Goal: Contribute content: Contribute content

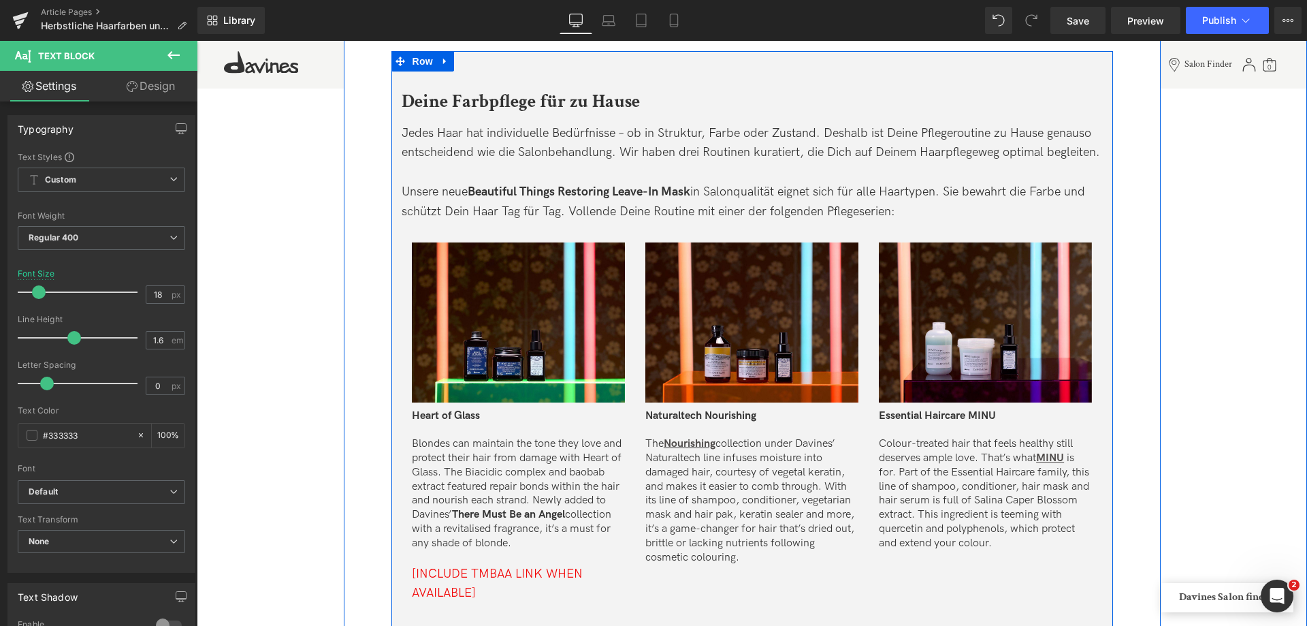
click at [552, 164] on div at bounding box center [752, 173] width 701 height 20
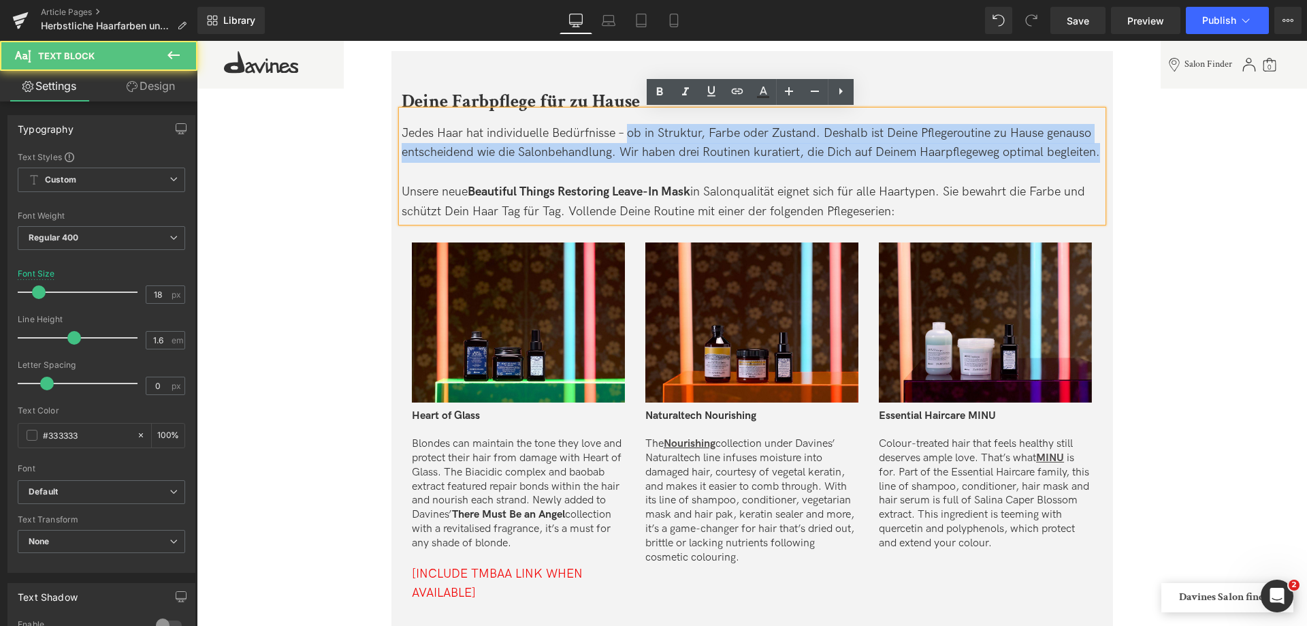
drag, startPoint x: 627, startPoint y: 131, endPoint x: 1112, endPoint y: 151, distance: 485.1
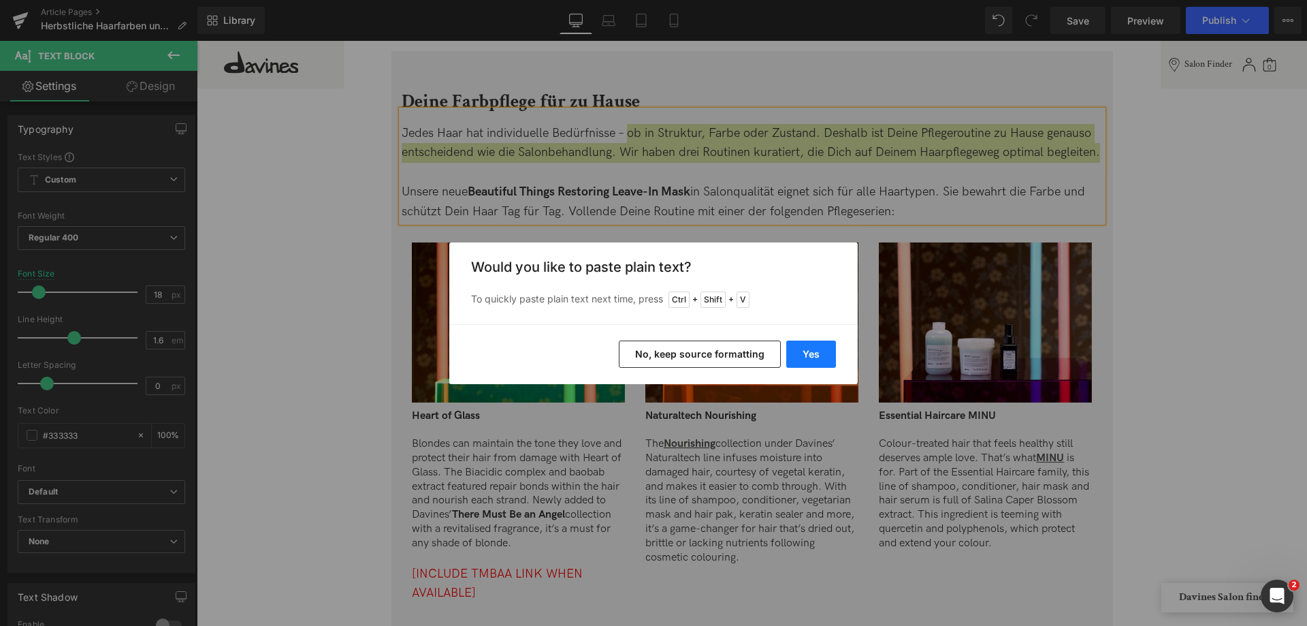
click at [822, 347] on button "Yes" at bounding box center [811, 353] width 50 height 27
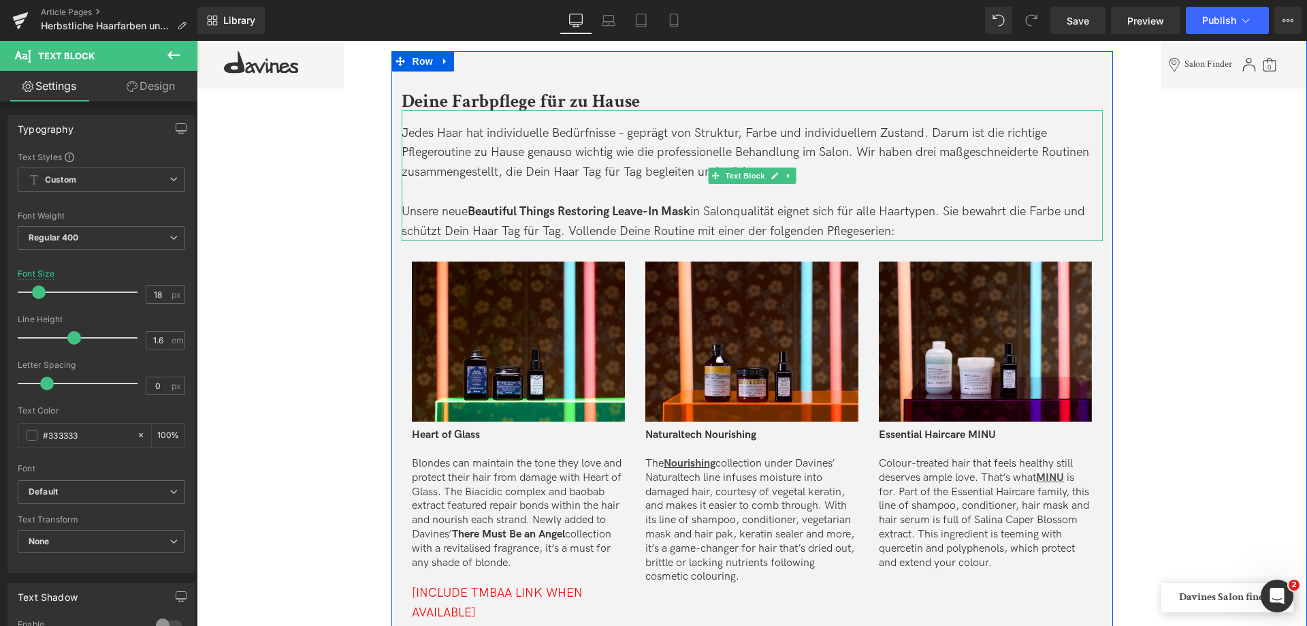
click at [648, 153] on span "Jedes Haar hat individuelle Bedürfnisse – geprägt von Struktur, Farbe und indiv…" at bounding box center [746, 153] width 688 height 54
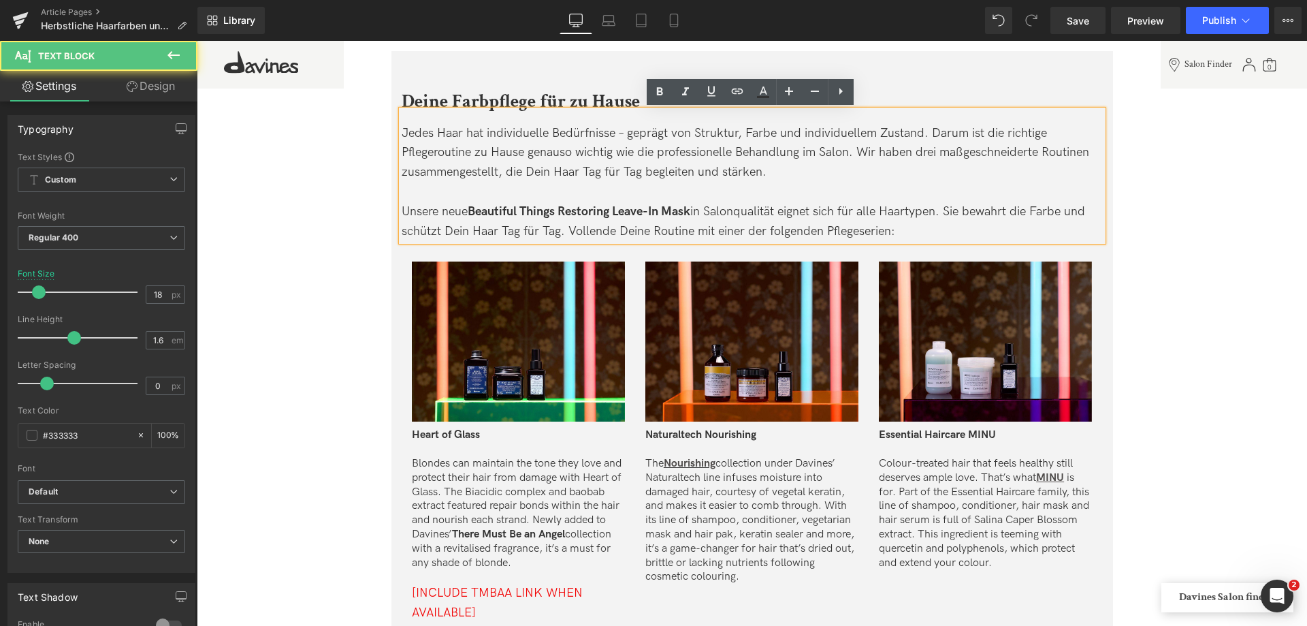
click at [648, 153] on span "Jedes Haar hat individuelle Bedürfnisse – geprägt von Struktur, Farbe und indiv…" at bounding box center [746, 153] width 688 height 54
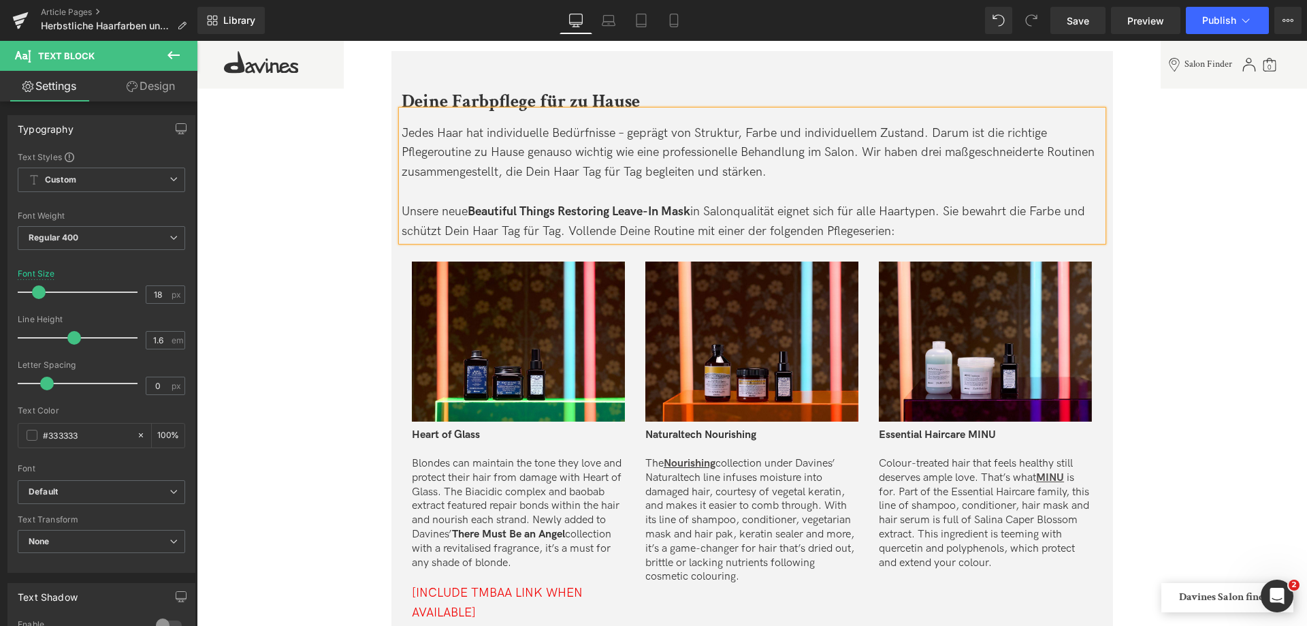
click at [709, 173] on span "Jedes Haar hat individuelle Bedürfnisse – geprägt von Struktur, Farbe und indiv…" at bounding box center [748, 153] width 693 height 54
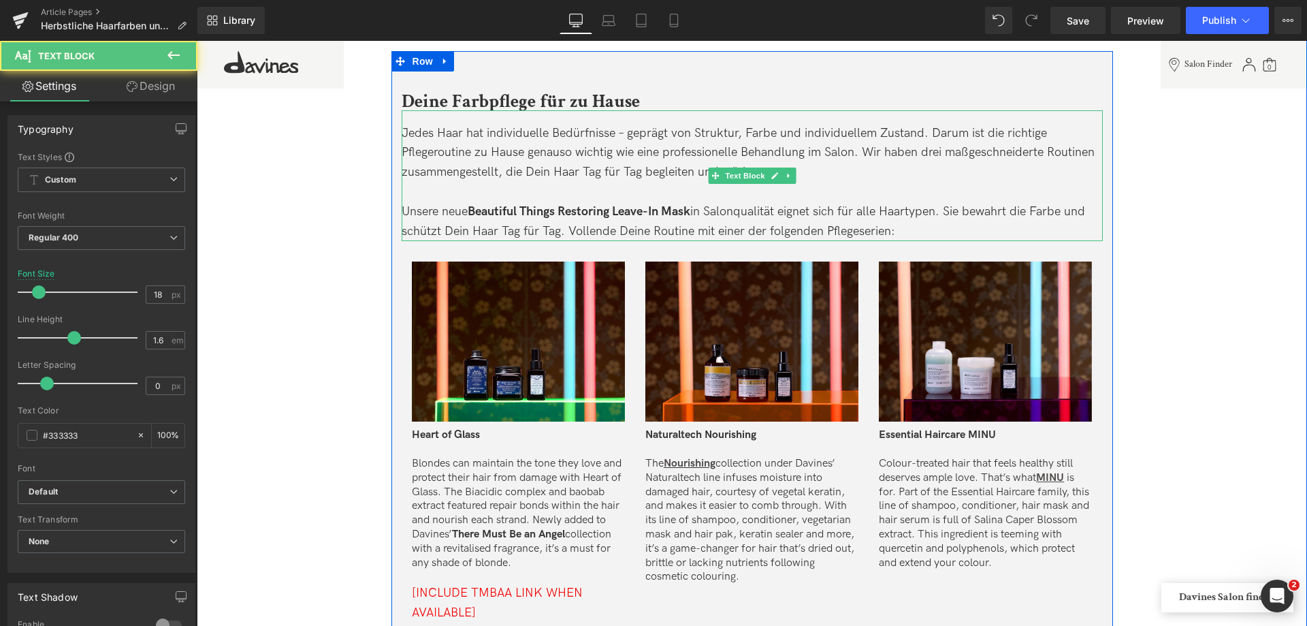
click at [910, 226] on div "Unsere neue Beautiful Things Restoring Leave-In Mask in Salonqualität eignet si…" at bounding box center [752, 221] width 701 height 39
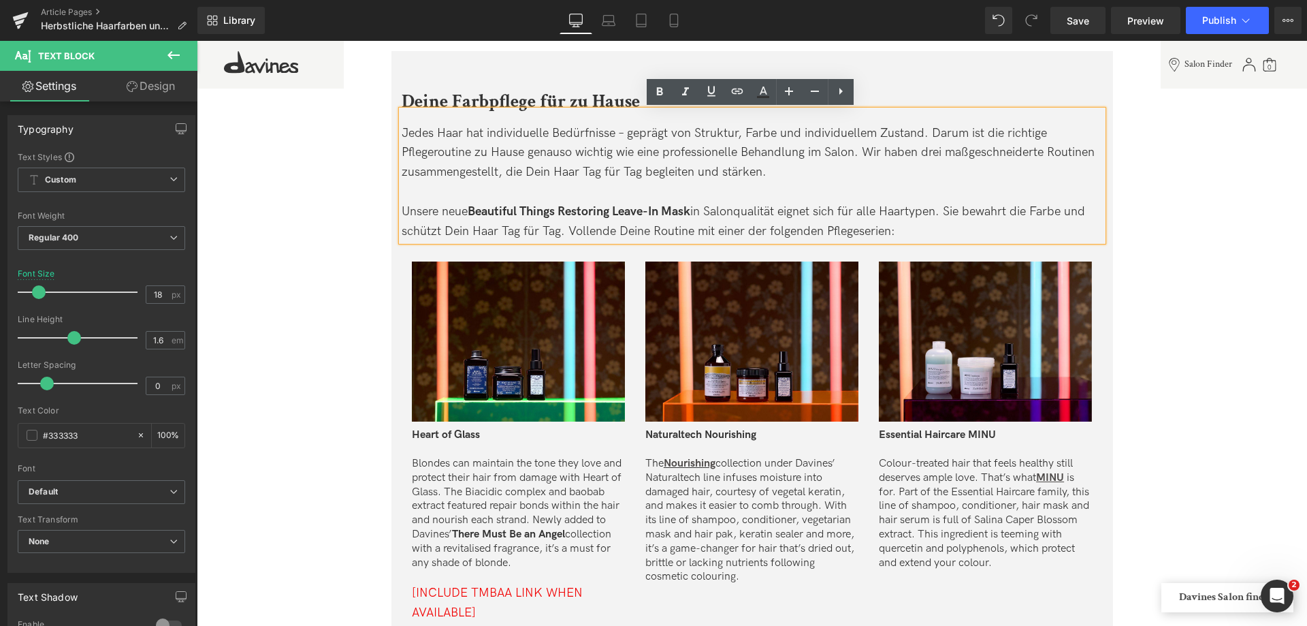
drag, startPoint x: 905, startPoint y: 225, endPoint x: 388, endPoint y: 221, distance: 516.7
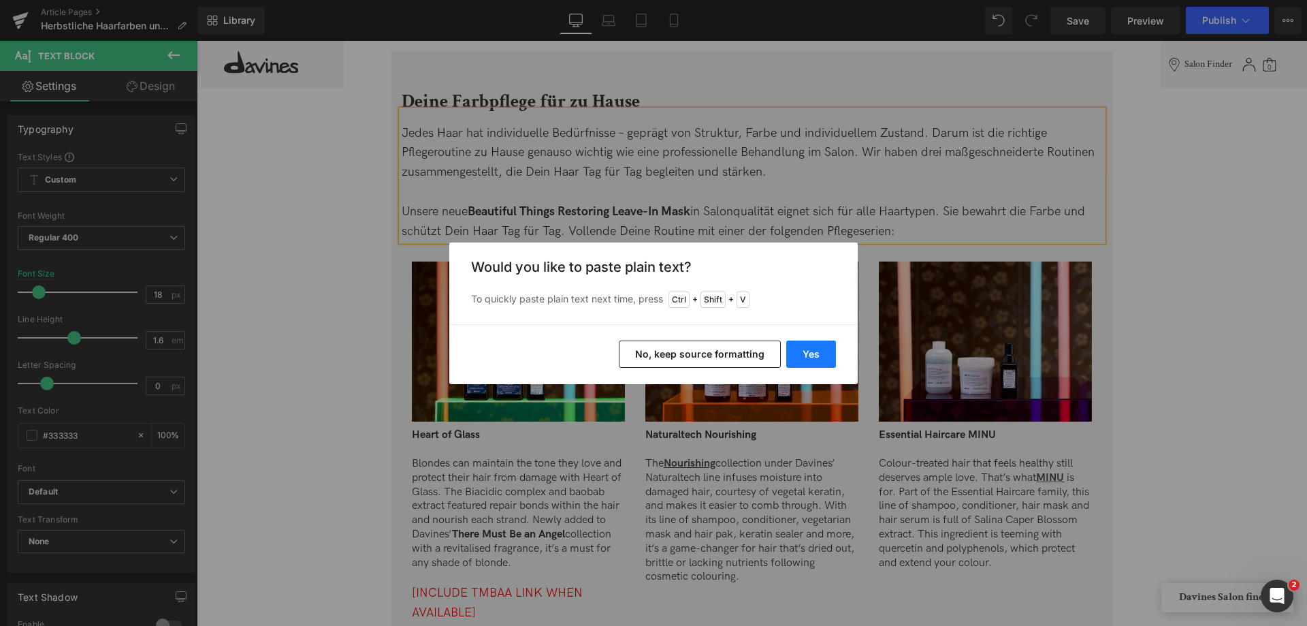
click at [809, 349] on button "Yes" at bounding box center [811, 353] width 50 height 27
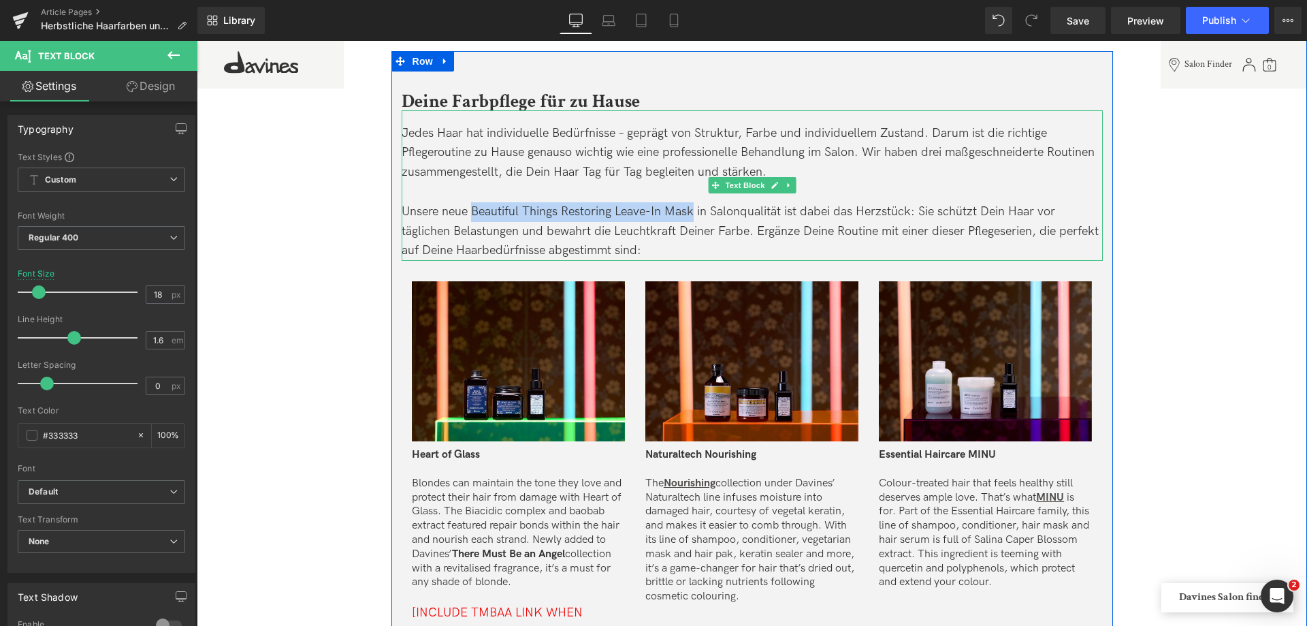
drag, startPoint x: 469, startPoint y: 208, endPoint x: 690, endPoint y: 215, distance: 221.4
click at [690, 215] on div "Unsere neue Beautiful Things Restoring Leave-In Mask in Salonqualität ist dabei…" at bounding box center [752, 231] width 701 height 59
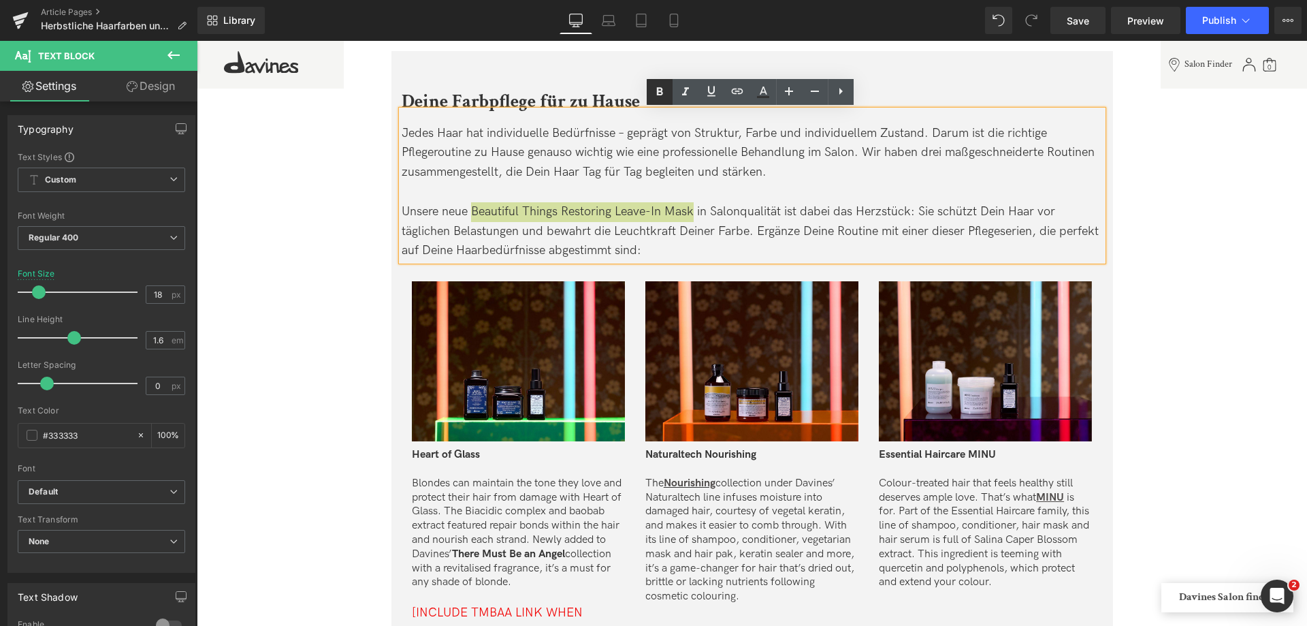
click at [657, 87] on icon at bounding box center [659, 91] width 6 height 8
drag, startPoint x: 764, startPoint y: 206, endPoint x: 782, endPoint y: 206, distance: 18.4
click at [764, 206] on div "Unsere neue Beautiful Things Restoring Leave-In Mask in Salonqualität ist dabei…" at bounding box center [752, 231] width 701 height 59
click at [784, 210] on div "Unsere neue Beautiful Things Restoring Leave-In Mask in Salonqualität ist dabei…" at bounding box center [752, 231] width 701 height 59
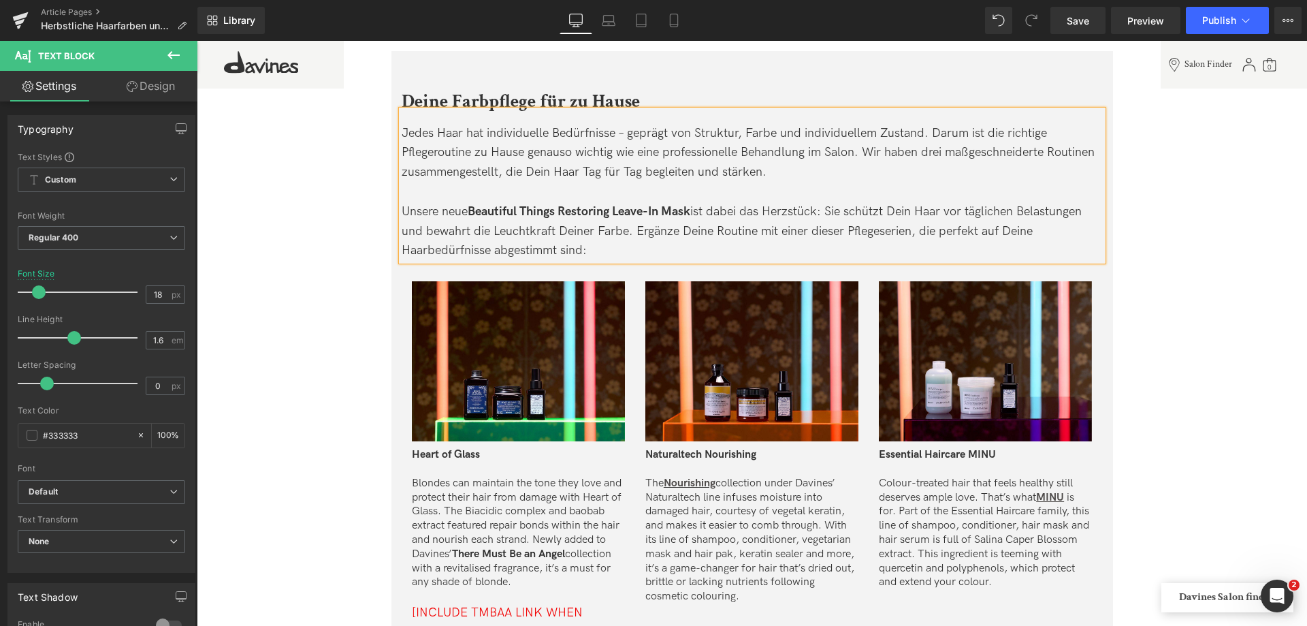
click at [675, 239] on div "Unsere neue Beautiful Things Restoring Leave-In Mask ist dabei das Herzstück: S…" at bounding box center [752, 231] width 701 height 59
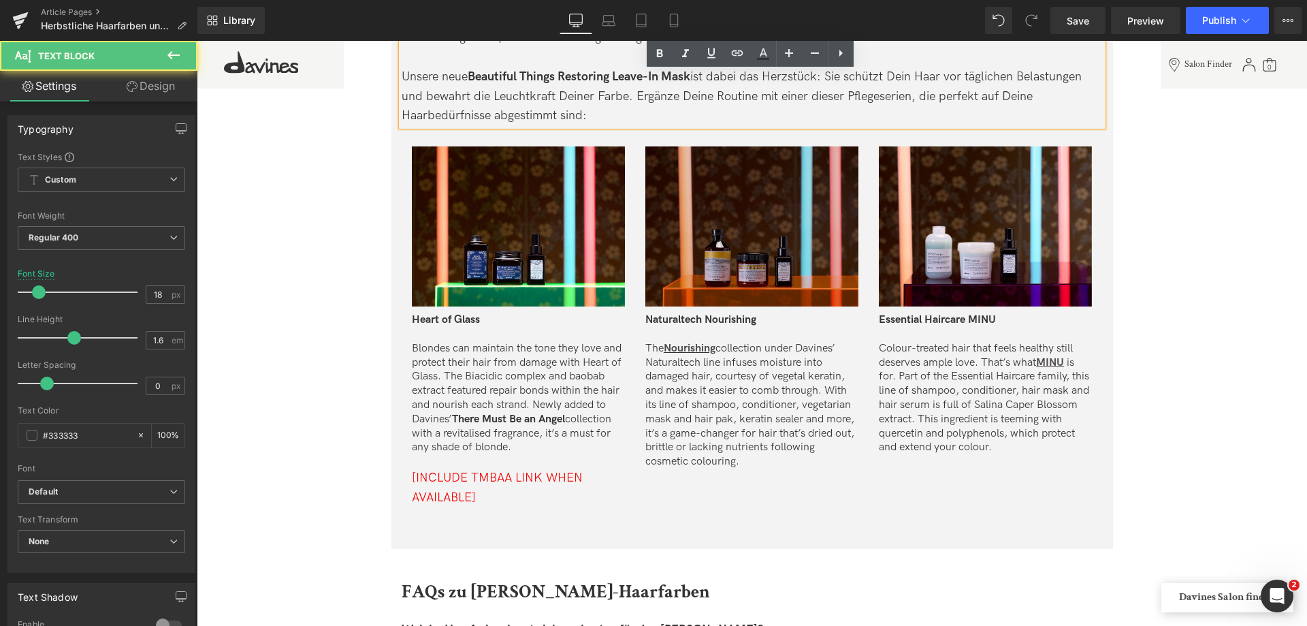
scroll to position [3063, 0]
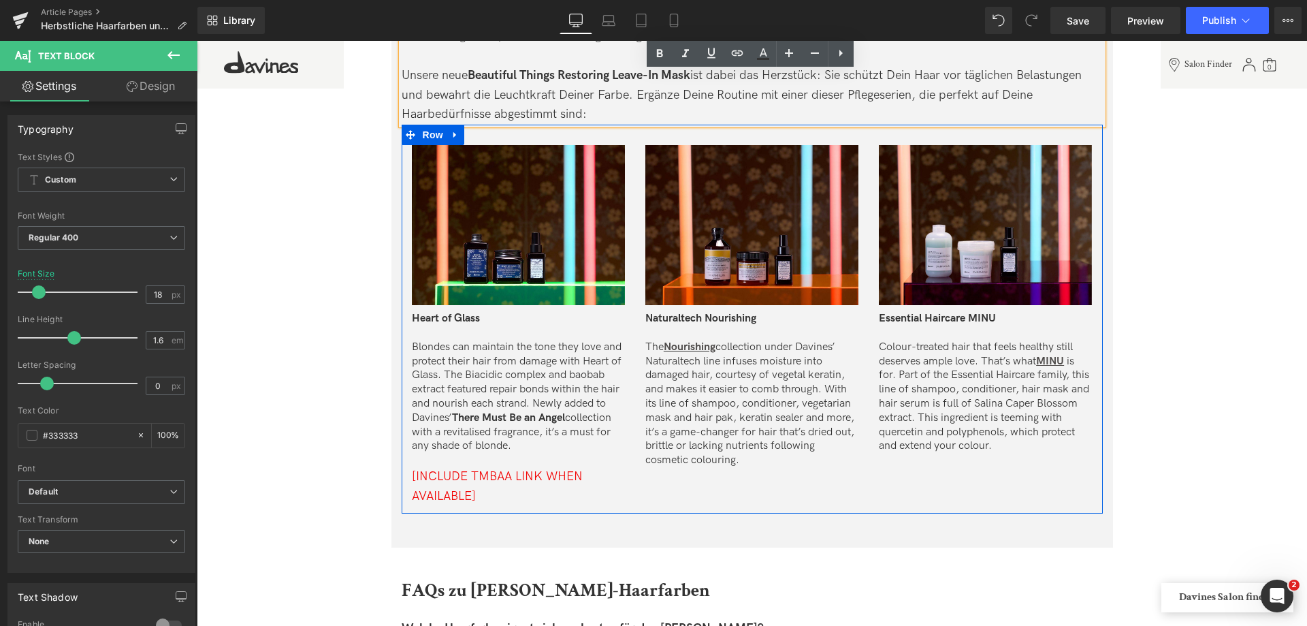
click at [498, 497] on div "[INCLUDE TMBAA LINK WHEN AVAILABLE]" at bounding box center [518, 486] width 213 height 39
click at [504, 499] on div "[INCLUDE TMBAA LINK WHEN AVAILABLE]" at bounding box center [518, 486] width 213 height 39
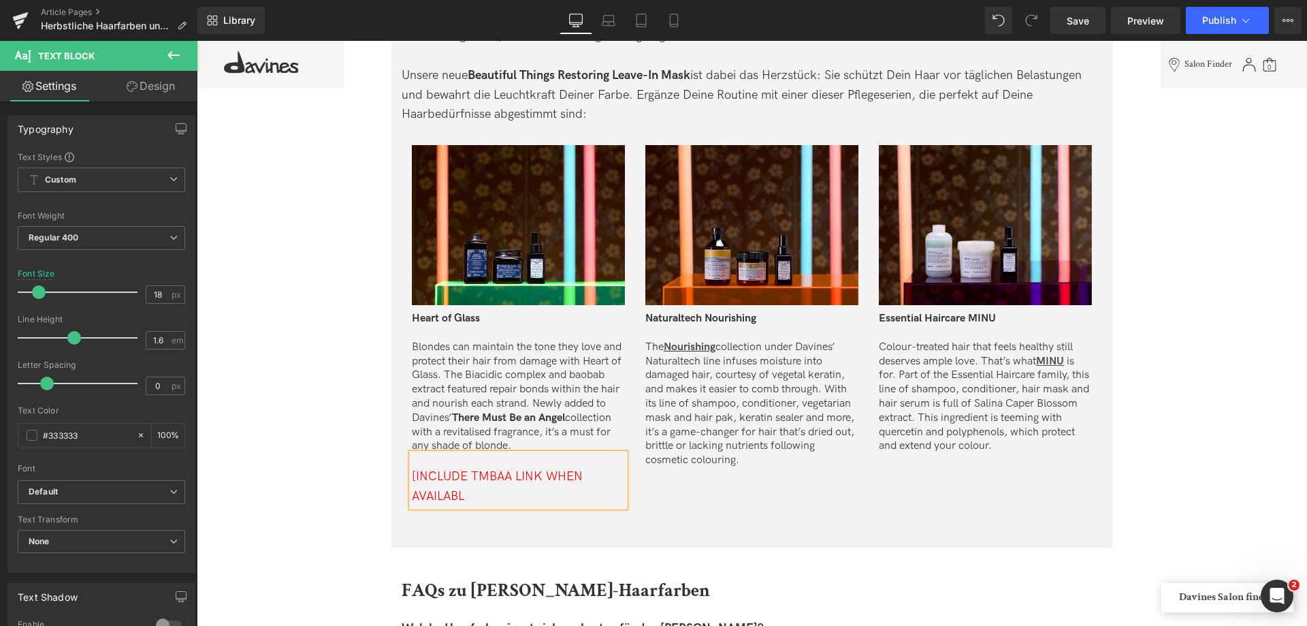
drag, startPoint x: 449, startPoint y: 379, endPoint x: 511, endPoint y: 551, distance: 182.4
click at [448, 379] on p "Blondes can maintain the tone they love and protect their hair from damage with…" at bounding box center [518, 396] width 213 height 113
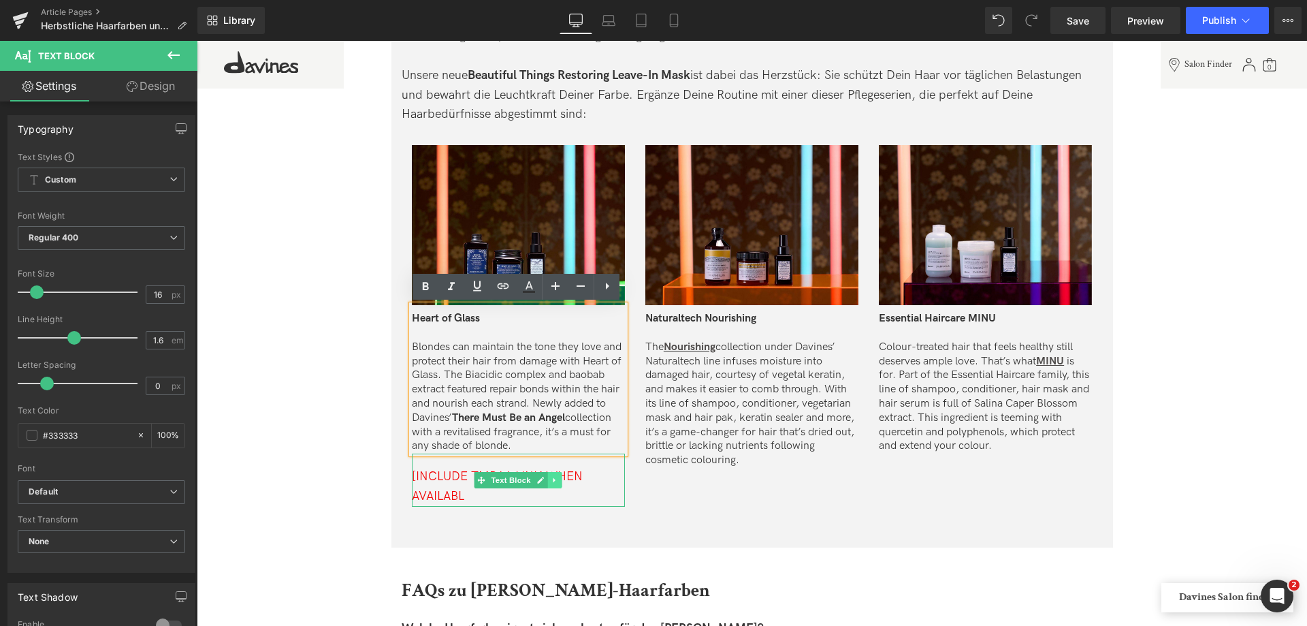
click at [553, 481] on icon at bounding box center [554, 480] width 7 height 8
click at [558, 476] on icon at bounding box center [561, 480] width 7 height 8
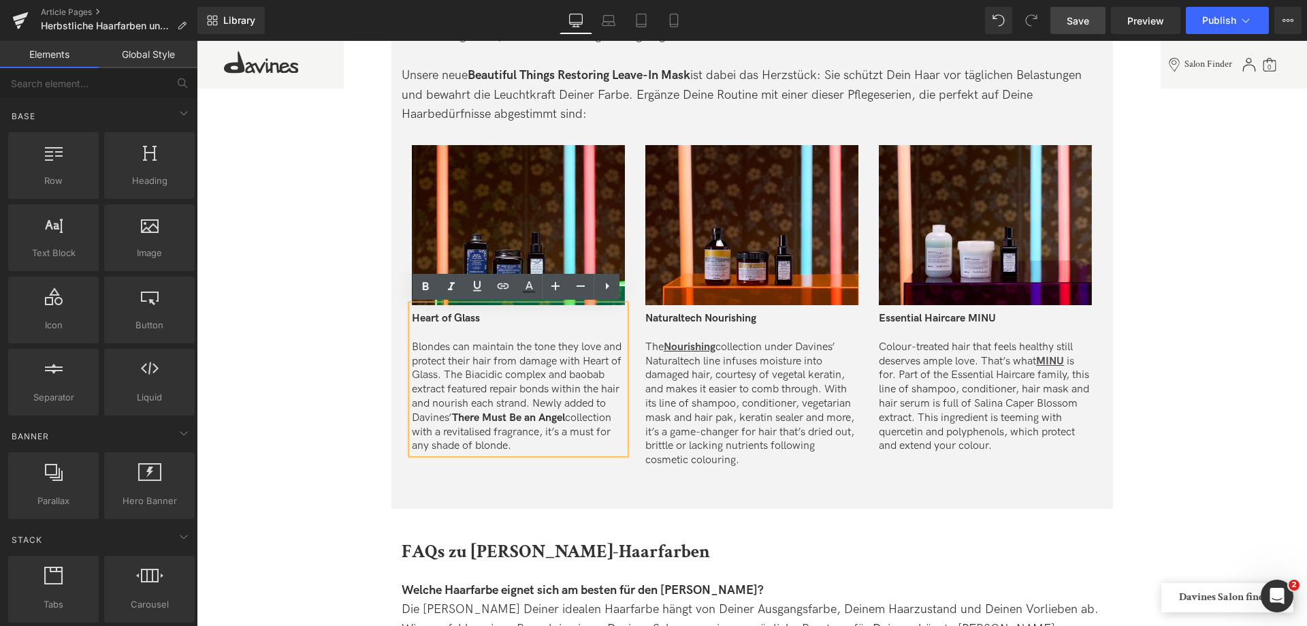
click at [1080, 27] on span "Save" at bounding box center [1078, 21] width 22 height 14
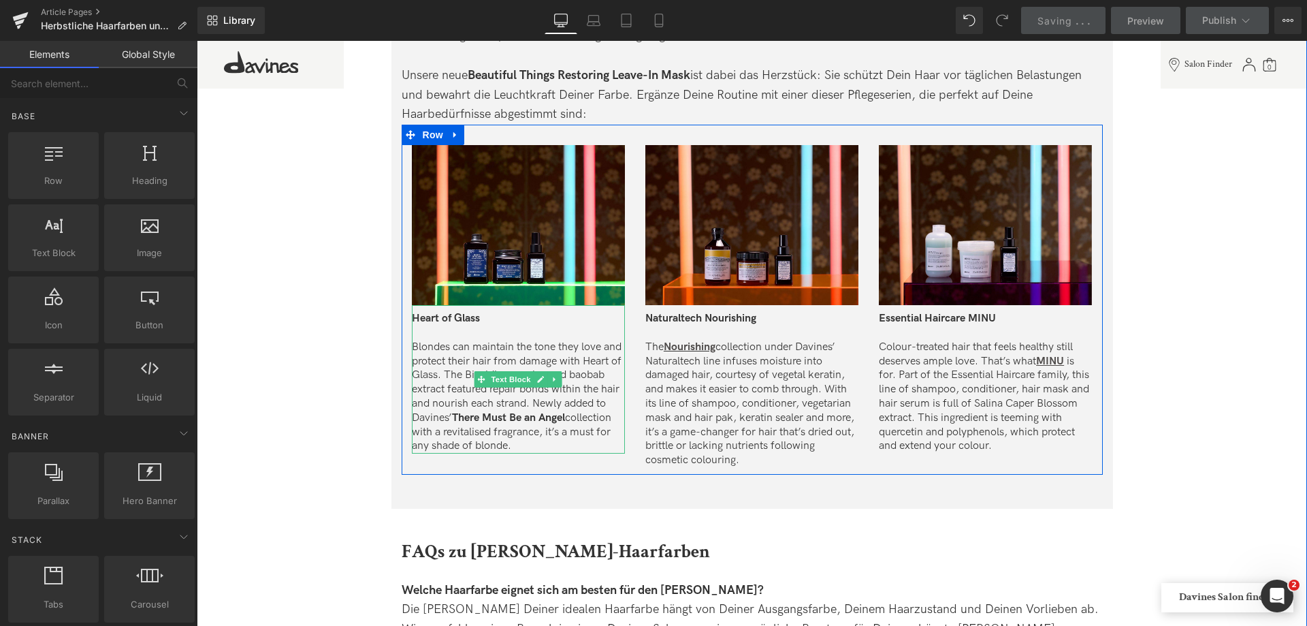
click at [514, 433] on p "Blondes can maintain the tone they love and protect their hair from damage with…" at bounding box center [518, 396] width 213 height 113
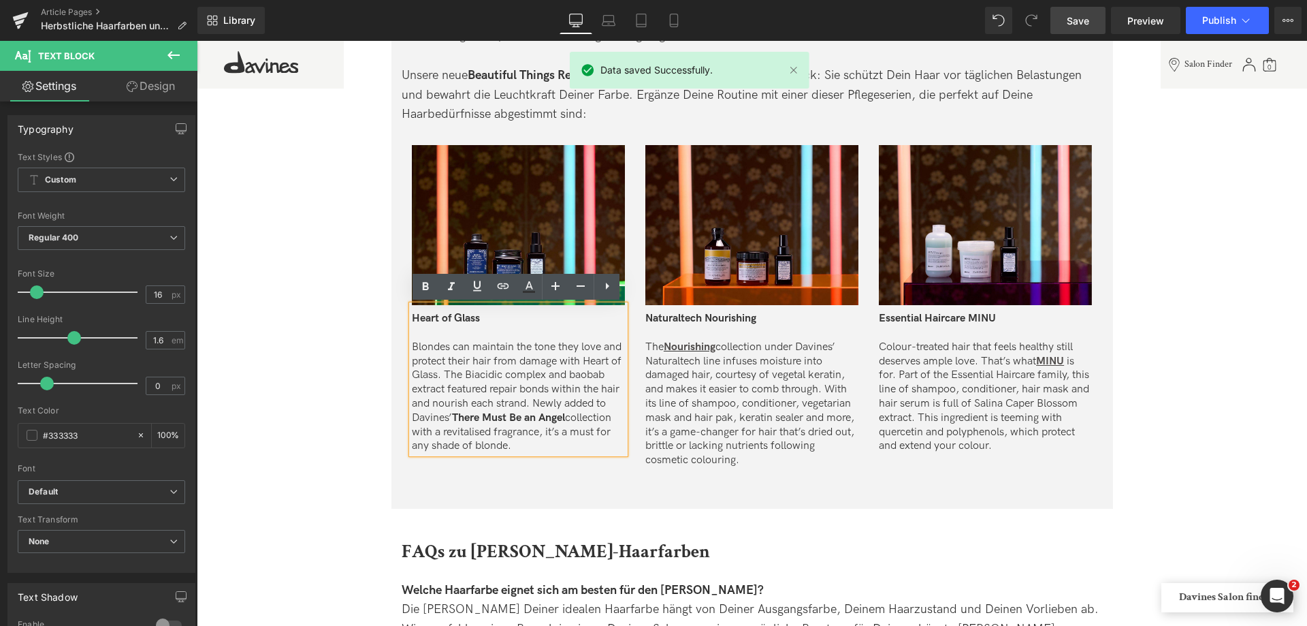
drag, startPoint x: 534, startPoint y: 447, endPoint x: 390, endPoint y: 342, distance: 178.2
click at [391, 342] on div "Deine Farbpflege für zu Hause Heading Jedes Haar hat individuelle Bedürfnisse –…" at bounding box center [752, 212] width 722 height 525
copy p "Blondes can maintain the tone they love and protect their hair from damage with…"
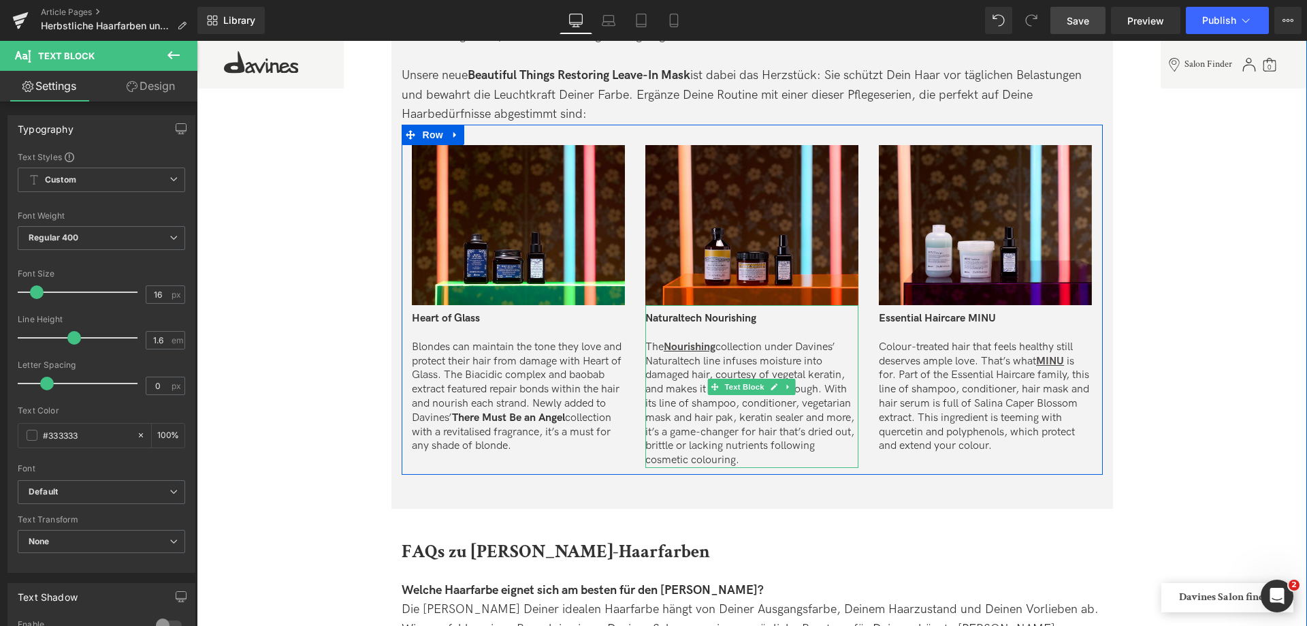
drag, startPoint x: 728, startPoint y: 419, endPoint x: 747, endPoint y: 461, distance: 46.0
click at [728, 419] on p "The Nourishing collection under Davines’ Naturaltech line infuses moisture into…" at bounding box center [751, 403] width 213 height 127
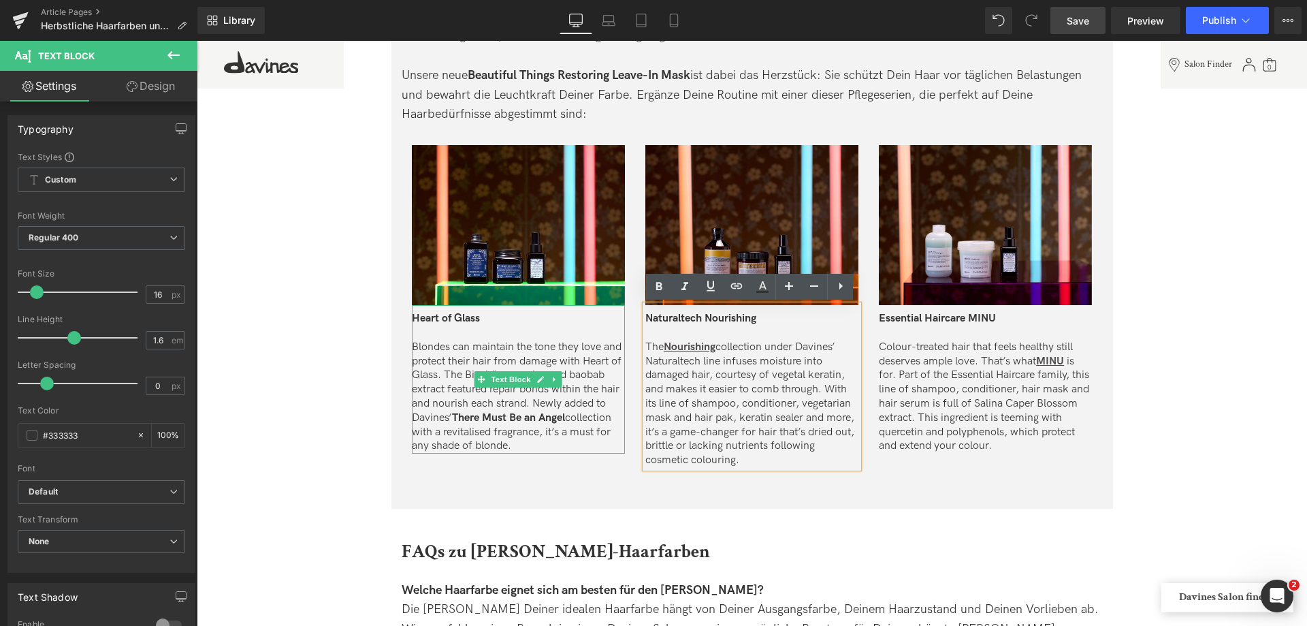
drag, startPoint x: 747, startPoint y: 461, endPoint x: 592, endPoint y: 347, distance: 192.8
click at [592, 345] on div "Image Heart of Glass Blondes can maintain the tone they love and protect their …" at bounding box center [752, 300] width 701 height 350
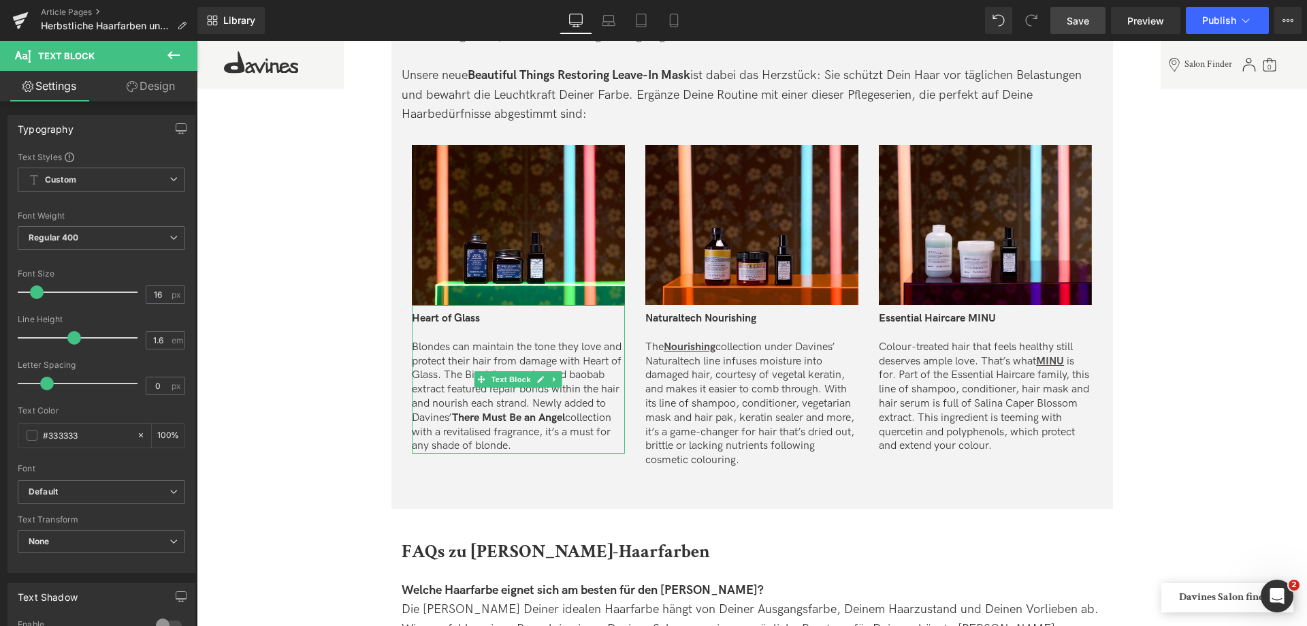
copy p "The Nourishing collection under Davines’ Naturaltech line infuses moisture into…"
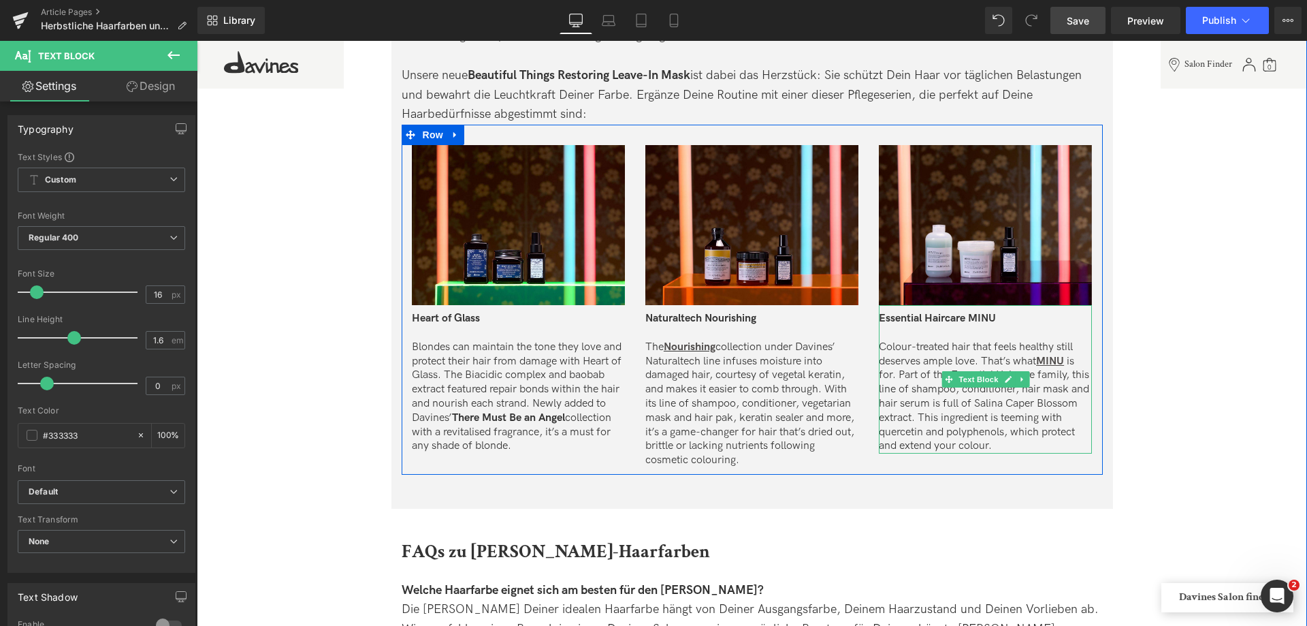
drag, startPoint x: 927, startPoint y: 396, endPoint x: 1041, endPoint y: 448, distance: 125.5
click at [927, 396] on p "Colour-treated hair that feels healthy still deserves ample love. That’s what M…" at bounding box center [985, 396] width 213 height 113
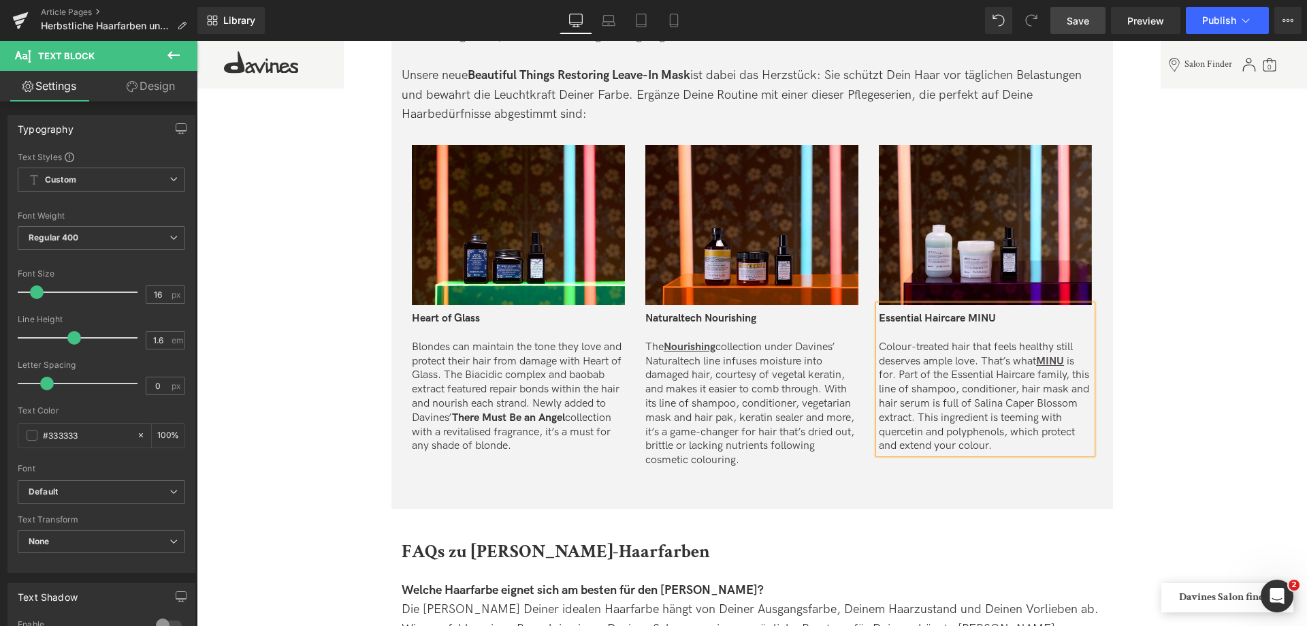
click at [1041, 448] on p "Colour-treated hair that feels healthy still deserves ample love. That’s what M…" at bounding box center [985, 396] width 213 height 113
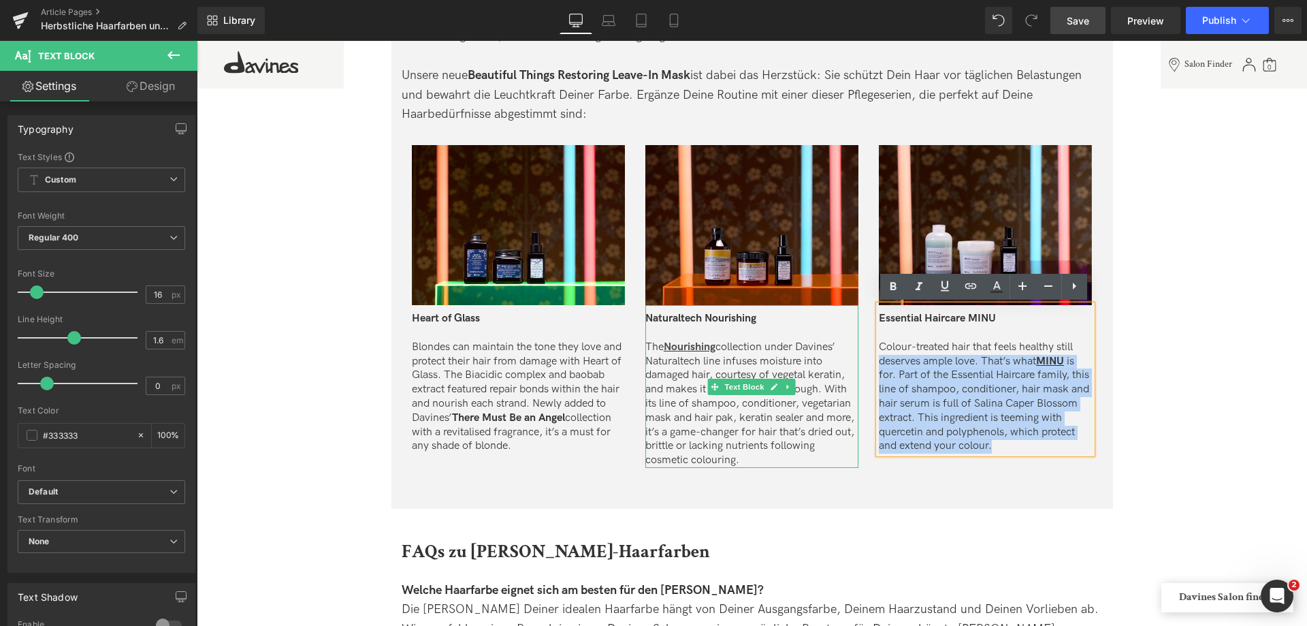
drag, startPoint x: 1041, startPoint y: 448, endPoint x: 826, endPoint y: 355, distance: 234.5
click at [826, 355] on div "Image Heart of Glass Blondes can maintain the tone they love and protect their …" at bounding box center [752, 300] width 701 height 350
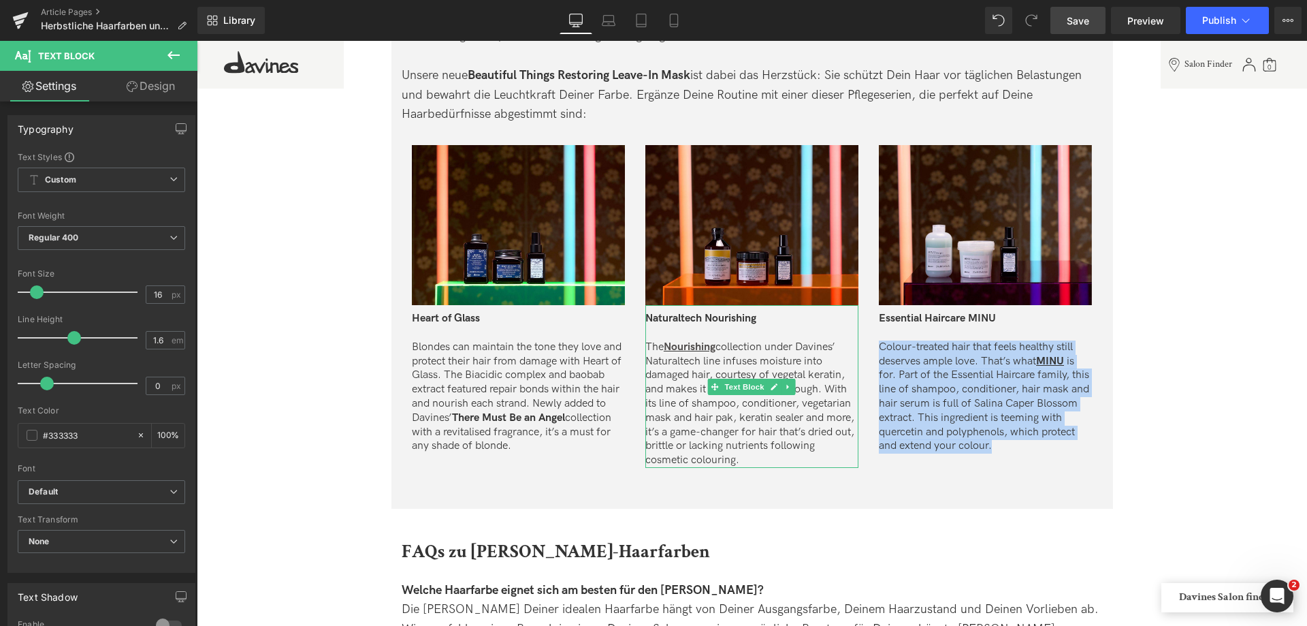
copy p "Colour-treated hair that feels healthy still deserves ample love. That’s what M…"
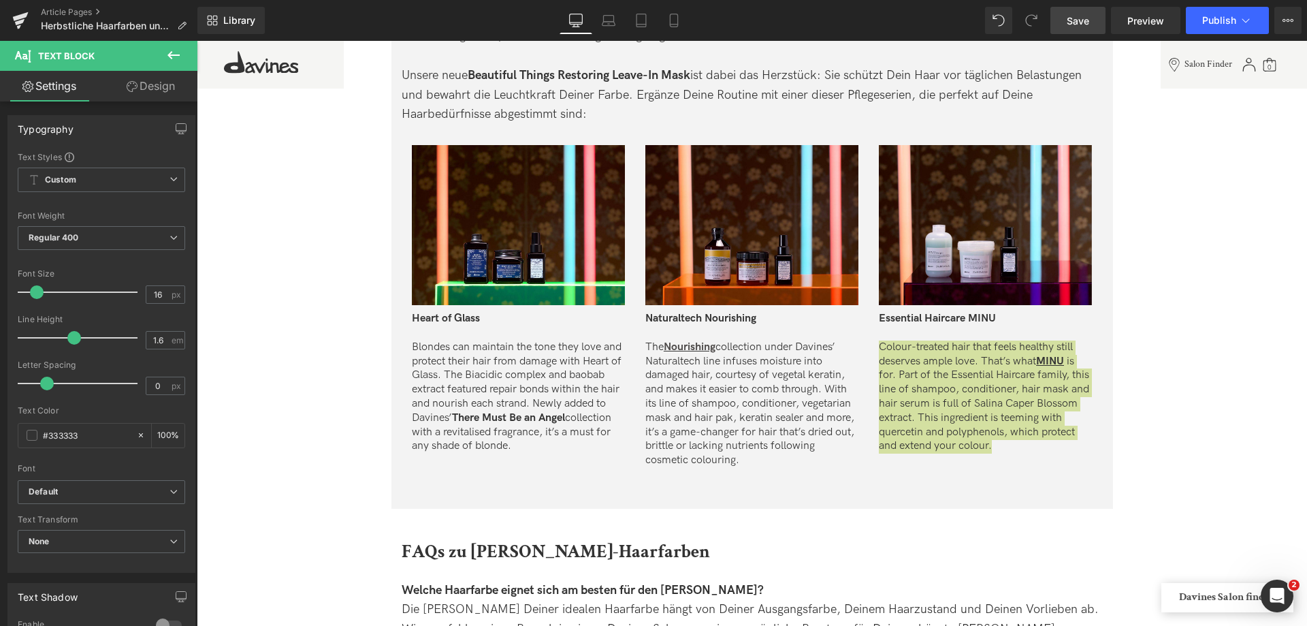
click at [1083, 14] on span "Save" at bounding box center [1078, 21] width 22 height 14
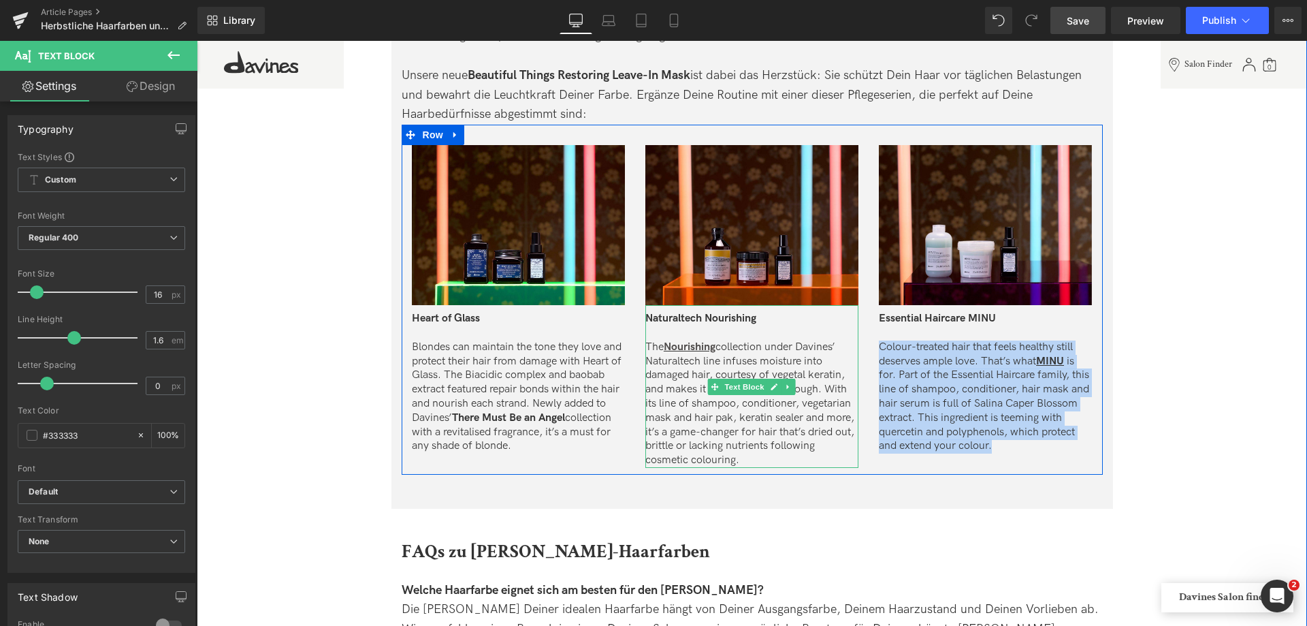
click at [649, 347] on p "The Nourishing collection under Davines’ Naturaltech line infuses moisture into…" at bounding box center [751, 403] width 213 height 127
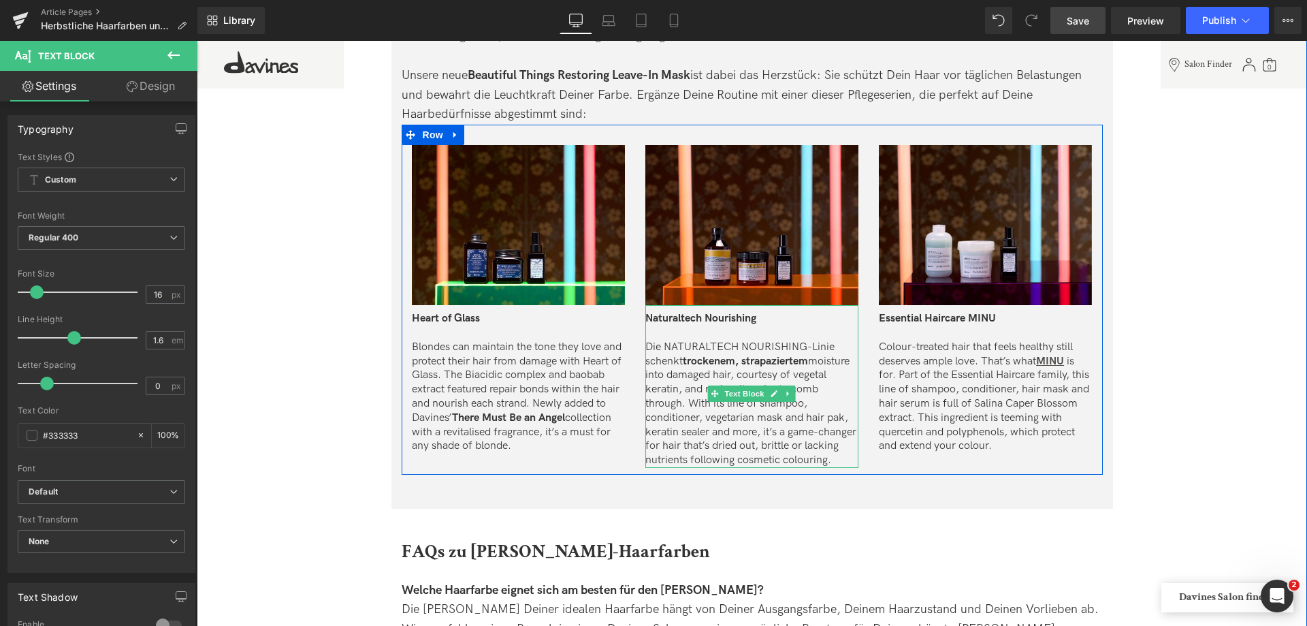
click at [754, 368] on p "Die NATURALTECH NOURISHING-Linie schenkt trockenem, strapaziertem moisture into…" at bounding box center [751, 403] width 213 height 127
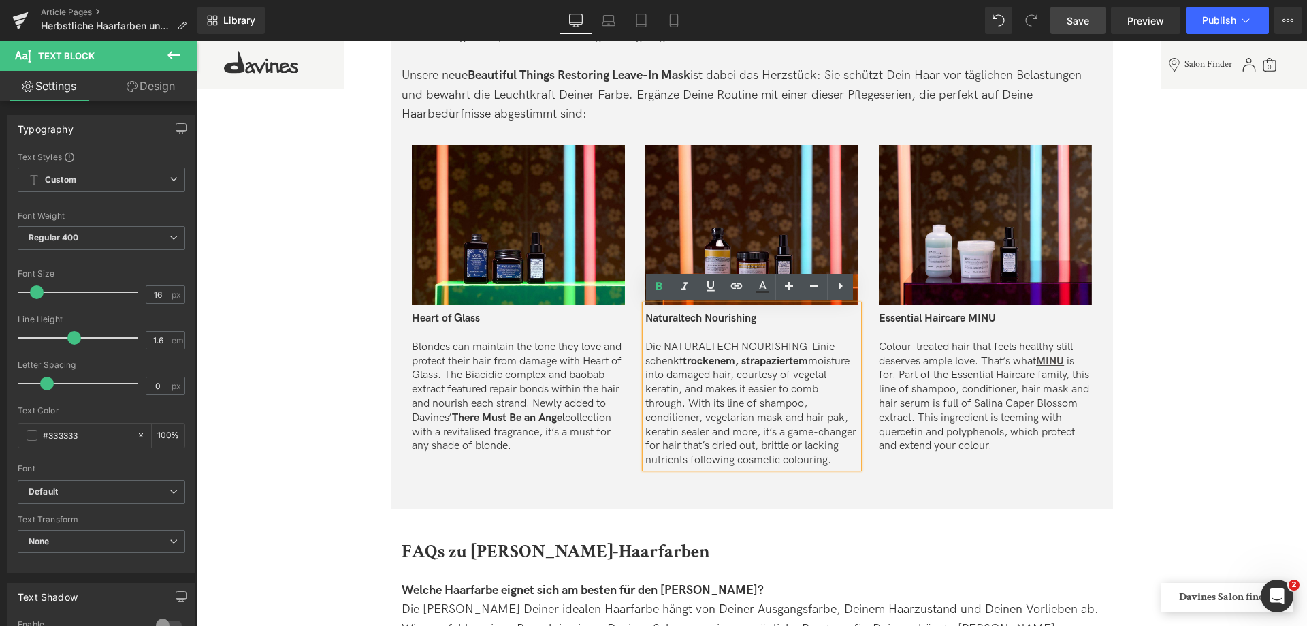
drag, startPoint x: 764, startPoint y: 476, endPoint x: 718, endPoint y: 374, distance: 112.1
click at [718, 374] on p "Die NATURALTECH NOURISHING-Linie schenkt trockenem, strapaziertem moisture into…" at bounding box center [751, 403] width 213 height 127
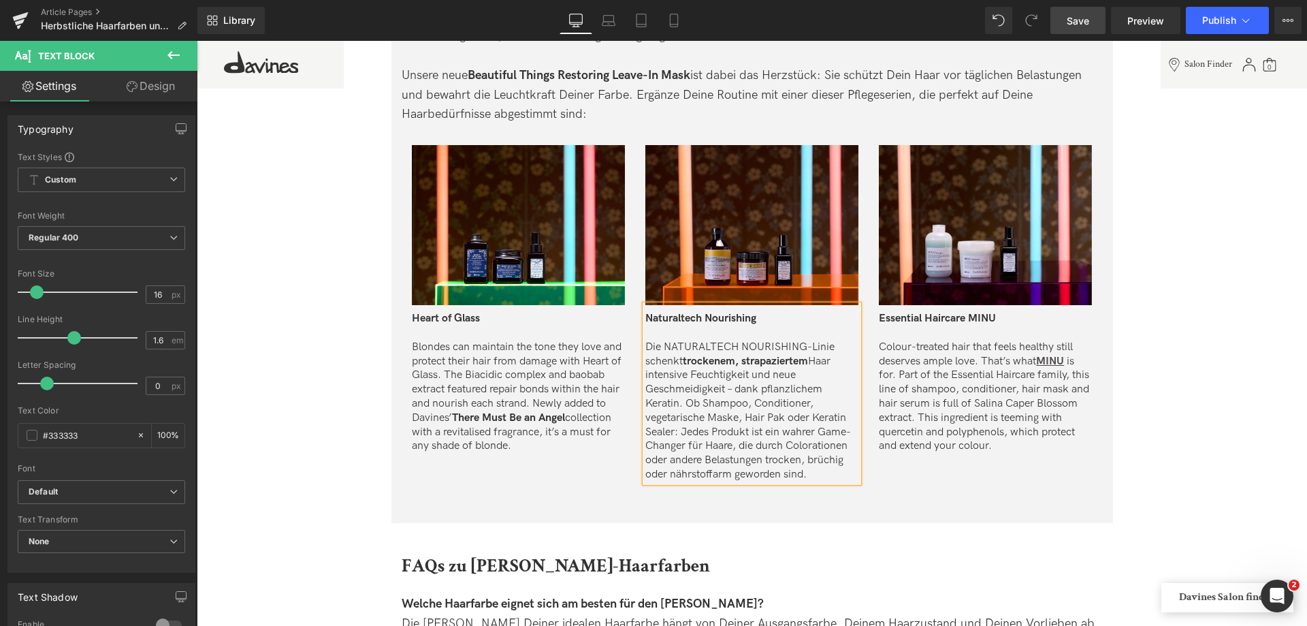
click at [818, 360] on p "Die NATURALTECH NOURISHING-Linie schenkt trockenem, strapaziertem Haar intensiv…" at bounding box center [751, 411] width 213 height 142
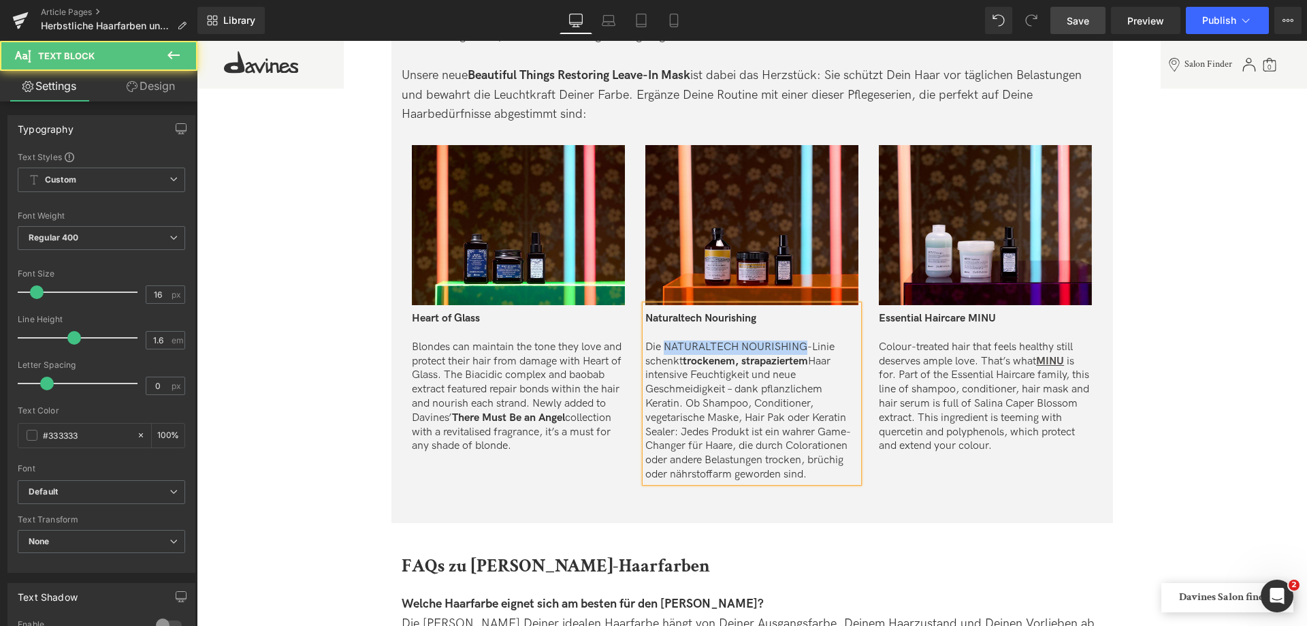
drag, startPoint x: 663, startPoint y: 347, endPoint x: 804, endPoint y: 353, distance: 141.0
click at [804, 353] on p "Die NATURALTECH NOURISHING-Linie schenkt trockenem, strapaziertem Haar intensiv…" at bounding box center [751, 411] width 213 height 142
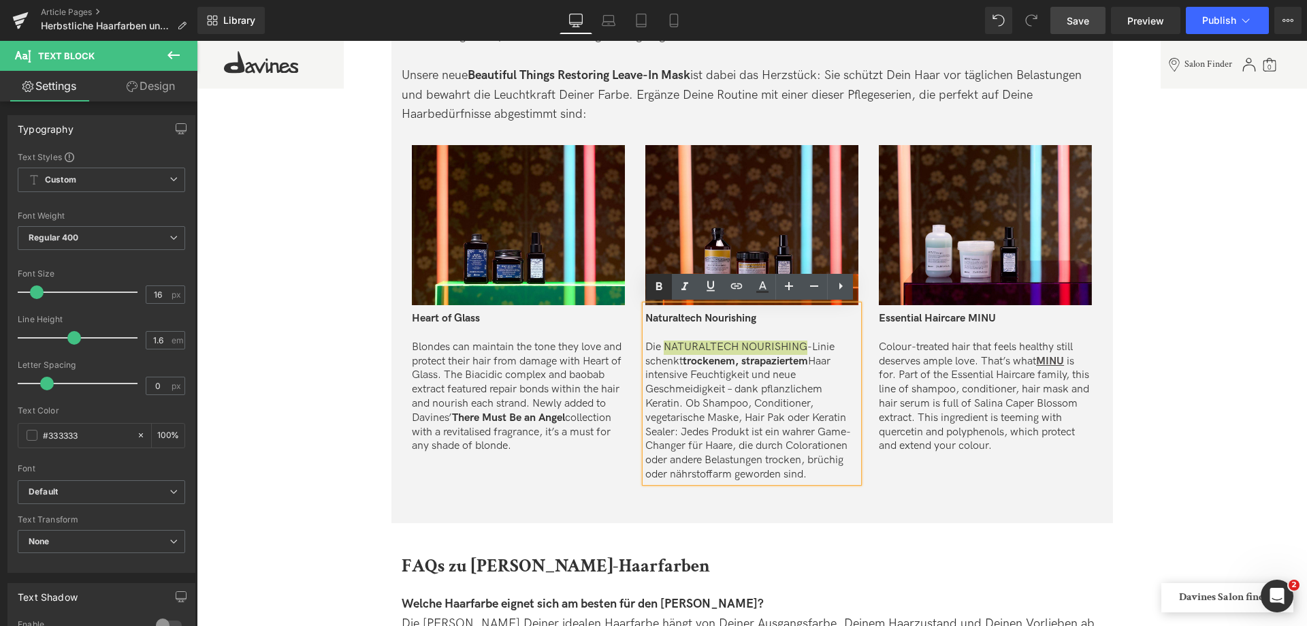
click at [663, 283] on icon at bounding box center [659, 286] width 16 height 16
click at [711, 285] on icon at bounding box center [711, 286] width 16 height 16
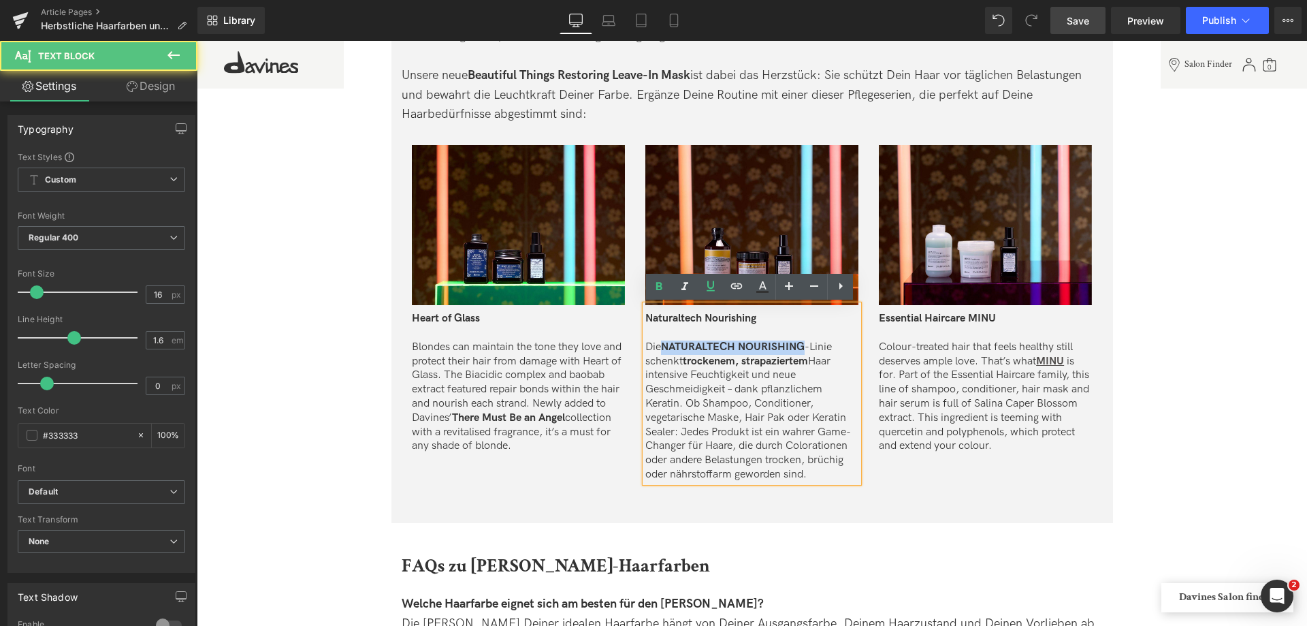
drag, startPoint x: 664, startPoint y: 344, endPoint x: 806, endPoint y: 343, distance: 141.6
click at [806, 343] on p "Die NATURALTECH NOURISHING -Linie schenkt trockenem, strapaziertem Haar intensi…" at bounding box center [751, 411] width 213 height 142
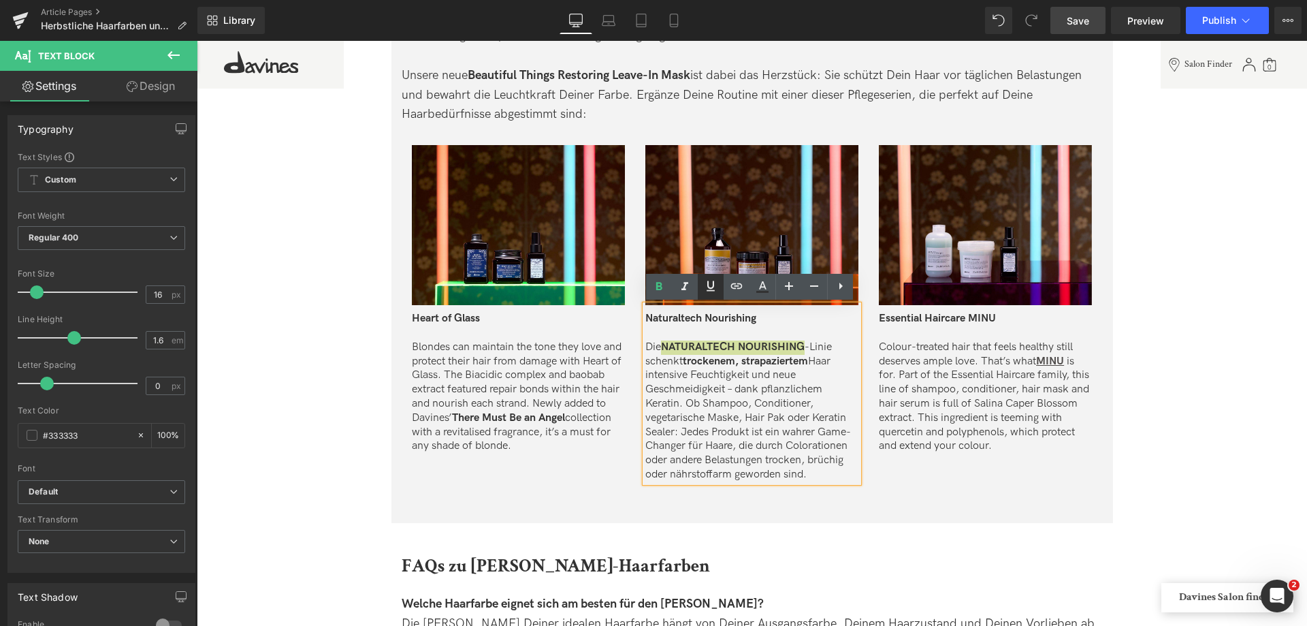
click at [709, 293] on icon at bounding box center [711, 286] width 16 height 16
click at [739, 293] on icon at bounding box center [736, 286] width 16 height 16
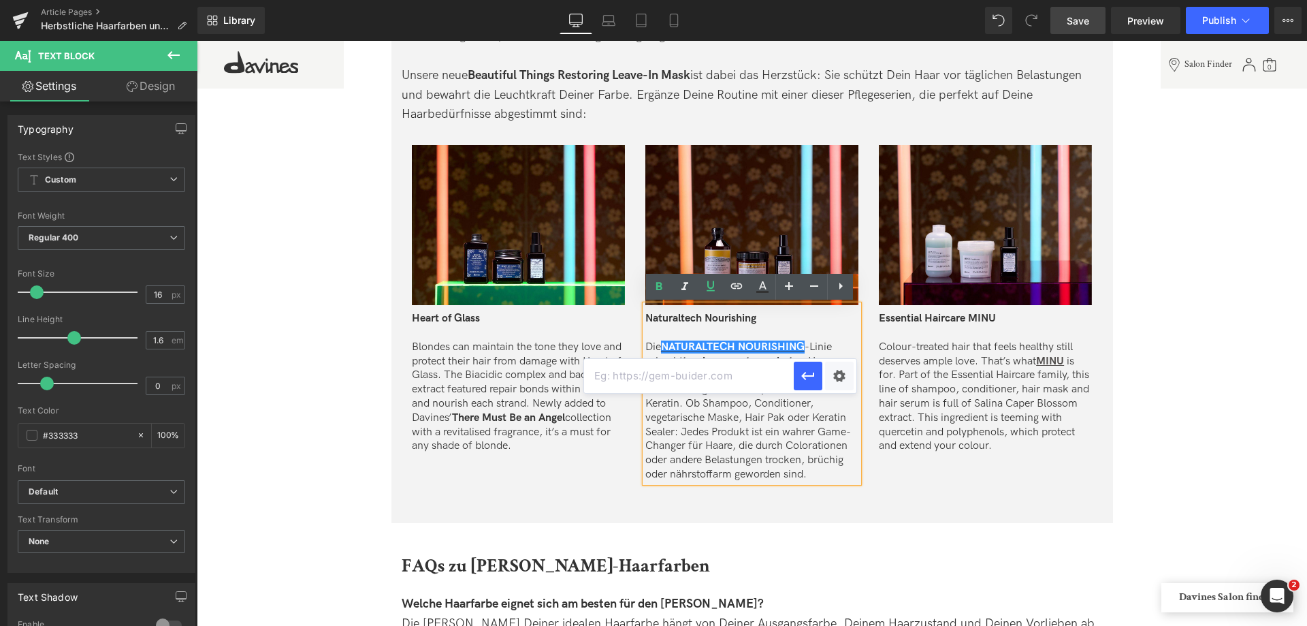
click at [724, 366] on input "text" at bounding box center [689, 376] width 210 height 34
type input "https://de.davines.com/collections/naturaltech-nourishing"
click at [812, 377] on icon "button" at bounding box center [808, 376] width 16 height 16
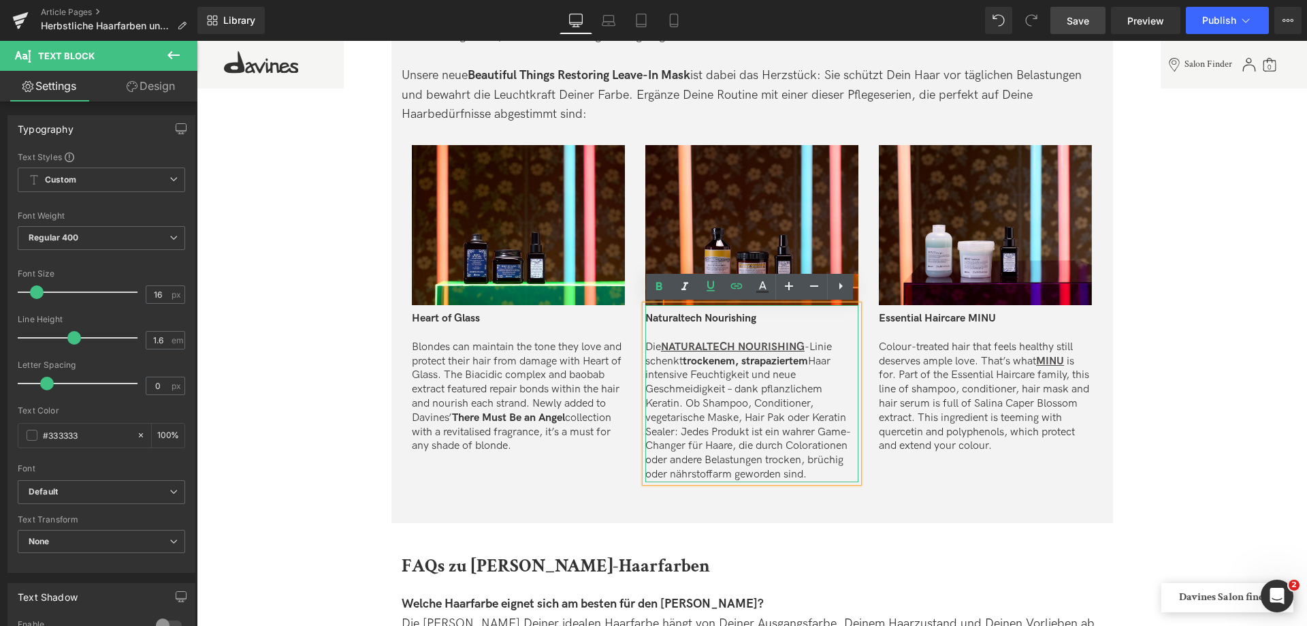
drag, startPoint x: 813, startPoint y: 363, endPoint x: 681, endPoint y: 365, distance: 131.4
click at [681, 365] on p "Die NATURALTECH NOURISHING -Linie schenkt trockenem, strapaziertem Haar intensi…" at bounding box center [751, 411] width 213 height 142
click at [662, 289] on icon at bounding box center [659, 287] width 6 height 8
drag, startPoint x: 811, startPoint y: 359, endPoint x: 674, endPoint y: 359, distance: 136.8
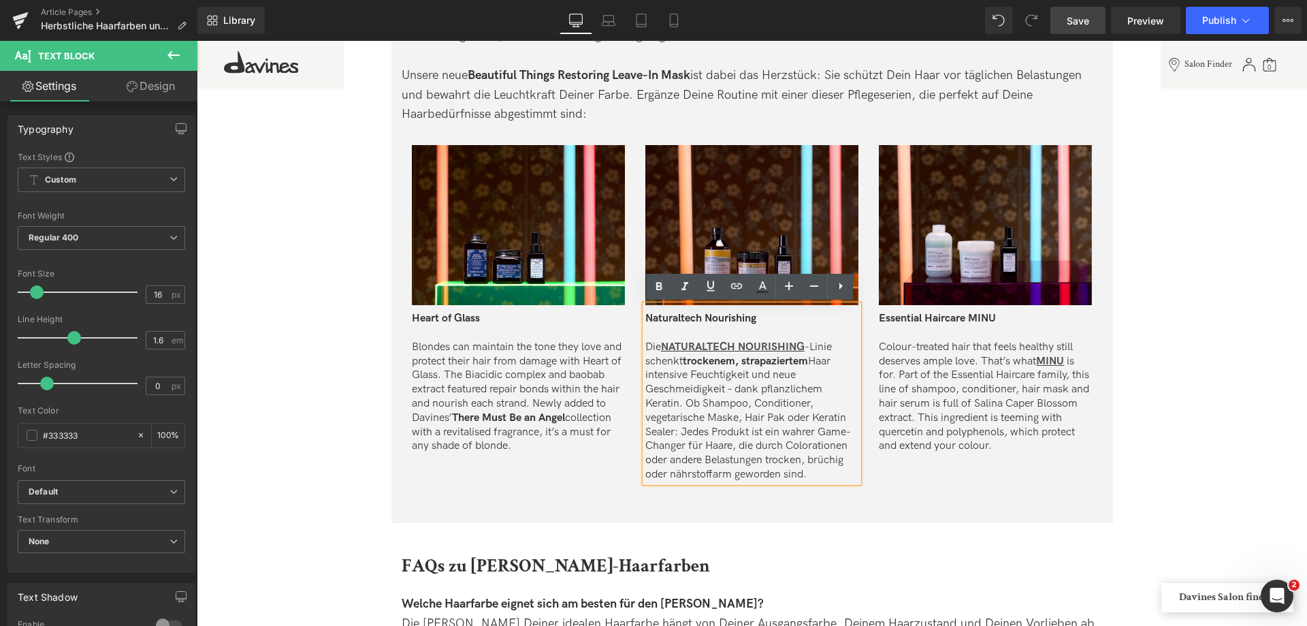
click at [674, 359] on p "Die NATURALTECH NOURISHING -Linie schenkt trockenem, strapaziertem Haar intensi…" at bounding box center [751, 411] width 213 height 142
click at [692, 361] on strong "trockenem, strapaziertem" at bounding box center [745, 361] width 125 height 13
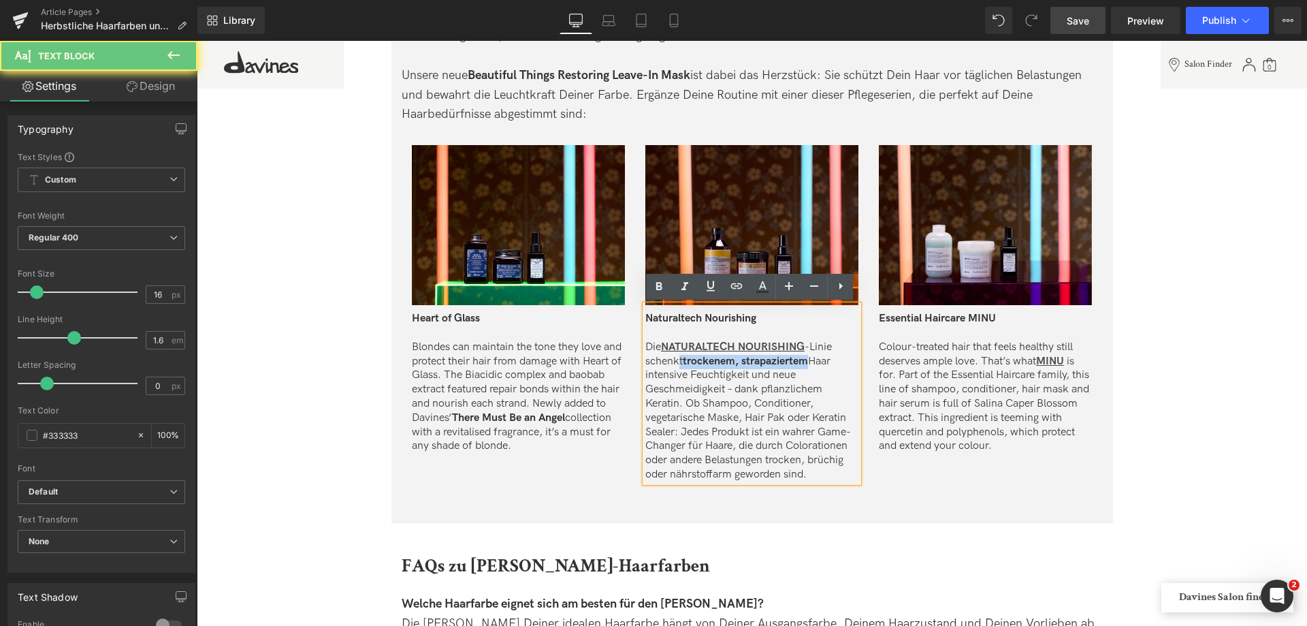
drag, startPoint x: 678, startPoint y: 360, endPoint x: 801, endPoint y: 362, distance: 123.2
click at [801, 362] on p "Die NATURALTECH NOURISHING -Linie schenkt trockenem, strapaziertem Haar intensi…" at bounding box center [751, 411] width 213 height 142
drag, startPoint x: 812, startPoint y: 362, endPoint x: 680, endPoint y: 362, distance: 132.1
click at [680, 362] on p "Die NATURALTECH NOURISHING -Linie schenkt trockenem, strapaziertem Haar intensi…" at bounding box center [751, 411] width 213 height 142
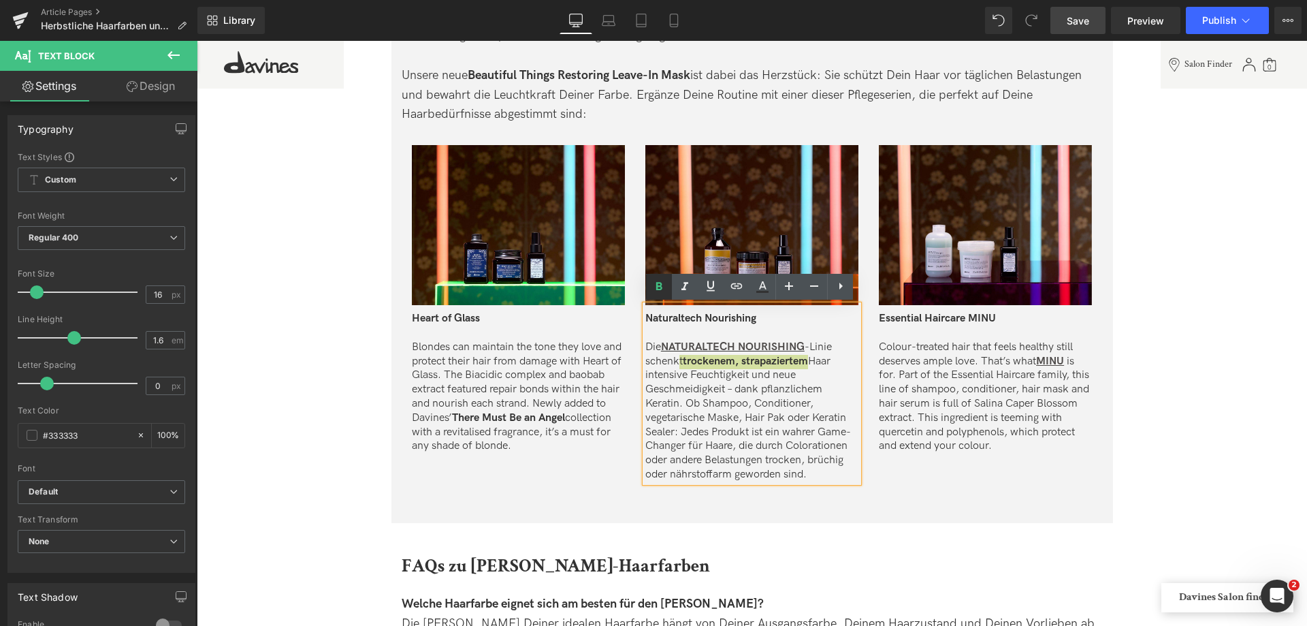
click at [658, 287] on icon at bounding box center [659, 287] width 6 height 8
click at [742, 389] on p "Die NATURALTECH NOURISHING -Linie schenkt trockenem, strapaziertem Haar intensi…" at bounding box center [751, 411] width 213 height 142
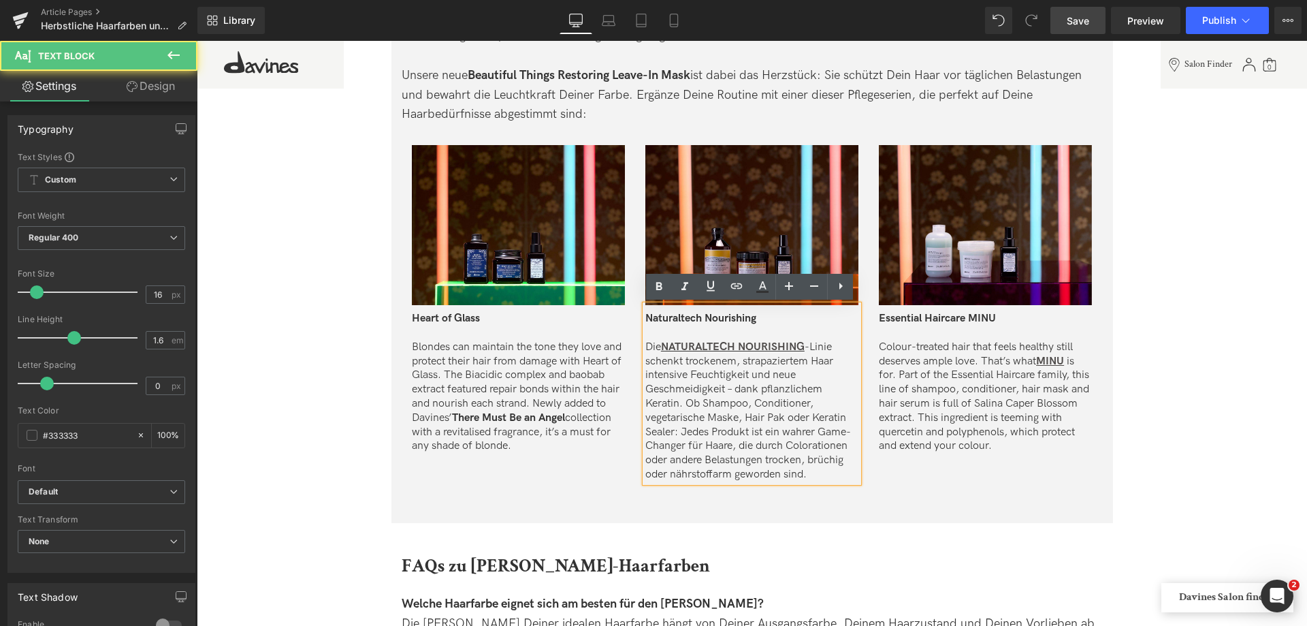
click at [733, 389] on p "Die NATURALTECH NOURISHING -Linie schenkt trockenem, strapaziertem Haar intensi…" at bounding box center [751, 411] width 213 height 142
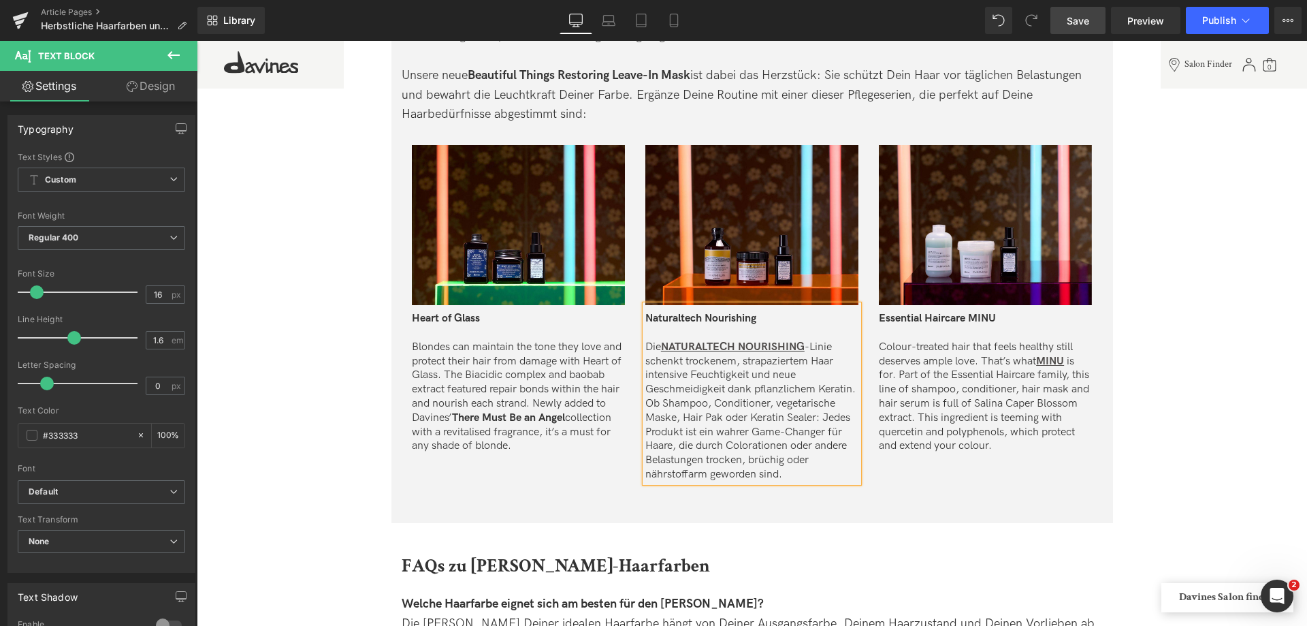
click at [837, 348] on p "Die NATURALTECH NOURISHING -Linie schenkt trockenem, strapaziertem Haar intensi…" at bounding box center [751, 411] width 213 height 142
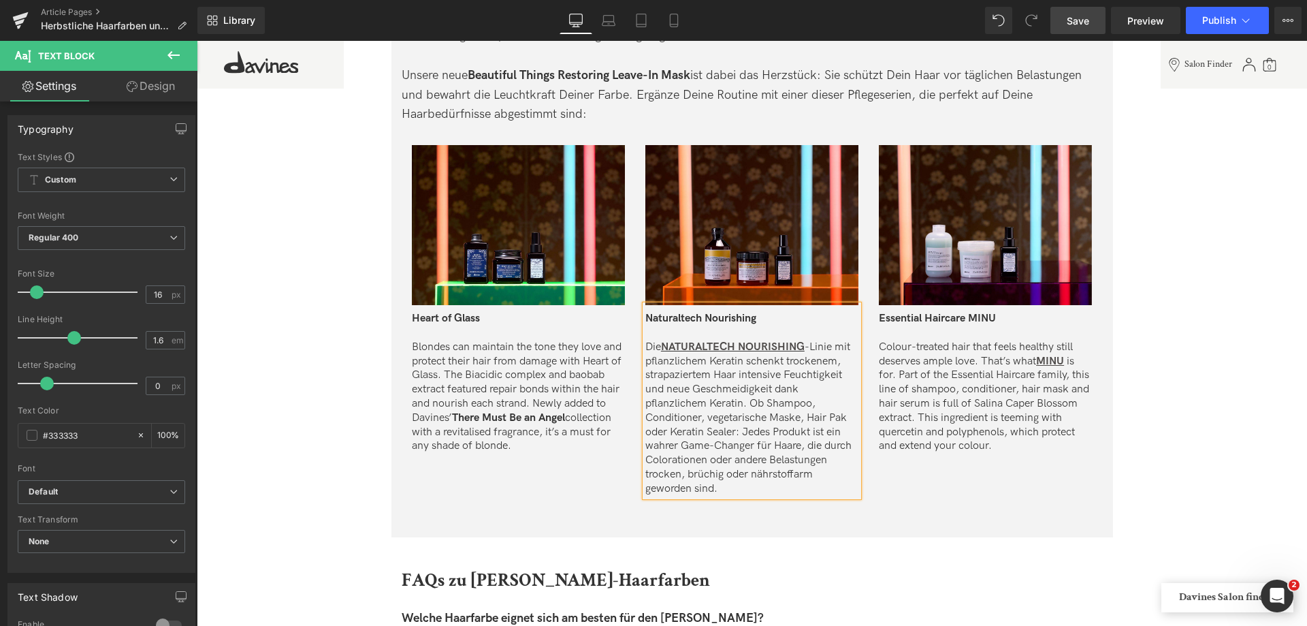
click at [741, 403] on p "Die NATURALTECH NOURISHING -Linie mit pflanzlichem Keratin schenkt trockenem, s…" at bounding box center [751, 418] width 213 height 156
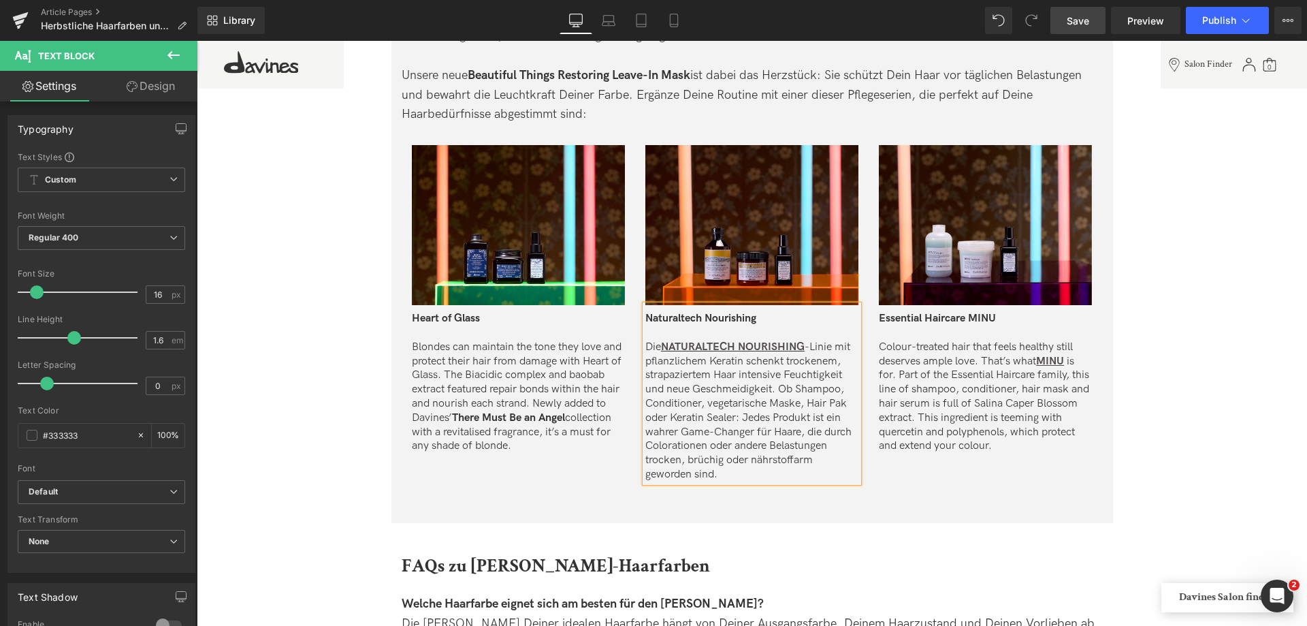
click at [730, 398] on p "Die NATURALTECH NOURISHING -Linie mit pflanzlichem Keratin schenkt trockenem, s…" at bounding box center [751, 411] width 213 height 142
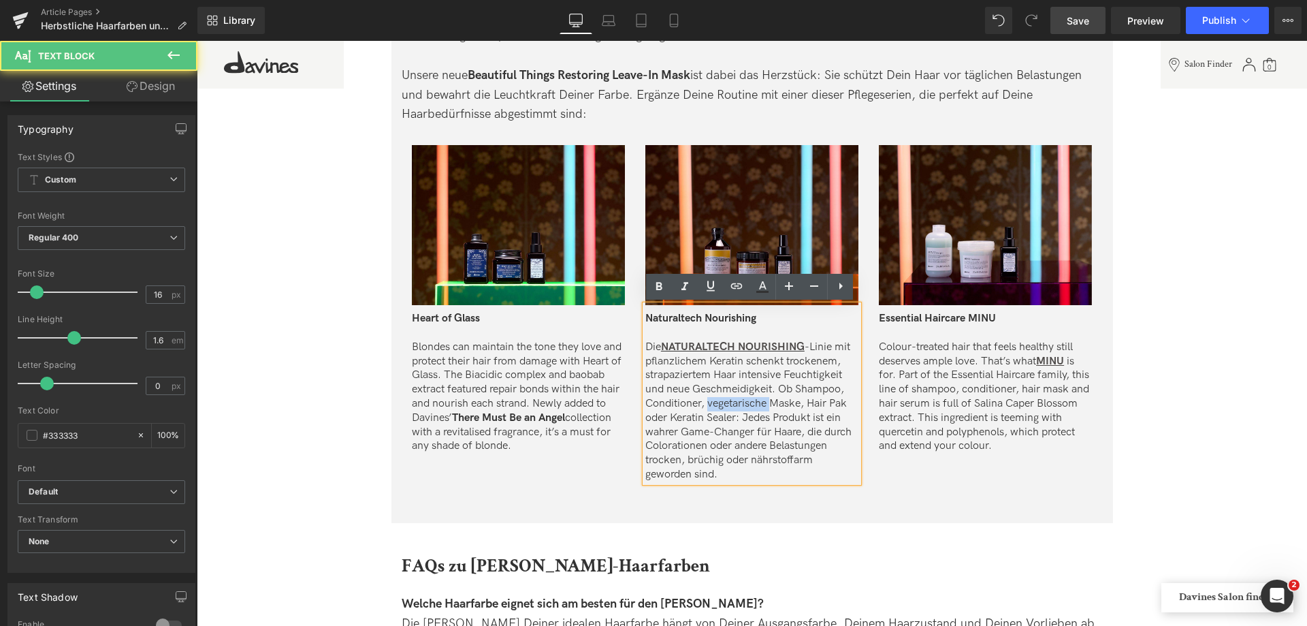
click at [730, 398] on p "Die NATURALTECH NOURISHING -Linie mit pflanzlichem Keratin schenkt trockenem, s…" at bounding box center [751, 411] width 213 height 142
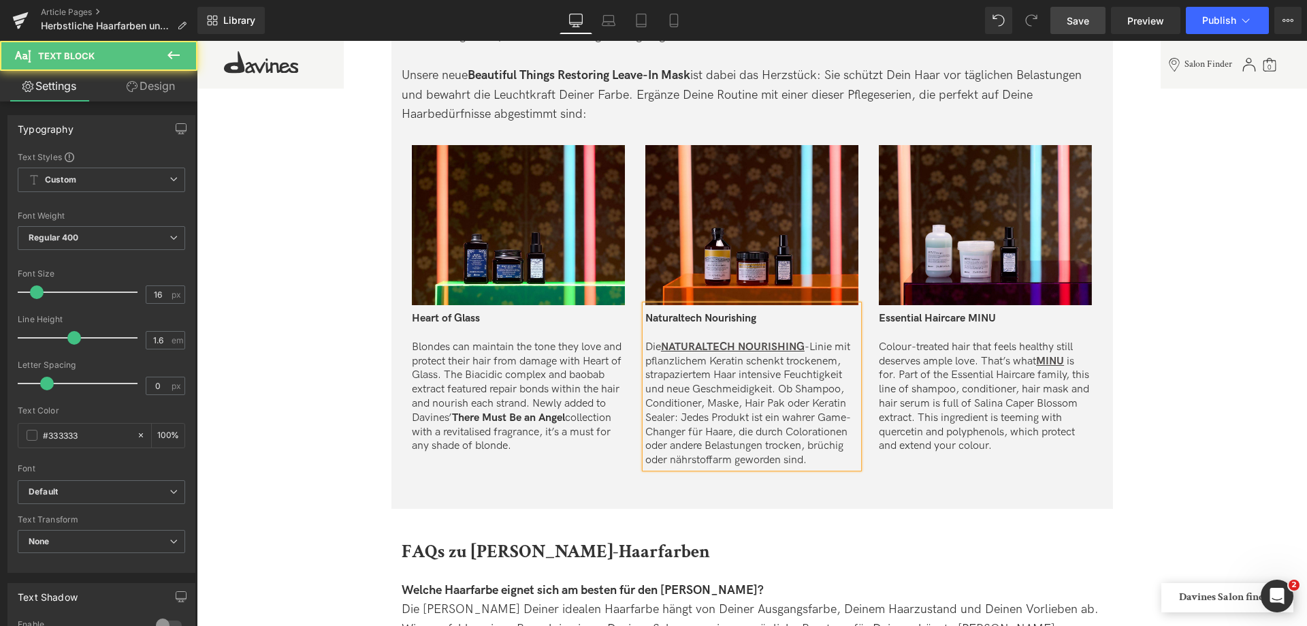
click at [767, 404] on p "Die NATURALTECH NOURISHING -Linie mit pflanzlichem Keratin schenkt trockenem, s…" at bounding box center [751, 403] width 213 height 127
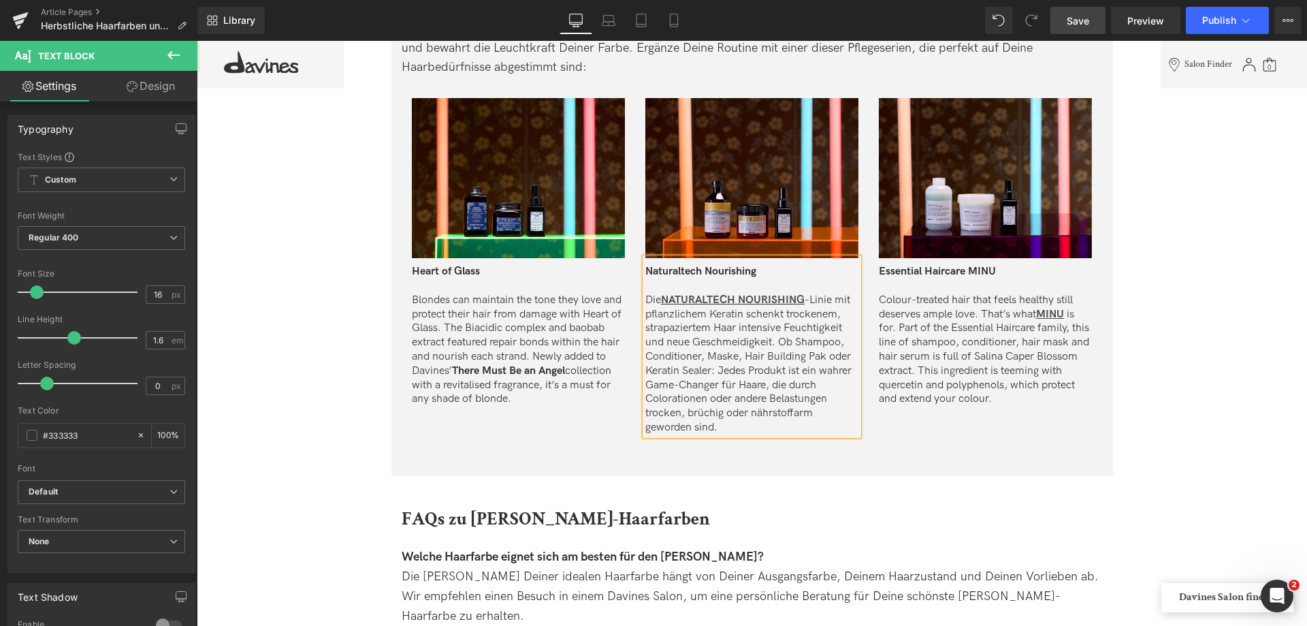
scroll to position [3132, 0]
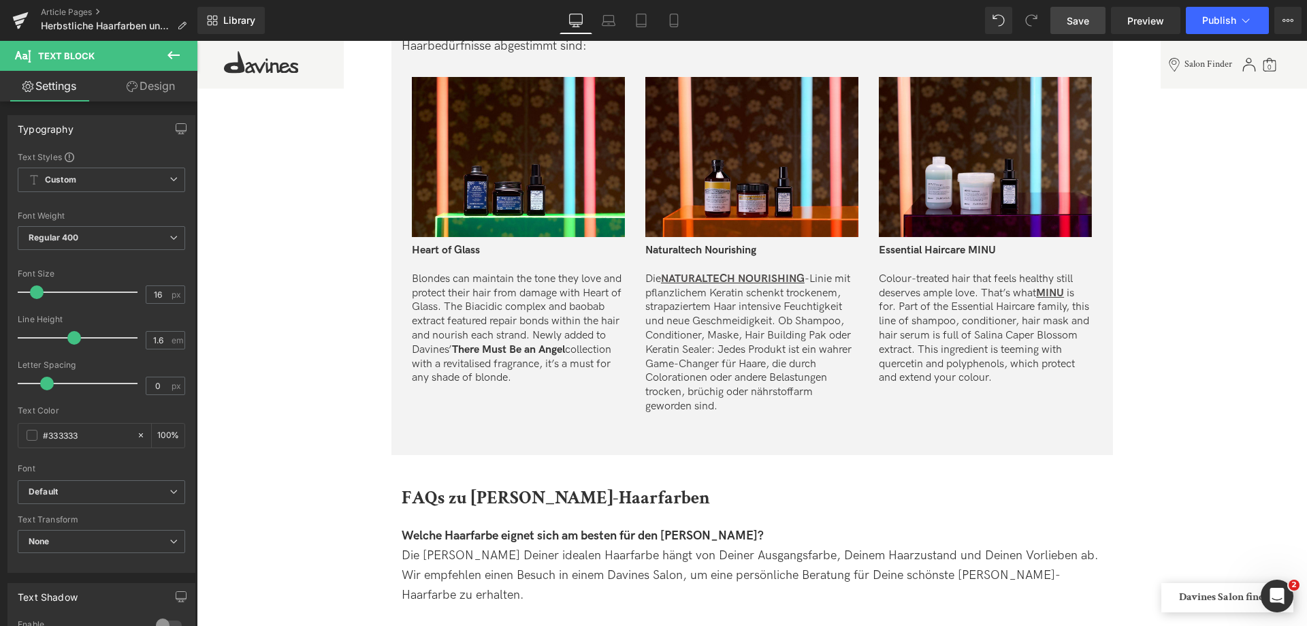
click at [1082, 25] on span "Save" at bounding box center [1078, 21] width 22 height 14
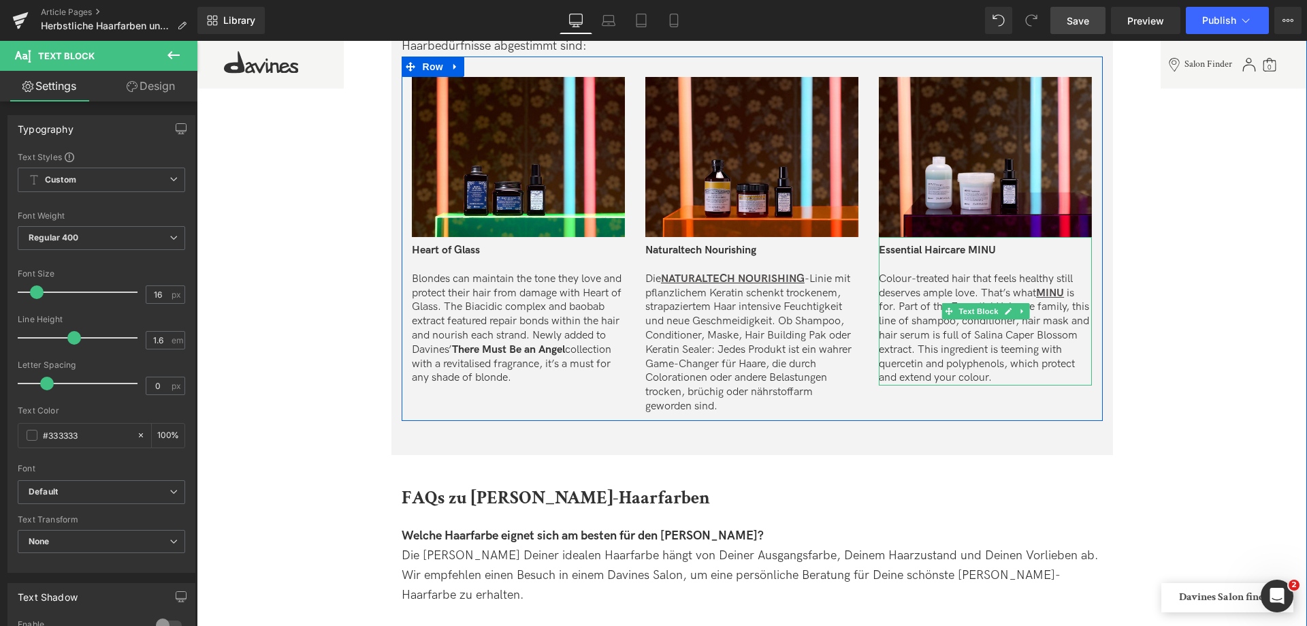
click at [931, 315] on p "Colour-treated hair that feels healthy still deserves ample love. That’s what M…" at bounding box center [985, 328] width 213 height 113
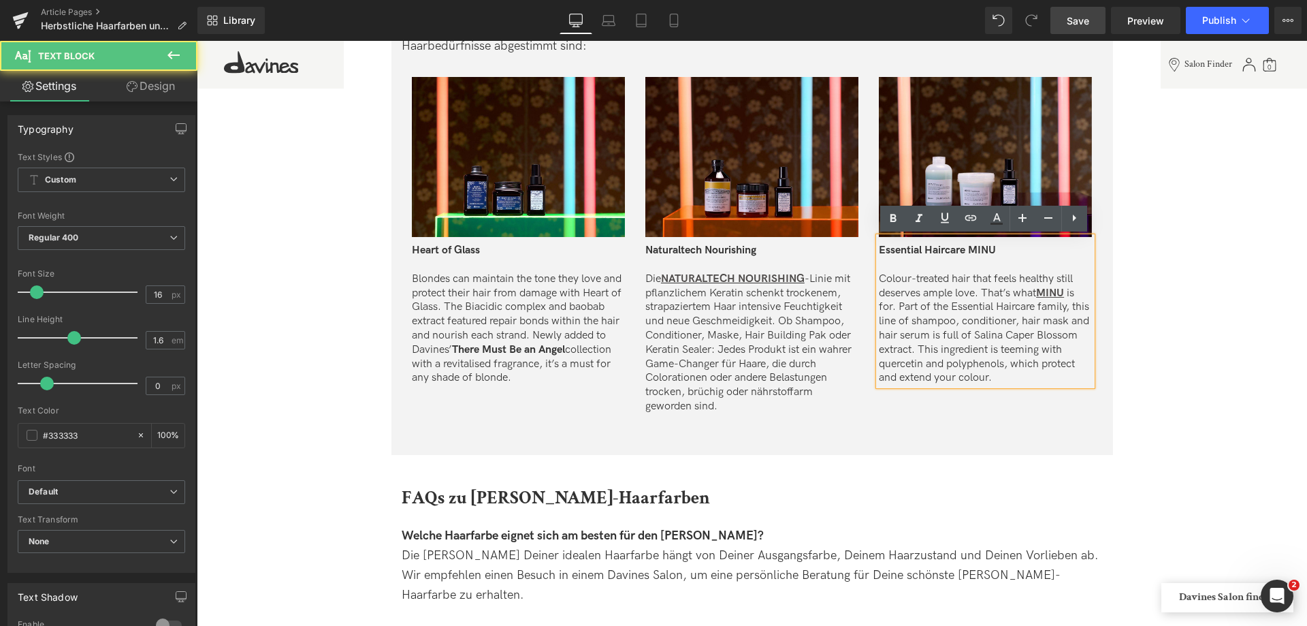
click at [890, 277] on p "Colour-treated hair that feels healthy still deserves ample love. That’s what M…" at bounding box center [985, 328] width 213 height 113
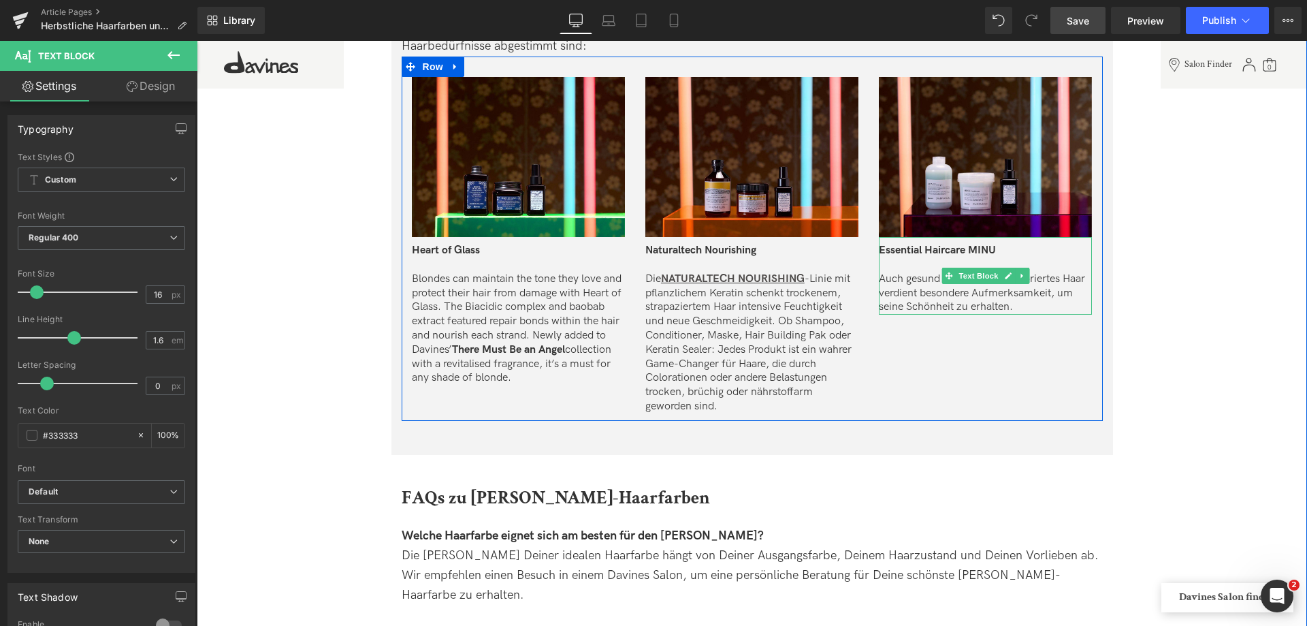
click at [1027, 310] on p "Auch gesund aussehendes, coloriertes Haar verdient besondere Aufmerksamkeit, um…" at bounding box center [985, 293] width 213 height 42
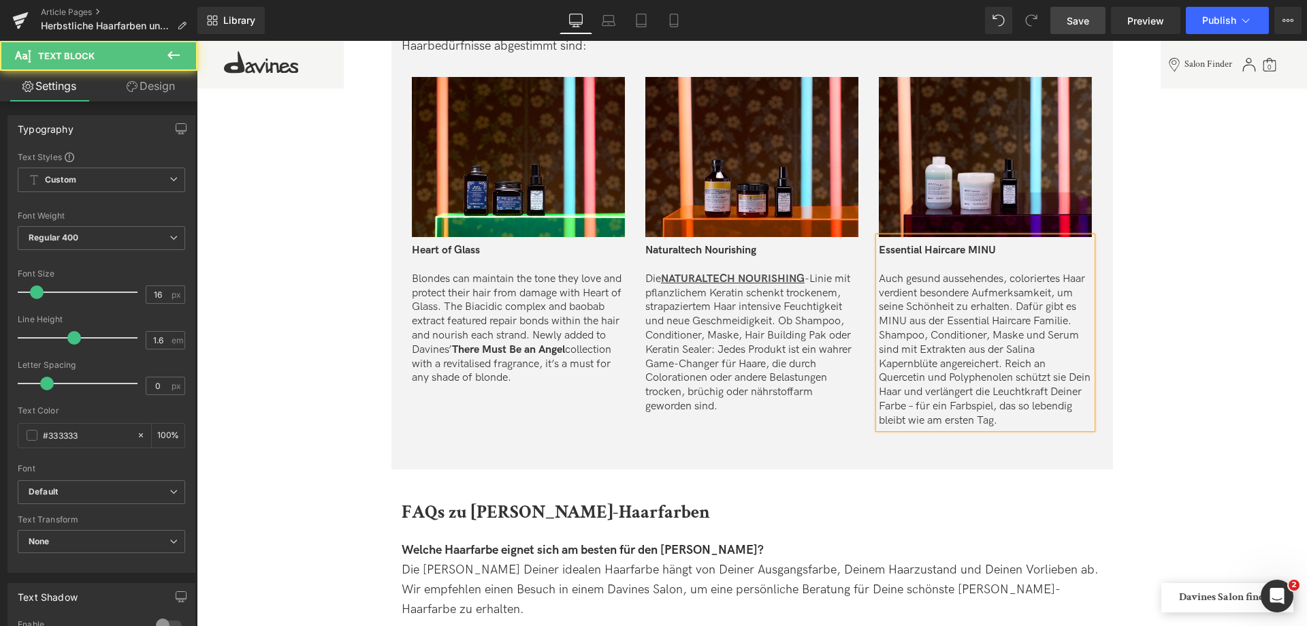
click at [1018, 308] on p "Auch gesund aussehendes, coloriertes Haar verdient besondere Aufmerksamkeit, um…" at bounding box center [985, 350] width 213 height 156
drag, startPoint x: 911, startPoint y: 321, endPoint x: 935, endPoint y: 321, distance: 24.5
click at [935, 321] on p "Auch gesund aussehendes, coloriertes Haar verdient besondere Aufmerksamkeit, um…" at bounding box center [985, 350] width 213 height 156
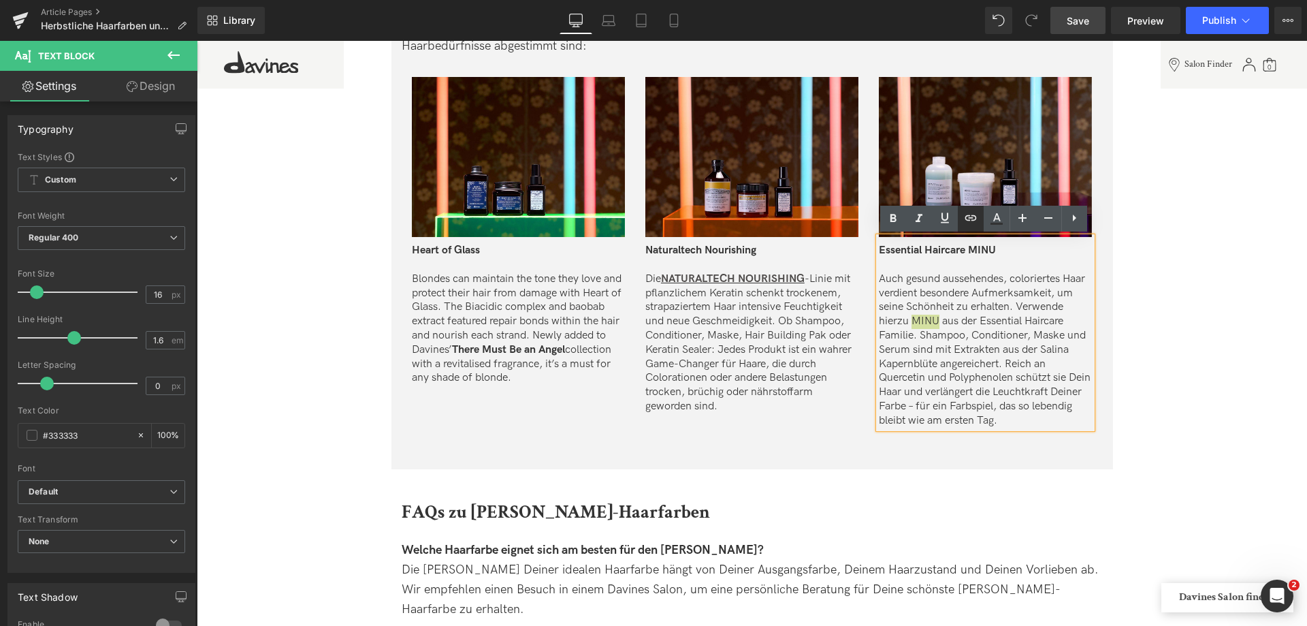
click at [978, 214] on icon at bounding box center [971, 218] width 16 height 16
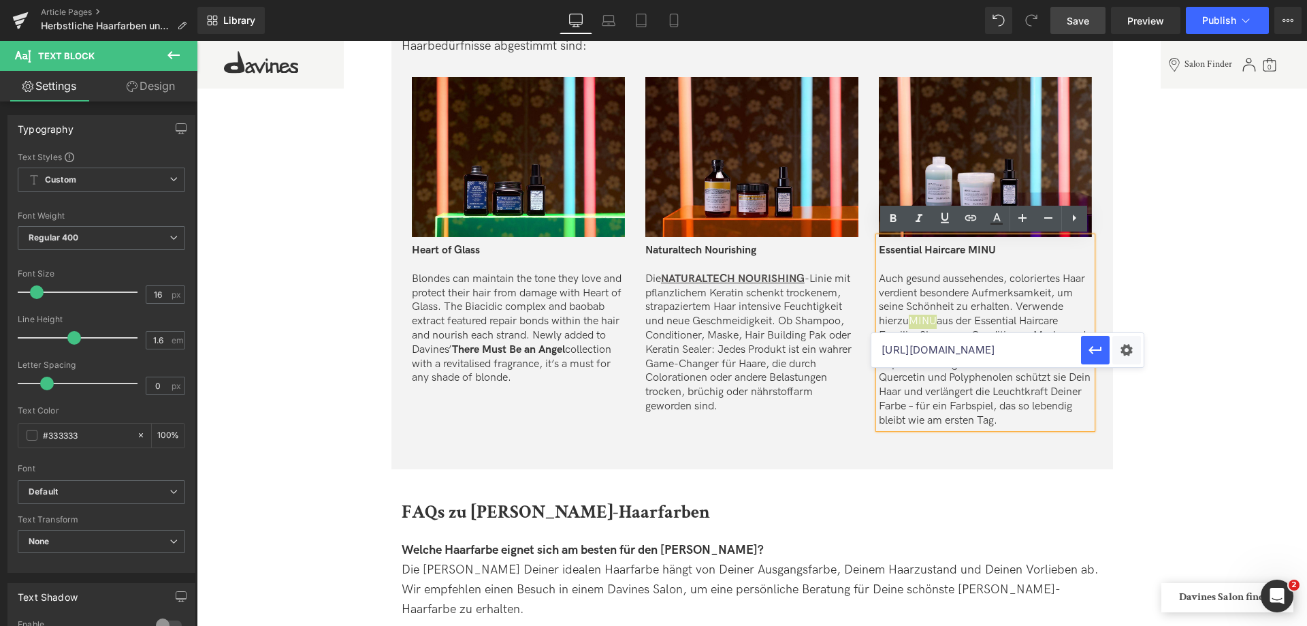
click at [904, 360] on input "https://de.davines.com/collections/naturaltech-nourishing" at bounding box center [976, 350] width 210 height 34
click at [895, 347] on input "https://de.davines.com/collections/ehc-minu" at bounding box center [976, 350] width 210 height 34
drag, startPoint x: 1080, startPoint y: 387, endPoint x: 1306, endPoint y: 353, distance: 229.3
paste input "ssential-haircare"
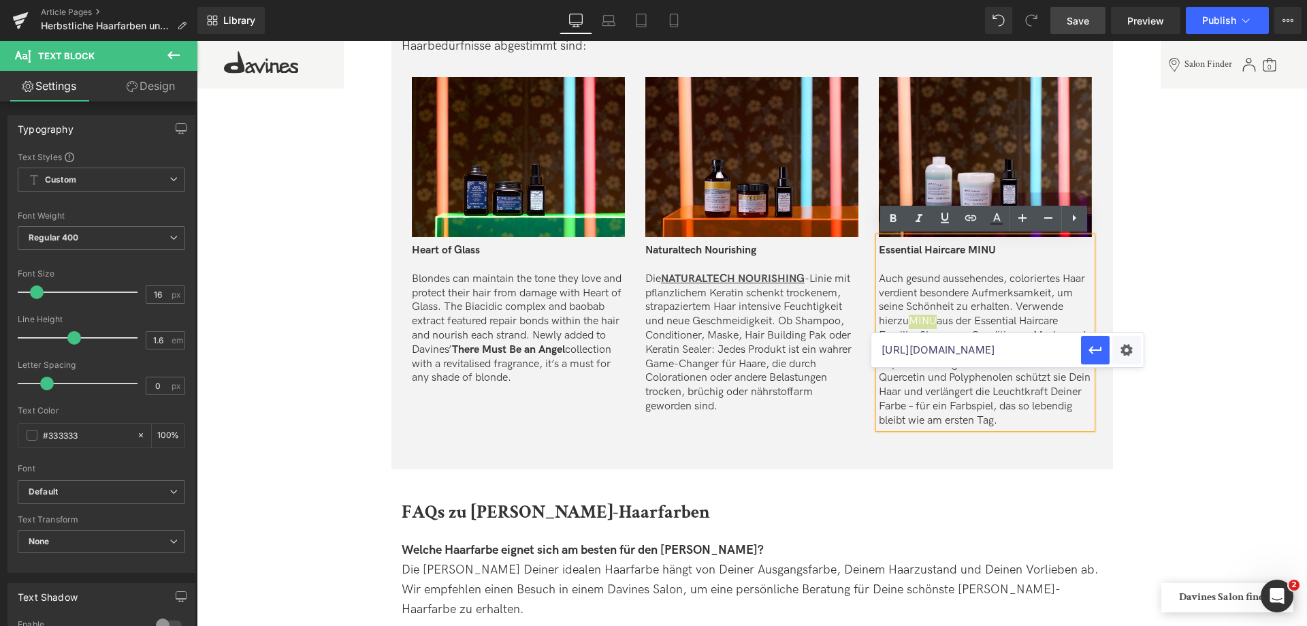
scroll to position [0, 108]
type input "https://de.davines.com/collections/essential-haircare-minu"
click at [1093, 354] on icon "button" at bounding box center [1095, 350] width 16 height 16
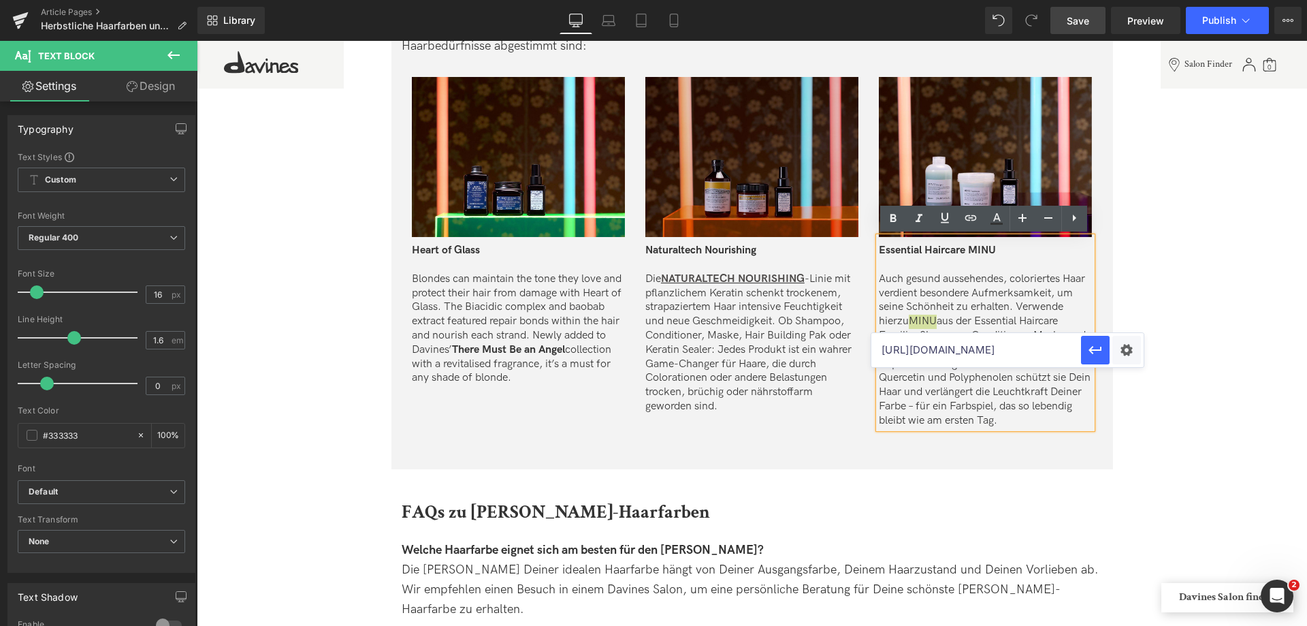
scroll to position [0, 0]
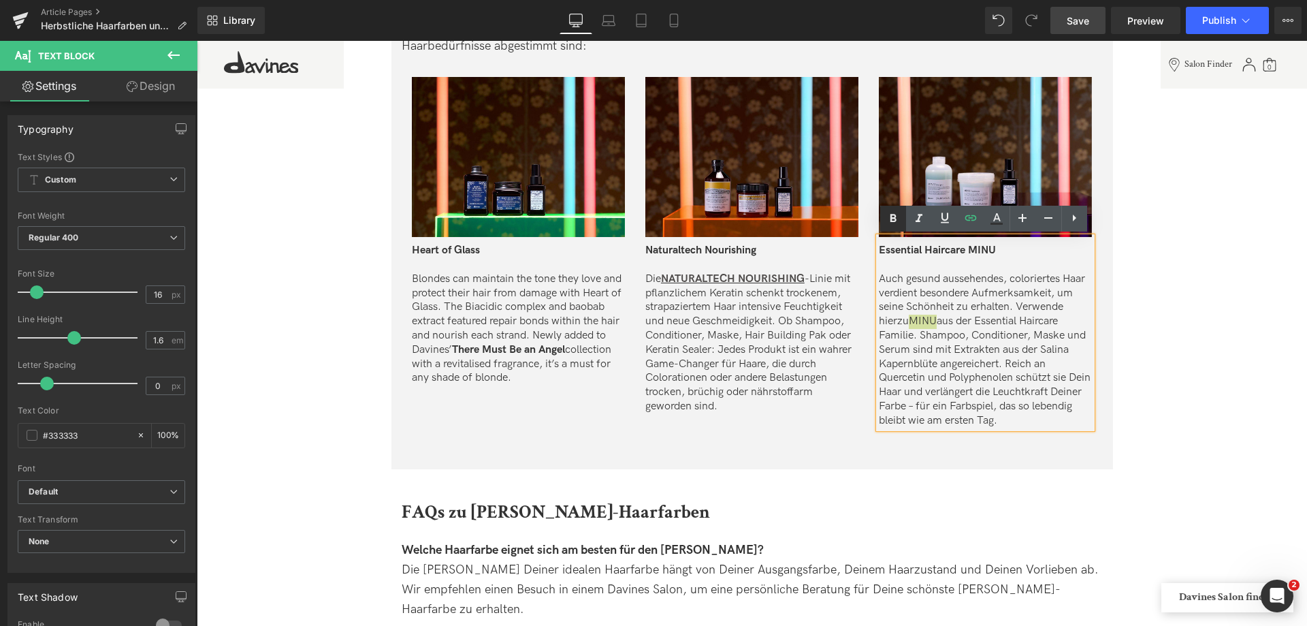
click at [890, 218] on icon at bounding box center [893, 218] width 6 height 8
click at [951, 218] on icon at bounding box center [945, 218] width 16 height 16
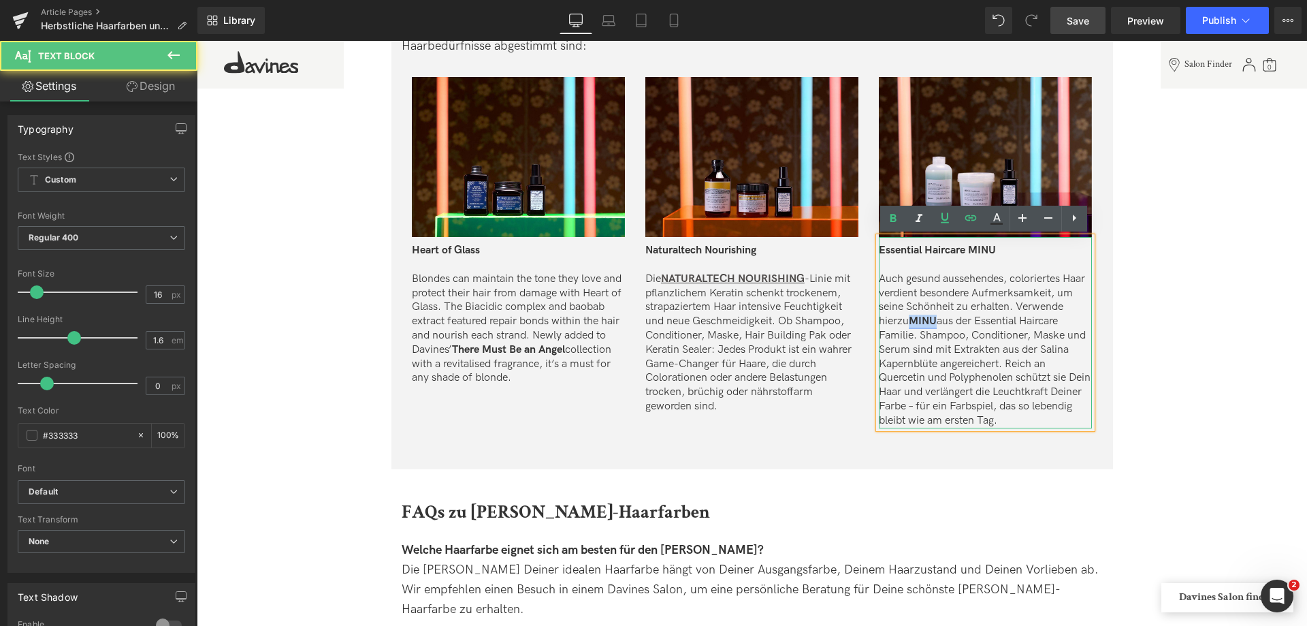
drag, startPoint x: 914, startPoint y: 315, endPoint x: 936, endPoint y: 317, distance: 21.9
click at [936, 317] on strong "MINU" at bounding box center [923, 321] width 28 height 13
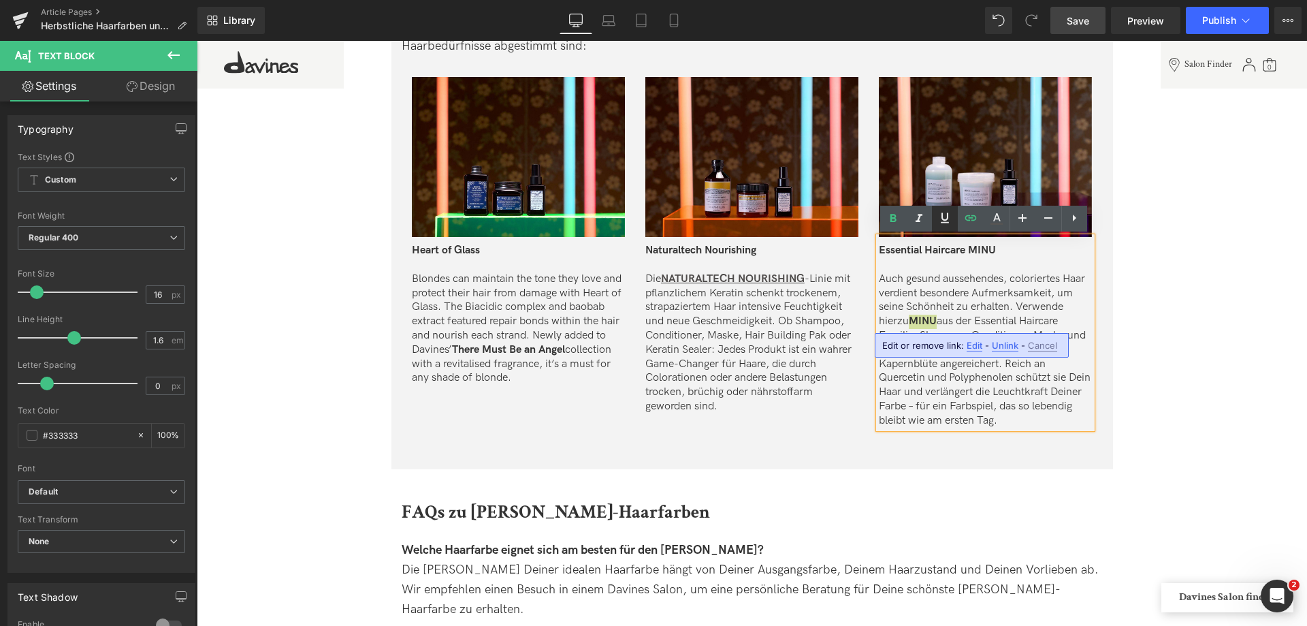
click at [952, 217] on icon at bounding box center [945, 218] width 16 height 16
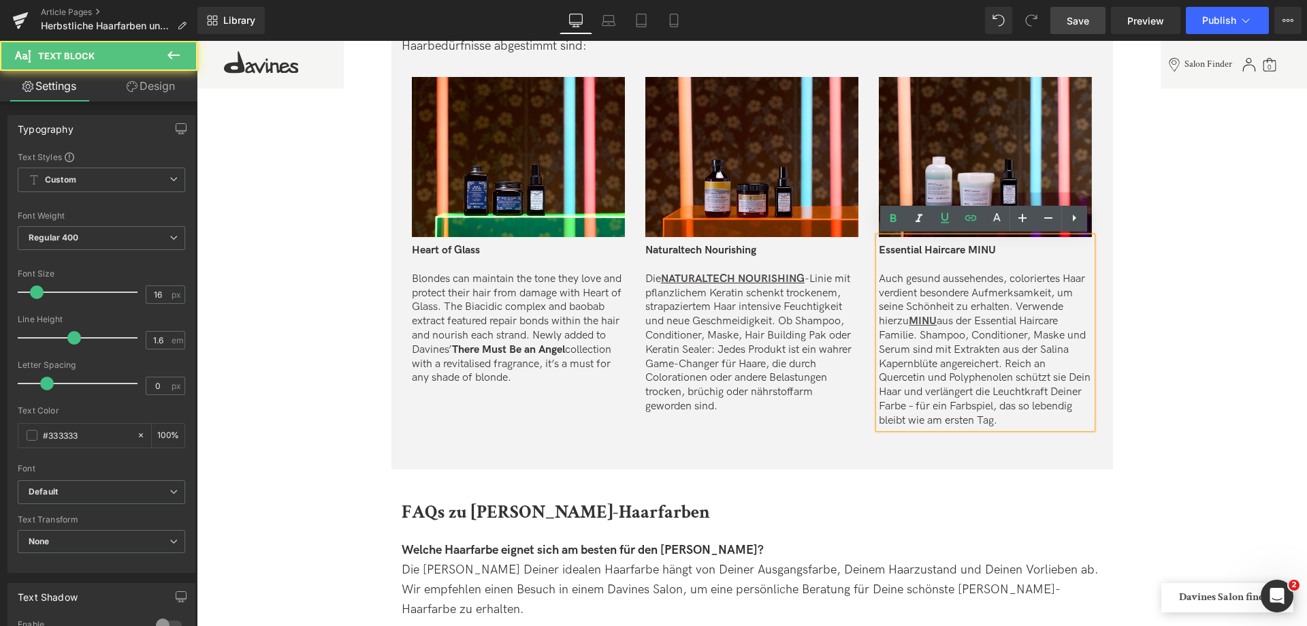
click at [976, 300] on p "Auch gesund aussehendes, coloriertes Haar verdient besondere Aufmerksamkeit, um…" at bounding box center [985, 350] width 213 height 156
click at [1076, 317] on p "Auch gesund aussehendes, coloriertes Haar verdient besondere Aufmerksamkeit, um…" at bounding box center [985, 350] width 213 height 156
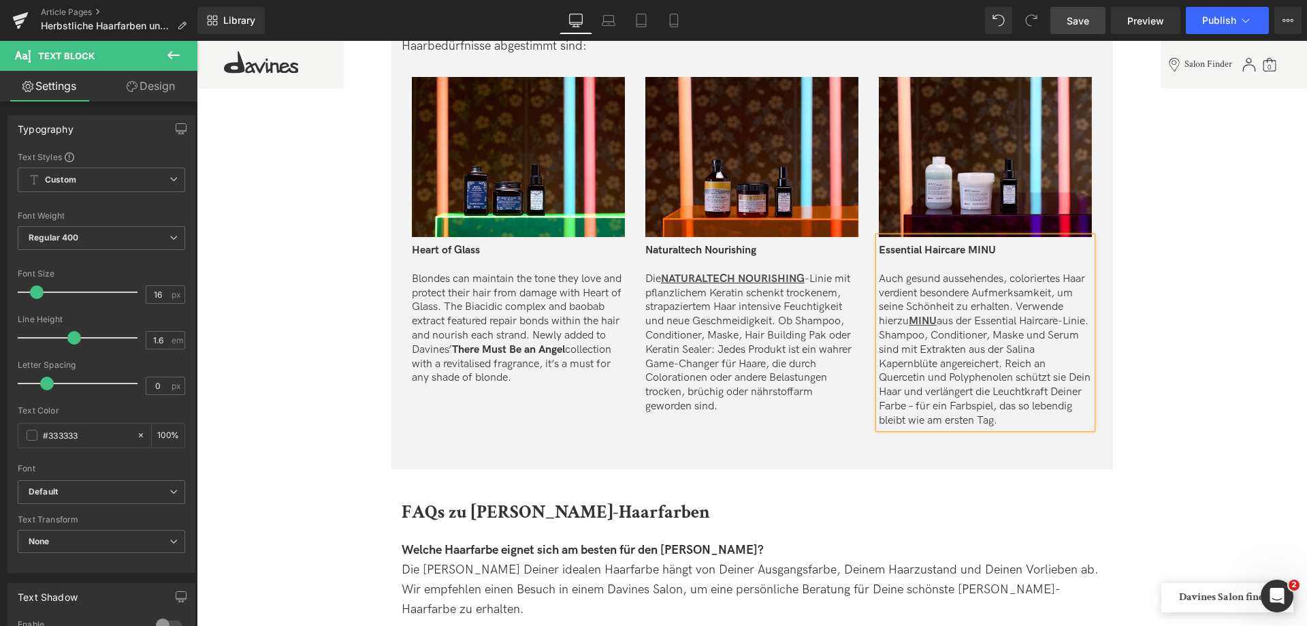
click at [967, 319] on p "Auch gesund aussehendes, coloriertes Haar verdient besondere Aufmerksamkeit, um…" at bounding box center [985, 350] width 213 height 156
click at [949, 407] on p "Auch gesund aussehendes, coloriertes Haar verdient besondere Aufmerksamkeit, um…" at bounding box center [985, 350] width 213 height 156
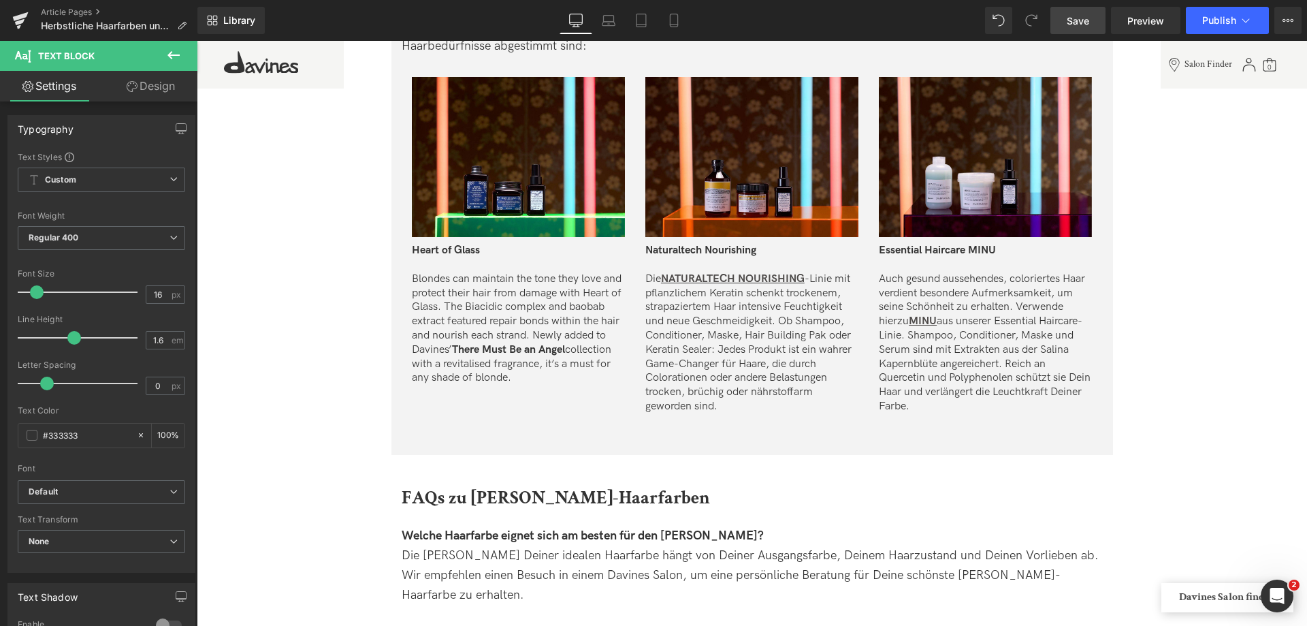
click at [1074, 25] on span "Save" at bounding box center [1078, 21] width 22 height 14
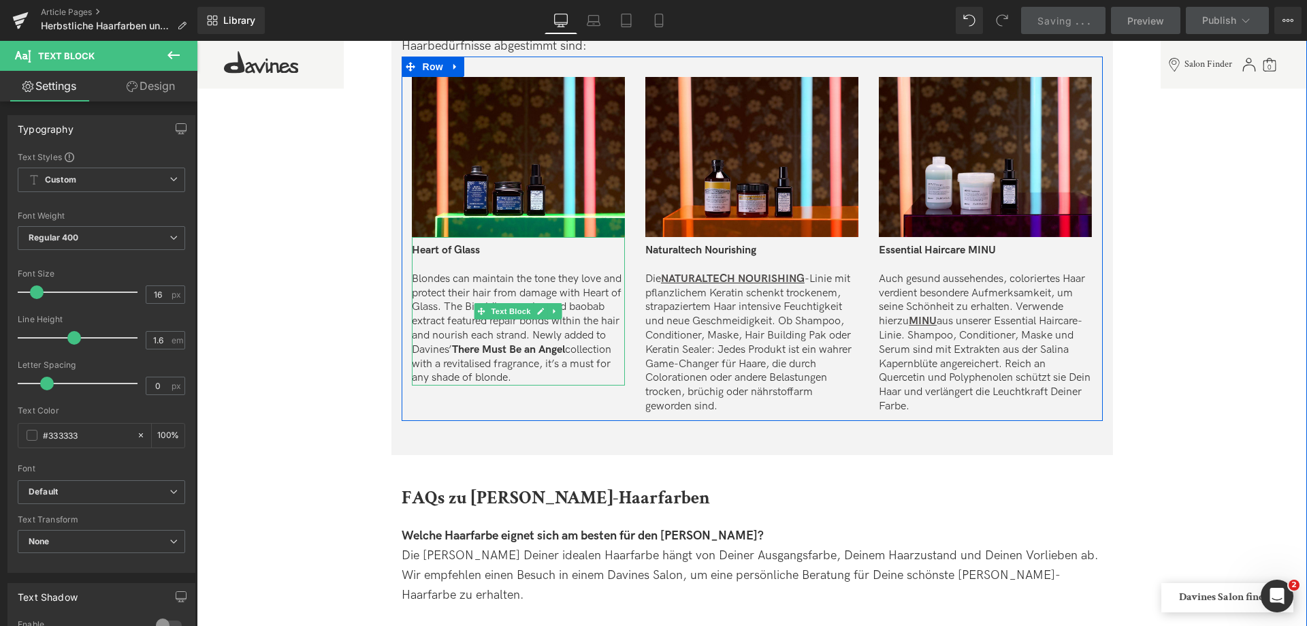
click at [525, 372] on p "Blondes can maintain the tone they love and protect their hair from damage with…" at bounding box center [518, 328] width 213 height 113
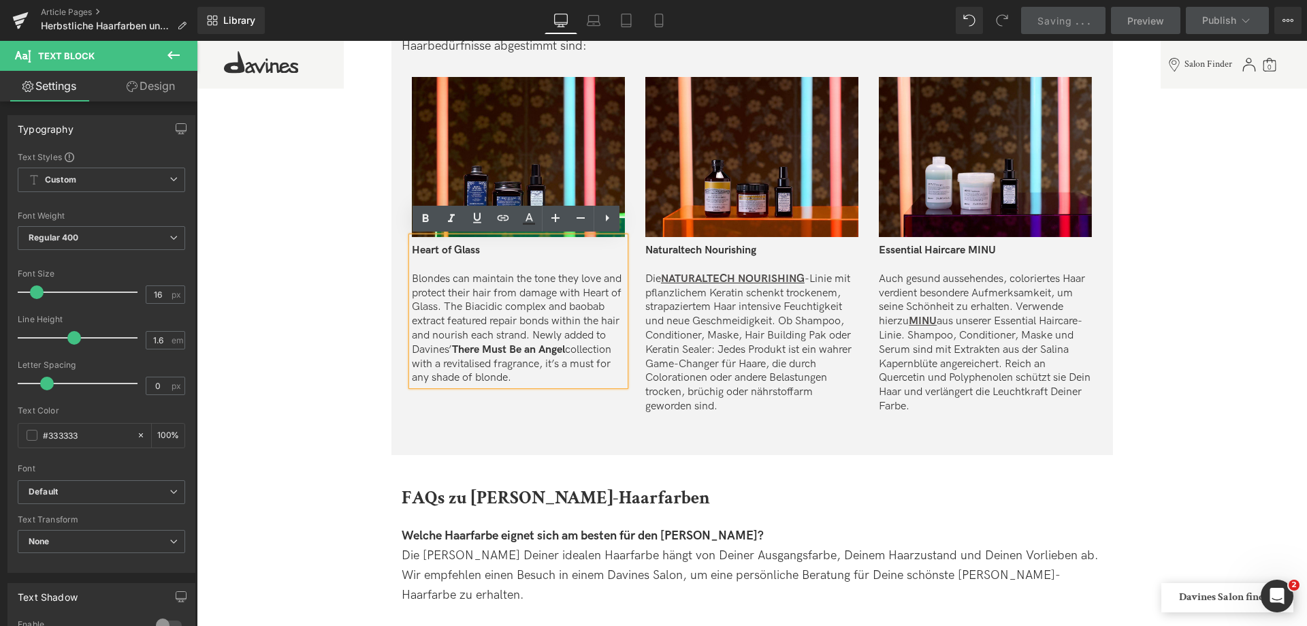
drag, startPoint x: 525, startPoint y: 380, endPoint x: 402, endPoint y: 285, distance: 154.8
click at [402, 285] on div "Image Heart of Glass Blondes can maintain the tone they love and protect their …" at bounding box center [519, 231] width 234 height 308
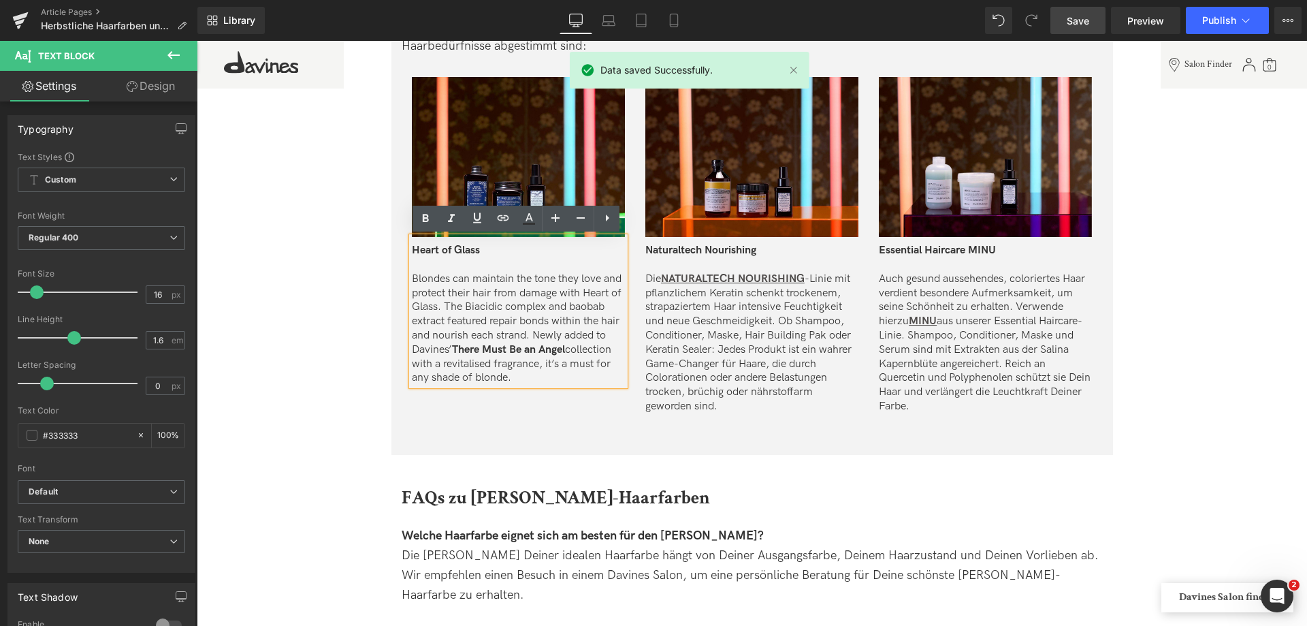
copy p "Blondes can maintain the tone they love and protect their hair from damage with…"
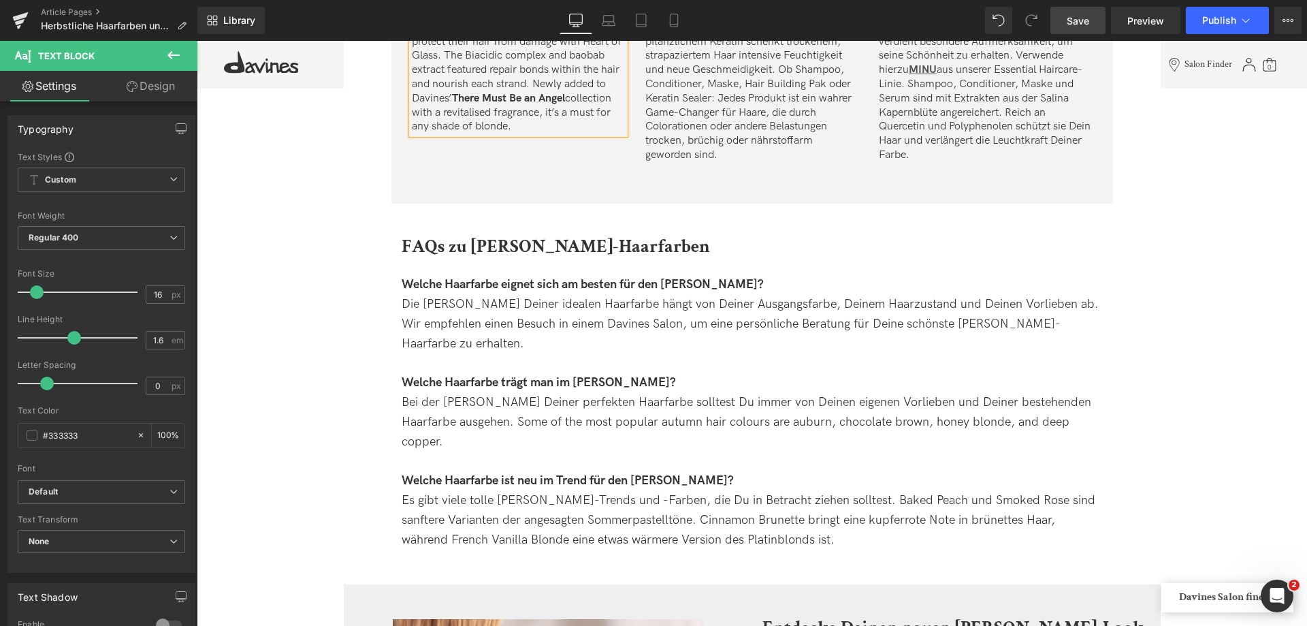
scroll to position [3540, 0]
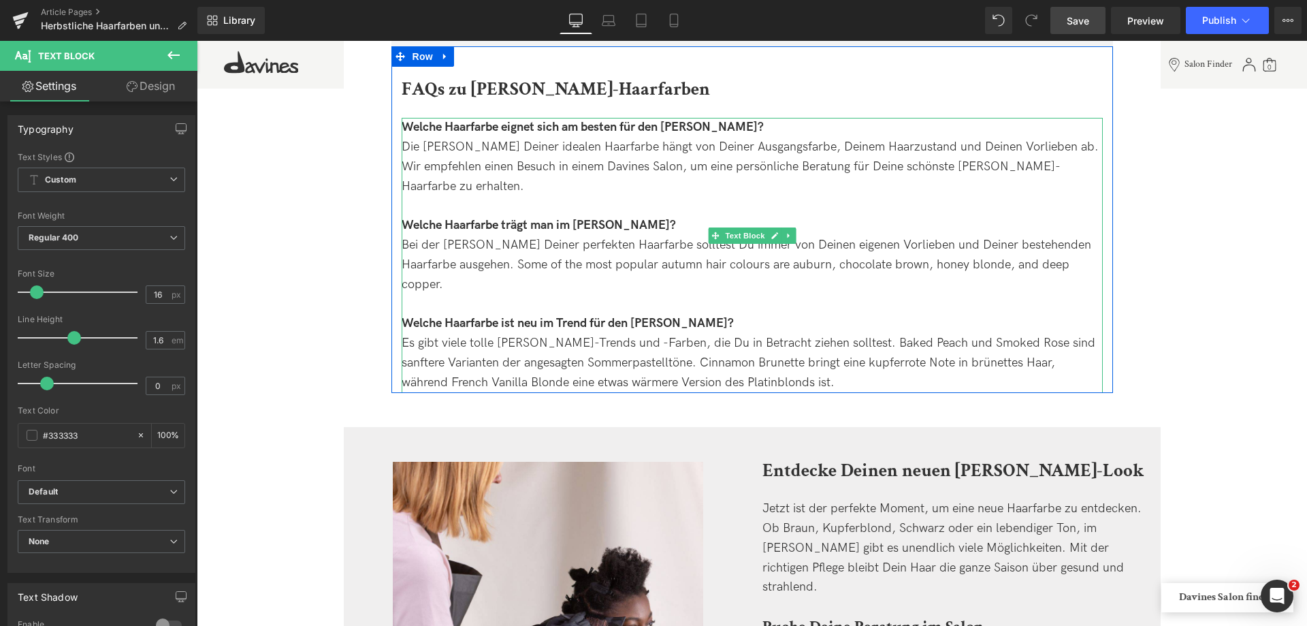
click at [977, 146] on div "Die Wahl Deiner idealen Haarfarbe hängt von Deiner Ausgangsfarbe, Deinem Haarzu…" at bounding box center [752, 167] width 701 height 59
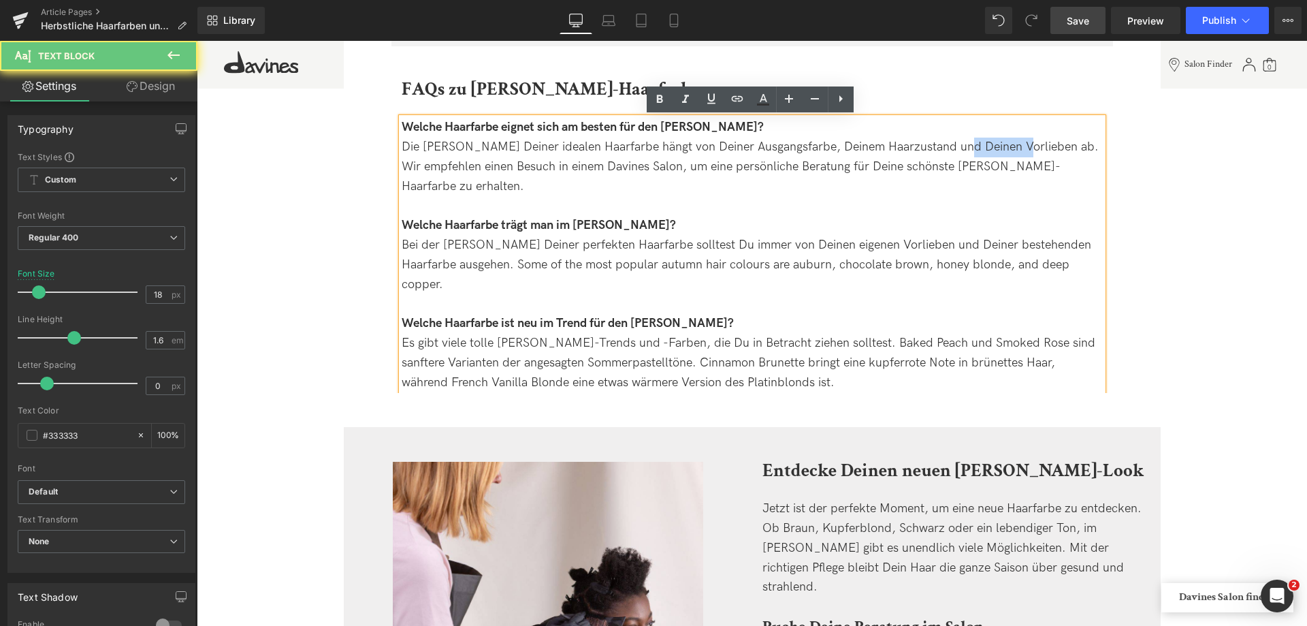
click at [977, 146] on div "Die Wahl Deiner idealen Haarfarbe hängt von Deiner Ausgangsfarbe, Deinem Haarzu…" at bounding box center [752, 167] width 701 height 59
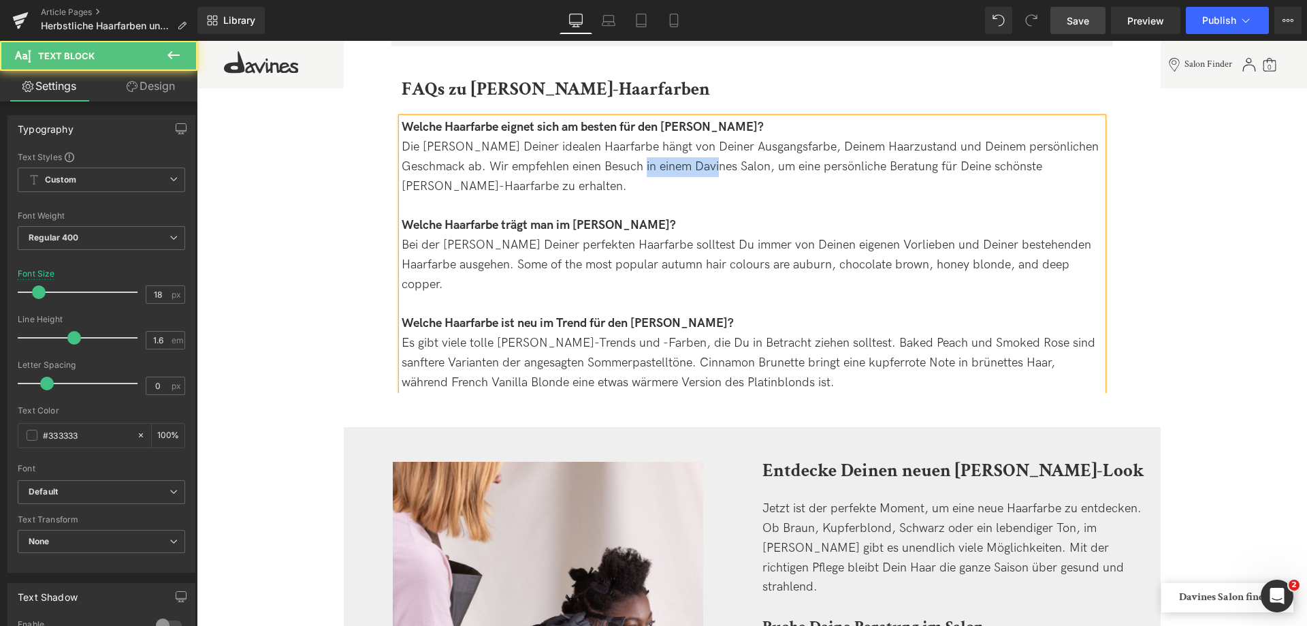
drag, startPoint x: 630, startPoint y: 165, endPoint x: 700, endPoint y: 168, distance: 69.5
click at [700, 168] on div "Die Wahl Deiner idealen Haarfarbe hängt von Deiner Ausgangsfarbe, Deinem Haarzu…" at bounding box center [752, 167] width 701 height 59
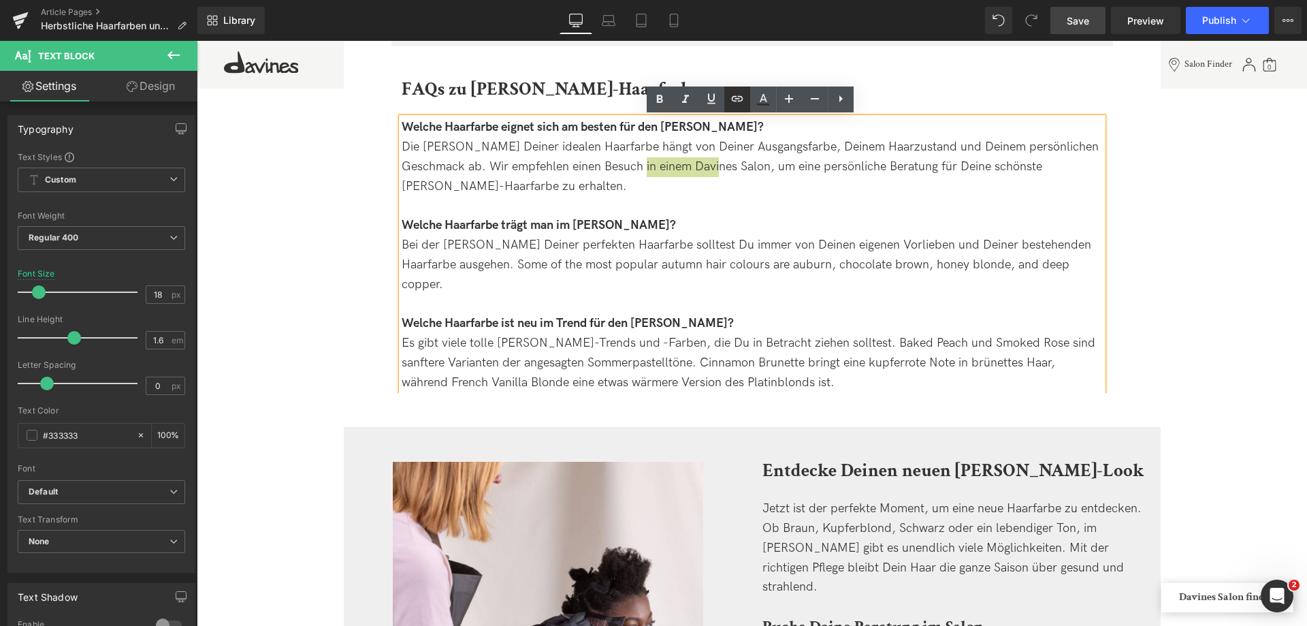
click at [735, 97] on icon at bounding box center [737, 99] width 16 height 16
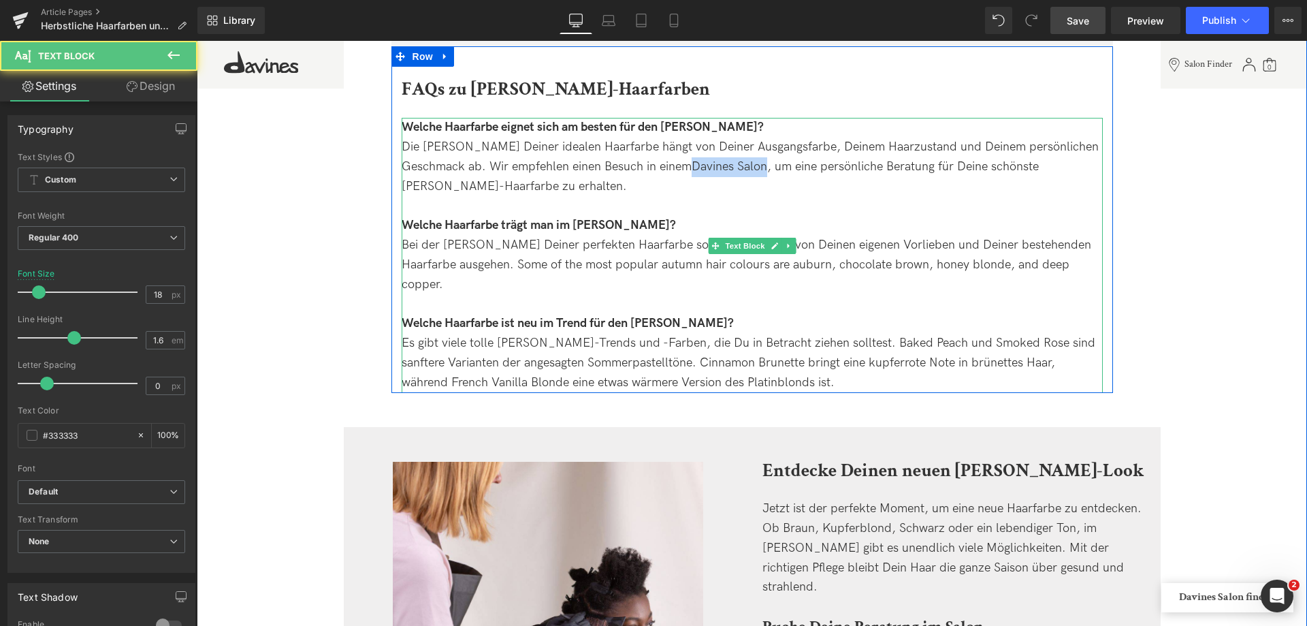
drag, startPoint x: 628, startPoint y: 165, endPoint x: 704, endPoint y: 165, distance: 76.2
click at [704, 165] on div "Die Wahl Deiner idealen Haarfarbe hängt von Deiner Ausgangsfarbe, Deinem Haarzu…" at bounding box center [752, 167] width 701 height 59
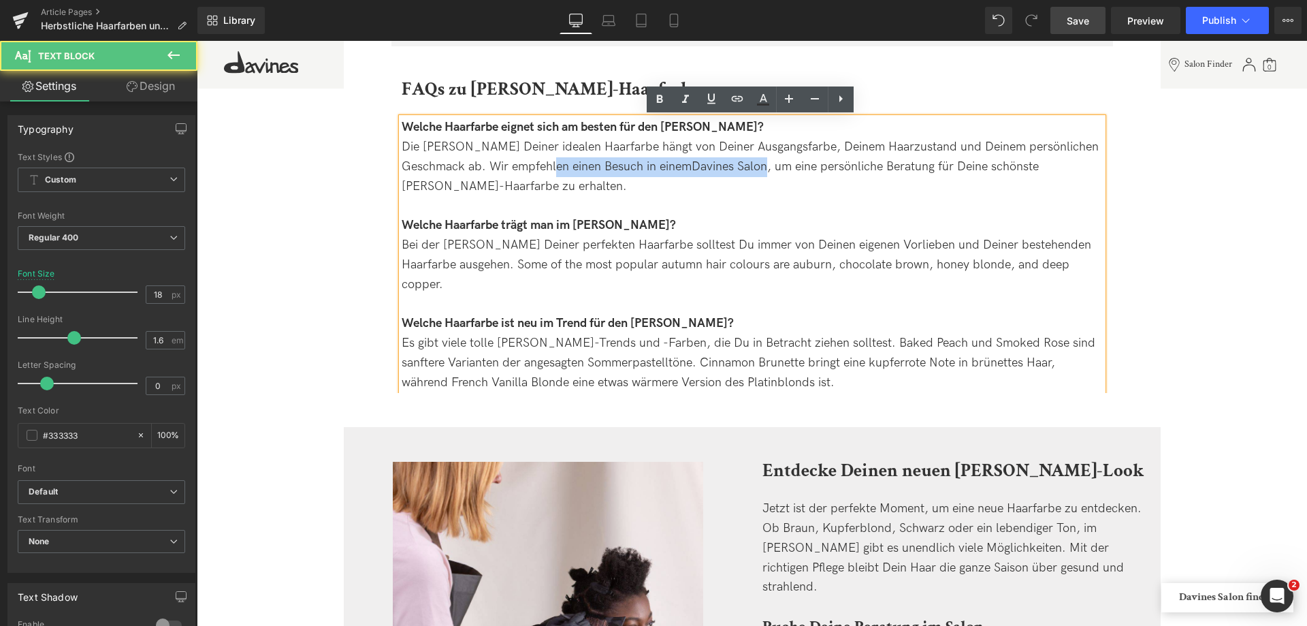
drag, startPoint x: 537, startPoint y: 169, endPoint x: 704, endPoint y: 169, distance: 166.8
click at [704, 169] on div "Die Wahl Deiner idealen Haarfarbe hängt von Deiner Ausgangsfarbe, Deinem Haarzu…" at bounding box center [752, 167] width 701 height 59
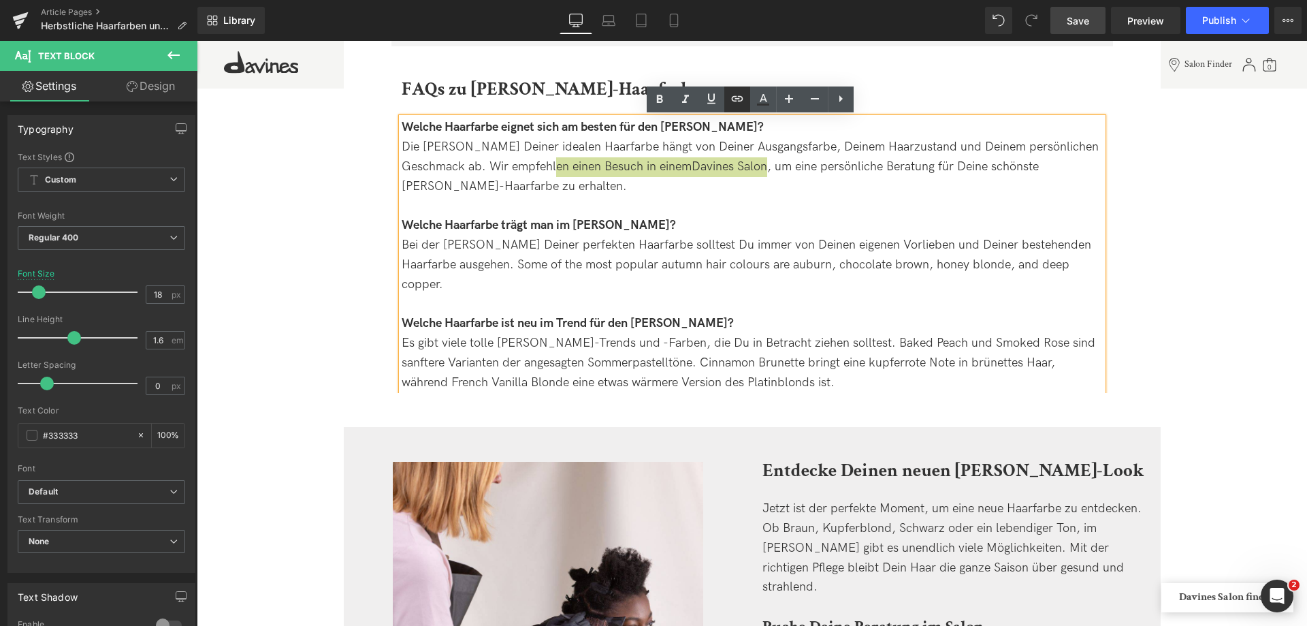
click at [737, 95] on icon at bounding box center [737, 99] width 16 height 16
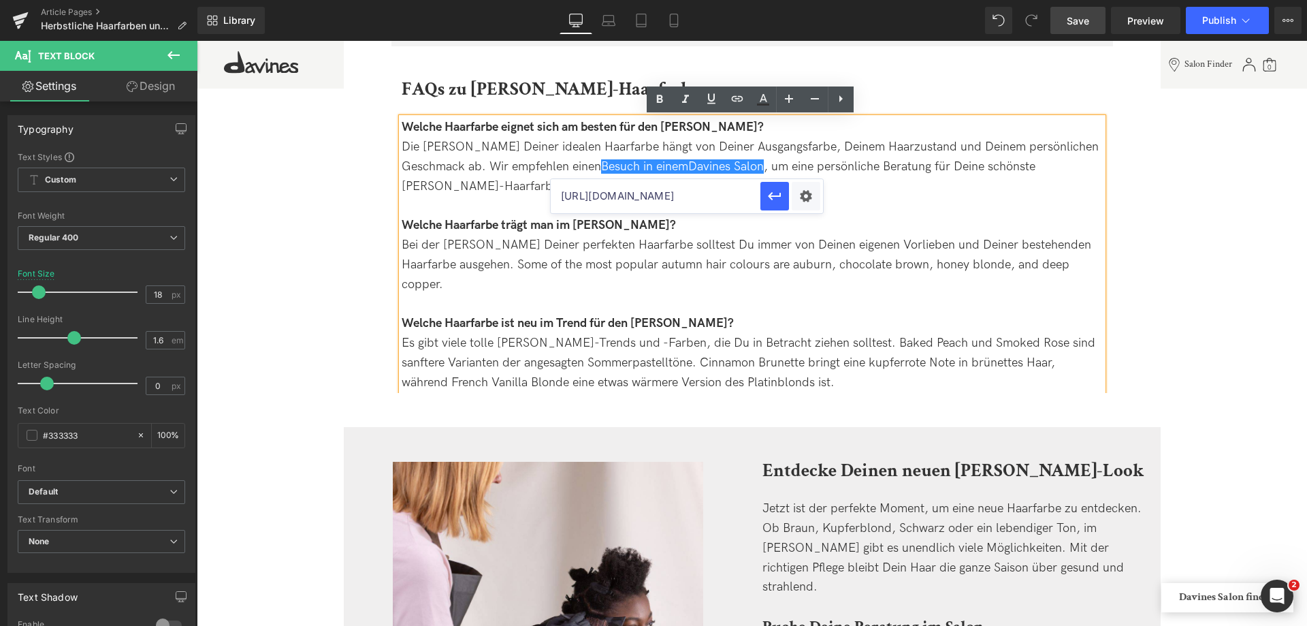
click at [718, 202] on input "https://de.davines.com/collections/essential-haircare-minu" at bounding box center [656, 196] width 210 height 34
type input "https://de.davines.com/pages/salon-locator"
click at [765, 185] on button "button" at bounding box center [774, 196] width 29 height 29
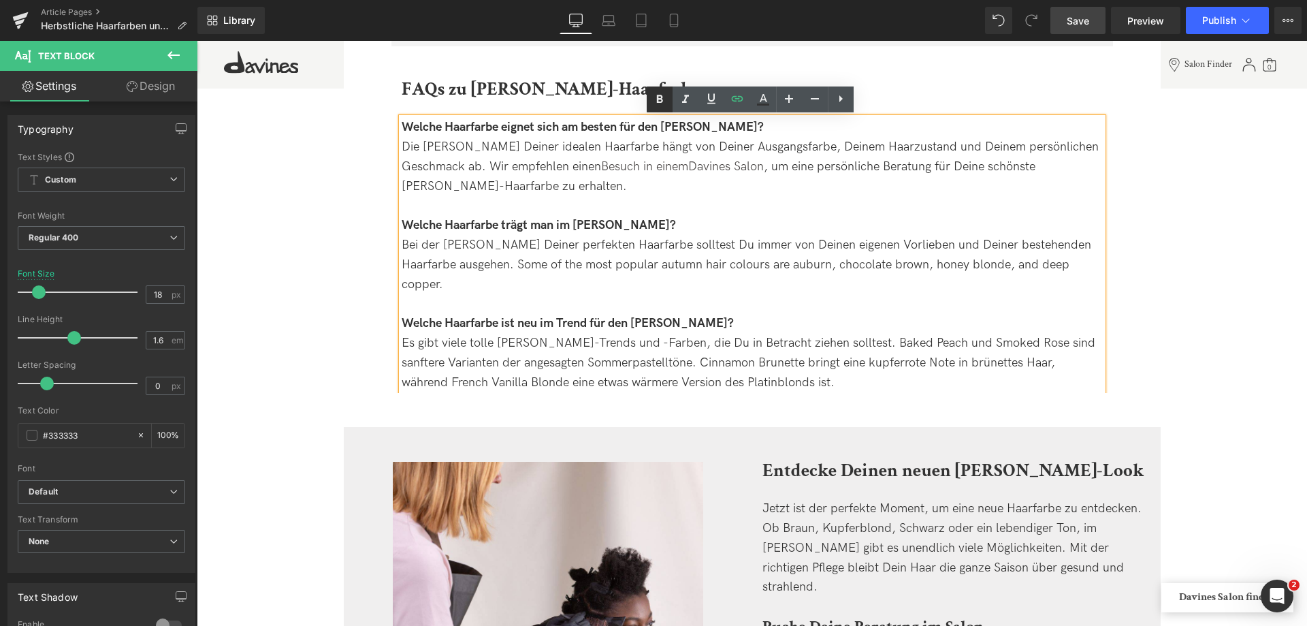
click at [657, 103] on icon at bounding box center [659, 99] width 6 height 8
click at [710, 100] on icon at bounding box center [711, 99] width 16 height 16
drag, startPoint x: 537, startPoint y: 164, endPoint x: 701, endPoint y: 165, distance: 163.4
click at [701, 165] on strong "Besuch in einem Davines Salon" at bounding box center [683, 166] width 165 height 14
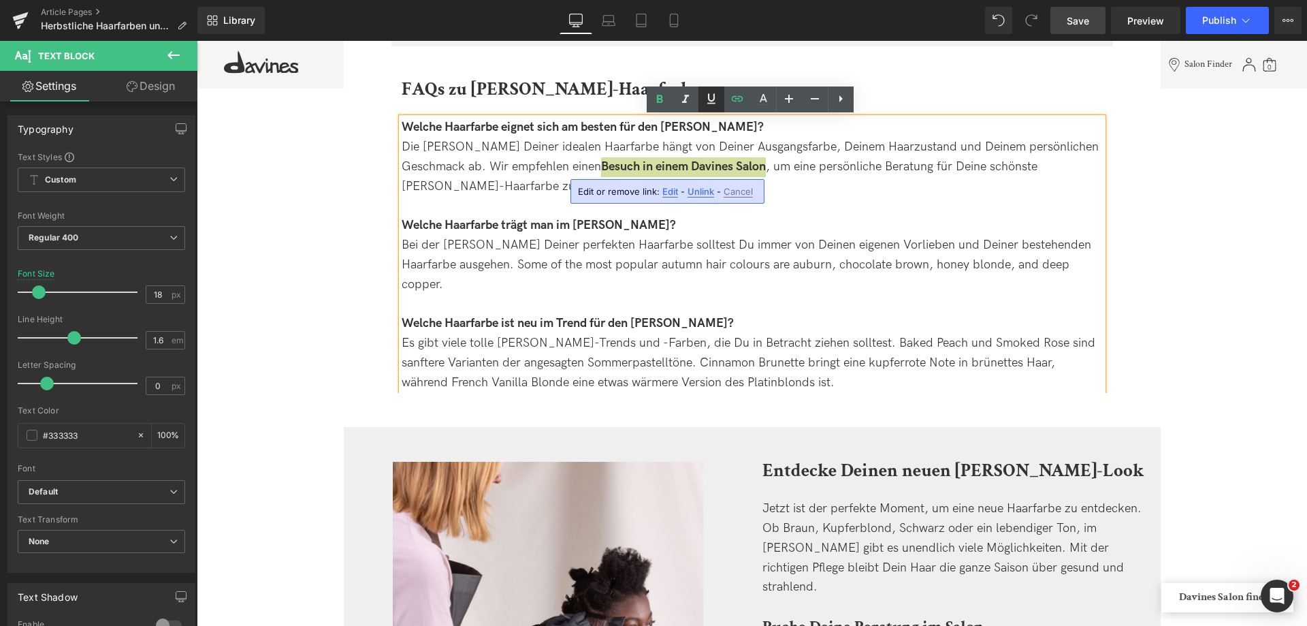
click at [711, 92] on icon at bounding box center [711, 99] width 16 height 16
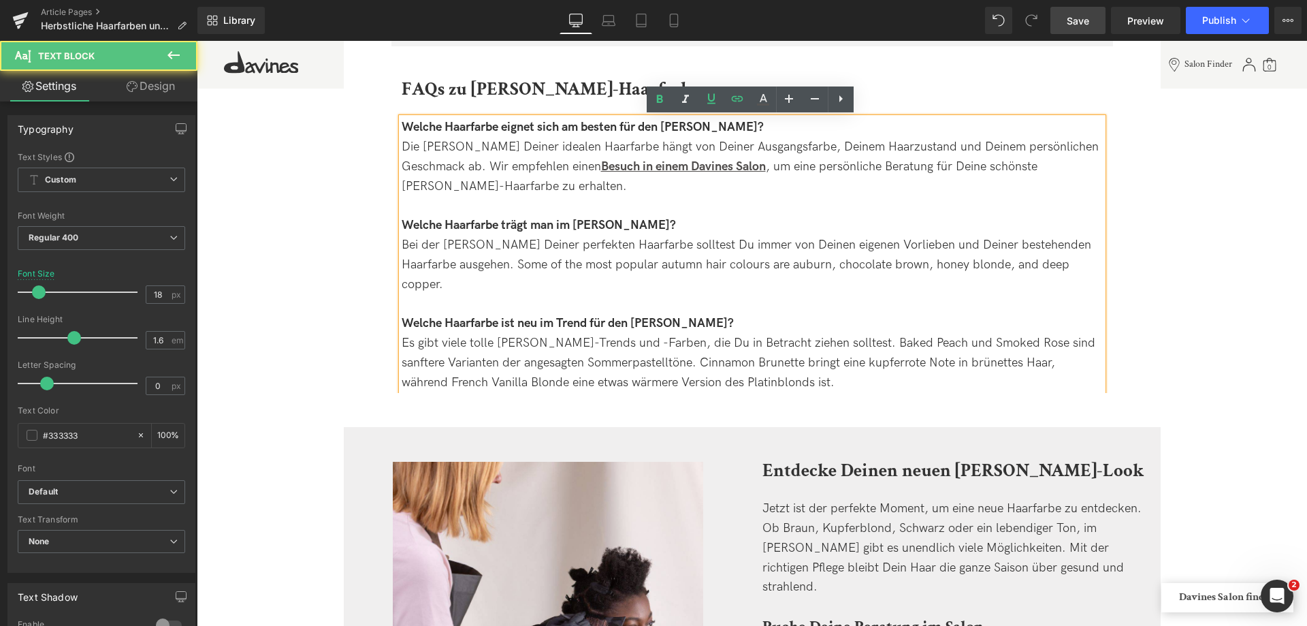
click at [796, 239] on div "Bei der Wahl Deiner perfekten Haarfarbe solltest Du immer von Deinen eigenen Vo…" at bounding box center [752, 265] width 701 height 59
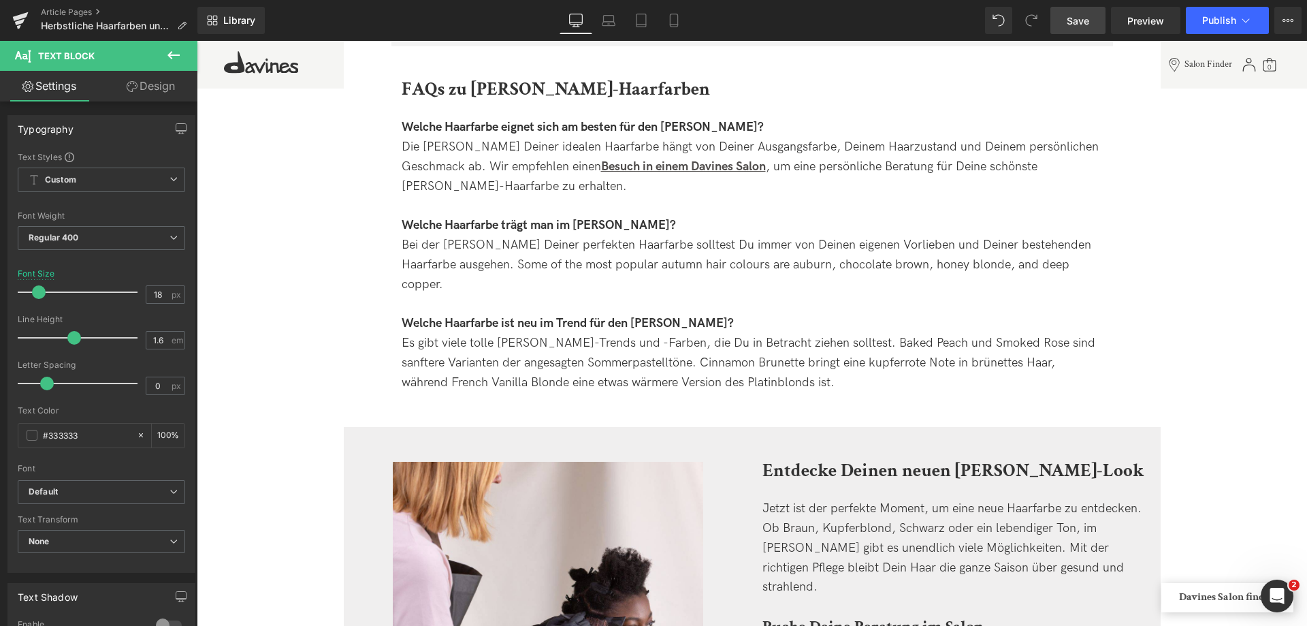
click at [1080, 14] on span "Save" at bounding box center [1078, 21] width 22 height 14
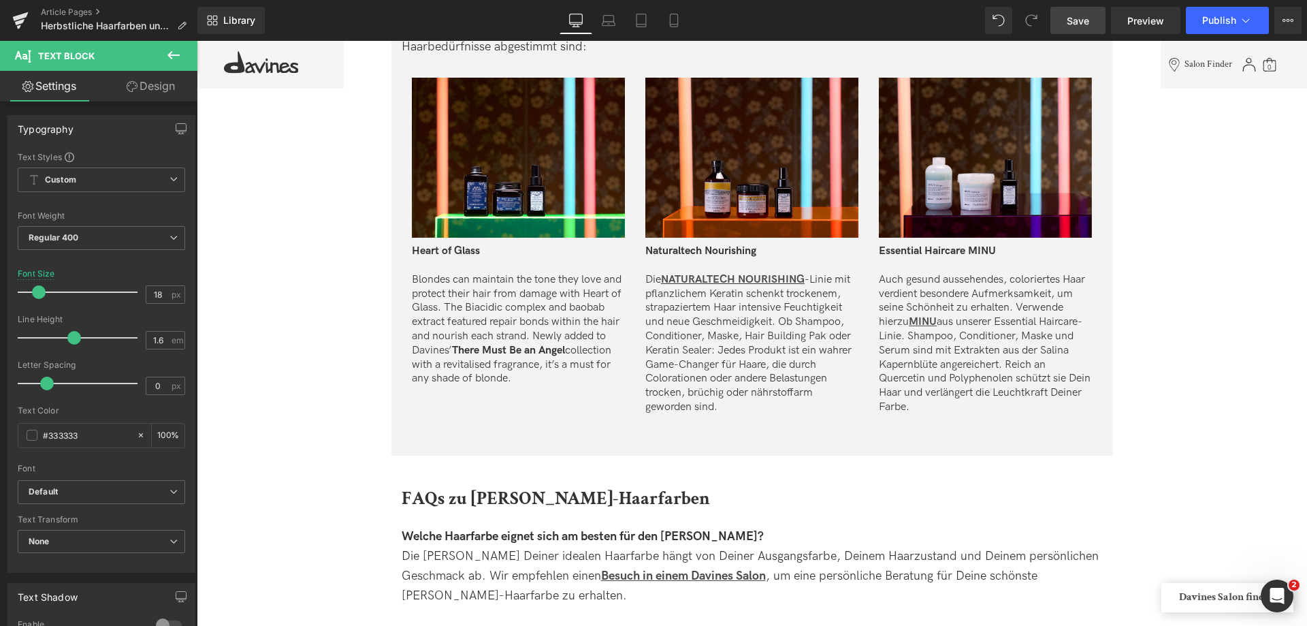
scroll to position [3132, 0]
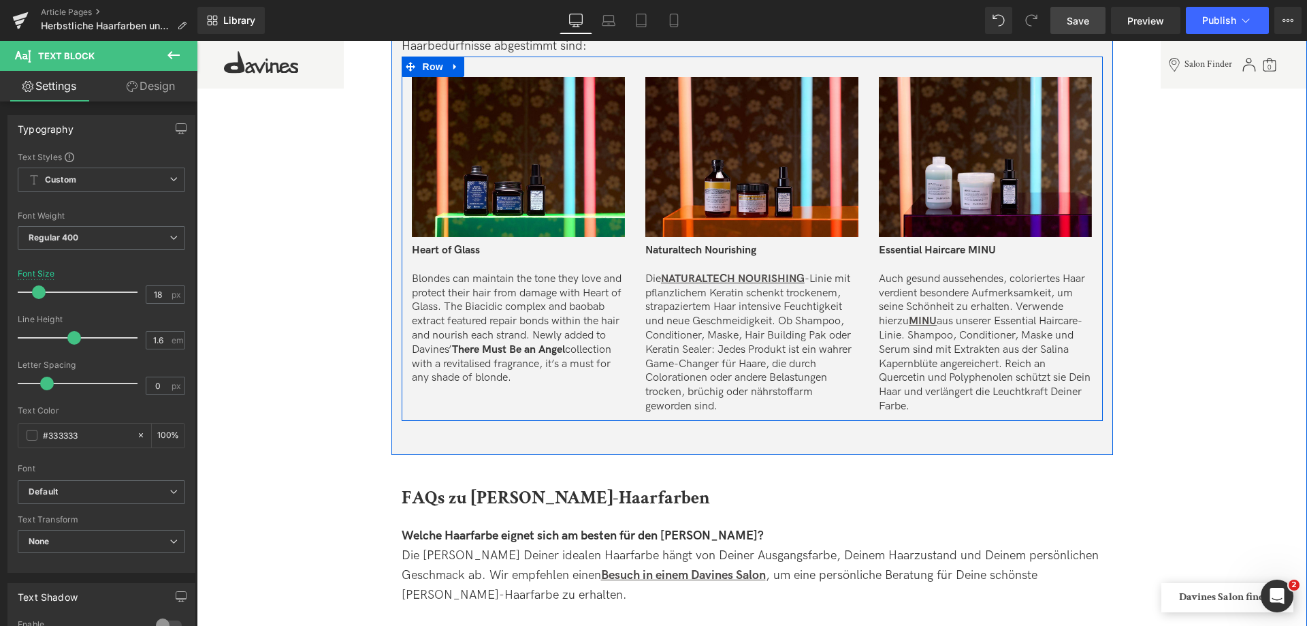
click at [498, 385] on div "Heart of Glass Blondes can maintain the tone they love and protect their hair f…" at bounding box center [518, 311] width 213 height 148
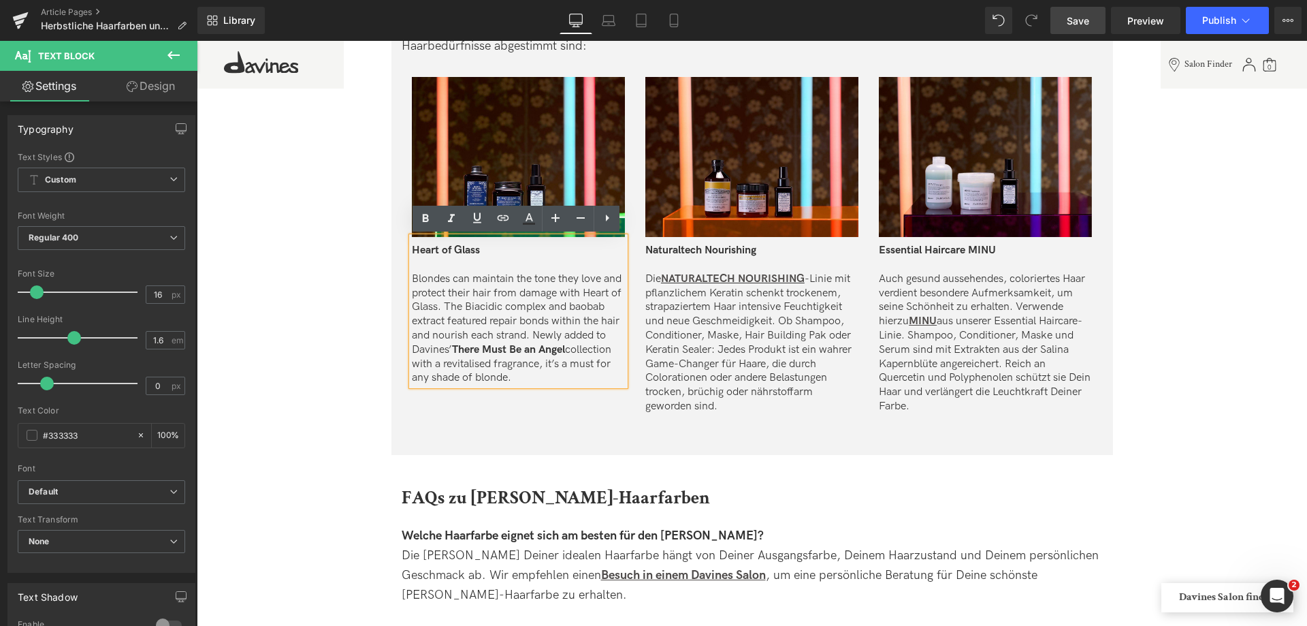
drag, startPoint x: 502, startPoint y: 374, endPoint x: 409, endPoint y: 276, distance: 135.3
click at [412, 276] on p "Blondes can maintain the tone they love and protect their hair from damage with…" at bounding box center [518, 328] width 213 height 113
paste div
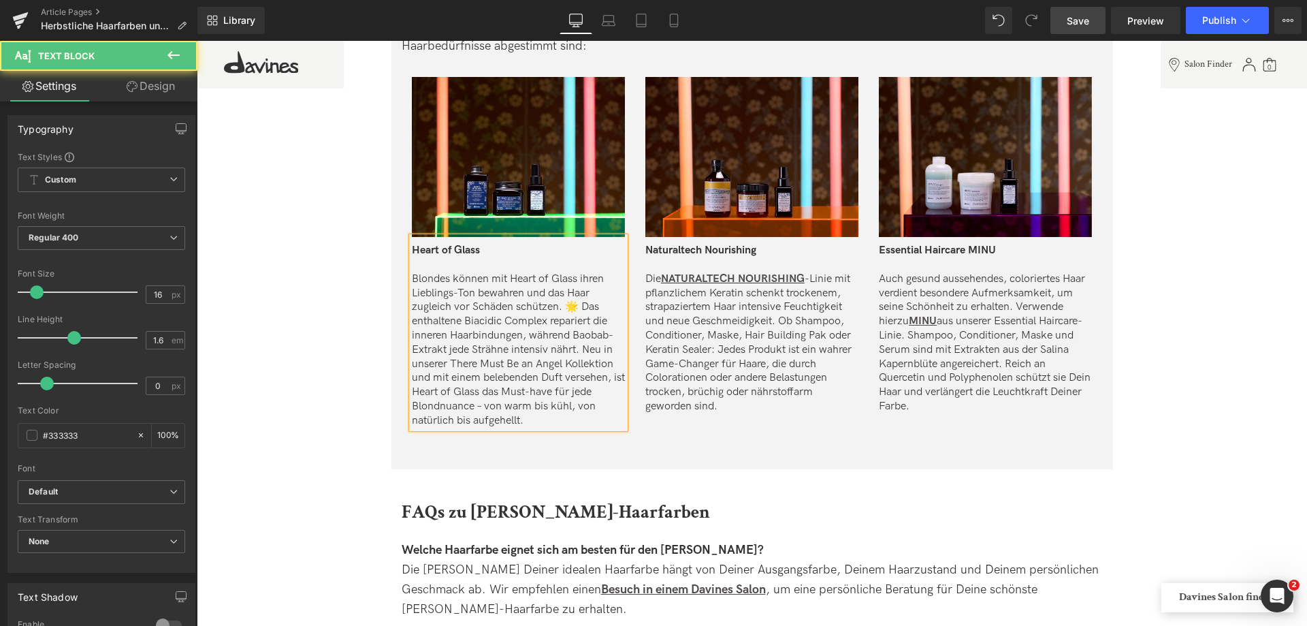
click at [583, 307] on p "Blondes können mit Heart of Glass ihren Lieblings-Ton bewahren und das Haar zug…" at bounding box center [518, 350] width 213 height 156
click at [553, 395] on p "Blondes können mit Heart of Glass ihren Lieblings-Ton bewahren und das Haar zug…" at bounding box center [518, 350] width 213 height 156
drag, startPoint x: 519, startPoint y: 418, endPoint x: 474, endPoint y: 409, distance: 46.5
click at [474, 409] on p "Blondes können mit Heart of Glass ihren Lieblings-Ton bewahren und das Haar zug…" at bounding box center [518, 350] width 213 height 156
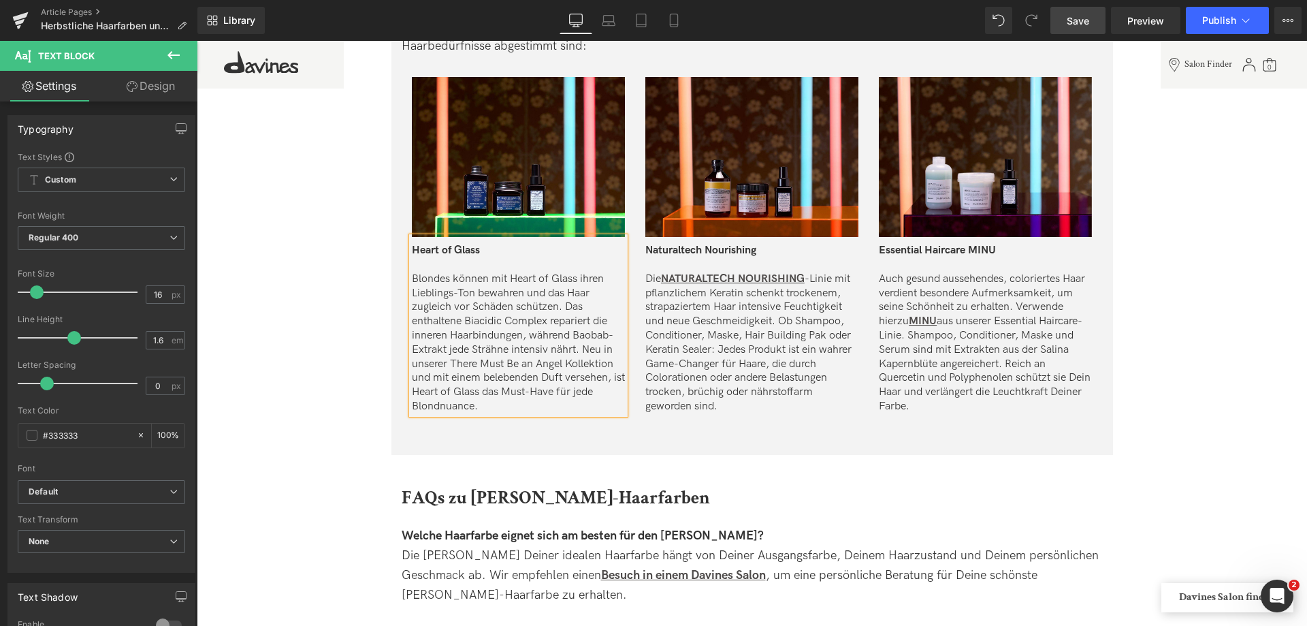
click at [447, 280] on p "Blondes können mit Heart of Glass ihren Lieblings-Ton bewahren und das Haar zug…" at bounding box center [518, 343] width 213 height 142
click at [498, 279] on p "Mit Heart of Glass ihren Lieblings-Ton bewahren und das Haar zugleich vor Schäd…" at bounding box center [518, 343] width 213 height 142
click at [500, 304] on p "Mit Heart of Glass bewahrst Du Deinen Lieblingston und schützt das Haar zugleic…" at bounding box center [518, 343] width 213 height 142
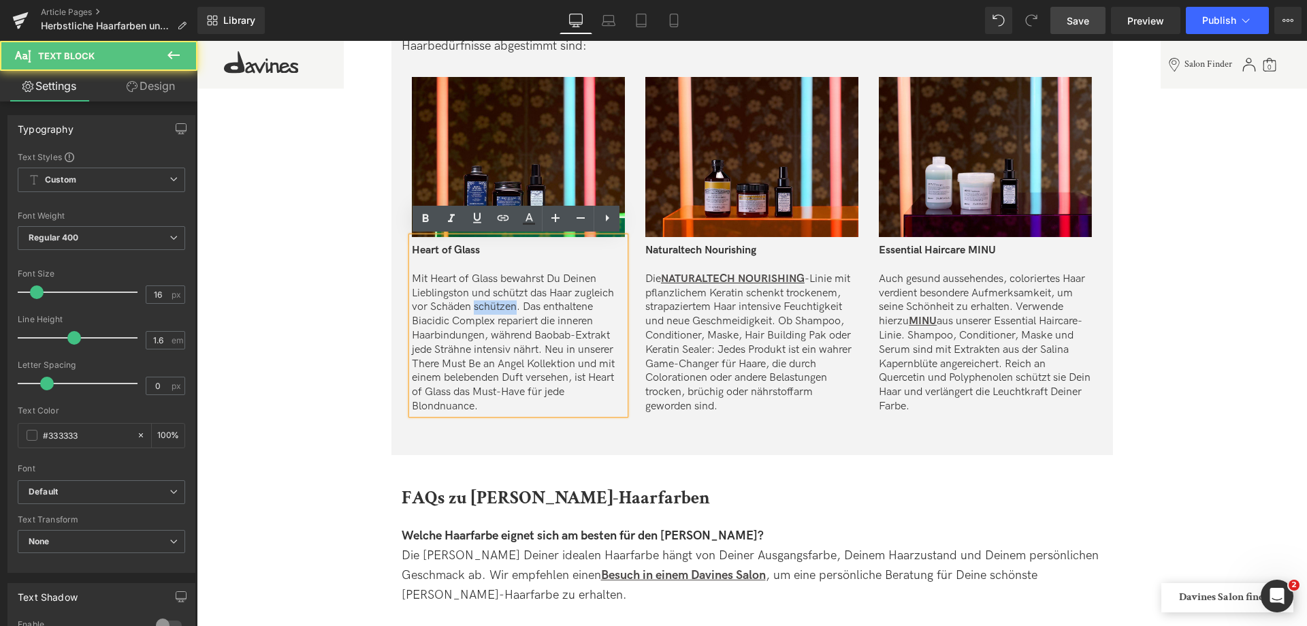
click at [500, 304] on p "Mit Heart of Glass bewahrst Du Deinen Lieblingston und schützt das Haar zugleic…" at bounding box center [518, 343] width 213 height 142
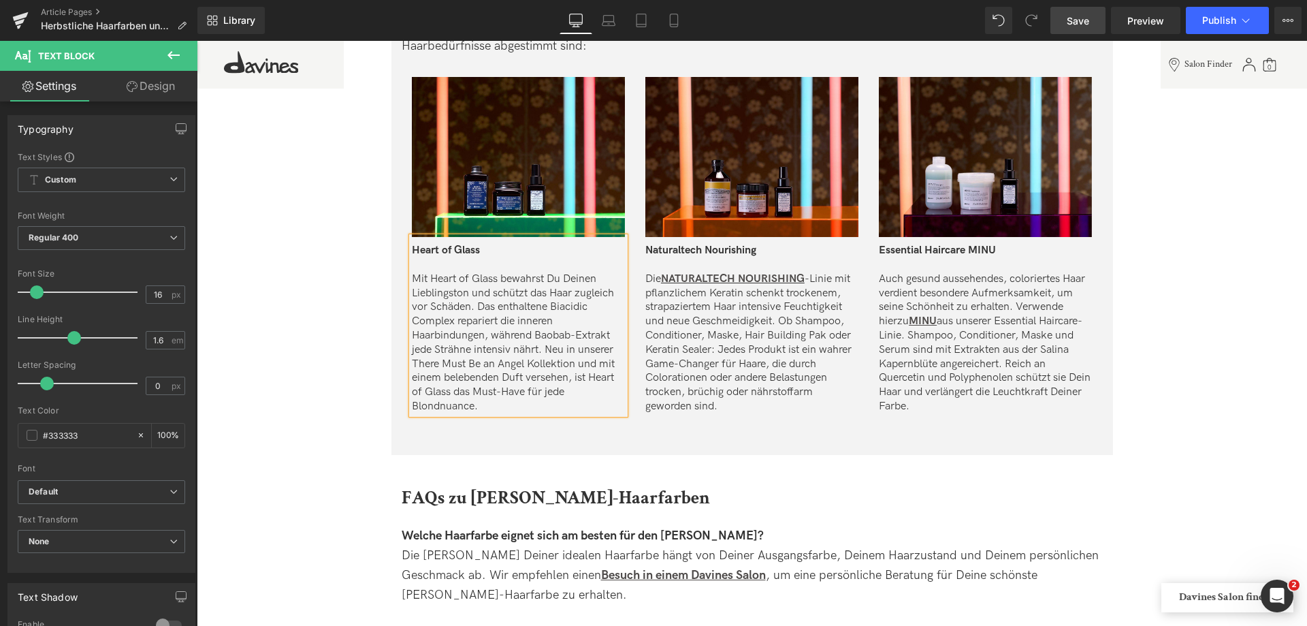
click at [492, 308] on p "Mit Heart of Glass bewahrst Du Deinen Lieblingston und schützt das Haar zugleic…" at bounding box center [518, 343] width 213 height 142
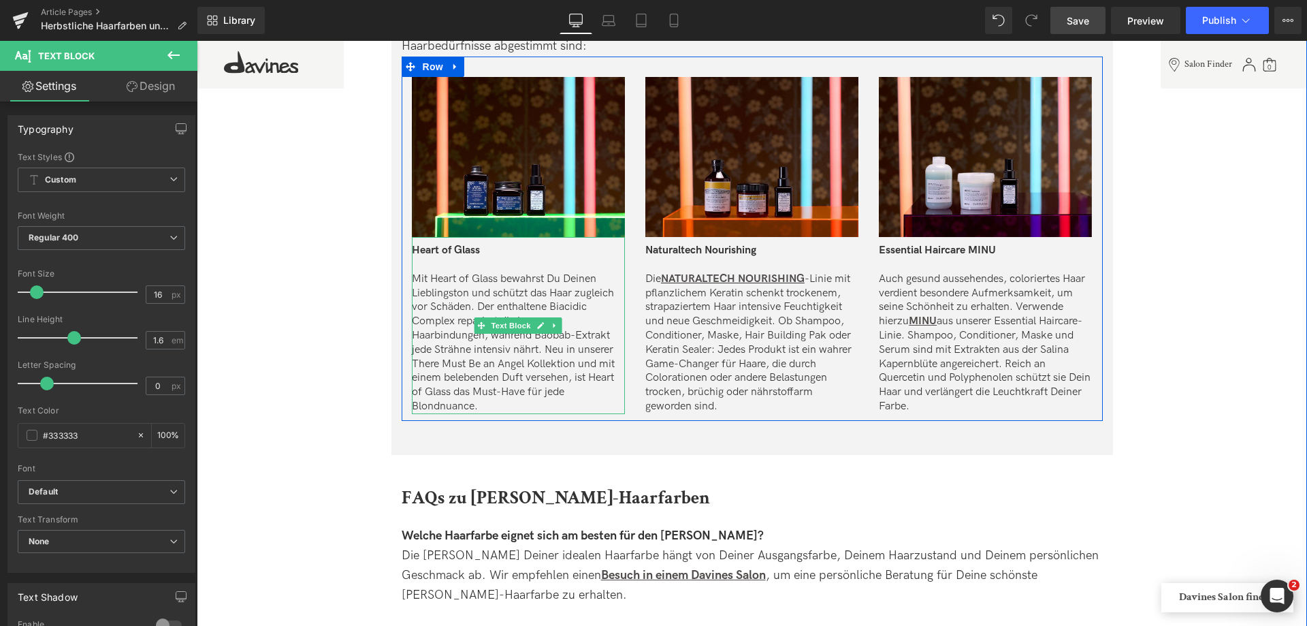
click at [487, 402] on p "Mit Heart of Glass bewahrst Du Deinen Lieblingston und schützt das Haar zugleic…" at bounding box center [518, 343] width 213 height 142
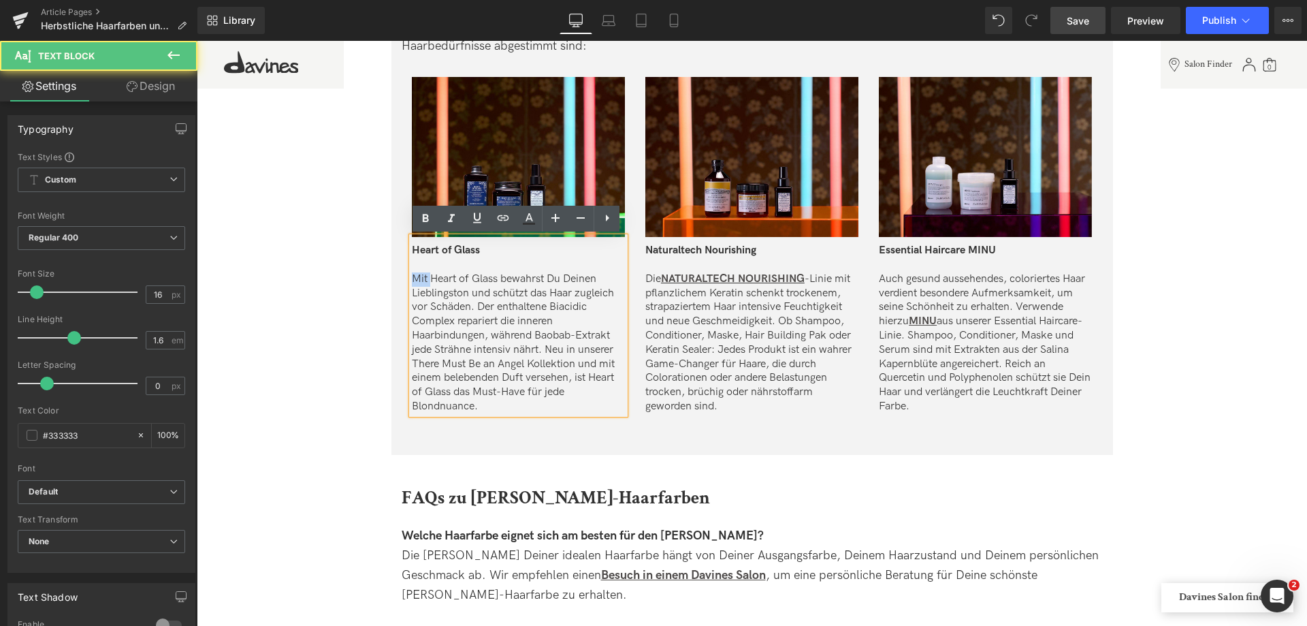
drag, startPoint x: 428, startPoint y: 281, endPoint x: 408, endPoint y: 275, distance: 20.0
click at [412, 275] on div "Heart of Glass Mit Heart of Glass bewahrst Du Deinen Lieblingston und schützt d…" at bounding box center [518, 325] width 213 height 177
click at [495, 280] on p "Heart of Glass bewahrst Du Deinen Lieblingston und schützt das Haar zugleich vo…" at bounding box center [518, 343] width 213 height 142
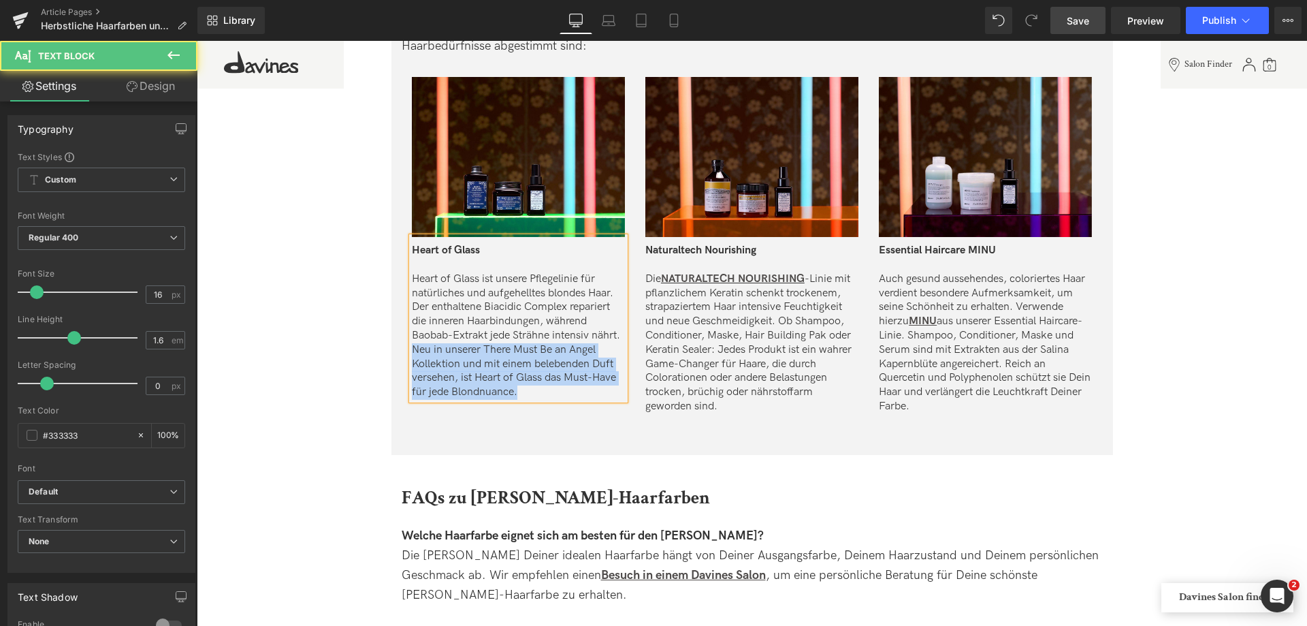
drag, startPoint x: 413, startPoint y: 344, endPoint x: 626, endPoint y: 398, distance: 220.6
click at [626, 398] on div "Image Heart of Glass Heart of Glass ist unsere Pflegelinie für natürliches und …" at bounding box center [519, 238] width 234 height 323
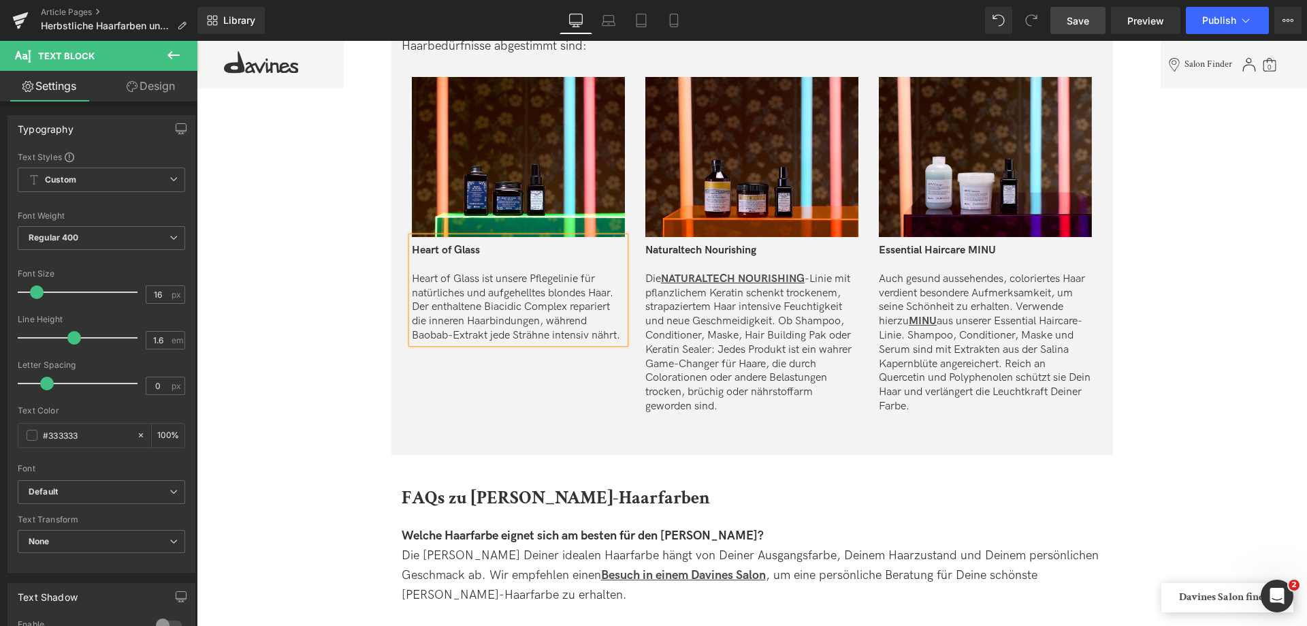
click at [623, 295] on div "Heart of Glass Heart of Glass ist unsere Pflegelinie für natürliches und aufgeh…" at bounding box center [518, 290] width 213 height 106
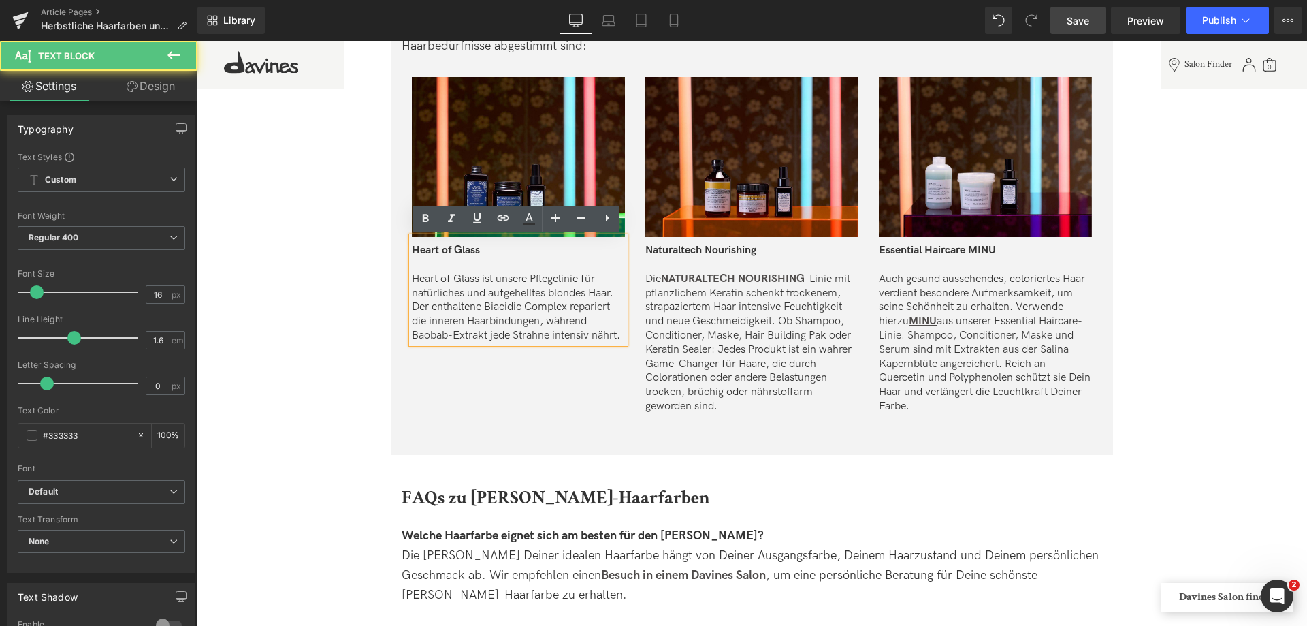
click at [616, 295] on p "Heart of Glass ist unsere Pflegelinie für natürliches und aufgehelltes blondes …" at bounding box center [518, 307] width 213 height 71
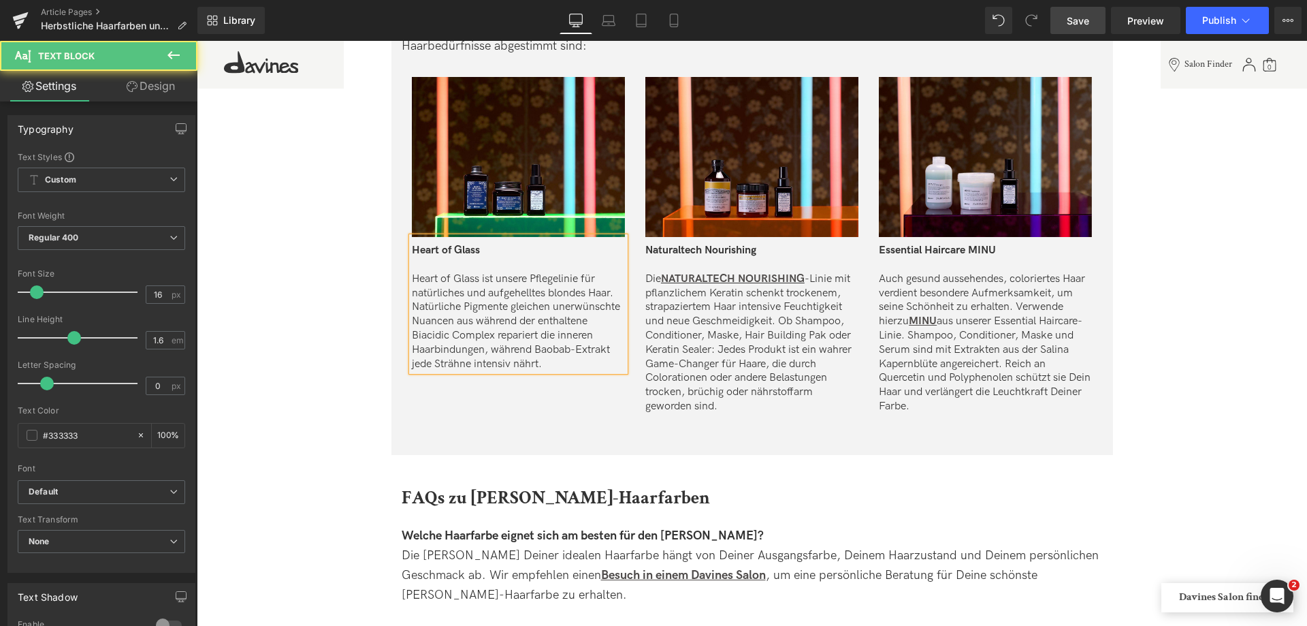
click at [538, 335] on p "Heart of Glass ist unsere Pflegelinie für natürliches und aufgehelltes blondes …" at bounding box center [518, 321] width 213 height 99
click at [481, 351] on p "Heart of Glass ist unsere Pflegelinie für natürliches und aufgehelltes blondes …" at bounding box center [518, 321] width 213 height 99
click at [479, 305] on p "Heart of Glass ist unsere Pflegelinie für natürliches und aufgehelltes blondes …" at bounding box center [518, 321] width 213 height 99
click at [598, 306] on p "Heart of Glass ist unsere Pflegelinie für natürliches und aufgehelltes blondes …" at bounding box center [518, 321] width 213 height 99
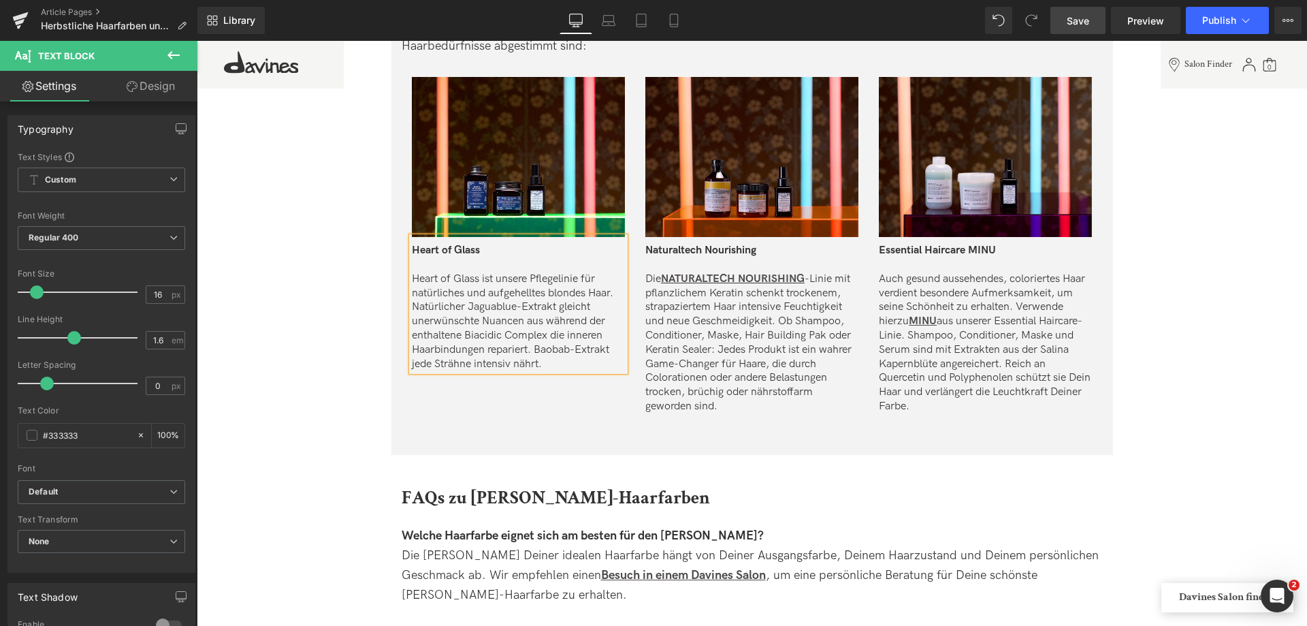
click at [535, 347] on p "Heart of Glass ist unsere Pflegelinie für natürliches und aufgehelltes blondes …" at bounding box center [518, 321] width 213 height 99
click at [550, 320] on p "Heart of Glass ist unsere Pflegelinie für natürliches und aufgehelltes blondes …" at bounding box center [518, 321] width 213 height 99
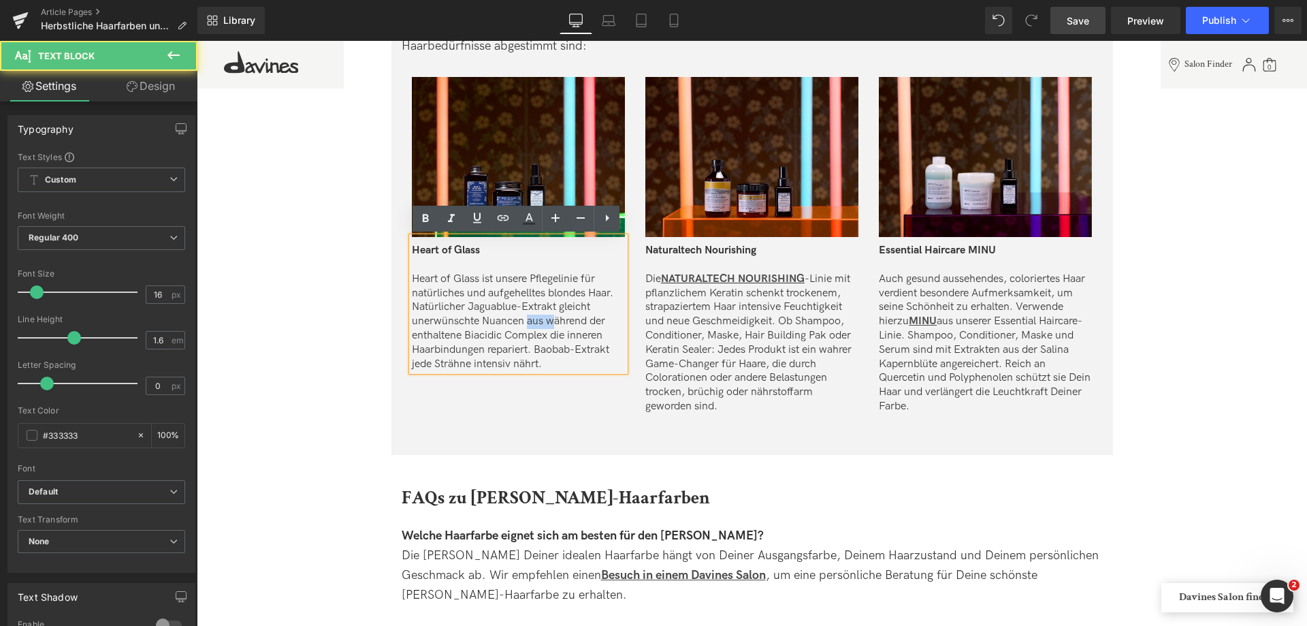
drag, startPoint x: 524, startPoint y: 320, endPoint x: 551, endPoint y: 320, distance: 27.2
click at [551, 320] on p "Heart of Glass ist unsere Pflegelinie für natürliches und aufgehelltes blondes …" at bounding box center [518, 321] width 213 height 99
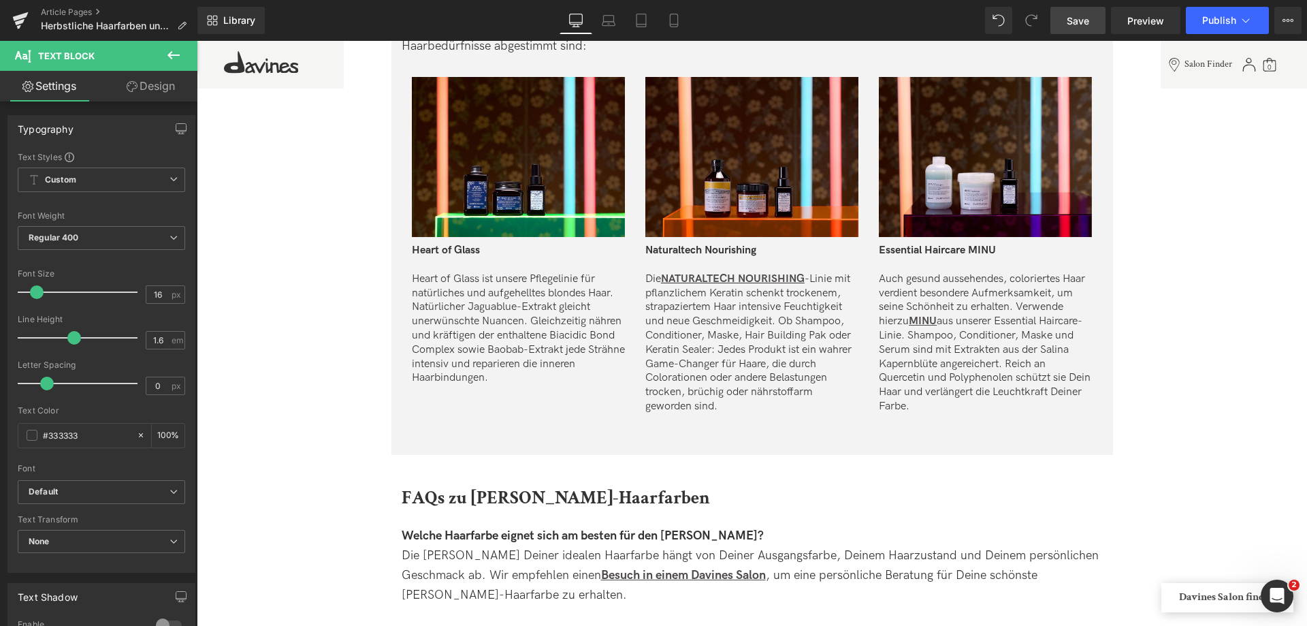
click at [1080, 14] on span "Save" at bounding box center [1078, 21] width 22 height 14
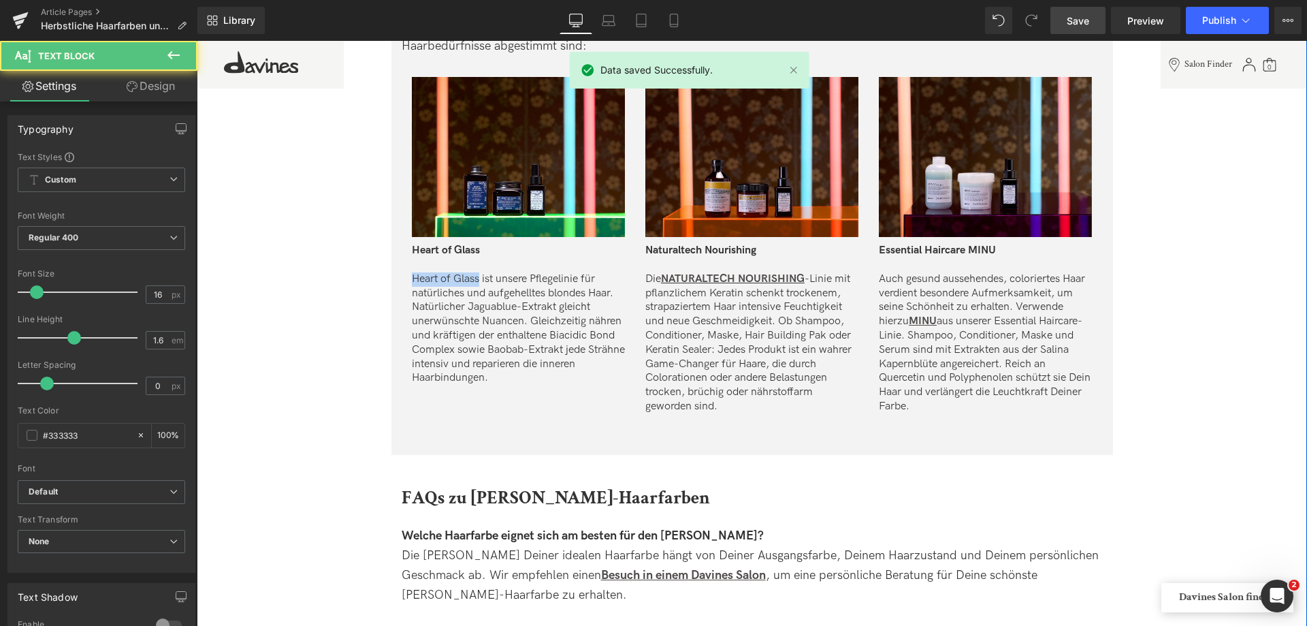
drag, startPoint x: 479, startPoint y: 278, endPoint x: 384, endPoint y: 282, distance: 95.4
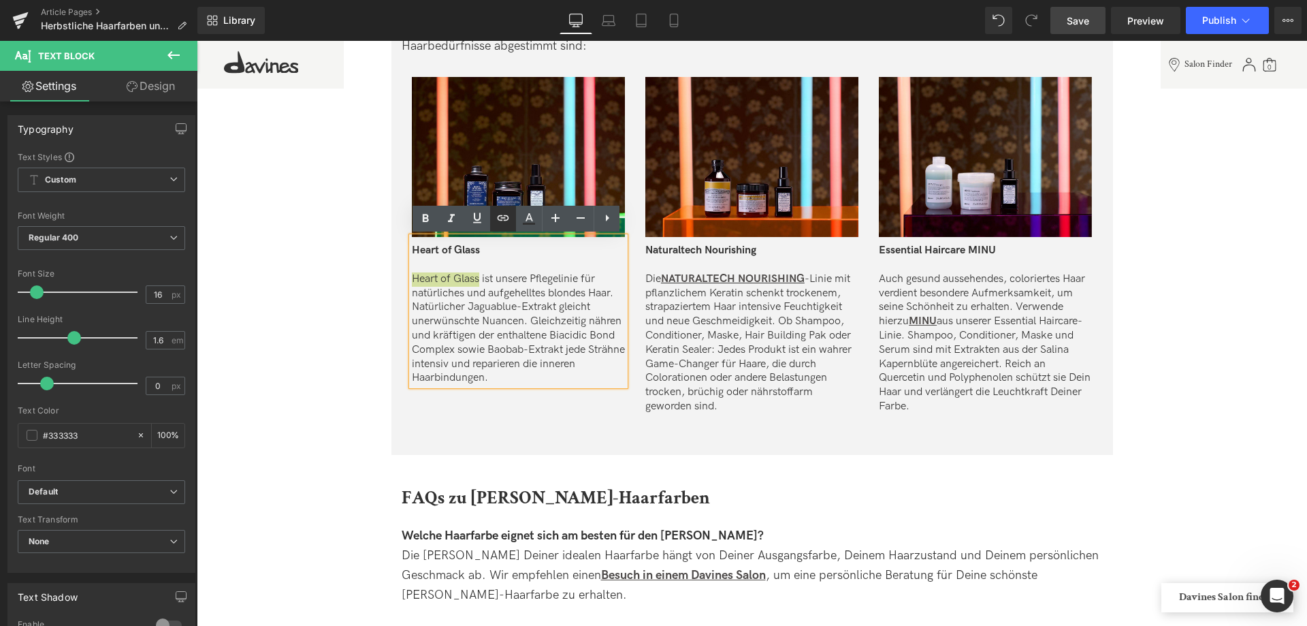
click at [498, 219] on icon at bounding box center [504, 217] width 12 height 5
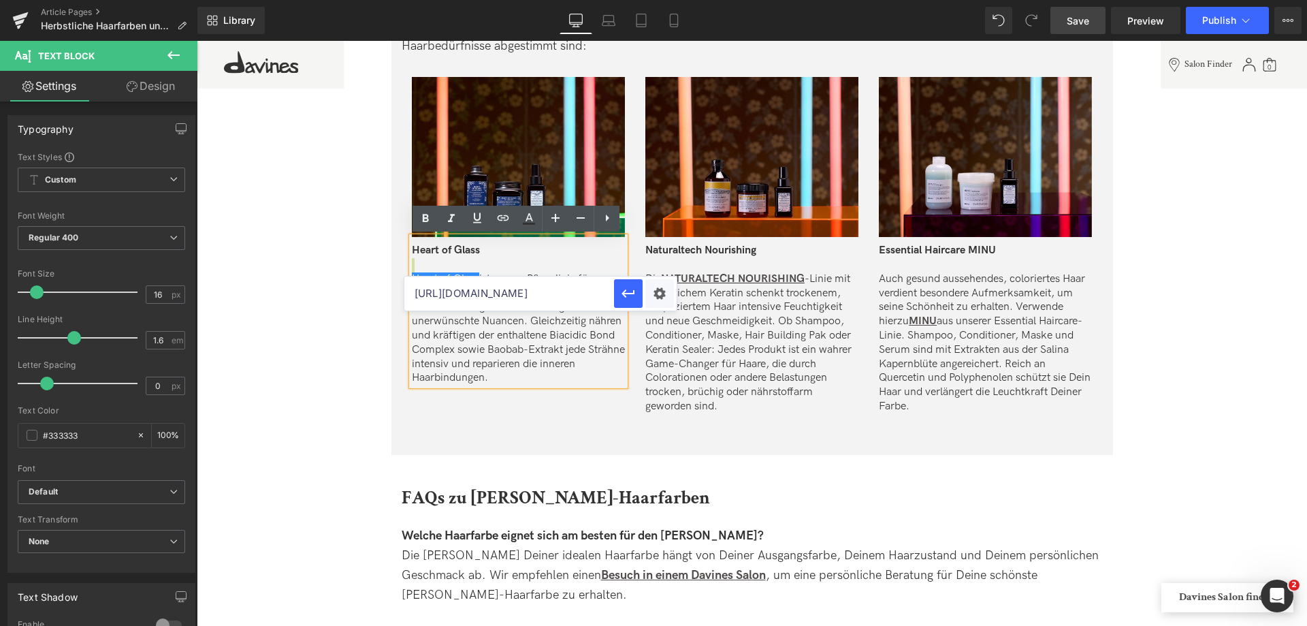
click at [525, 287] on input "https://de.davines.com/pages/salon-locator" at bounding box center [509, 293] width 210 height 34
paste input "https://de.davines.com/collections/heart-of-glass"
type input "https://de.davines.com/collections/heart-of-glass"
click at [629, 294] on icon "button" at bounding box center [628, 293] width 13 height 8
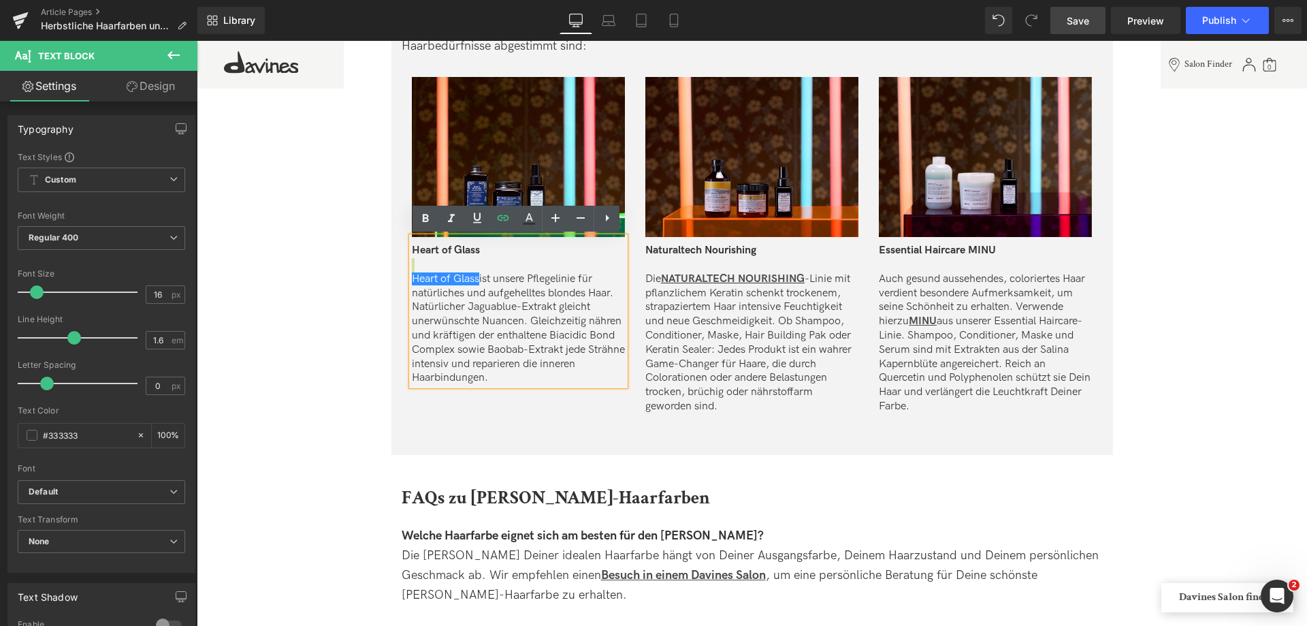
scroll to position [0, 0]
click at [471, 214] on icon at bounding box center [477, 218] width 16 height 16
click at [417, 214] on link at bounding box center [426, 219] width 26 height 26
click at [462, 283] on strong "Heart of Glass" at bounding box center [446, 278] width 68 height 13
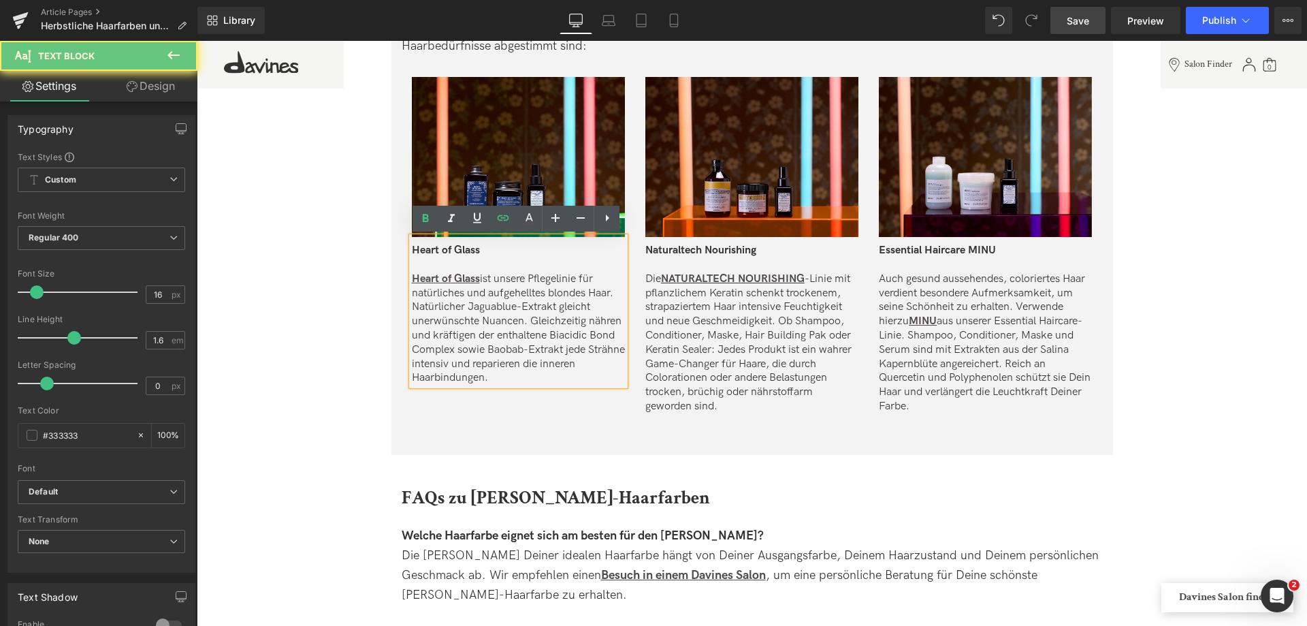
click at [533, 334] on p "Heart of Glass ist unsere Pflegelinie für natürliches und aufgehelltes blondes …" at bounding box center [518, 328] width 213 height 113
click at [1084, 27] on span "Save" at bounding box center [1078, 21] width 22 height 14
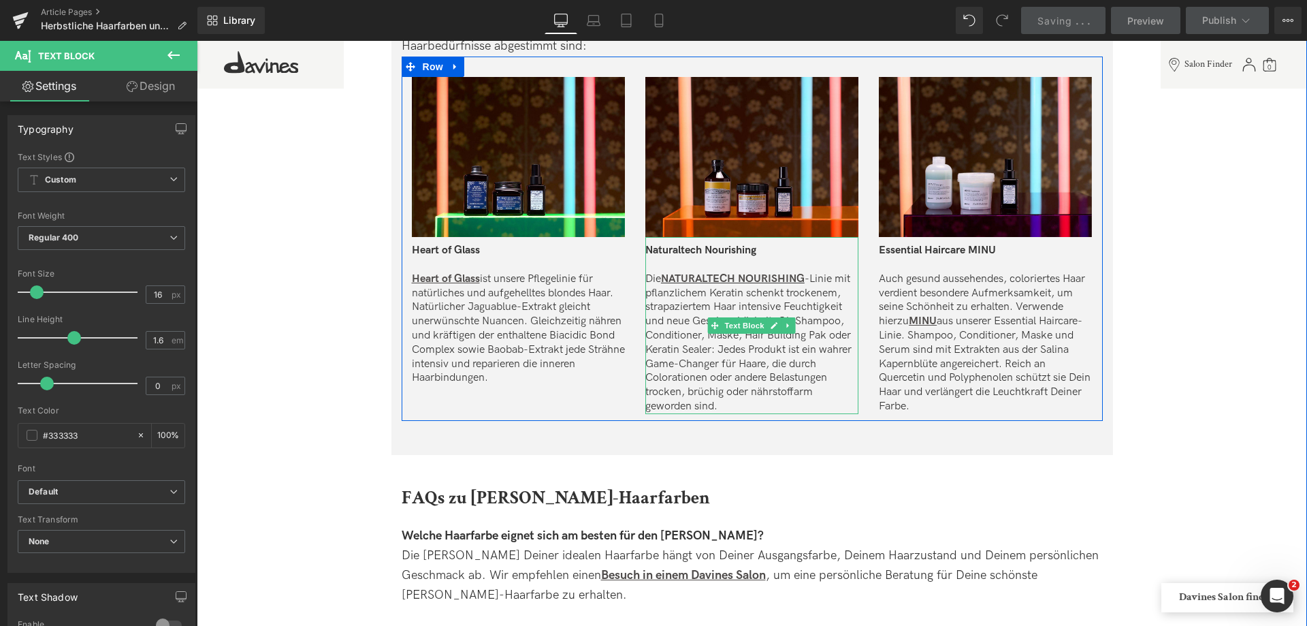
click at [678, 249] on span "Naturaltech Nourishing" at bounding box center [700, 250] width 111 height 13
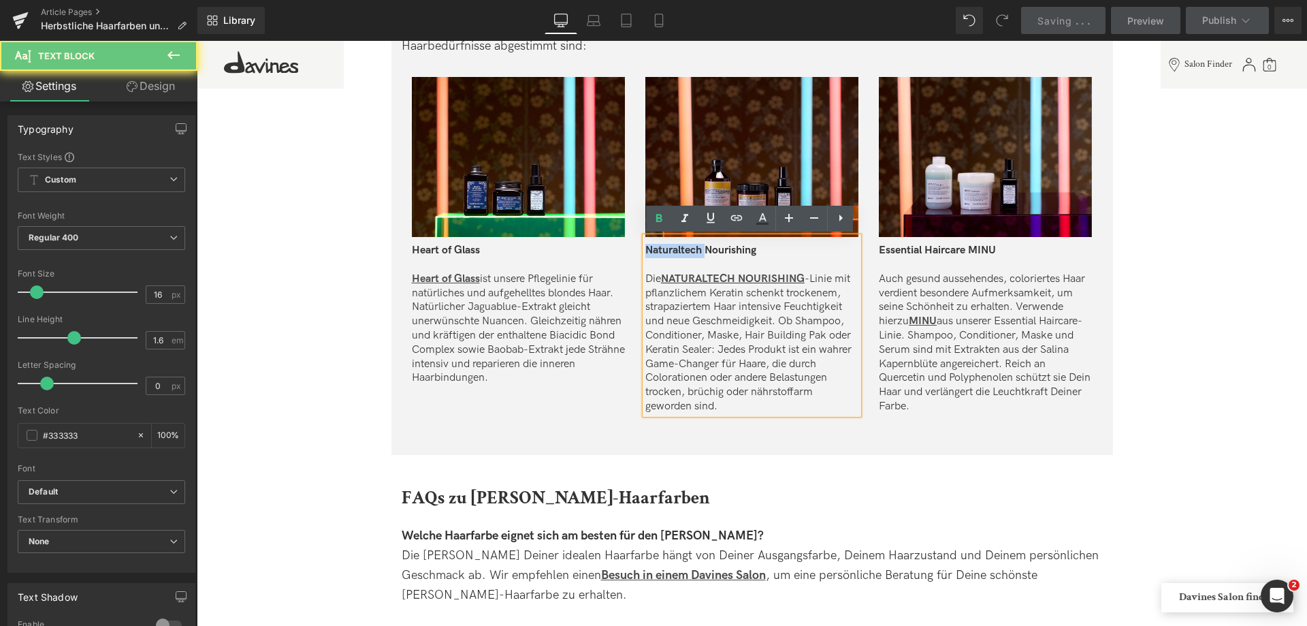
click at [678, 249] on span "Naturaltech Nourishing" at bounding box center [700, 250] width 111 height 13
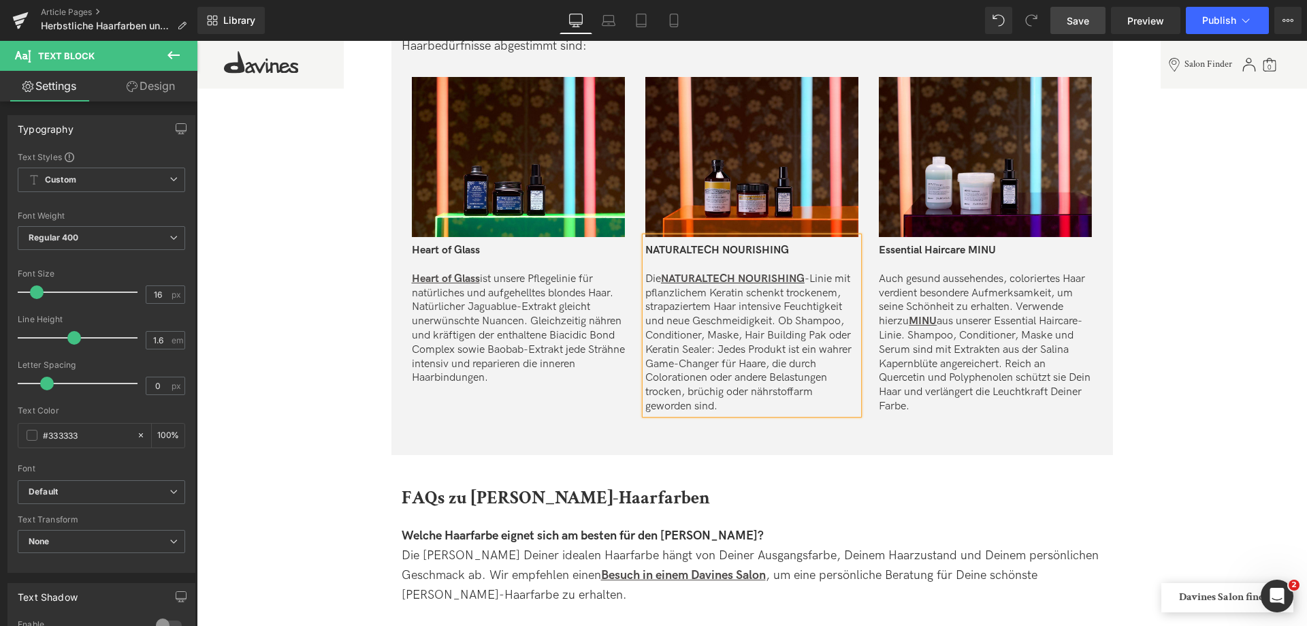
click at [1089, 12] on link "Save" at bounding box center [1077, 20] width 55 height 27
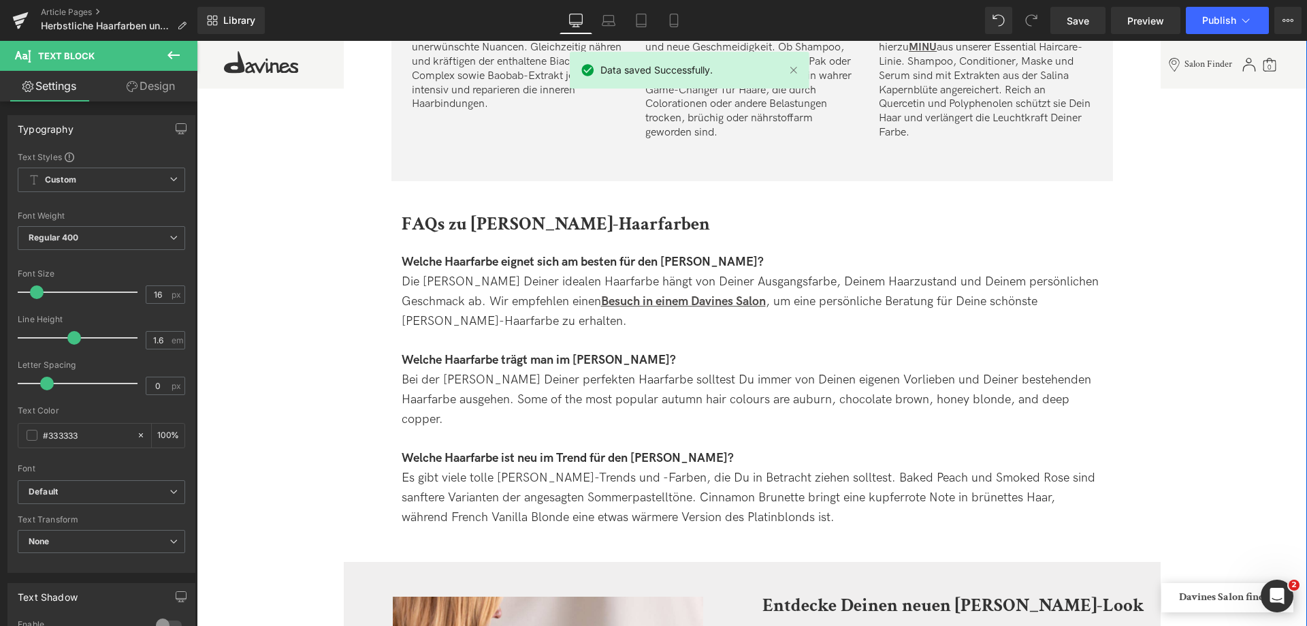
scroll to position [3472, 0]
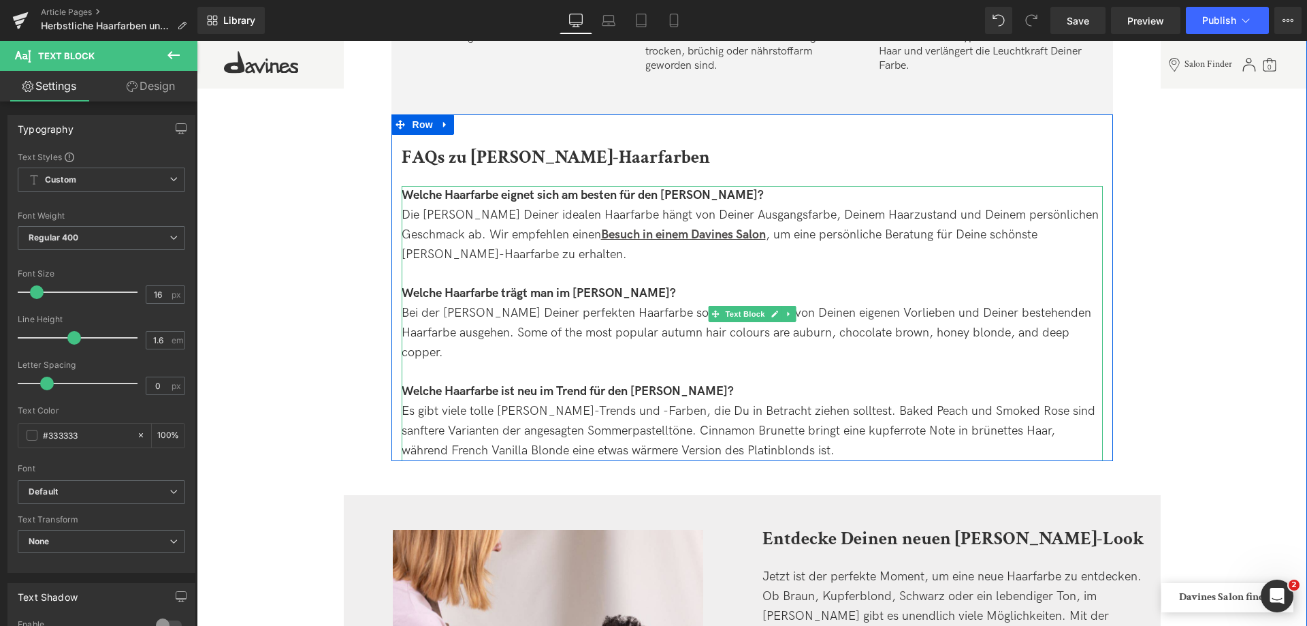
click at [494, 323] on div "Bei der Wahl Deiner perfekten Haarfarbe solltest Du immer von Deinen eigenen Vo…" at bounding box center [752, 333] width 701 height 59
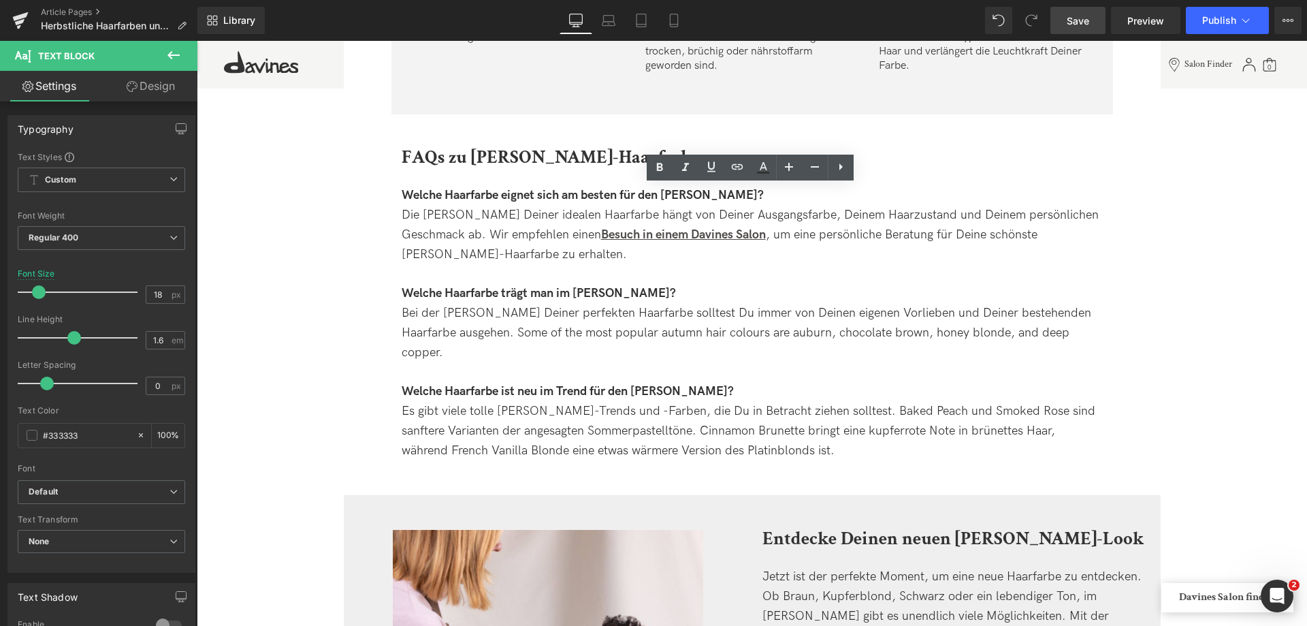
click at [1062, 22] on link "Save" at bounding box center [1077, 20] width 55 height 27
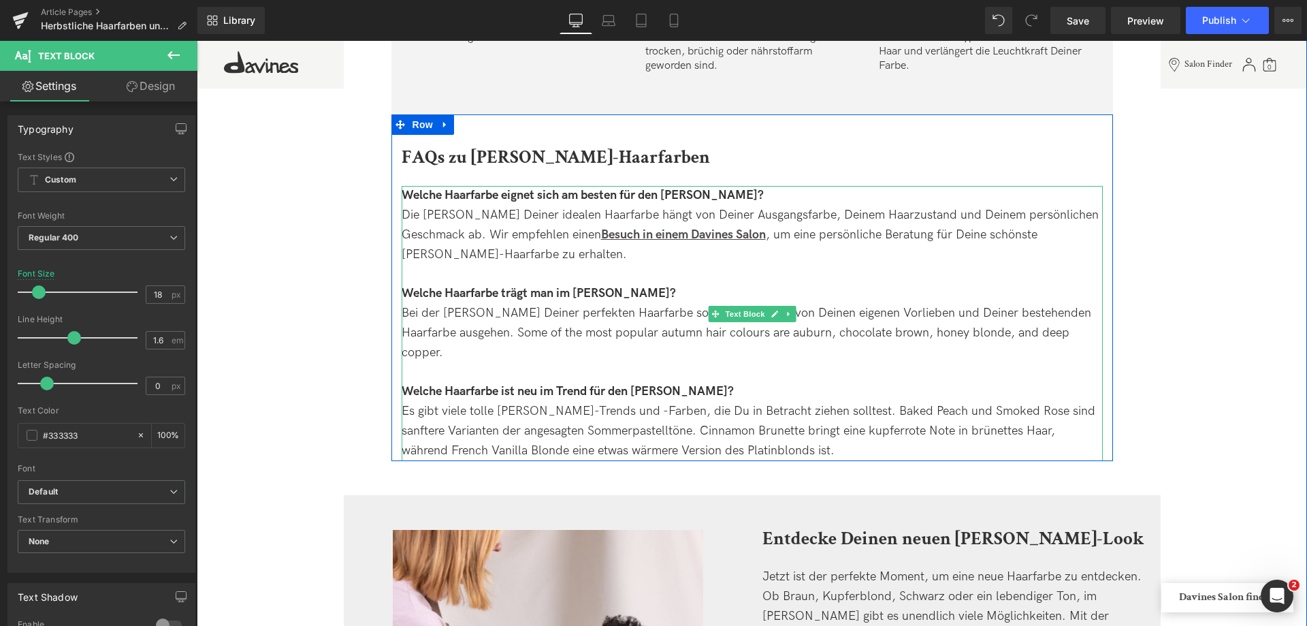
click at [854, 312] on div "Bei der Wahl Deiner perfekten Haarfarbe solltest Du immer von Deinen eigenen Vo…" at bounding box center [752, 333] width 701 height 59
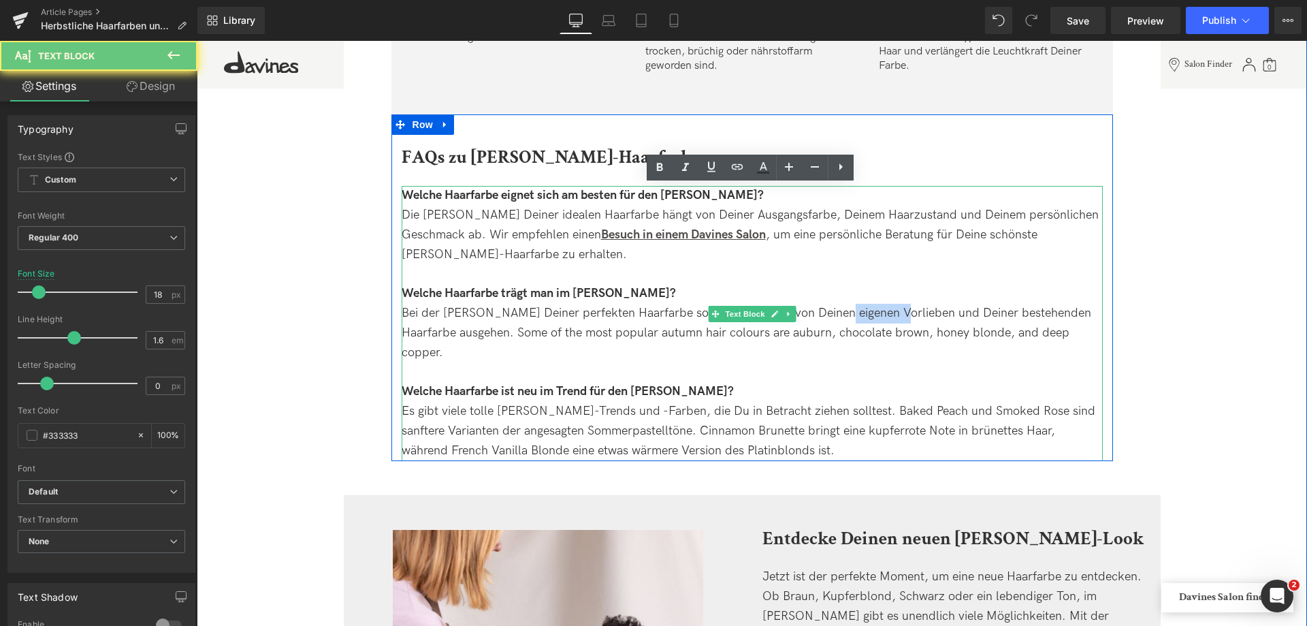
click at [854, 312] on div "Bei der Wahl Deiner perfekten Haarfarbe solltest Du immer von Deinen eigenen Vo…" at bounding box center [752, 333] width 701 height 59
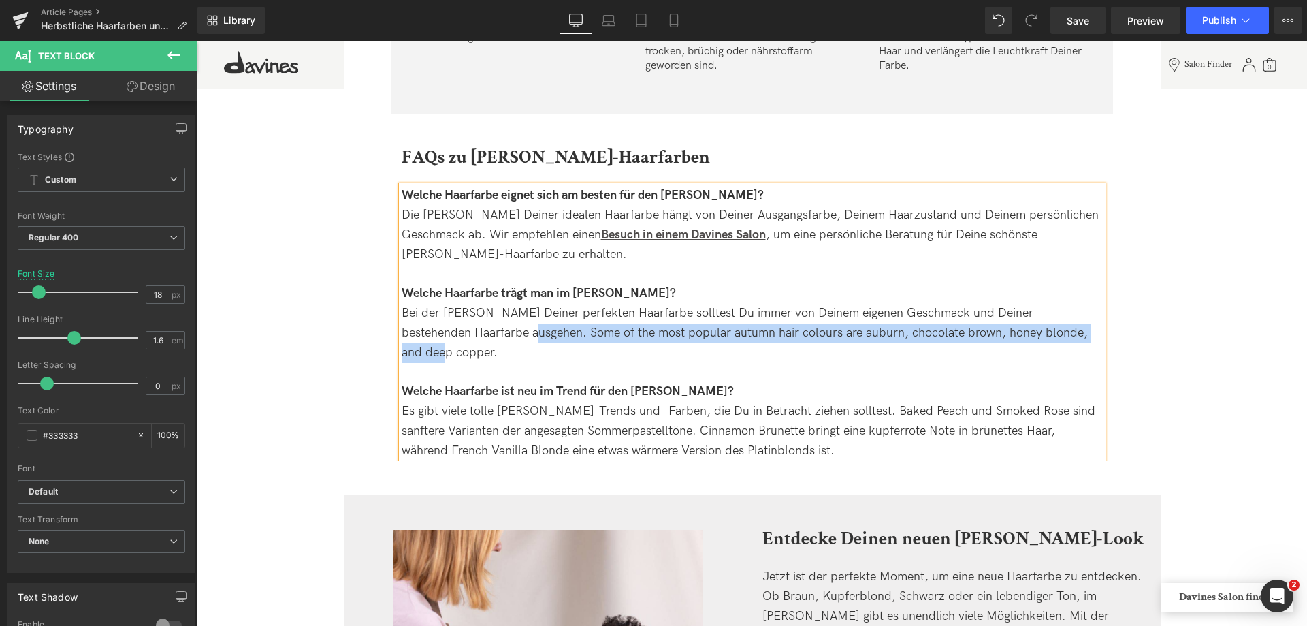
drag, startPoint x: 460, startPoint y: 332, endPoint x: 1081, endPoint y: 341, distance: 620.9
click at [1080, 340] on div "Bei der Wahl Deiner perfekten Haarfarbe solltest Du immer von Deinem eigenen Ge…" at bounding box center [752, 333] width 701 height 59
copy div "Some of the most popular autumn hair colours are auburn, chocolate brown, honey…"
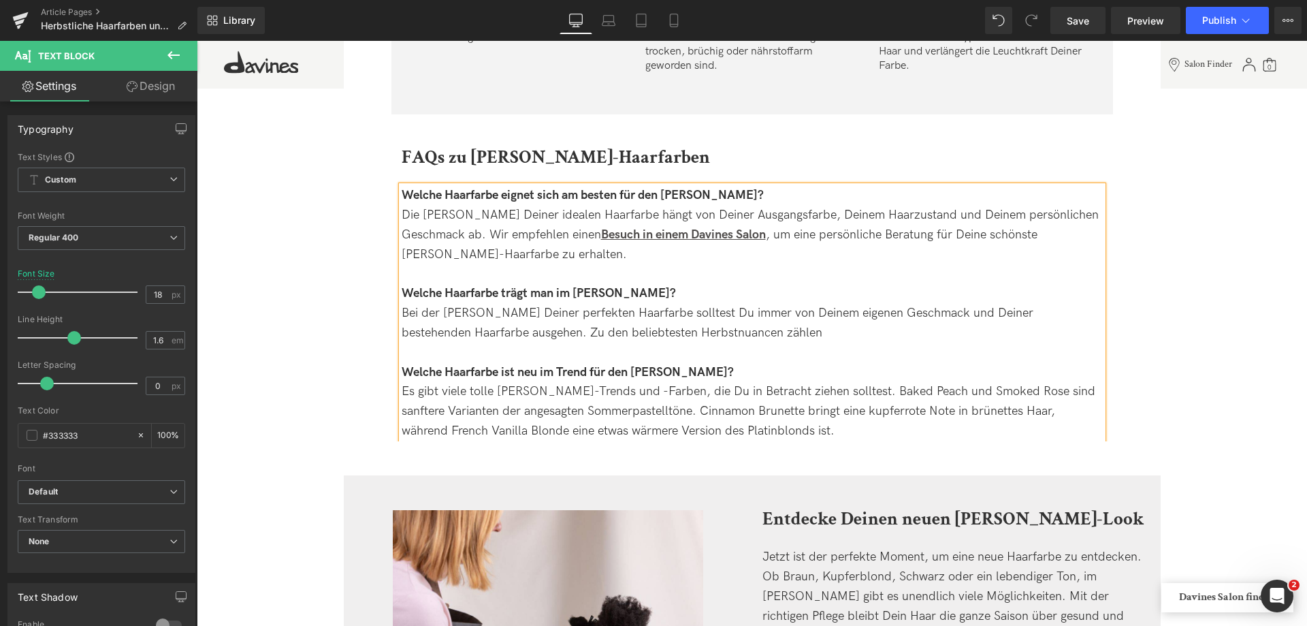
click at [754, 336] on div "Bei der Wahl Deiner perfekten Haarfarbe solltest Du immer von Deinem eigenen Ge…" at bounding box center [752, 323] width 701 height 39
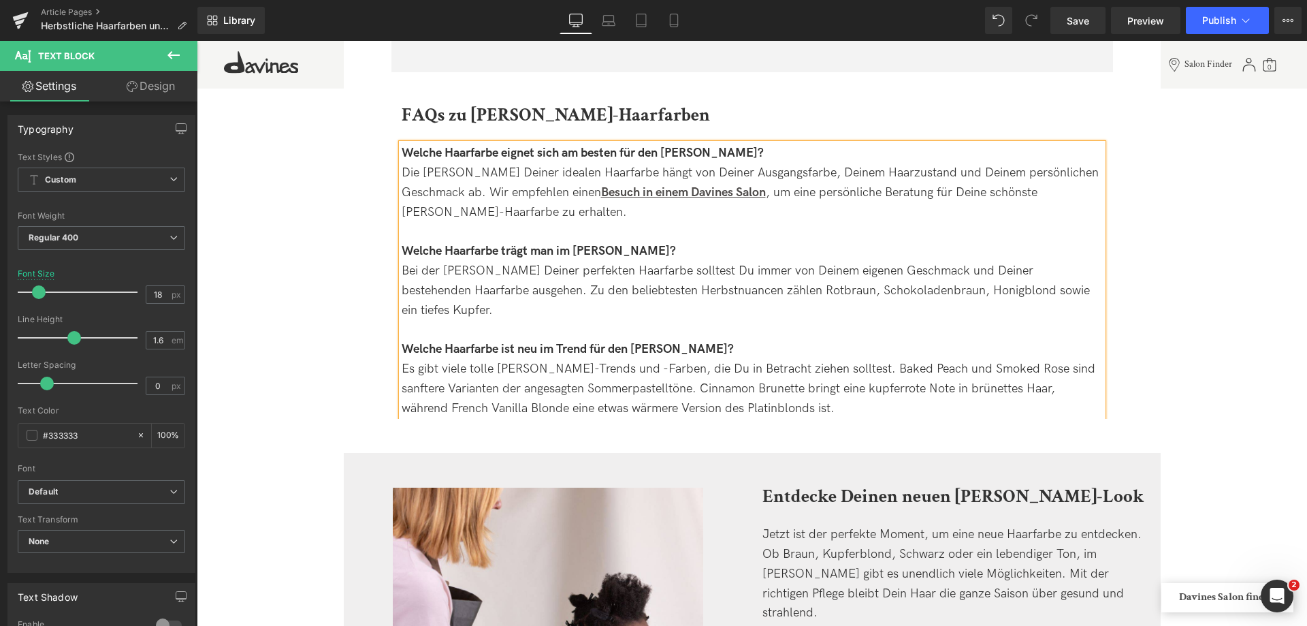
scroll to position [3608, 0]
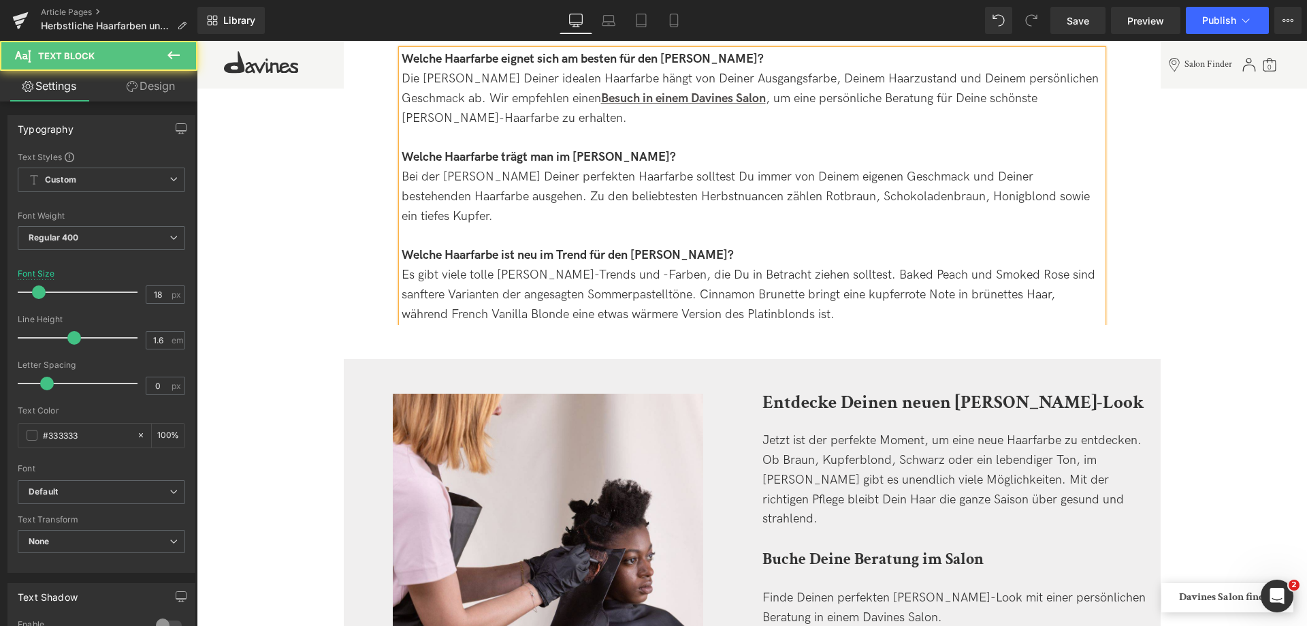
click at [611, 266] on div "Es gibt viele tolle Herbst-Trends und -Farben, die Du in Betracht ziehen sollte…" at bounding box center [752, 295] width 701 height 59
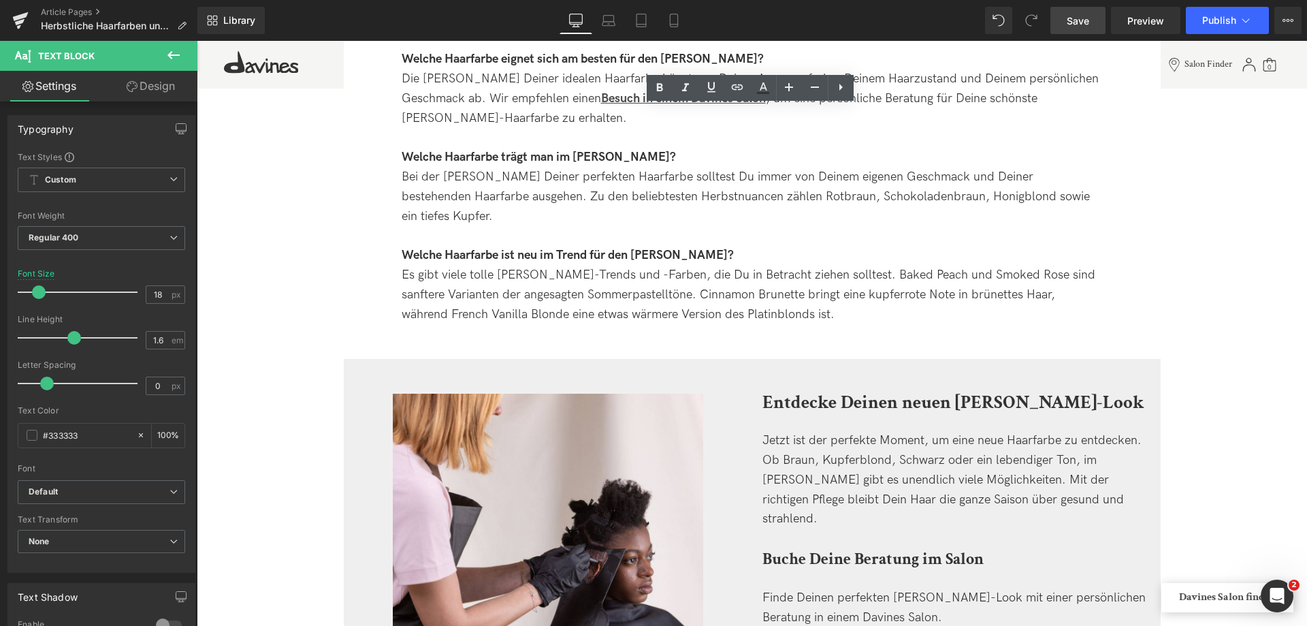
click at [1079, 19] on span "Save" at bounding box center [1078, 21] width 22 height 14
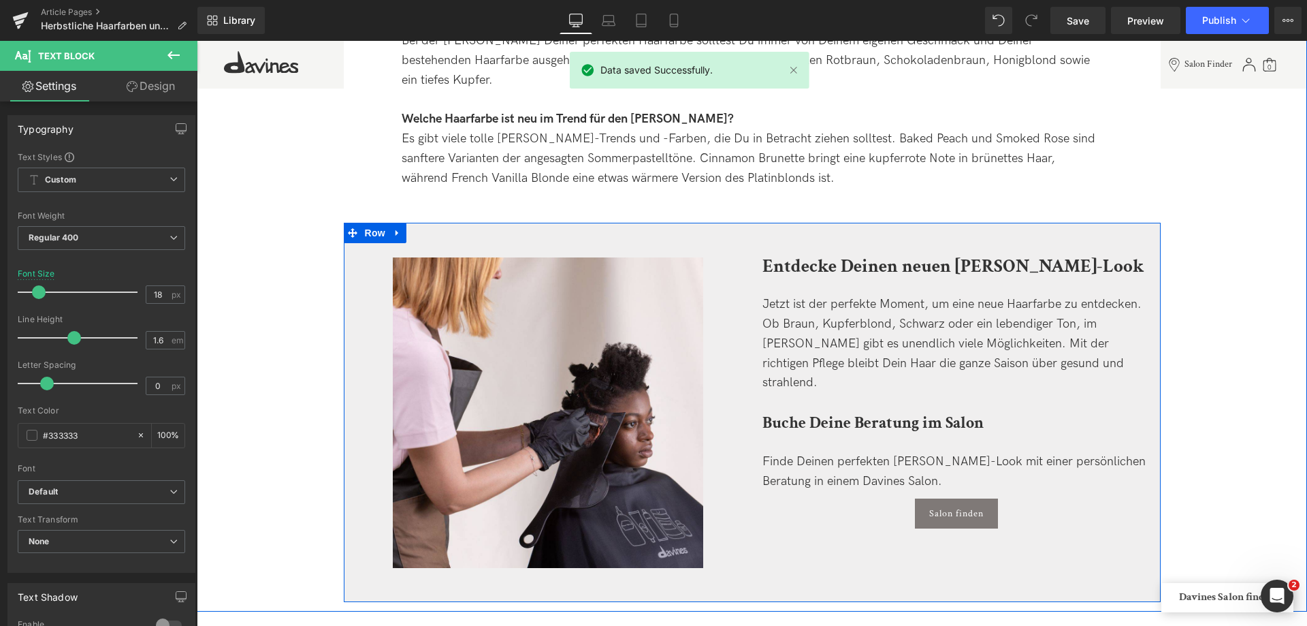
scroll to position [3812, 0]
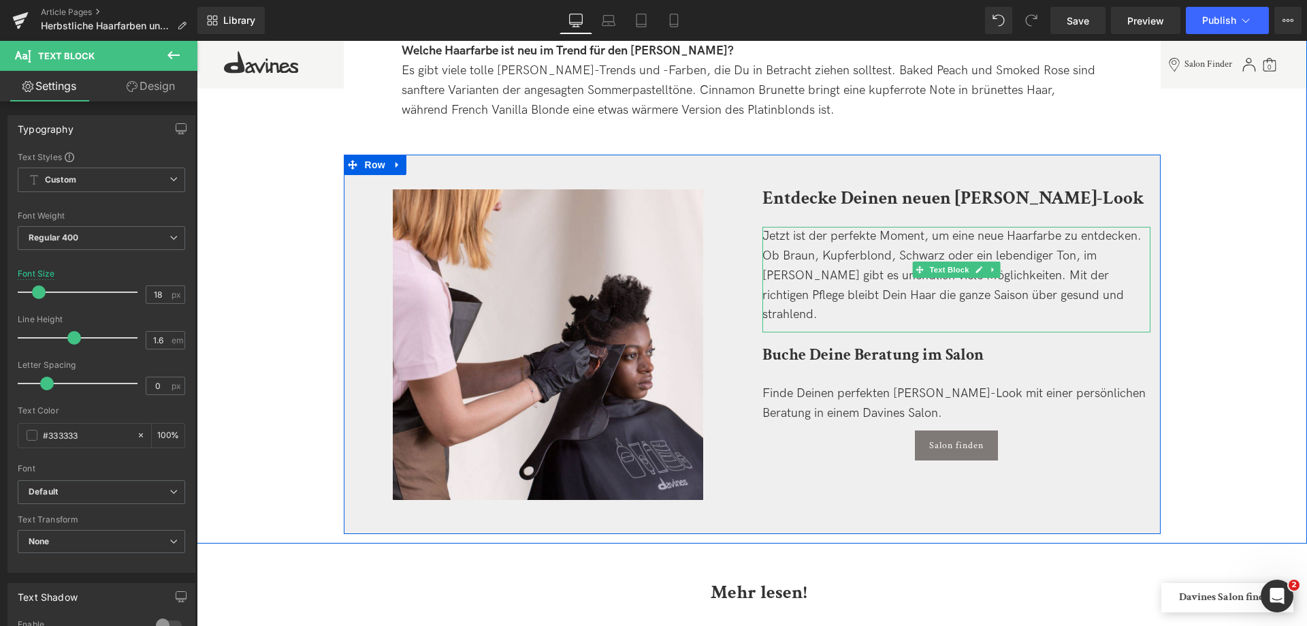
click at [1083, 240] on div "Jetzt ist der perfekte Moment, um eine neue Haarfarbe zu entdecken. Ob Braun, K…" at bounding box center [956, 276] width 388 height 98
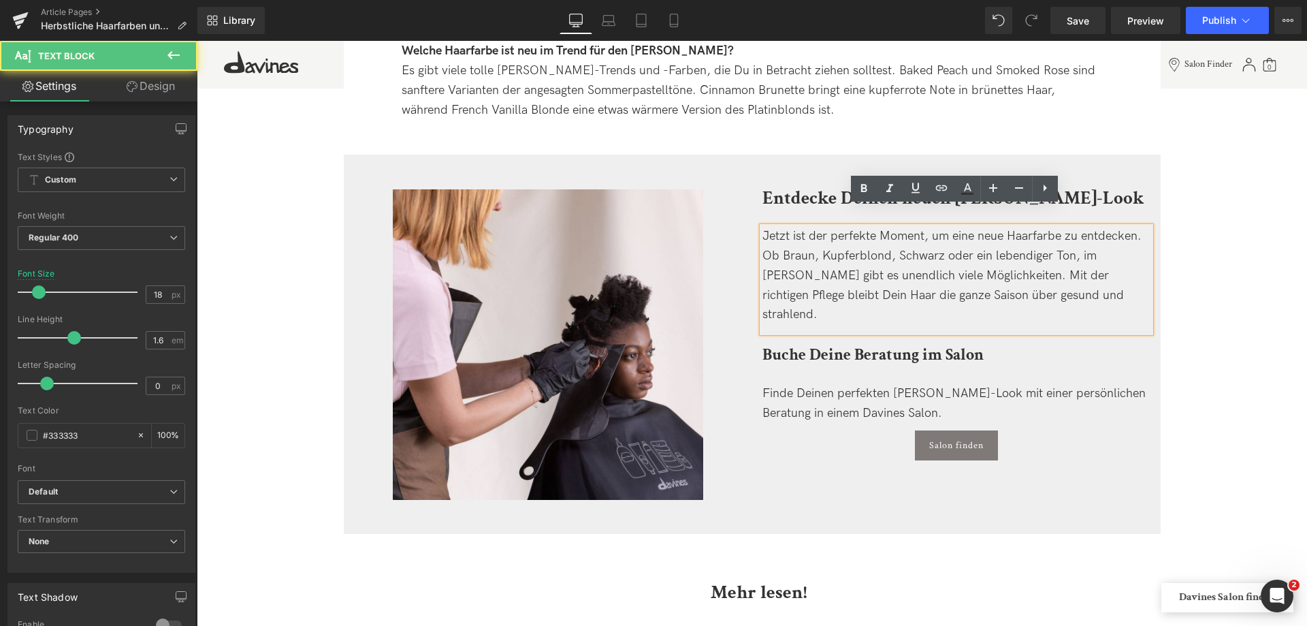
click at [1082, 234] on div "Jetzt ist der perfekte Moment, um eine neue Haarfarbe zu entdecken. Ob Braun, K…" at bounding box center [956, 276] width 388 height 98
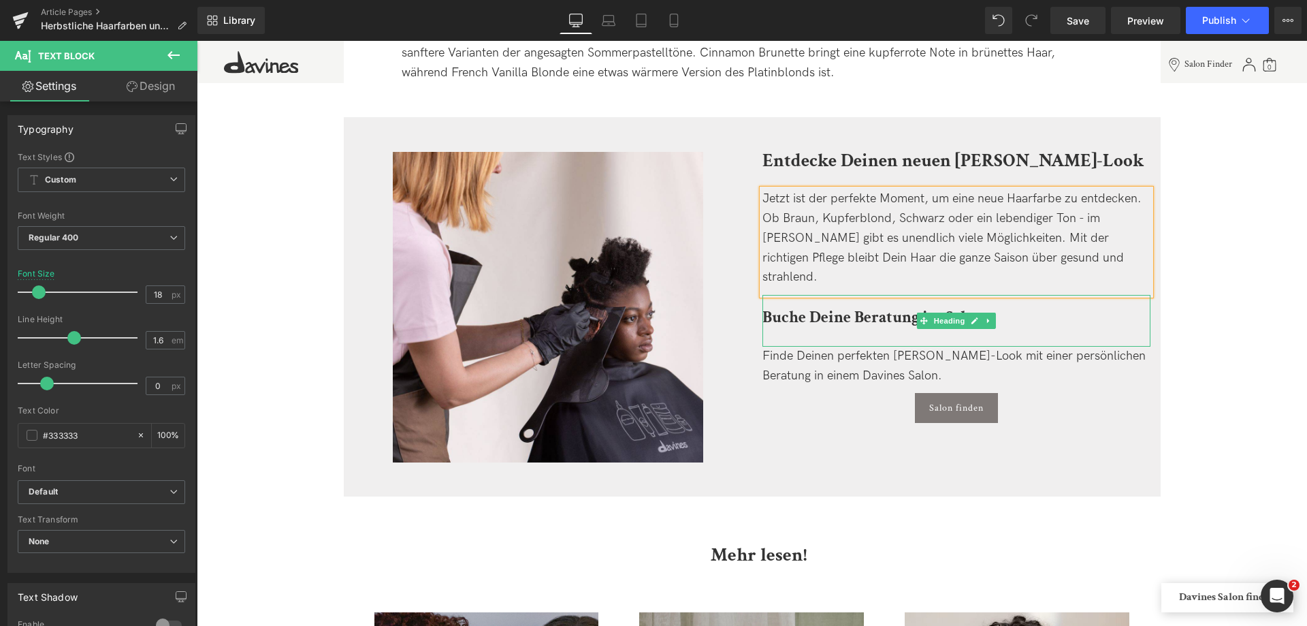
scroll to position [3880, 0]
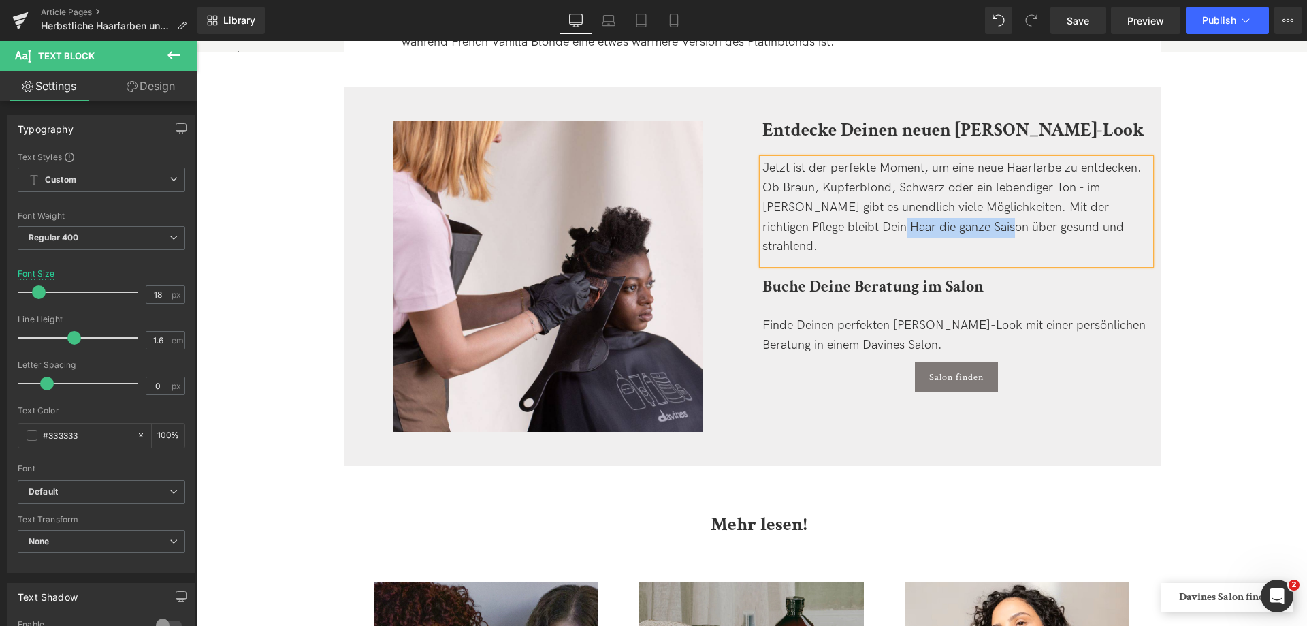
drag, startPoint x: 824, startPoint y: 204, endPoint x: 935, endPoint y: 206, distance: 111.0
click at [935, 206] on div "Jetzt ist der perfekte Moment, um eine neue Haarfarbe zu entdecken. Ob Braun, K…" at bounding box center [956, 208] width 388 height 98
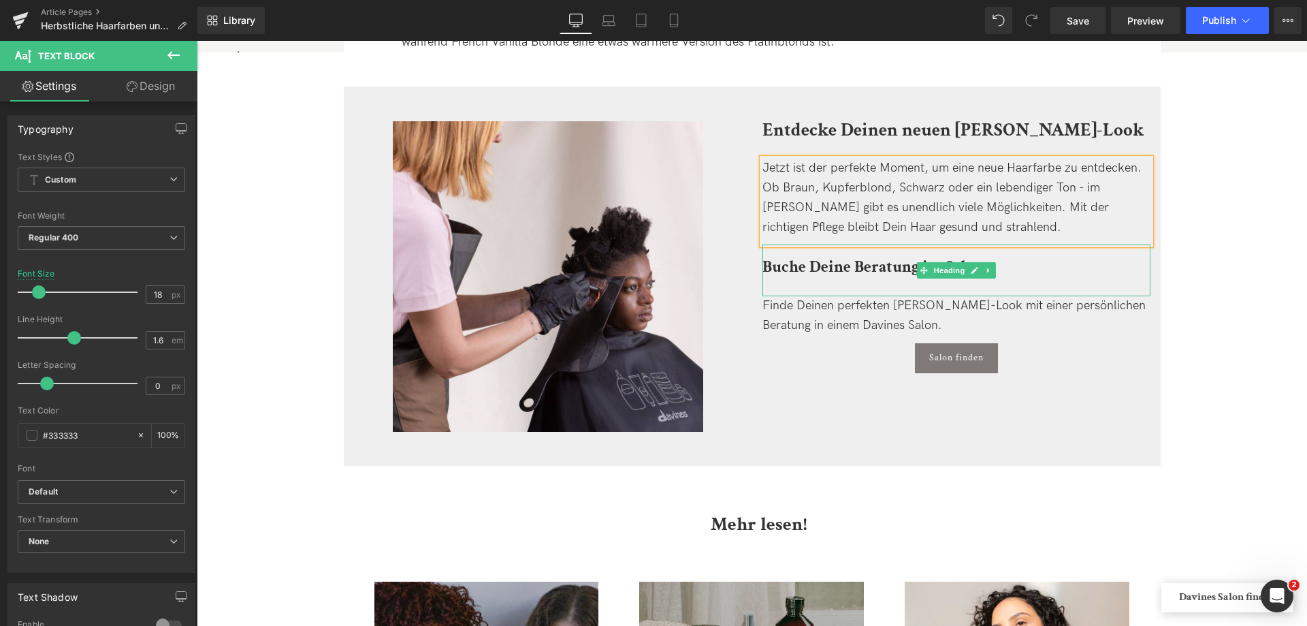
click at [797, 256] on b "Buche Deine Beratung im Salon" at bounding box center [872, 266] width 221 height 21
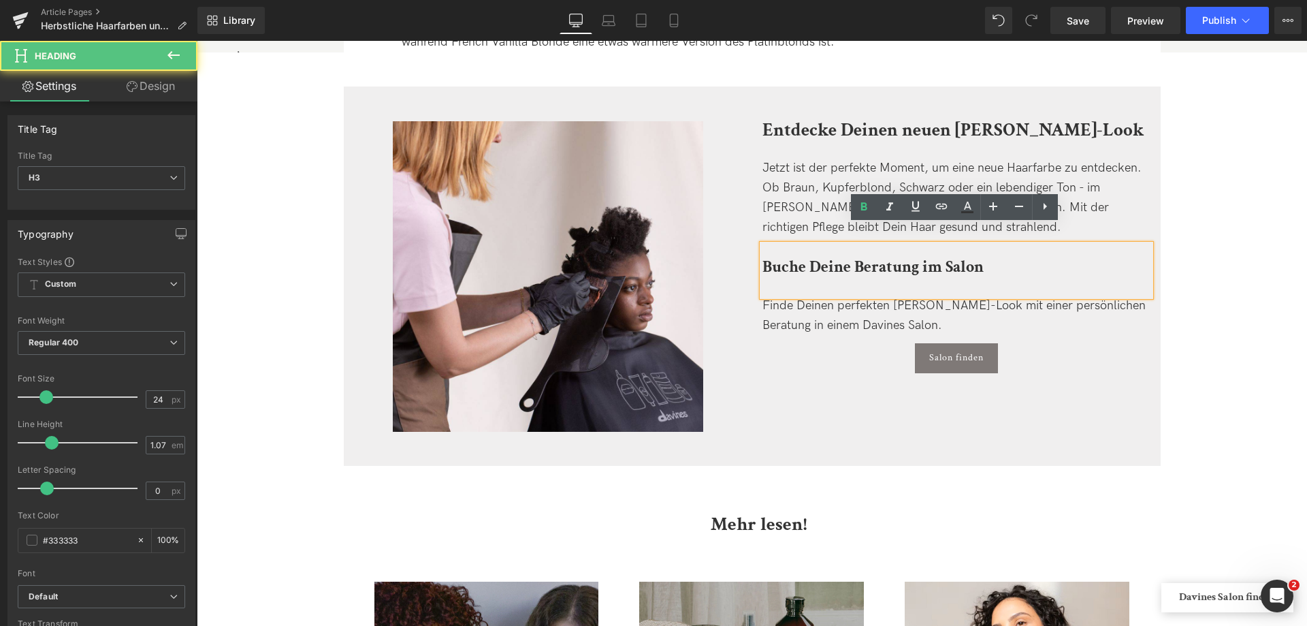
click at [777, 256] on b "Buche Deine Beratung im Salon" at bounding box center [872, 266] width 221 height 21
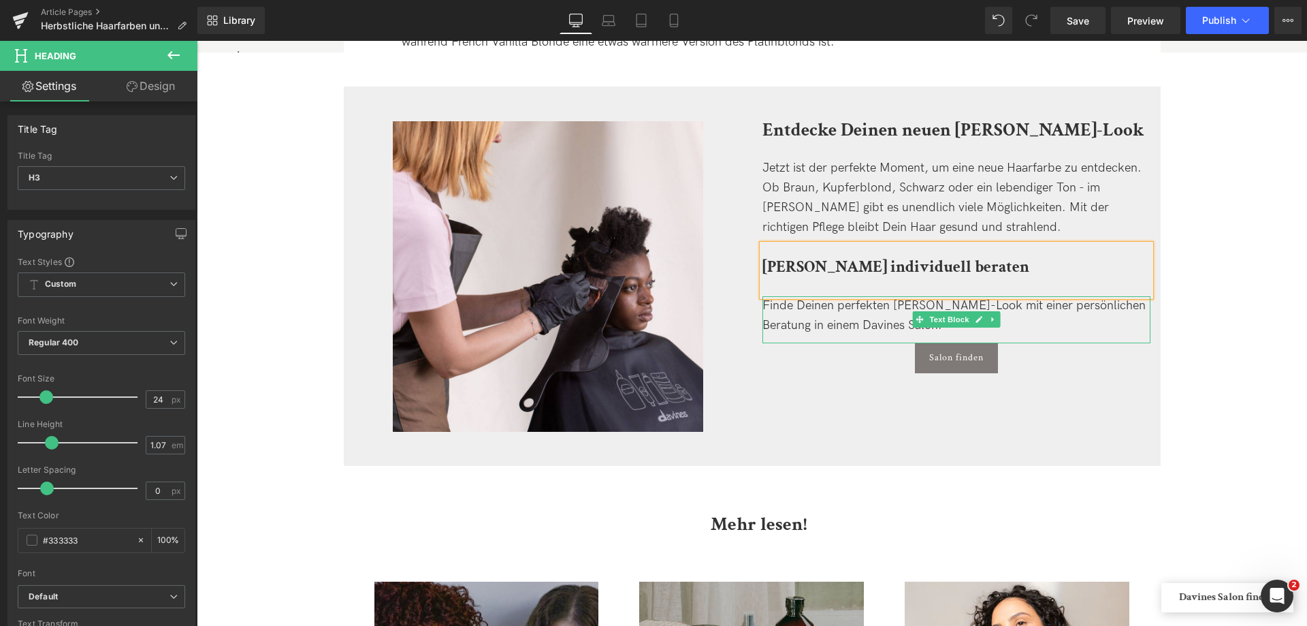
click at [859, 296] on div "Finde Deinen perfekten Herbst-Look mit einer persönlichen Beratung in einem Dav…" at bounding box center [956, 315] width 388 height 39
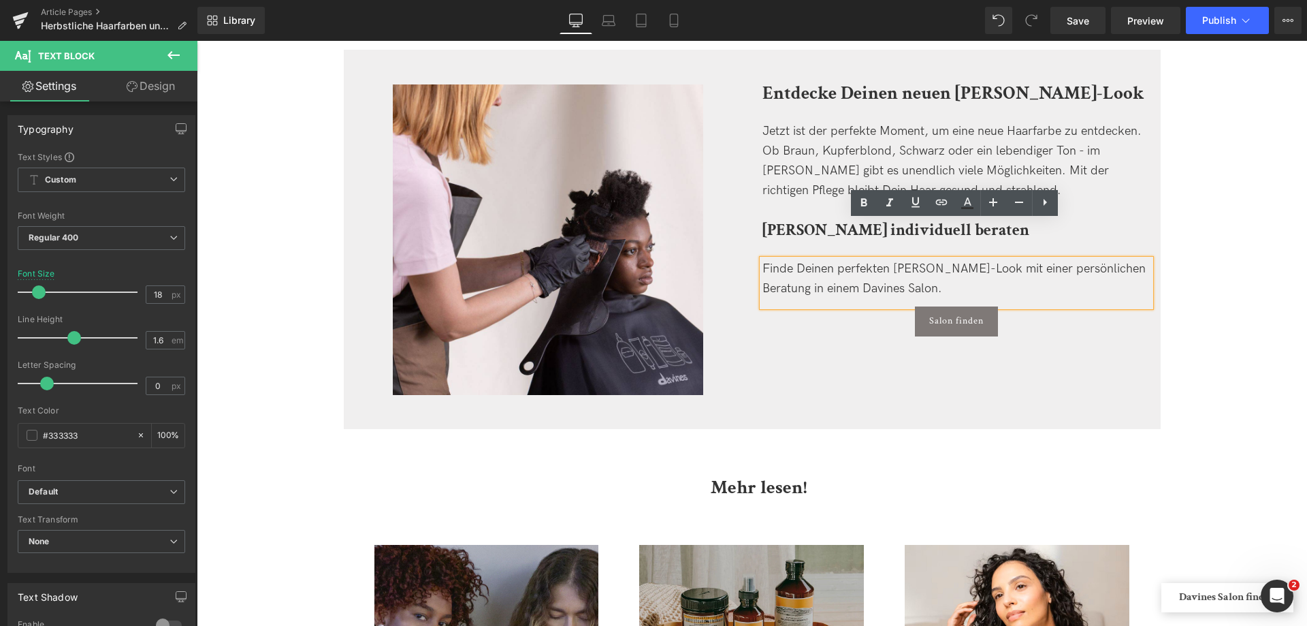
scroll to position [3948, 0]
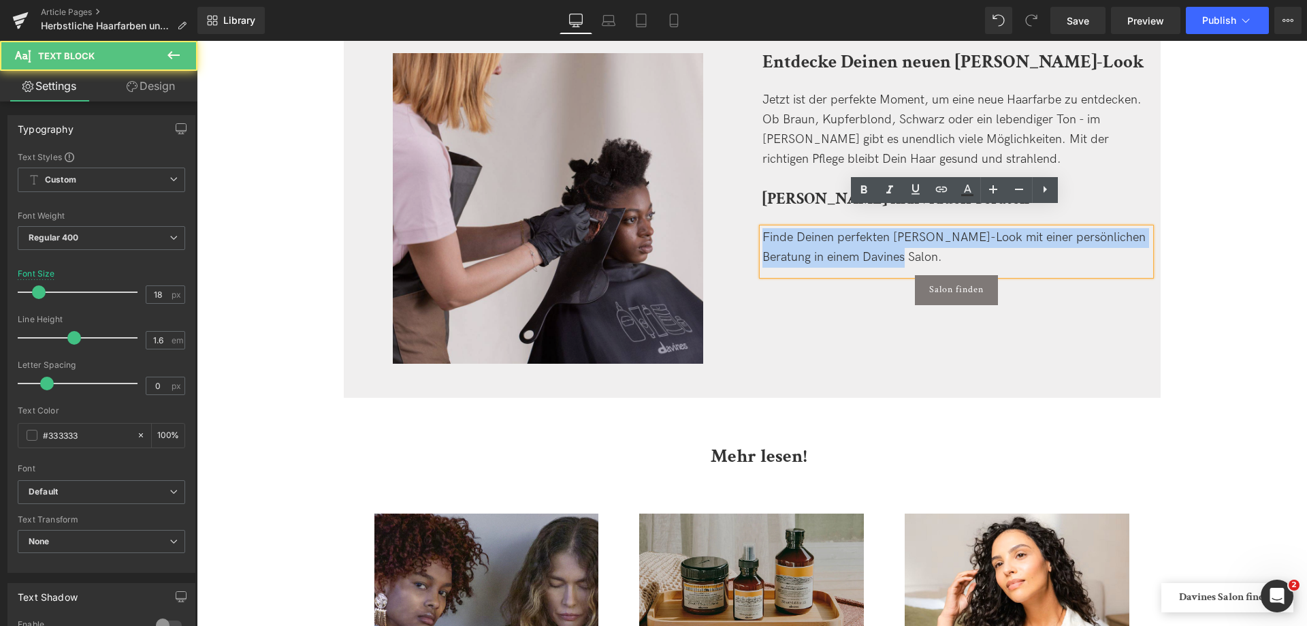
drag, startPoint x: 910, startPoint y: 238, endPoint x: 622, endPoint y: 174, distance: 295.1
click at [622, 174] on div "Image Entdecke Deinen neuen Herbst-Look Heading Jetzt ist der perfekte Moment, …" at bounding box center [752, 207] width 817 height 379
copy div "Finde Deinen perfekten Herbst-Look mit einer persönlichen Beratung in einem Dav…"
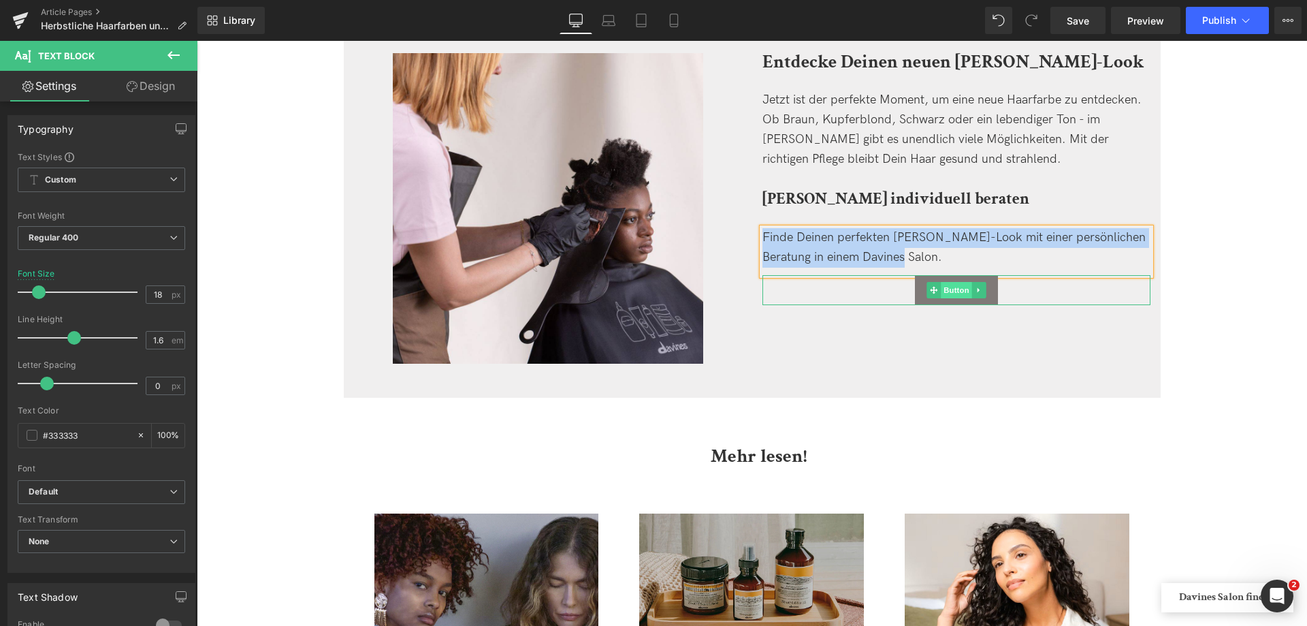
click at [948, 282] on span "Button" at bounding box center [956, 290] width 31 height 16
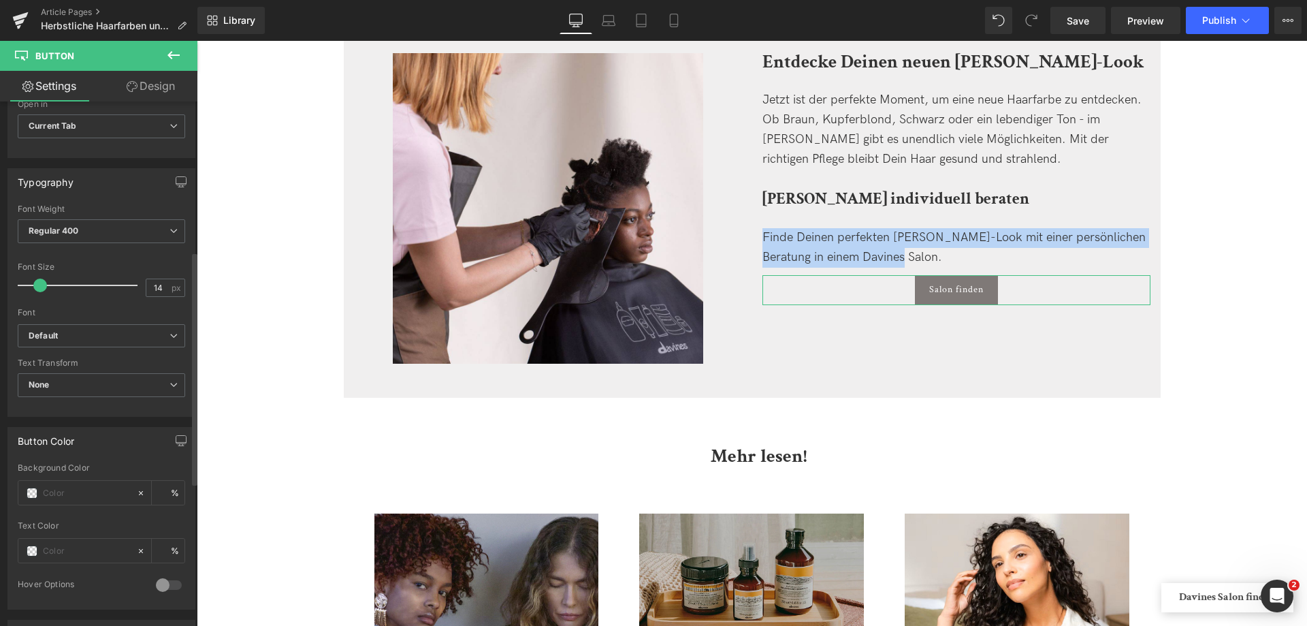
scroll to position [136, 0]
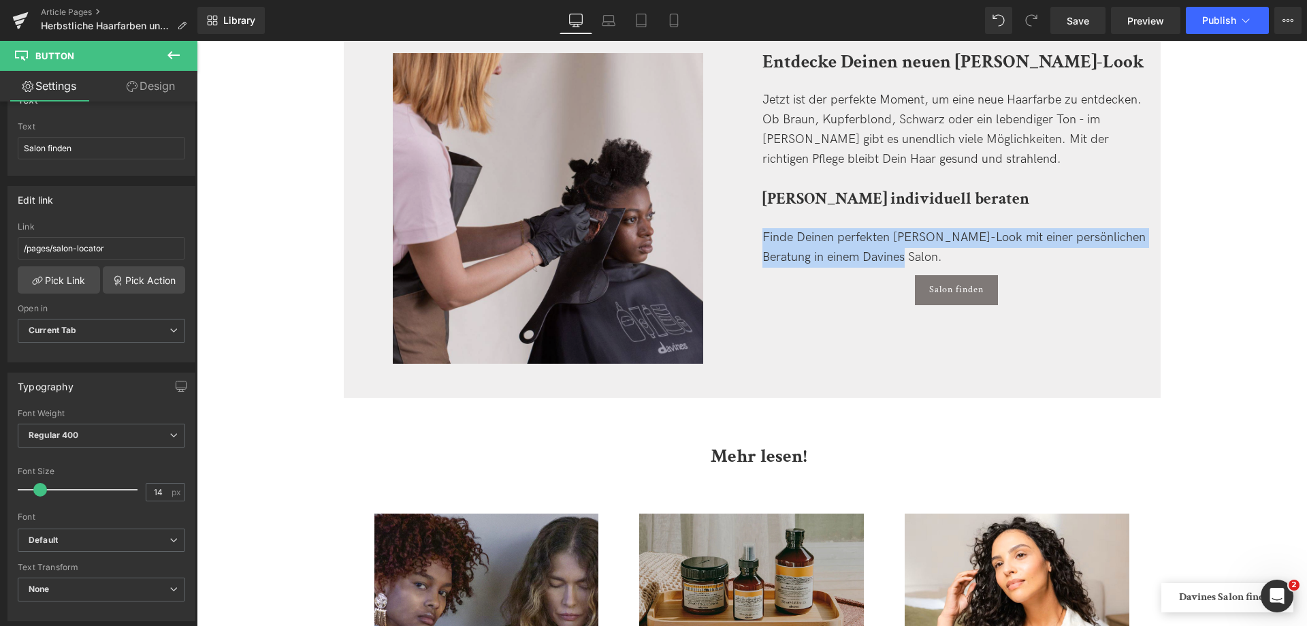
click at [489, 174] on img at bounding box center [548, 208] width 310 height 310
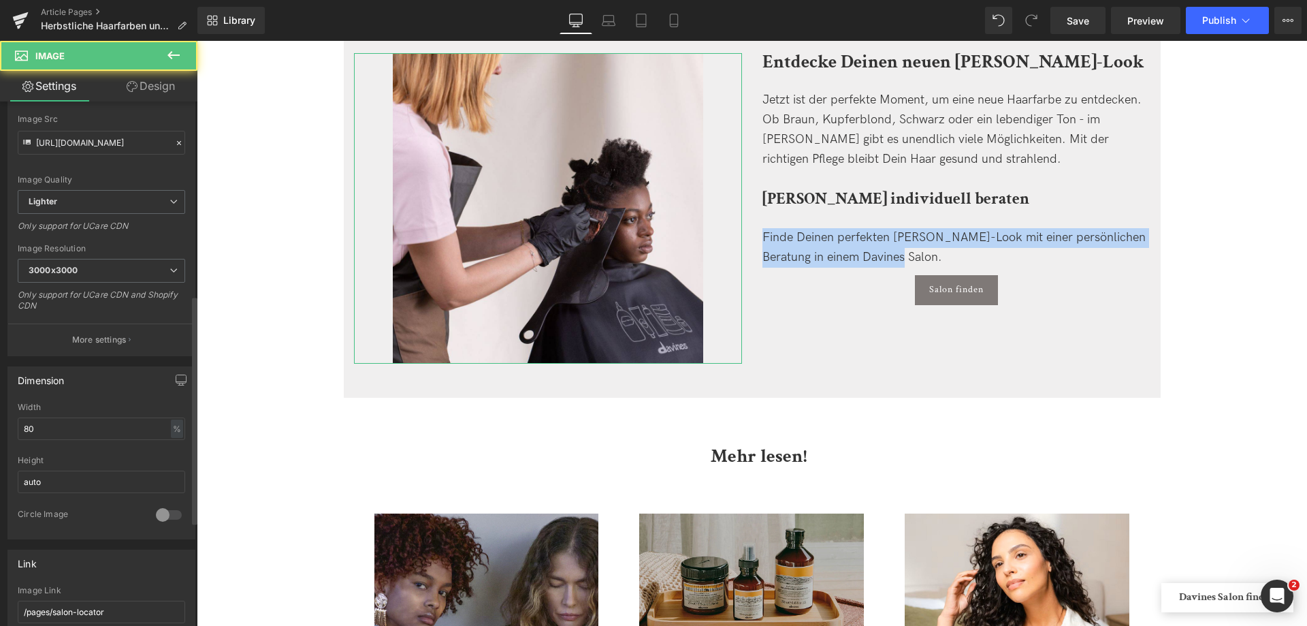
scroll to position [545, 0]
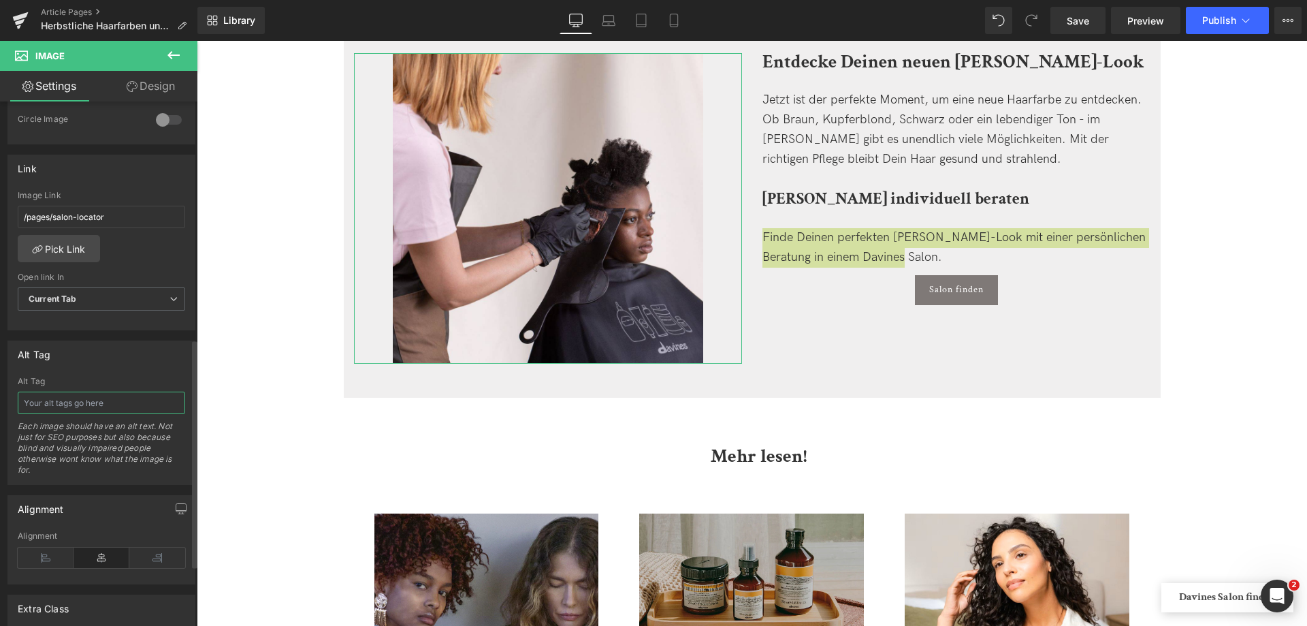
click at [96, 396] on input "text" at bounding box center [101, 402] width 167 height 22
type input "Professionelle herbstliche Farbbehandlung im Davines Salon"
click at [1086, 18] on span "Save" at bounding box center [1078, 21] width 22 height 14
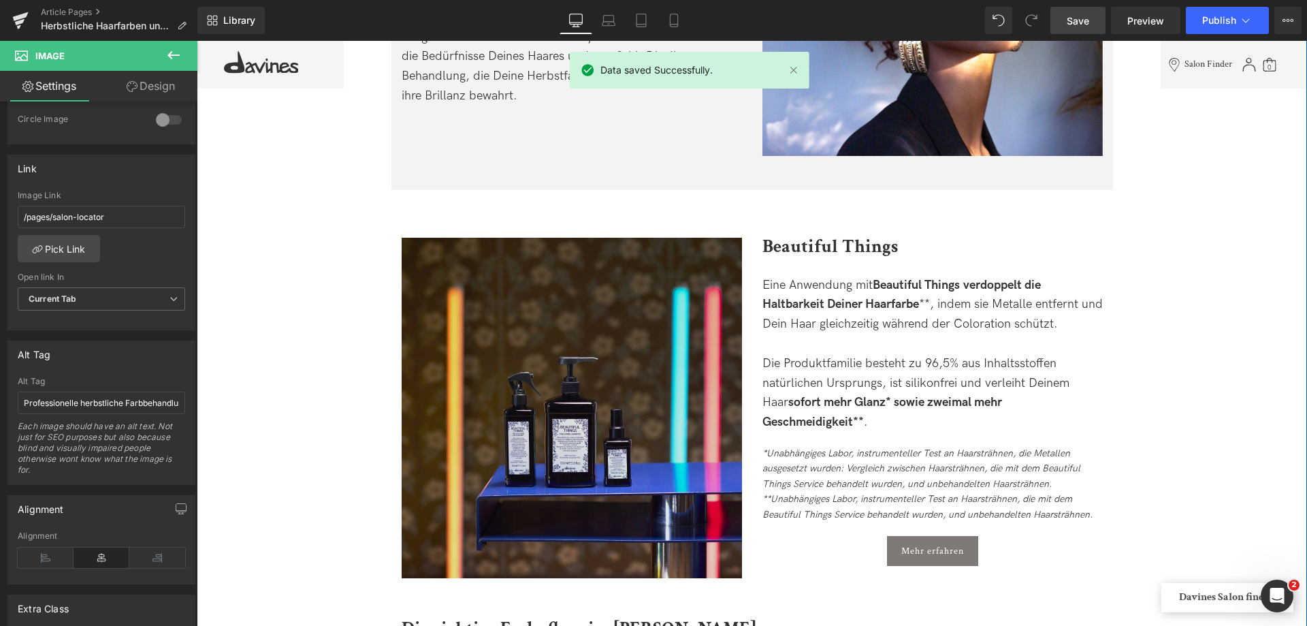
scroll to position [1634, 0]
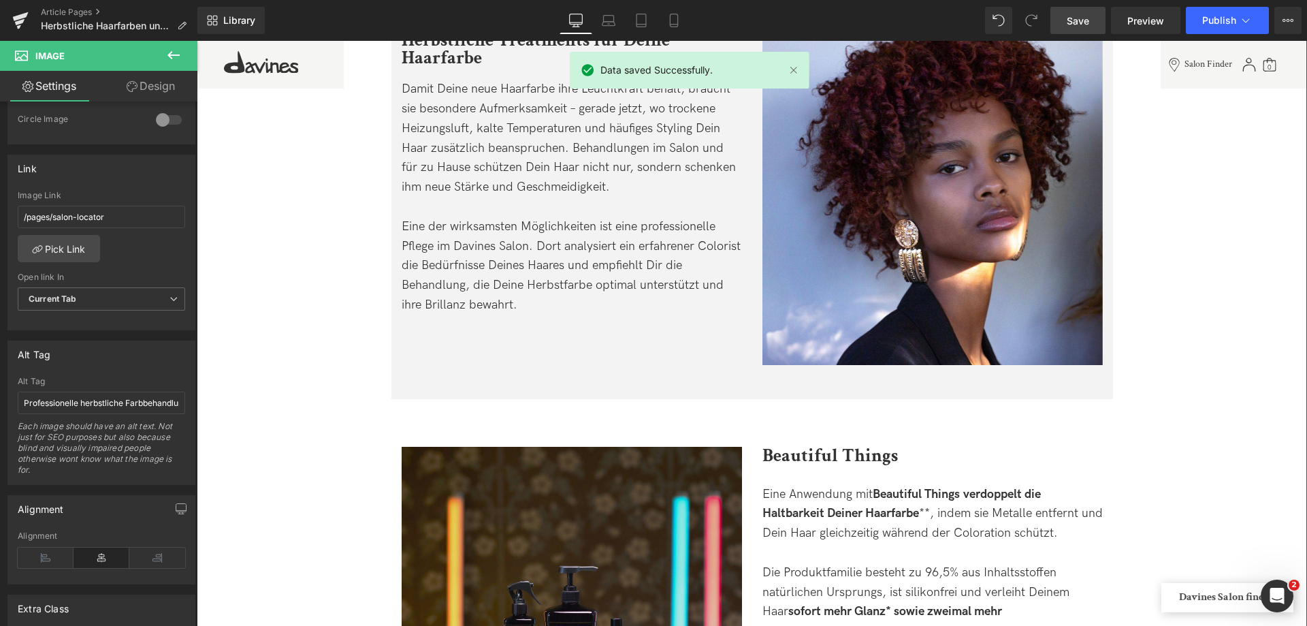
click at [611, 477] on img at bounding box center [572, 617] width 340 height 340
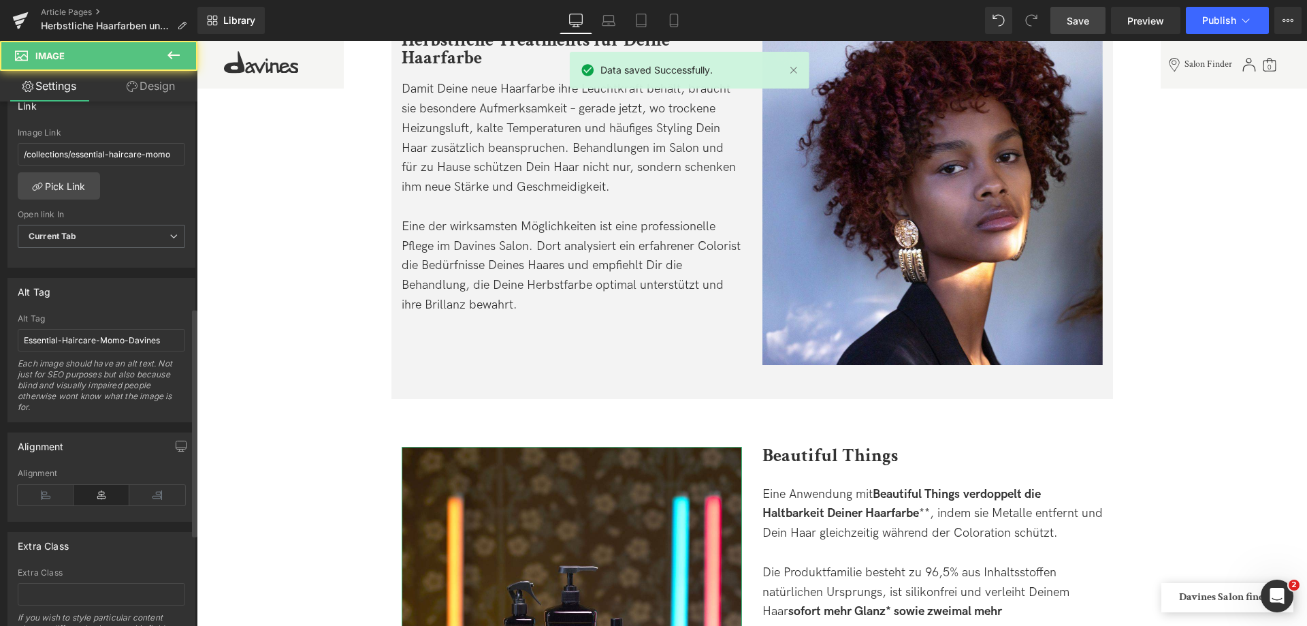
scroll to position [613, 0]
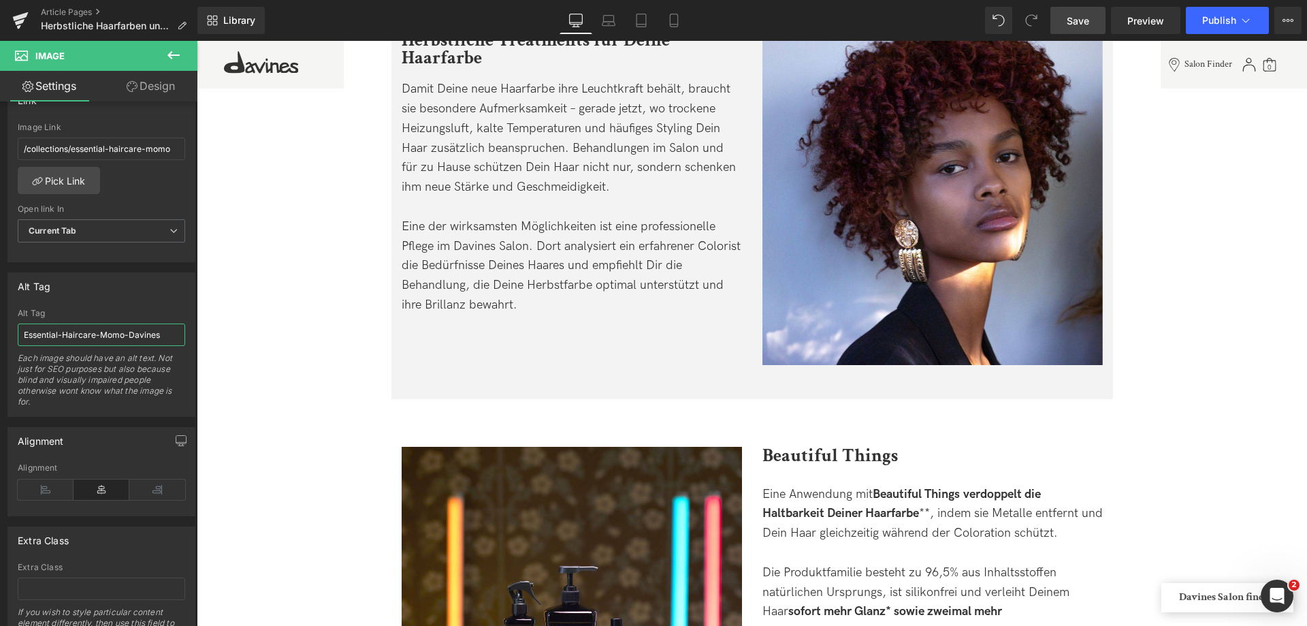
drag, startPoint x: 168, startPoint y: 337, endPoint x: -177, endPoint y: 320, distance: 345.6
click at [0, 320] on html "Button You are previewing how the will restyle your page. You can not edit Elem…" at bounding box center [653, 313] width 1307 height 626
type input "Beautiful Things Davines"
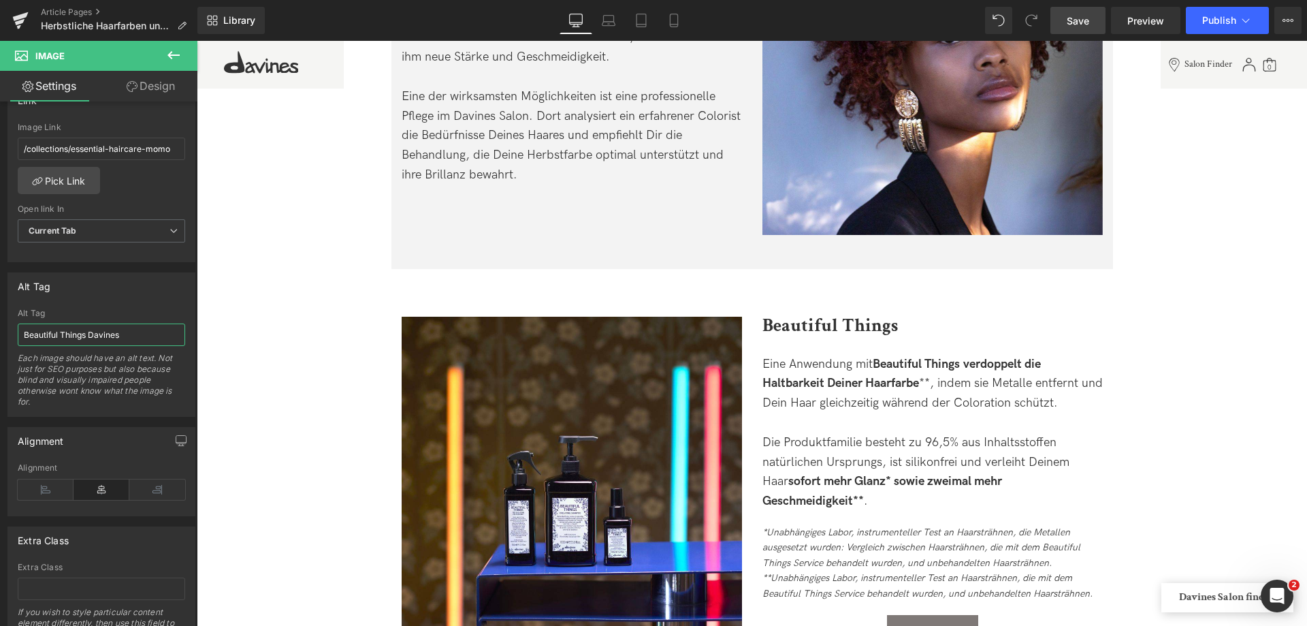
scroll to position [1770, 0]
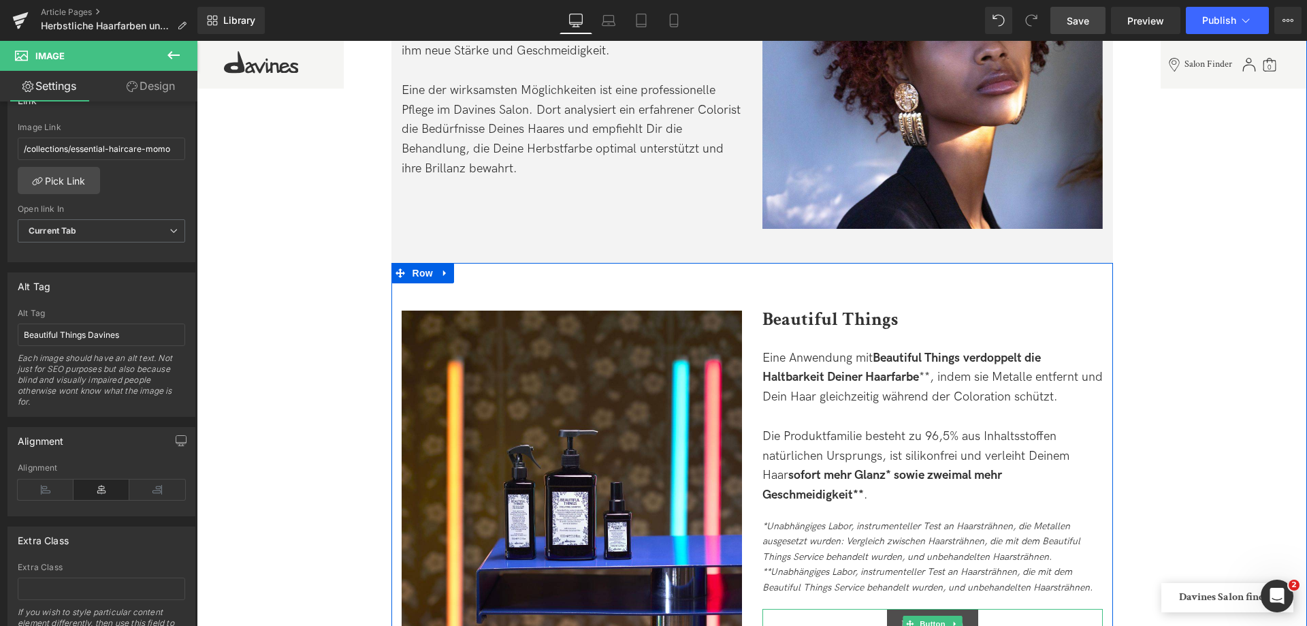
click at [930, 615] on span "Button" at bounding box center [932, 623] width 31 height 16
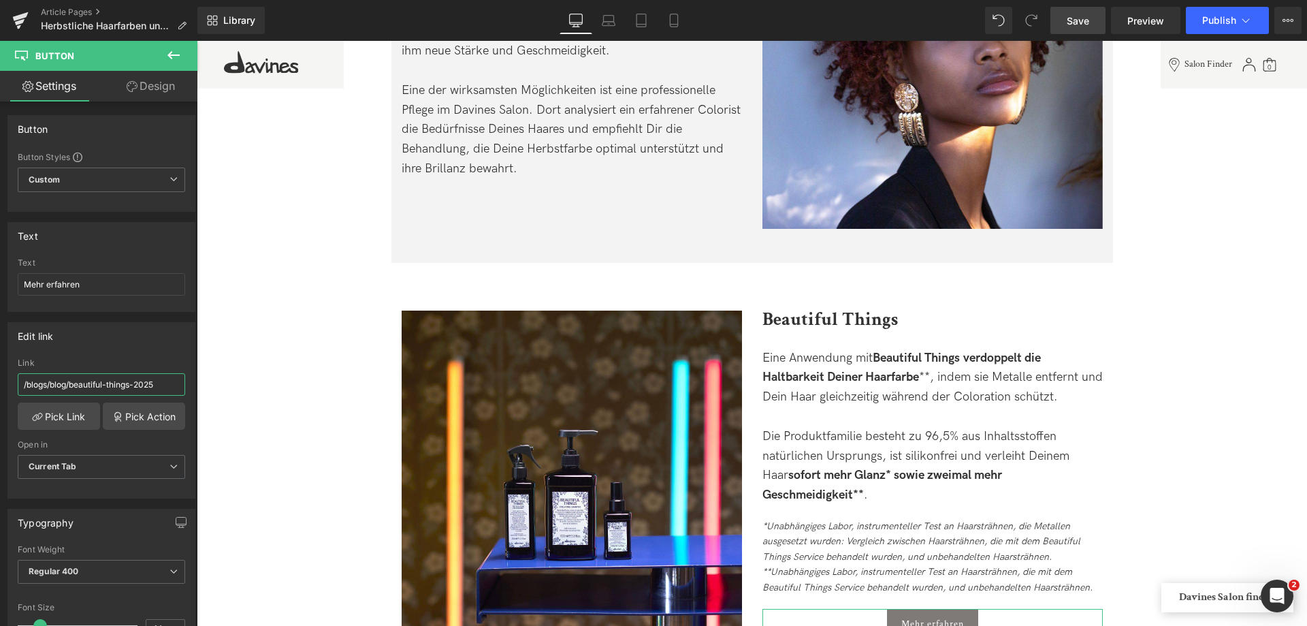
drag, startPoint x: 159, startPoint y: 387, endPoint x: -244, endPoint y: 319, distance: 408.7
click at [0, 319] on html "Button You are previewing how the will restyle your page. You can not edit Elem…" at bounding box center [653, 313] width 1307 height 626
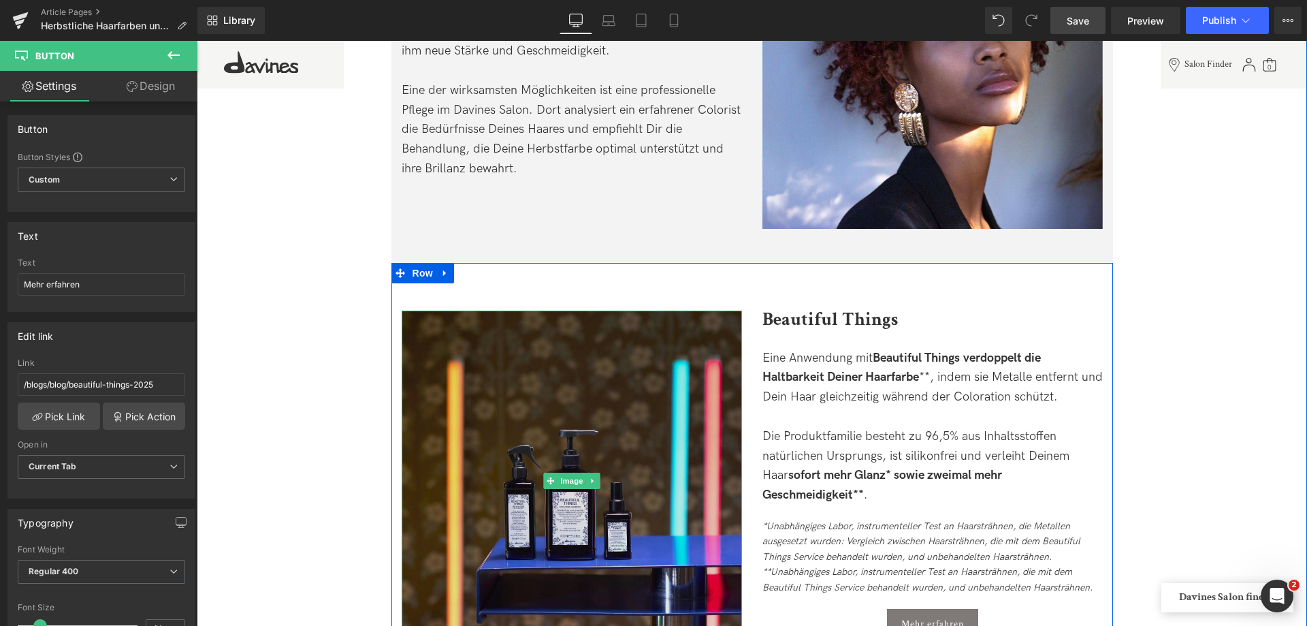
click at [558, 398] on img at bounding box center [572, 480] width 340 height 340
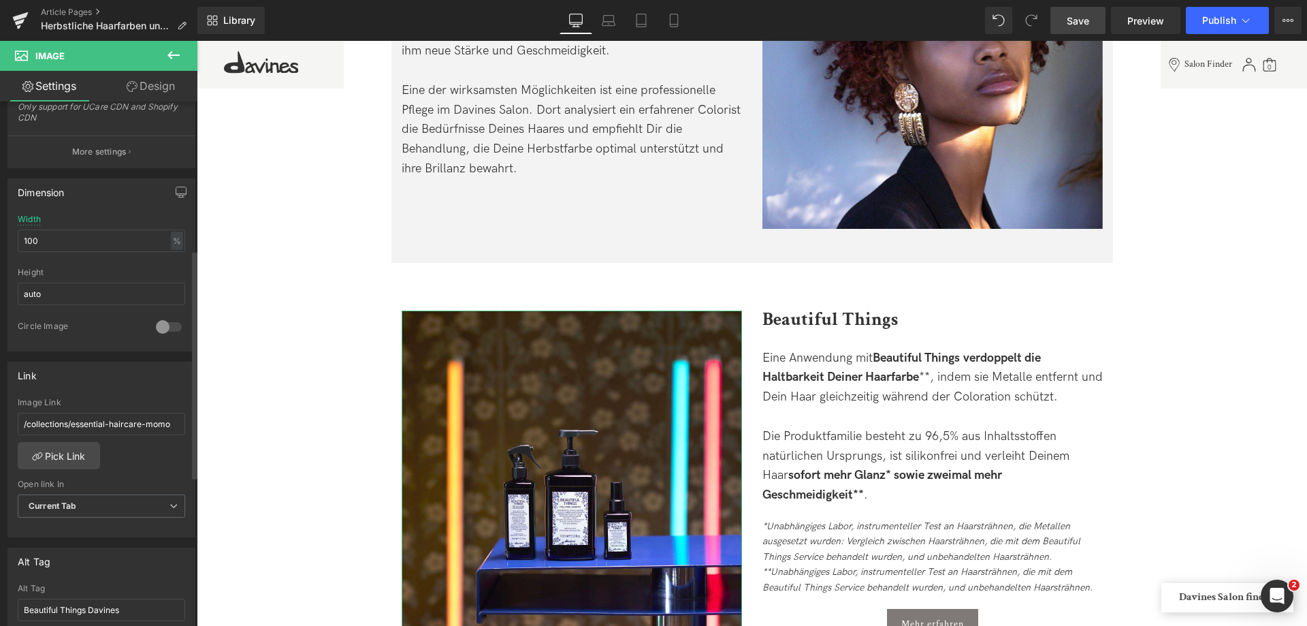
scroll to position [340, 0]
drag, startPoint x: 168, startPoint y: 425, endPoint x: -71, endPoint y: 397, distance: 240.7
click at [0, 397] on html "Button You are previewing how the will restyle your page. You can not edit Elem…" at bounding box center [653, 313] width 1307 height 626
paste input "blogs/blog/beautiful-things-2025"
type input "/blogs/blog/beautiful-things-2025"
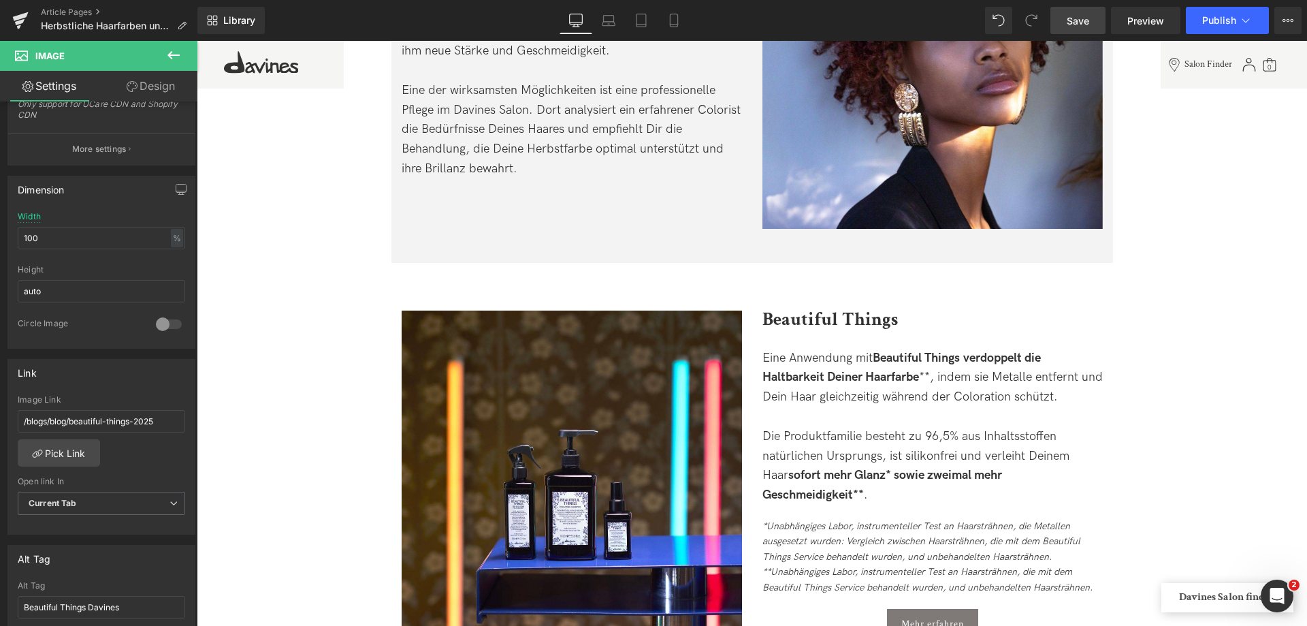
click at [1078, 17] on span "Save" at bounding box center [1078, 21] width 22 height 14
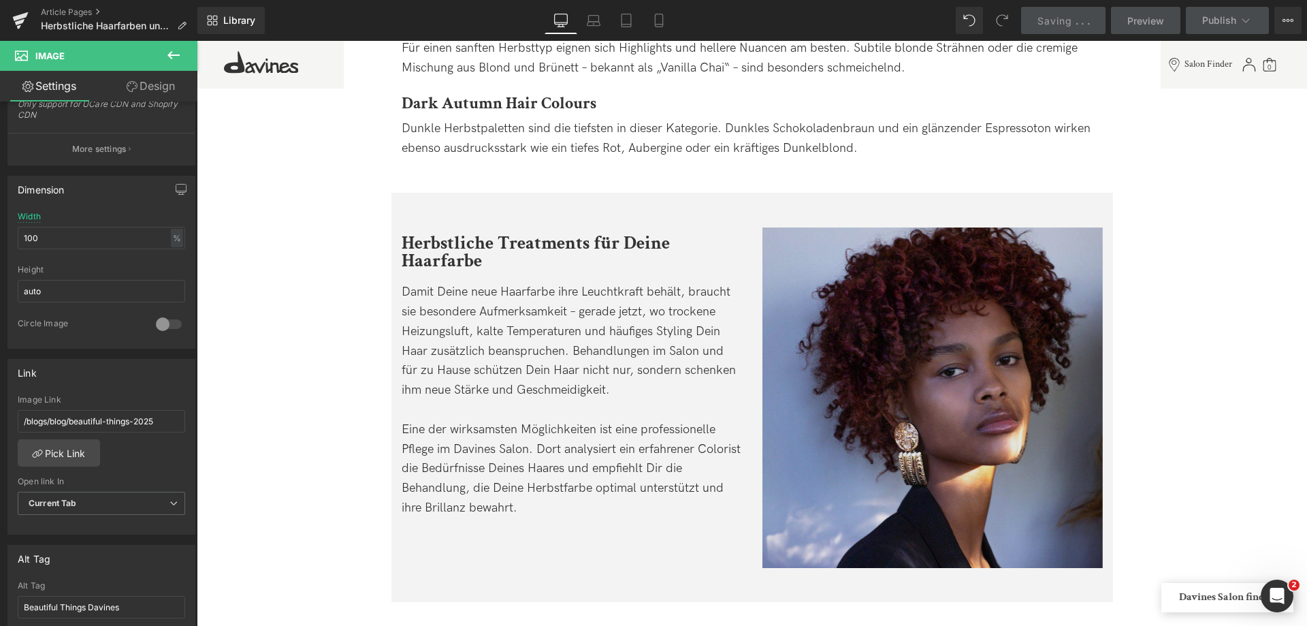
scroll to position [1430, 0]
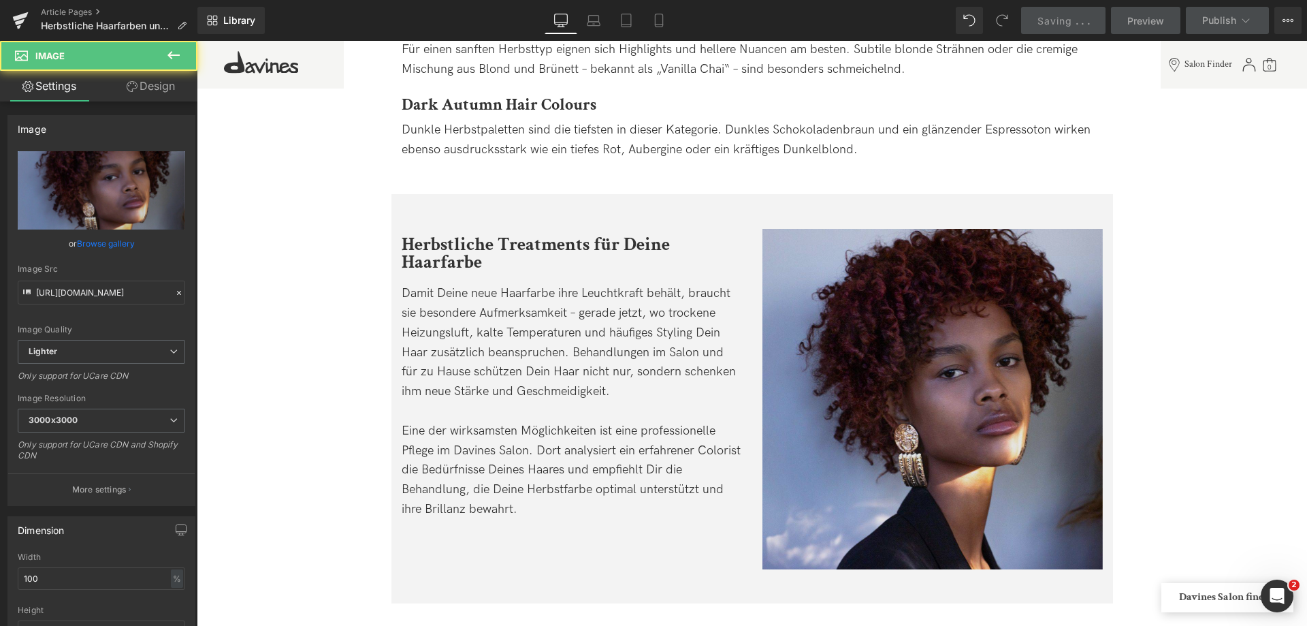
click at [1008, 279] on img at bounding box center [932, 399] width 340 height 340
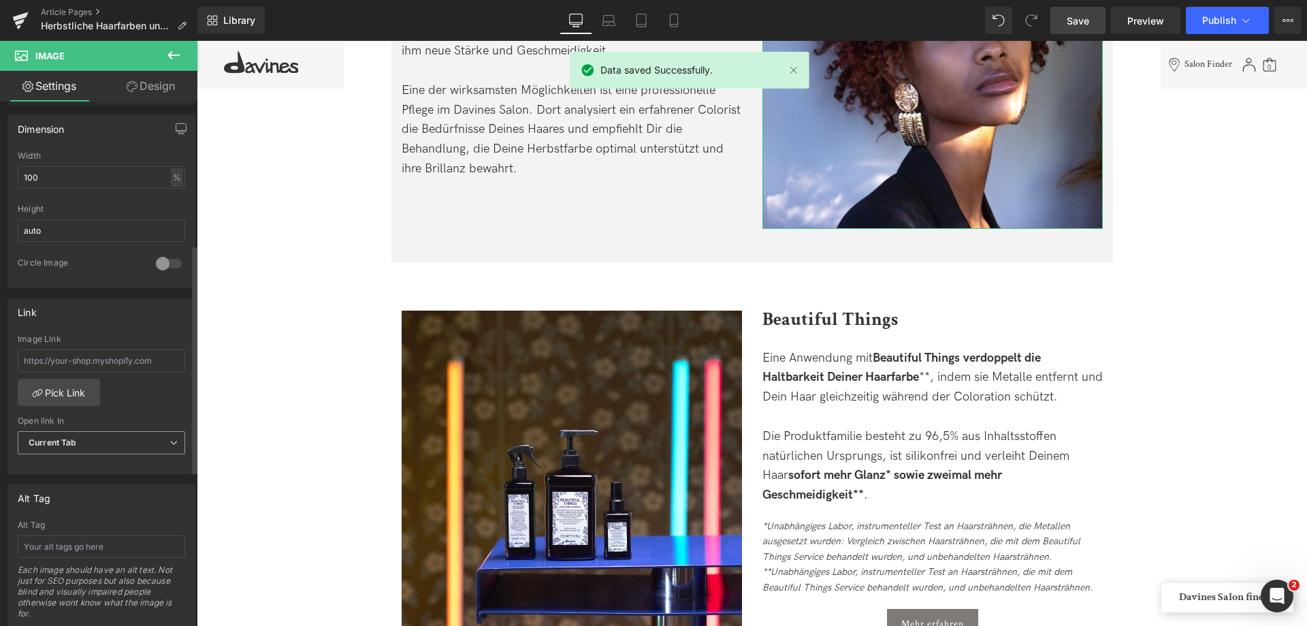
scroll to position [408, 0]
click at [112, 337] on div "Image Link" at bounding box center [101, 349] width 167 height 44
click at [102, 355] on input "text" at bounding box center [101, 353] width 167 height 22
paste input "/blogs/blog/beautiful-things-2025"
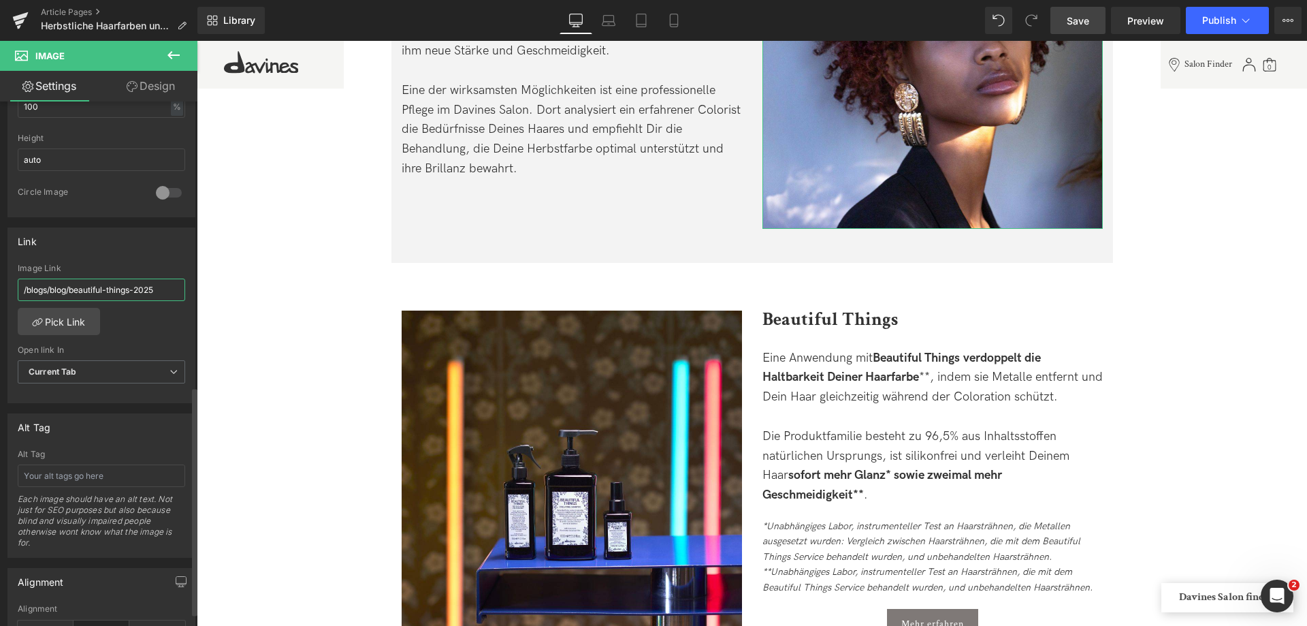
scroll to position [681, 0]
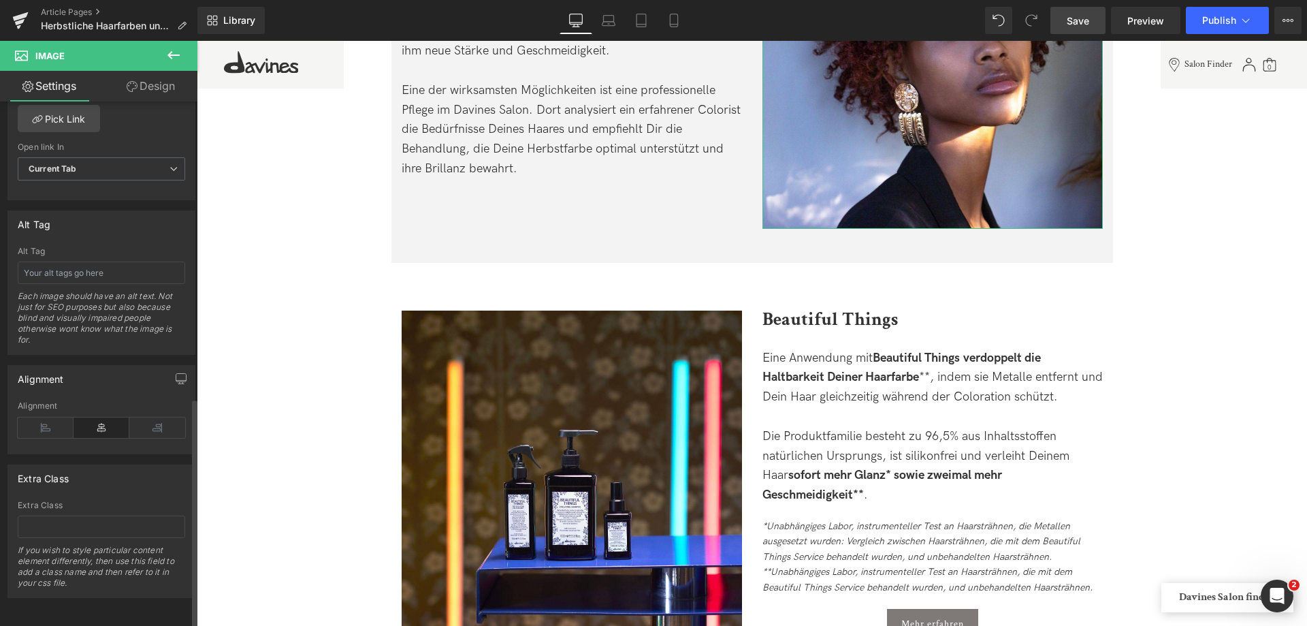
type input "/blogs/blog/beautiful-things-2025"
click at [58, 282] on div "Alt Tag Each image should have an alt text. Not just for SEO purposes but also …" at bounding box center [101, 300] width 167 height 108
click at [65, 279] on div "Alt Tag Each image should have an alt text. Not just for SEO purposes but also …" at bounding box center [101, 300] width 167 height 108
click at [76, 268] on input "text" at bounding box center [101, 272] width 167 height 22
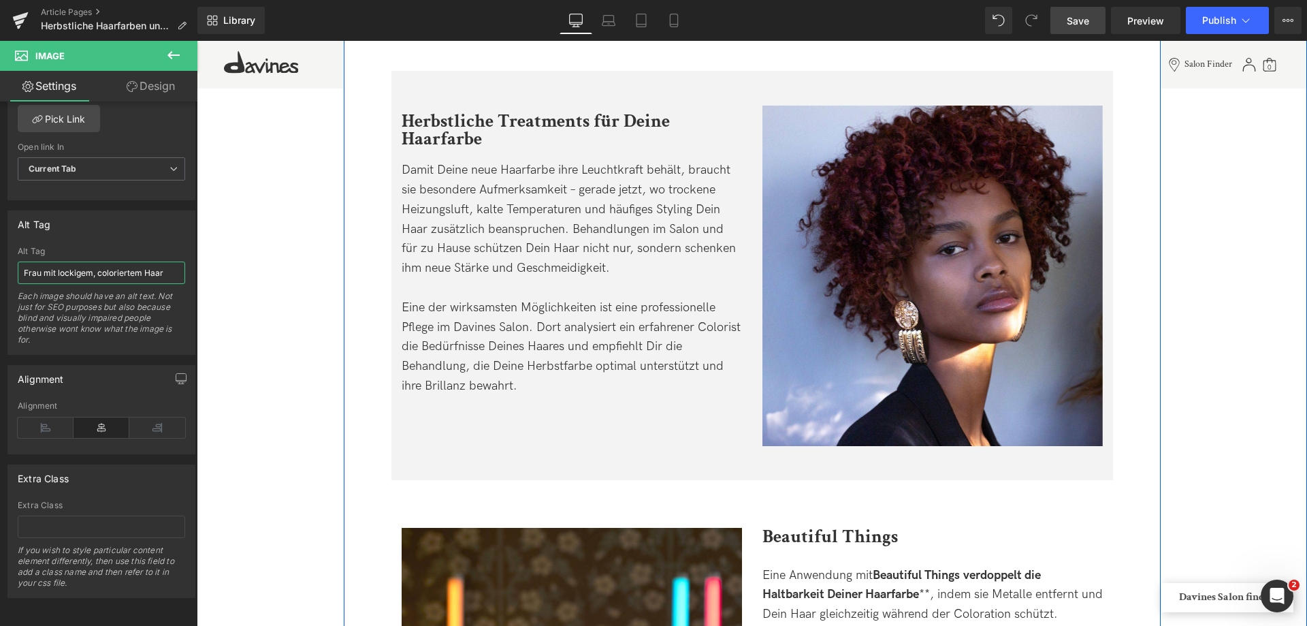
scroll to position [1362, 0]
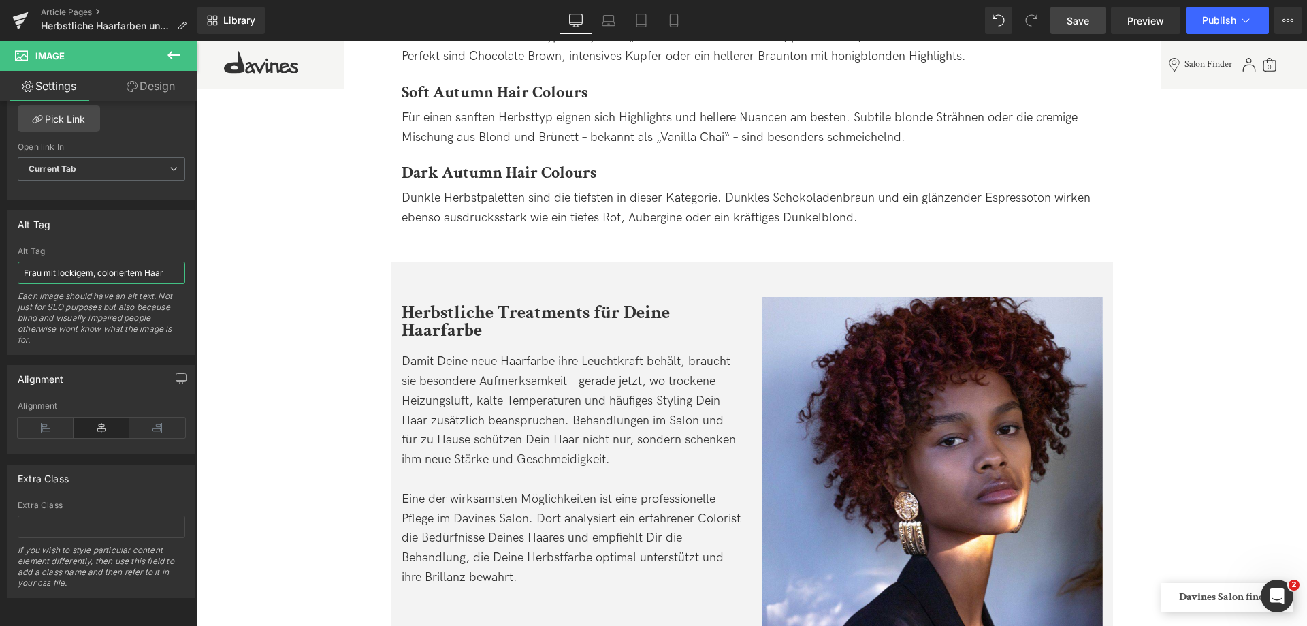
type input "Frau mit lockigem, coloriertem Haar"
drag, startPoint x: 1082, startPoint y: 26, endPoint x: 560, endPoint y: 273, distance: 577.1
click at [1082, 26] on span "Save" at bounding box center [1078, 21] width 22 height 14
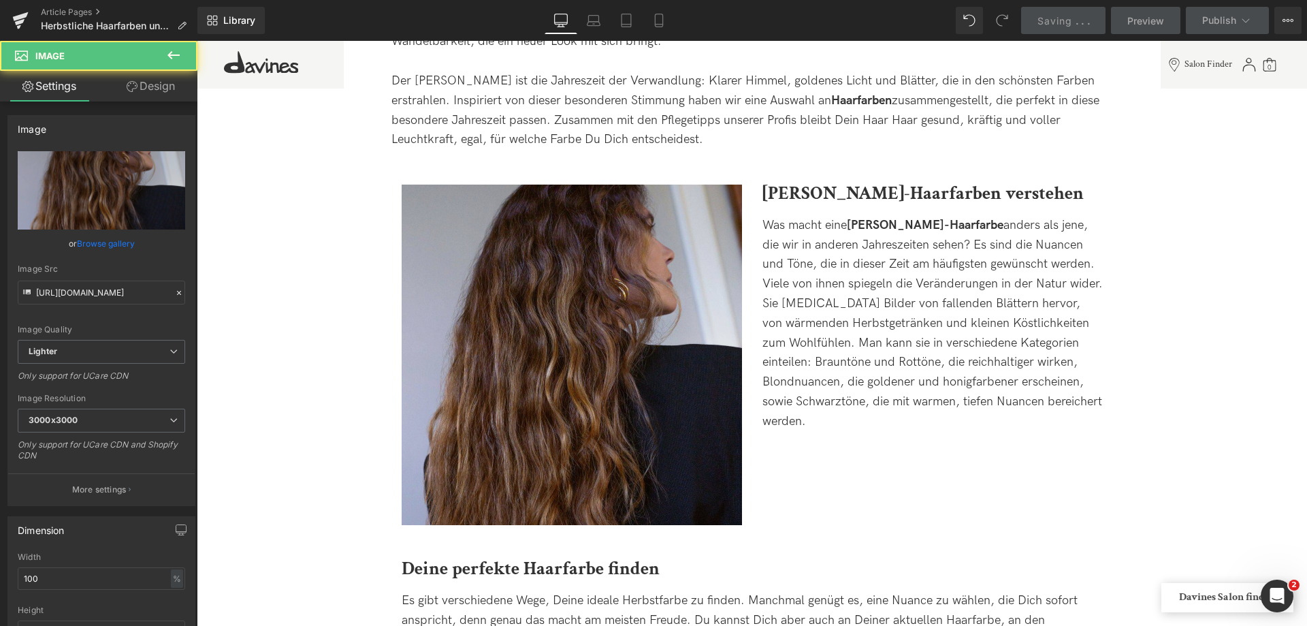
click at [498, 321] on img at bounding box center [572, 354] width 340 height 340
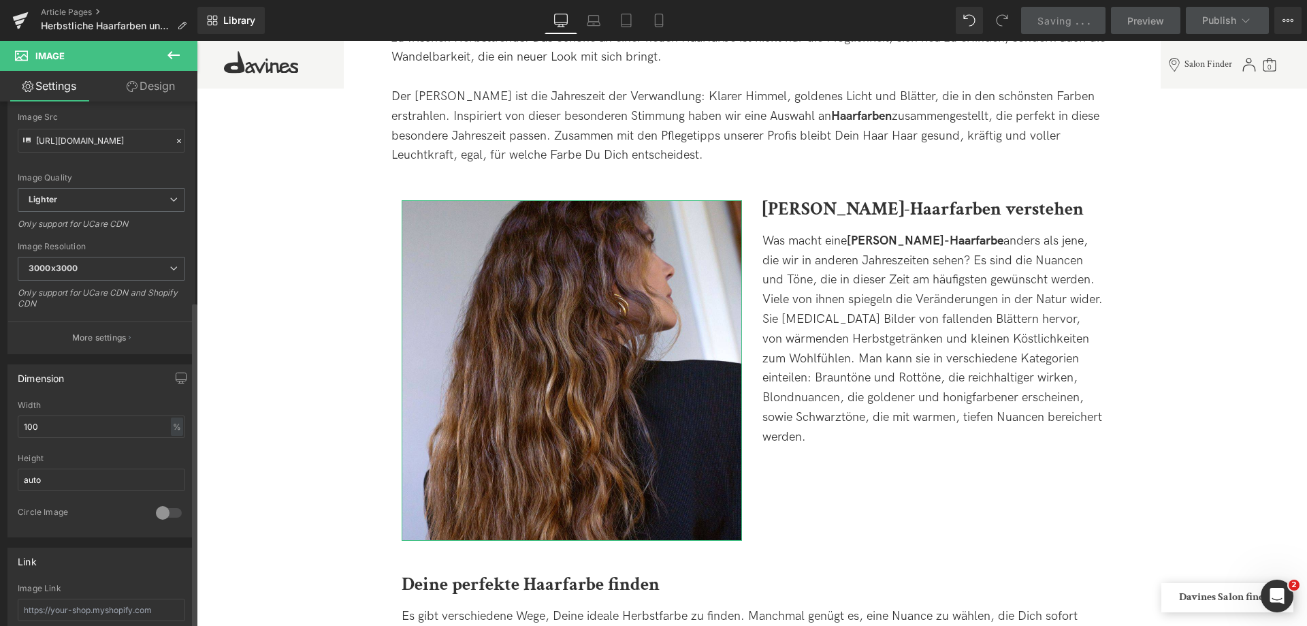
scroll to position [408, 0]
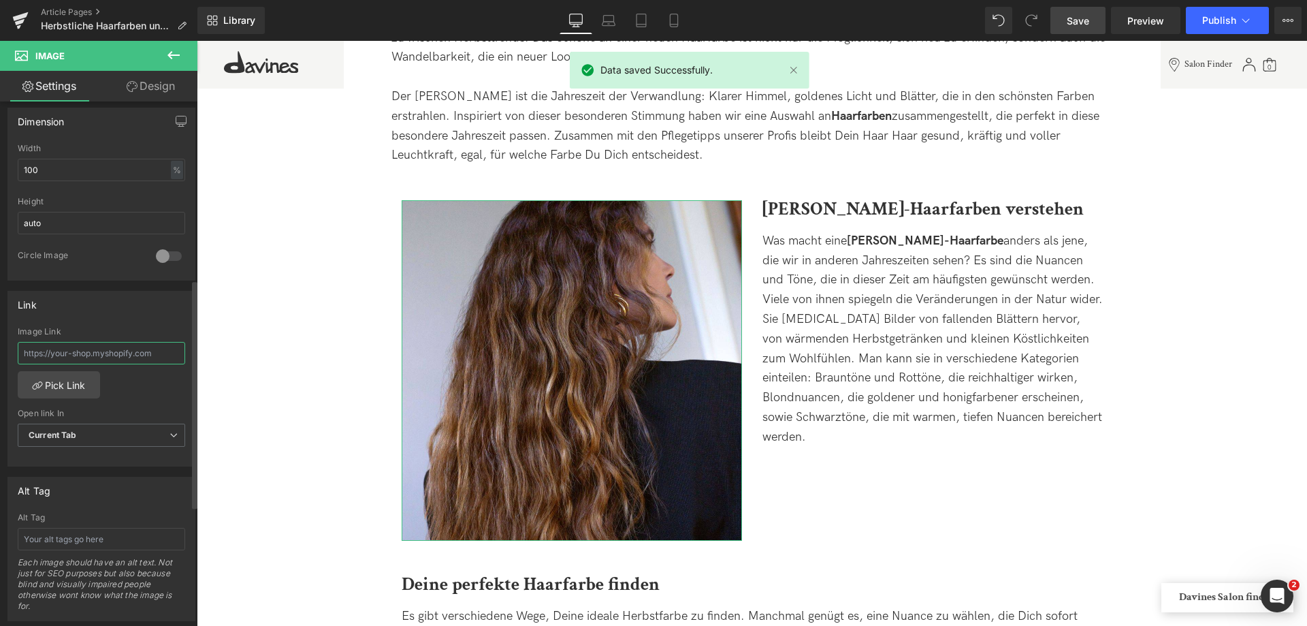
click at [96, 348] on input "text" at bounding box center [101, 353] width 167 height 22
paste input "/blogs/blog/beautiful-things-2025"
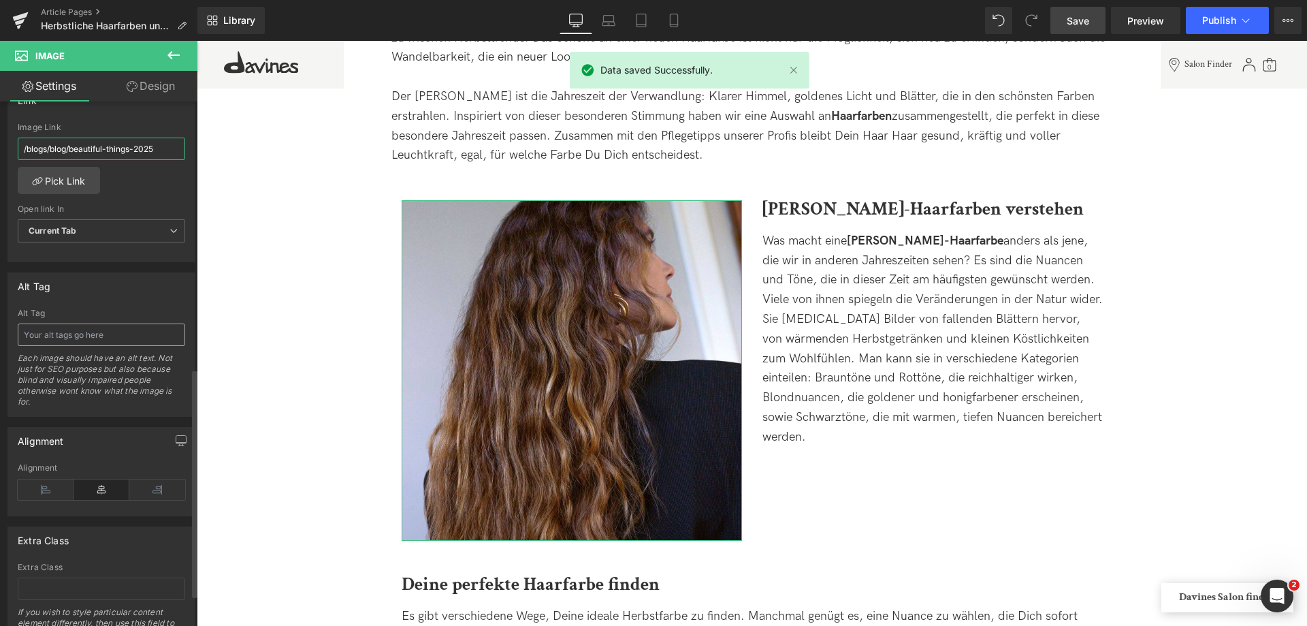
type input "/blogs/blog/beautiful-things-2025"
click at [117, 334] on input "text" at bounding box center [101, 334] width 167 height 22
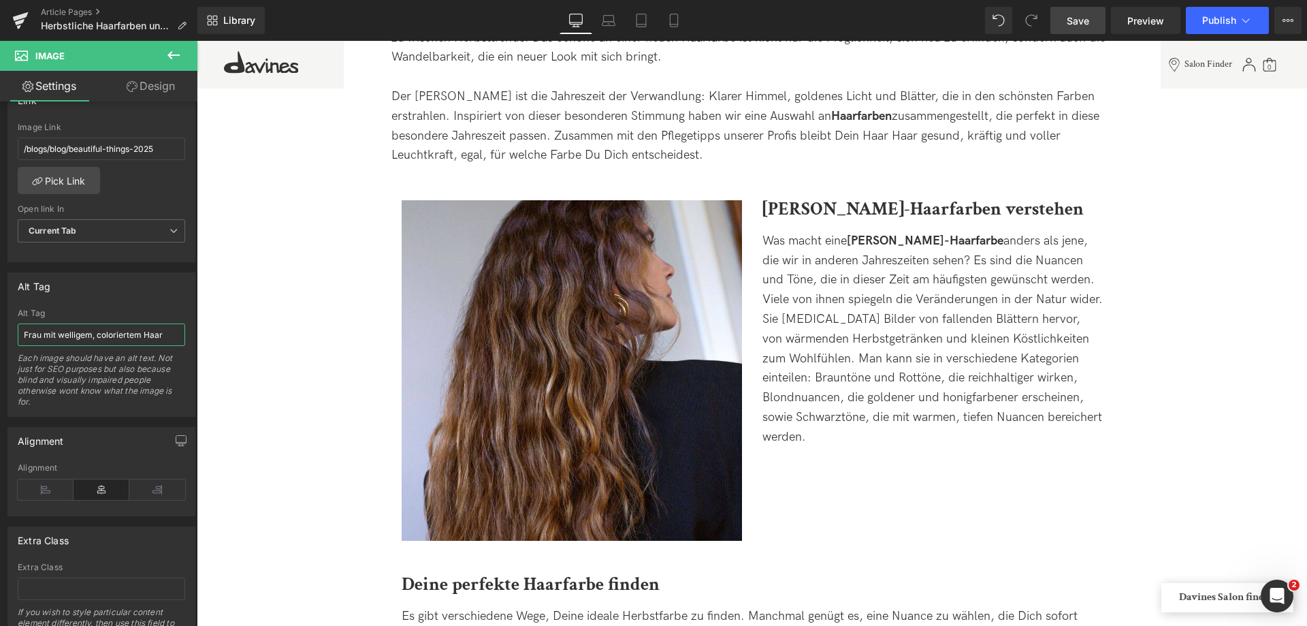
type input "Frau mit welligem, coloriertem Haar"
click at [1072, 14] on span "Save" at bounding box center [1078, 21] width 22 height 14
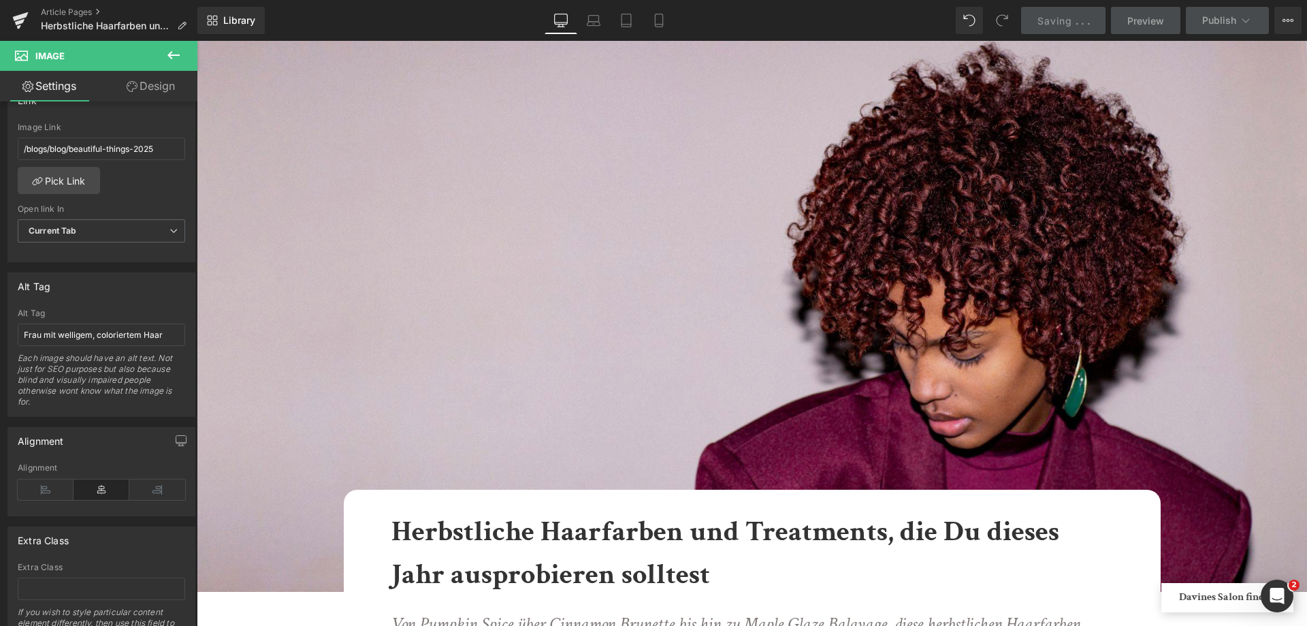
scroll to position [0, 0]
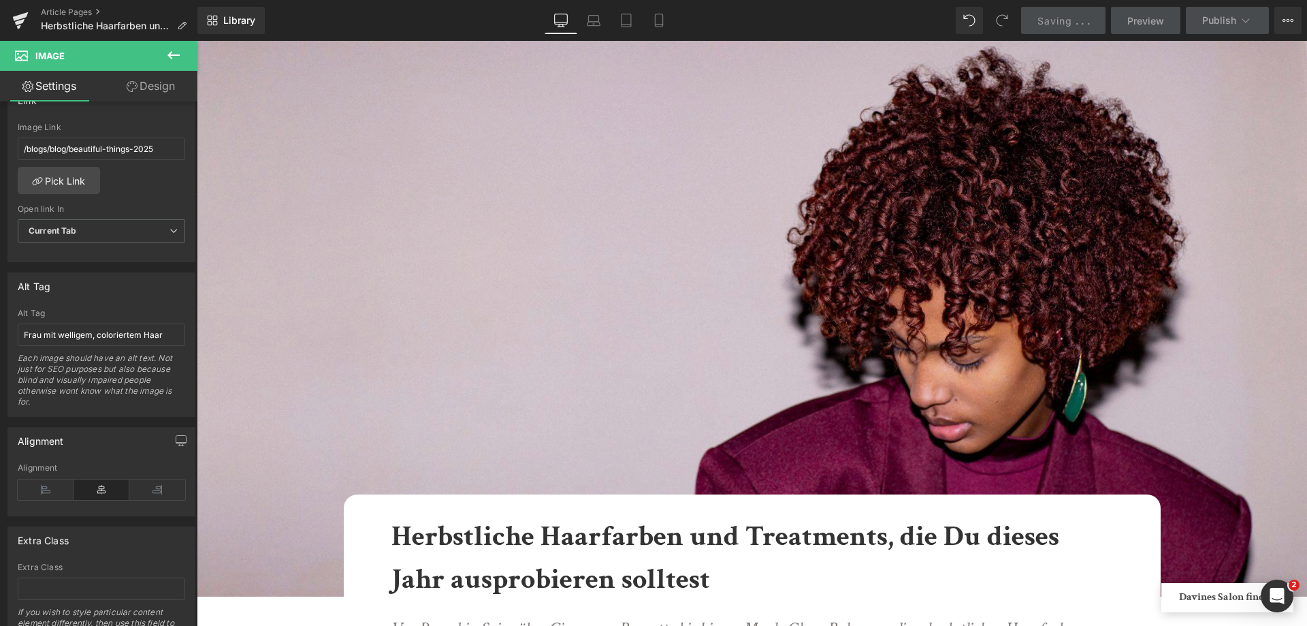
click at [888, 163] on img at bounding box center [752, 319] width 1110 height 556
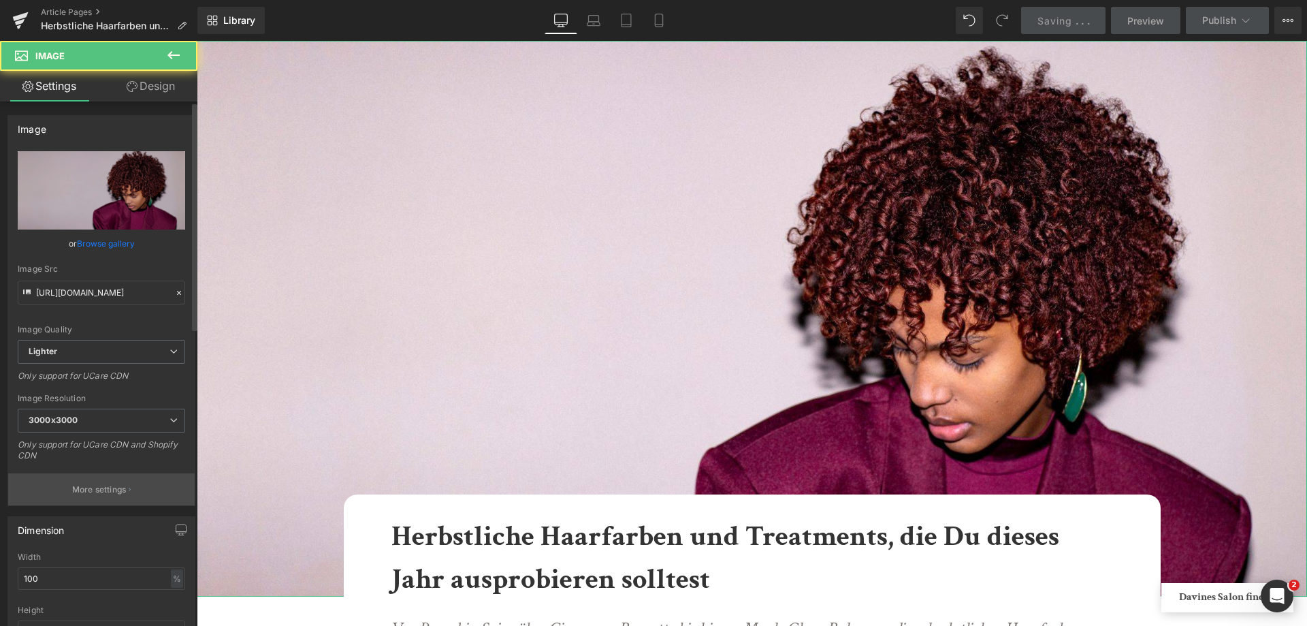
scroll to position [408, 0]
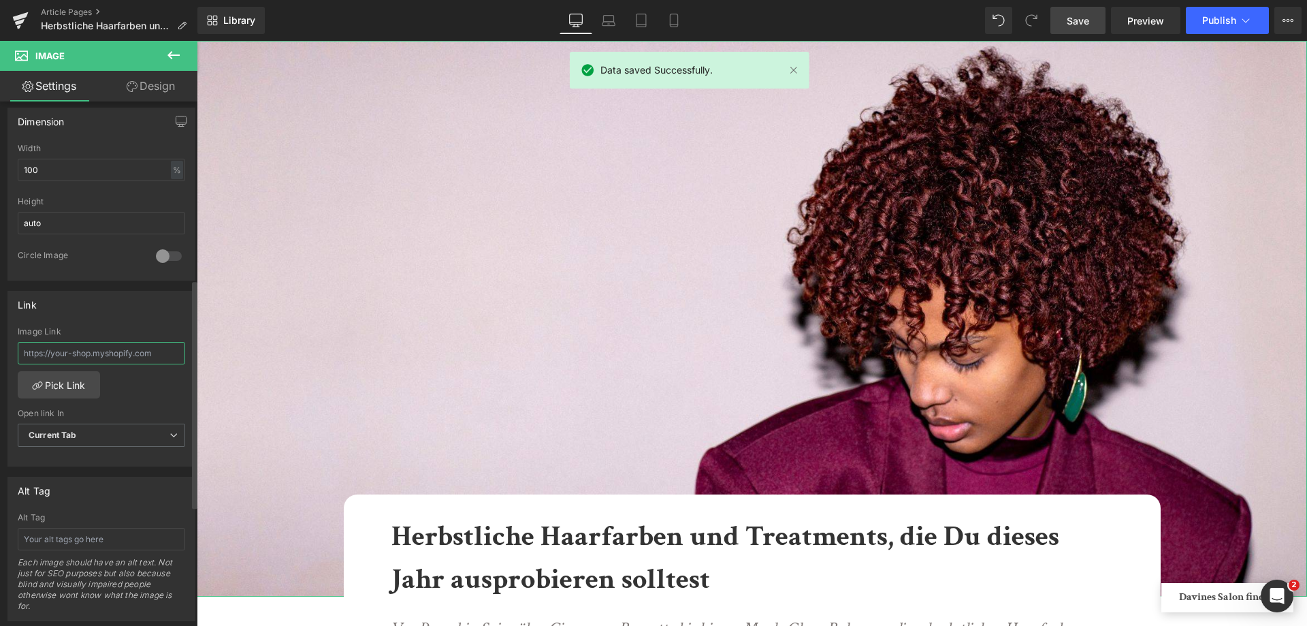
click at [71, 347] on input "text" at bounding box center [101, 353] width 167 height 22
paste input "/blogs/blog/beautiful-things-2025"
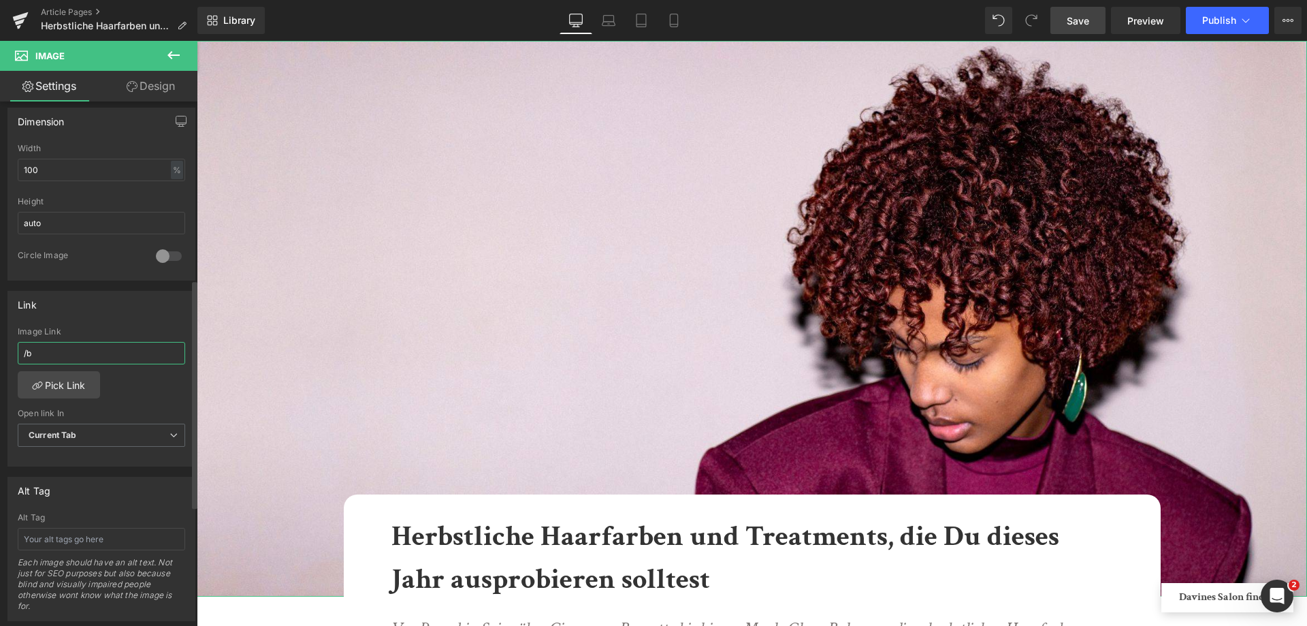
type input "/"
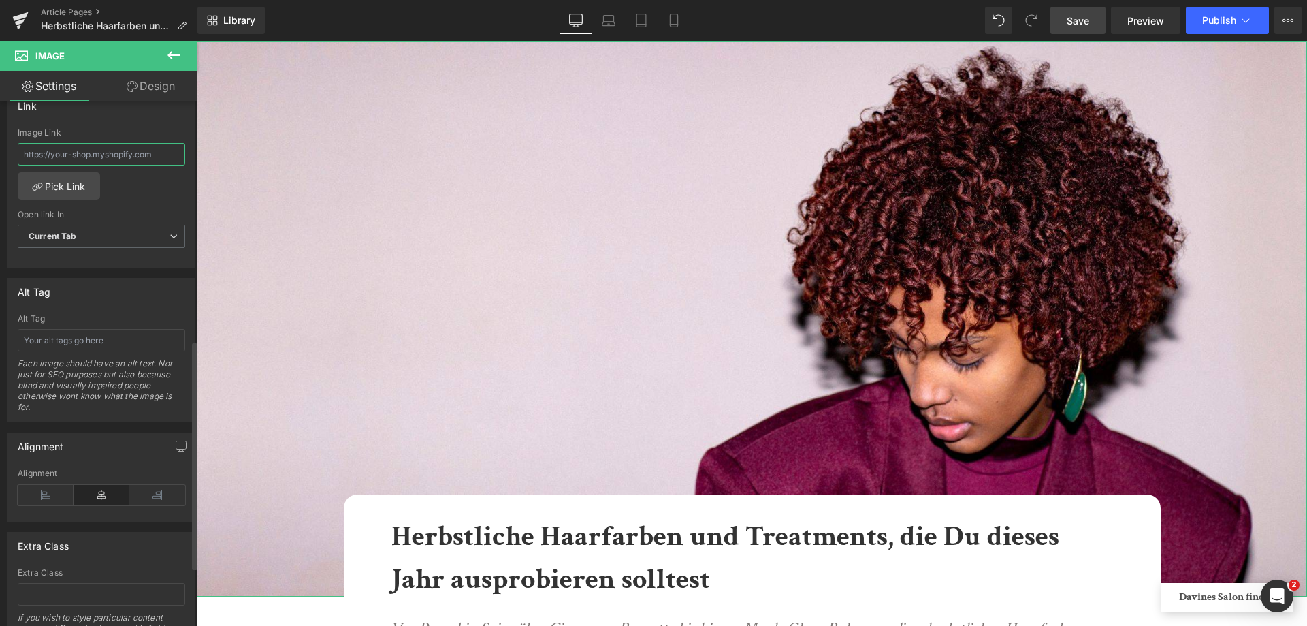
scroll to position [613, 0]
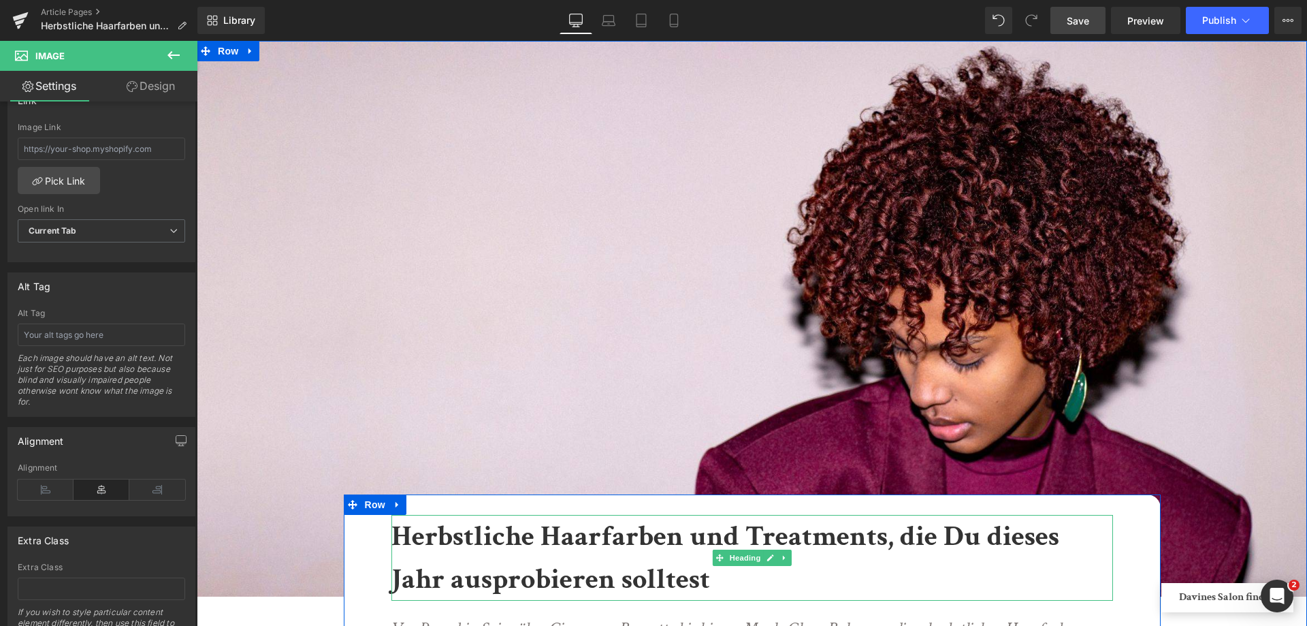
click at [820, 541] on b "Herbstliche Haarfarben und Treatments, die Du dieses Jahr ausprobieren solltest" at bounding box center [725, 557] width 668 height 80
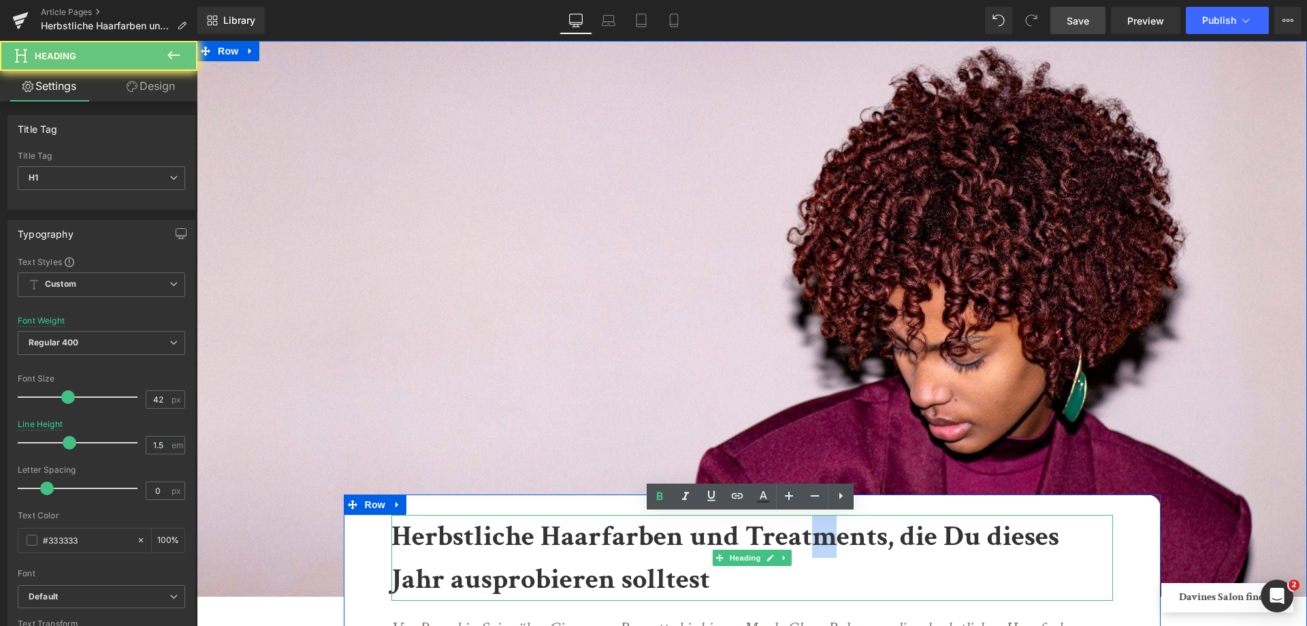
click at [820, 541] on b "Herbstliche Haarfarben und Treatments, die Du dieses Jahr ausprobieren solltest" at bounding box center [725, 557] width 668 height 80
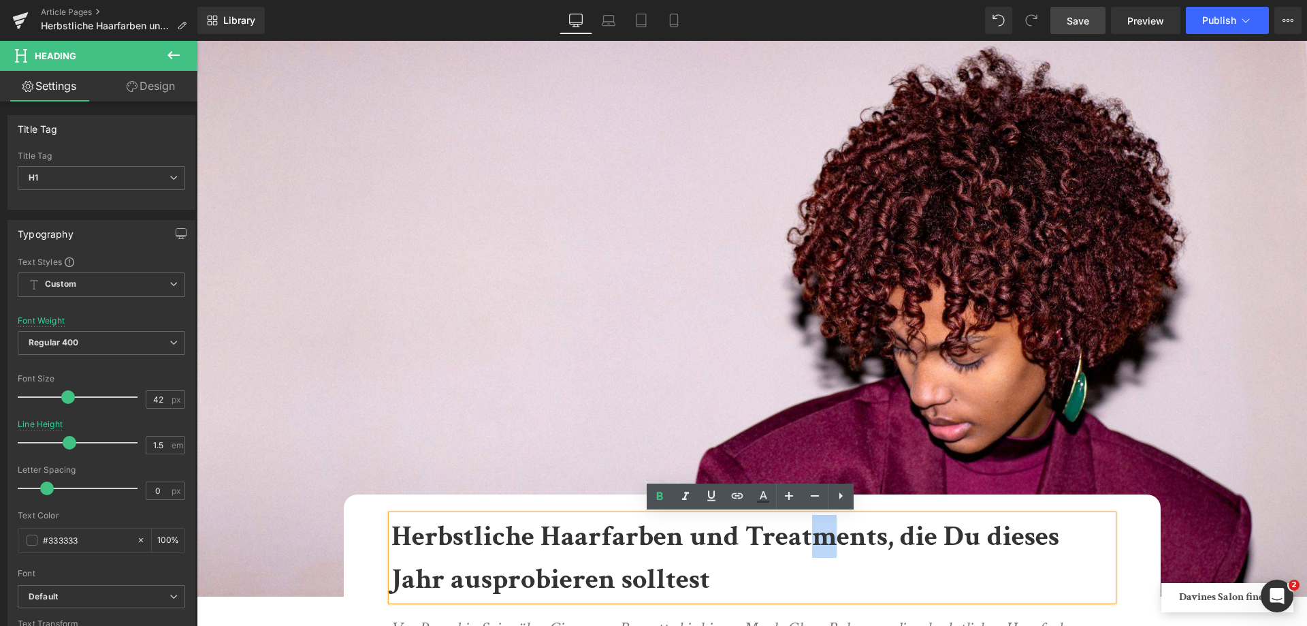
click at [820, 541] on b "Herbstliche Haarfarben und Treatments, die Du dieses Jahr ausprobieren solltest" at bounding box center [725, 557] width 668 height 80
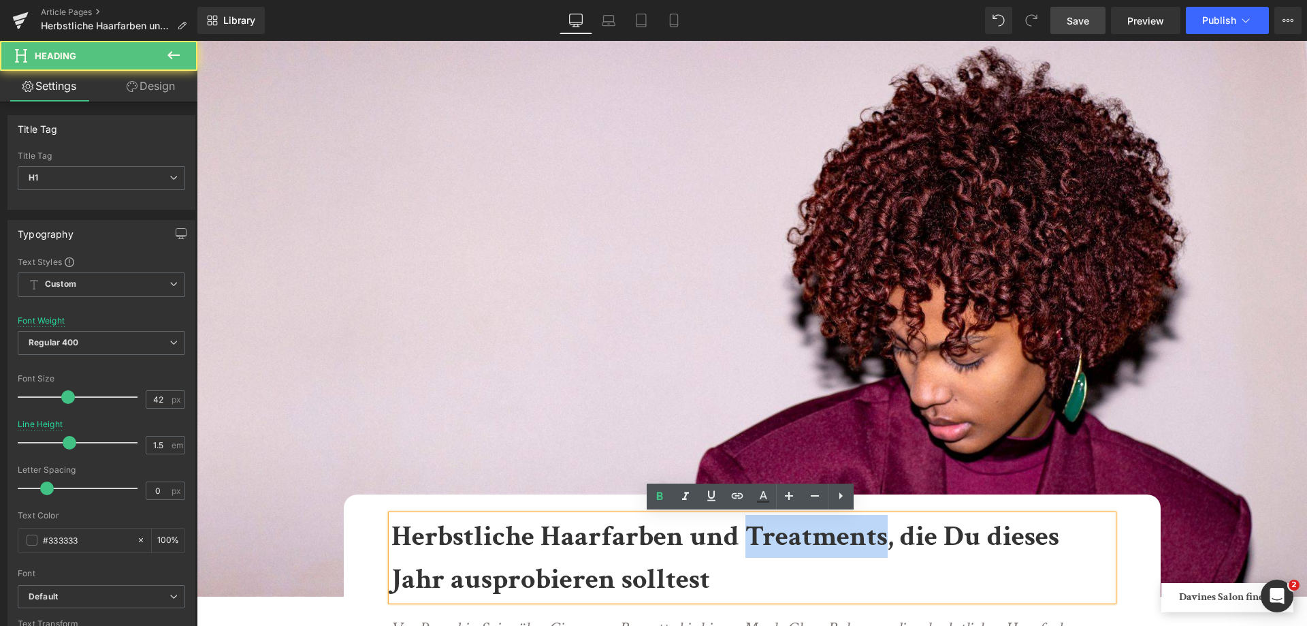
click at [820, 541] on b "Herbstliche Haarfarben und Treatments, die Du dieses Jahr ausprobieren solltest" at bounding box center [725, 557] width 668 height 80
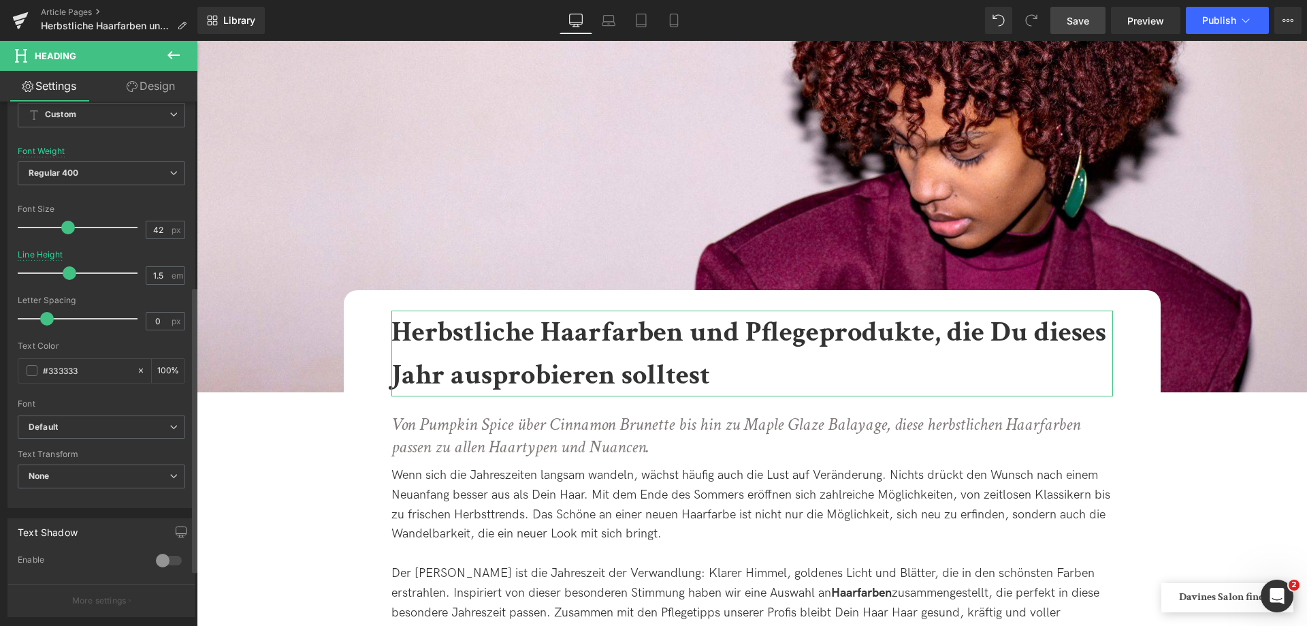
scroll to position [408, 0]
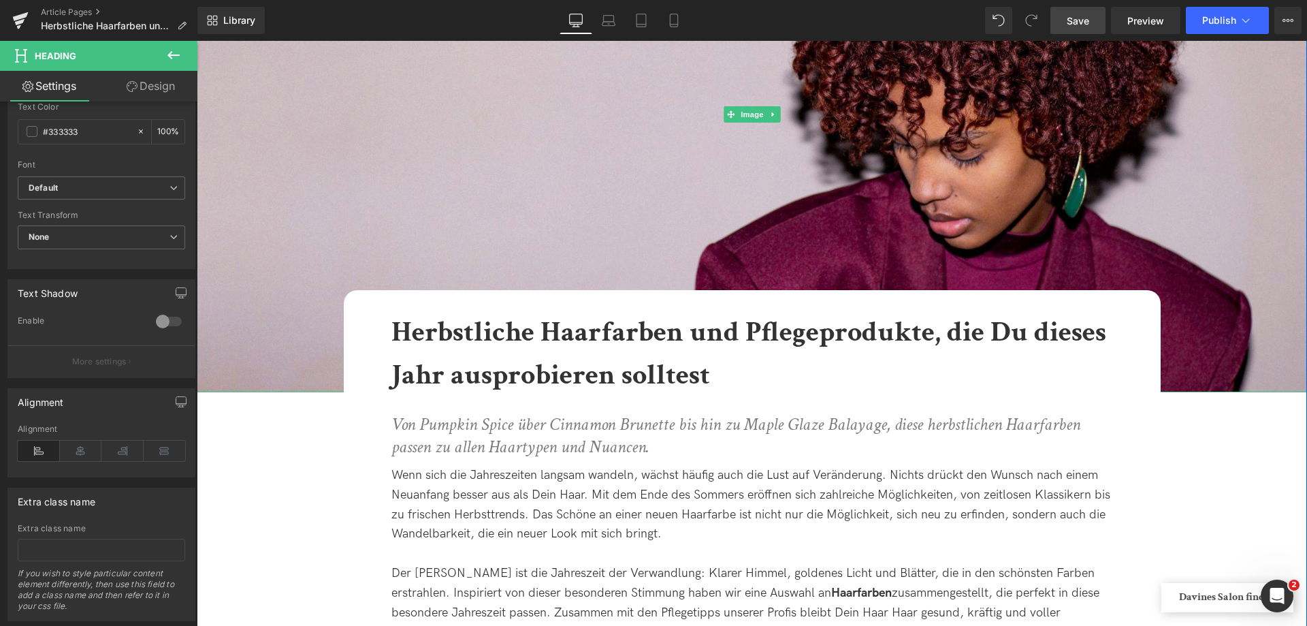
click at [456, 191] on img at bounding box center [752, 115] width 1110 height 556
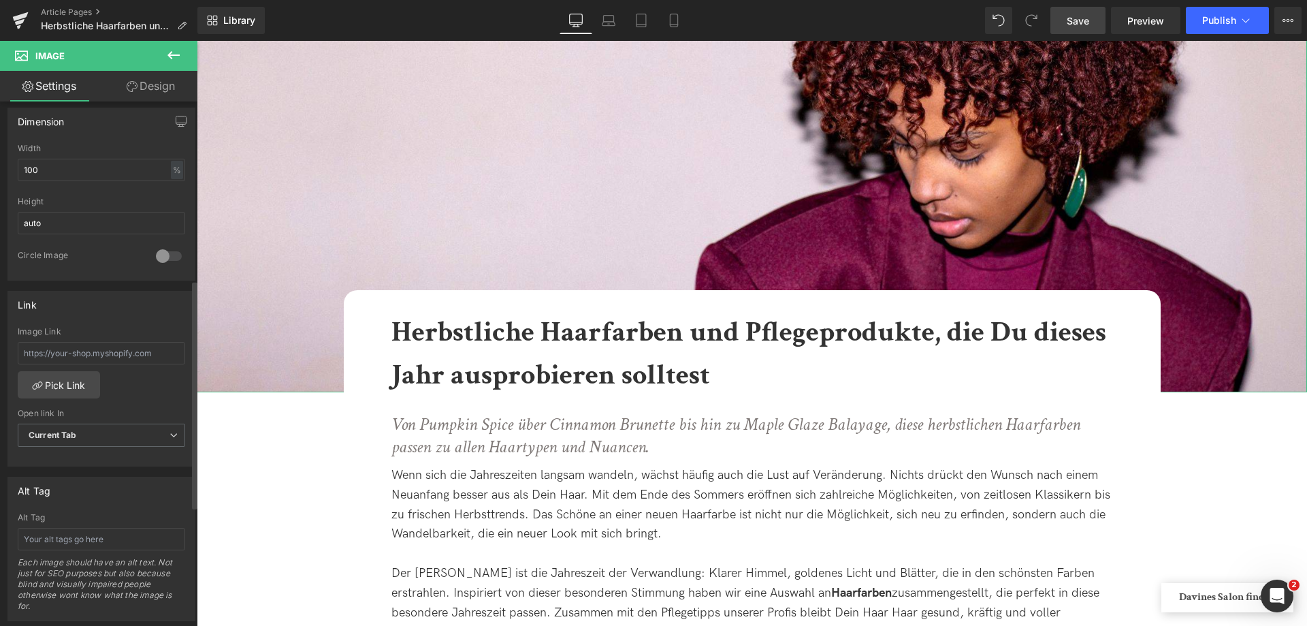
scroll to position [477, 0]
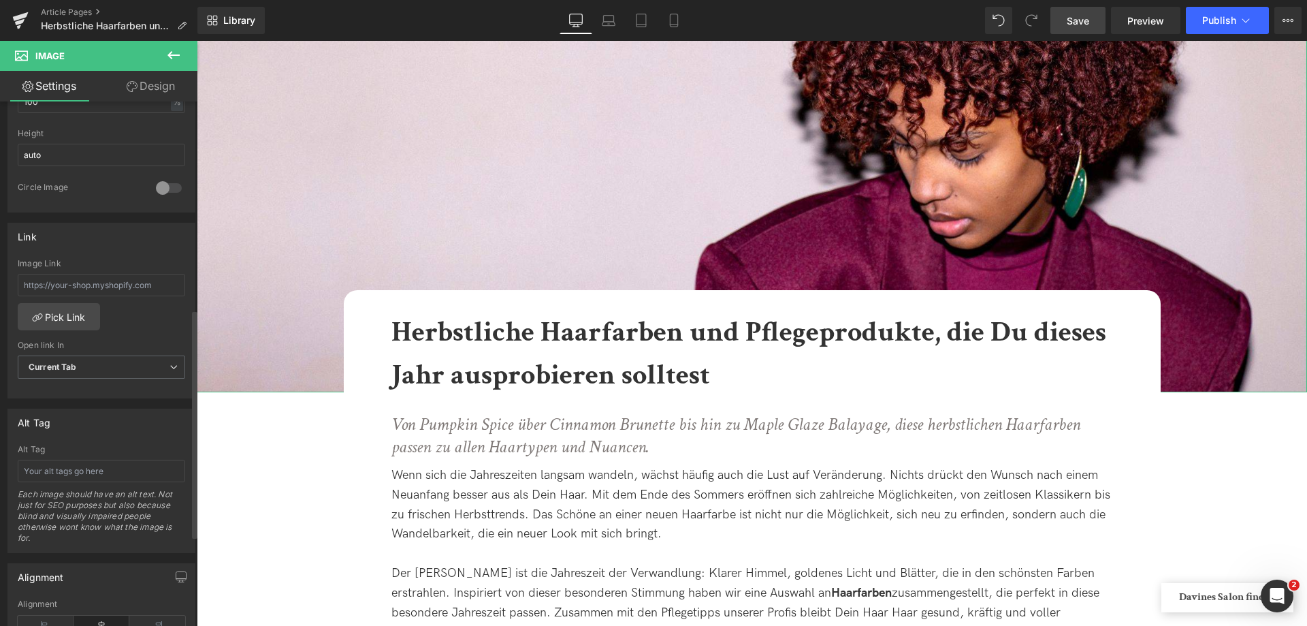
click at [109, 437] on div "Alt Tag Alt Tag Each image should have an alt text. Not just for SEO purposes b…" at bounding box center [101, 480] width 188 height 144
click at [102, 473] on input "text" at bounding box center [101, 471] width 167 height 22
type input "Frau mit colorierten Korkenzieherlocken"
click at [1062, 22] on link "Save" at bounding box center [1077, 20] width 55 height 27
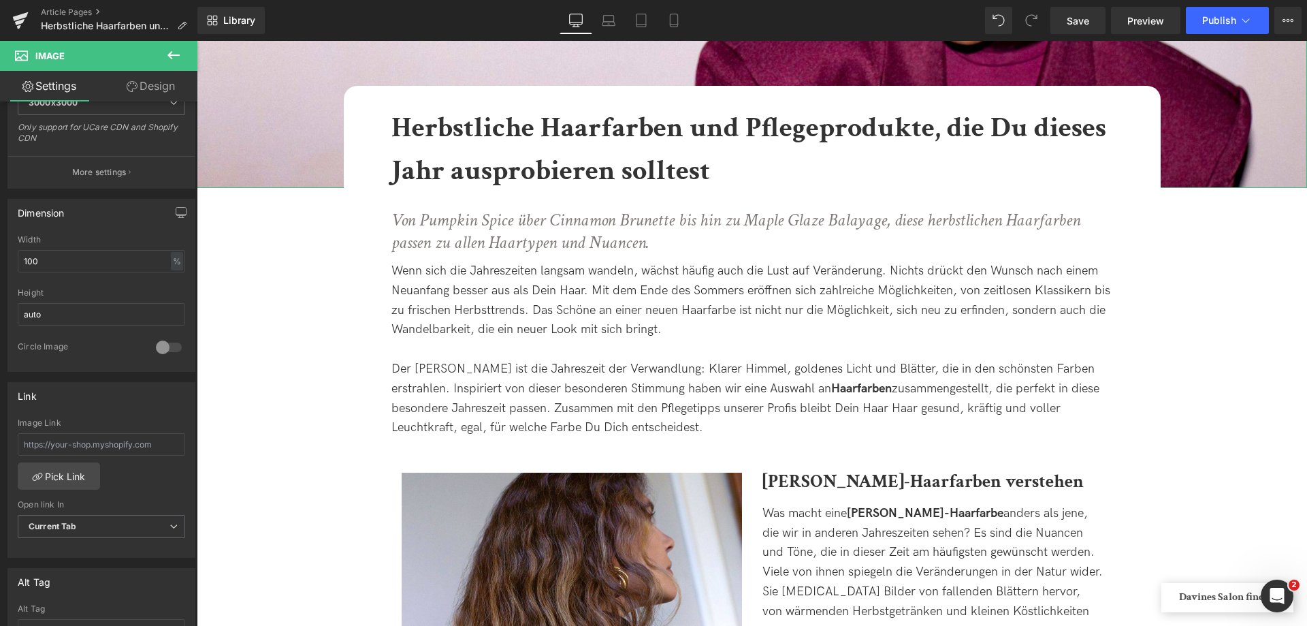
scroll to position [136, 0]
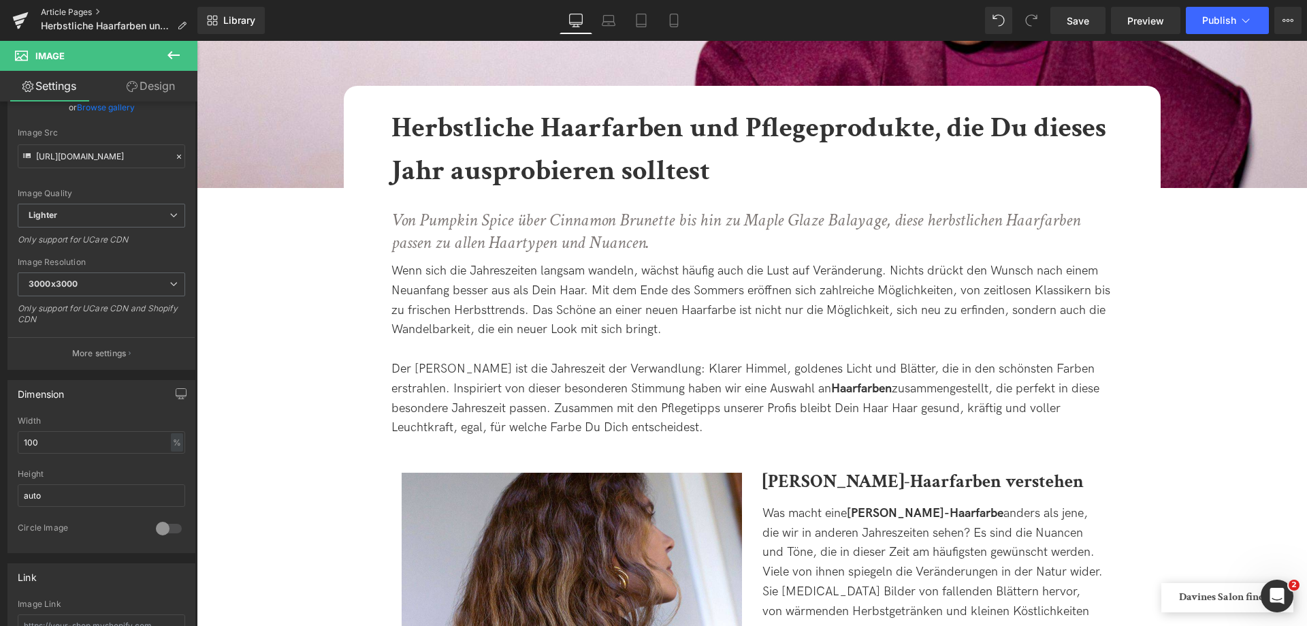
click at [61, 10] on link "Article Pages" at bounding box center [119, 12] width 157 height 11
